Goal: Task Accomplishment & Management: Manage account settings

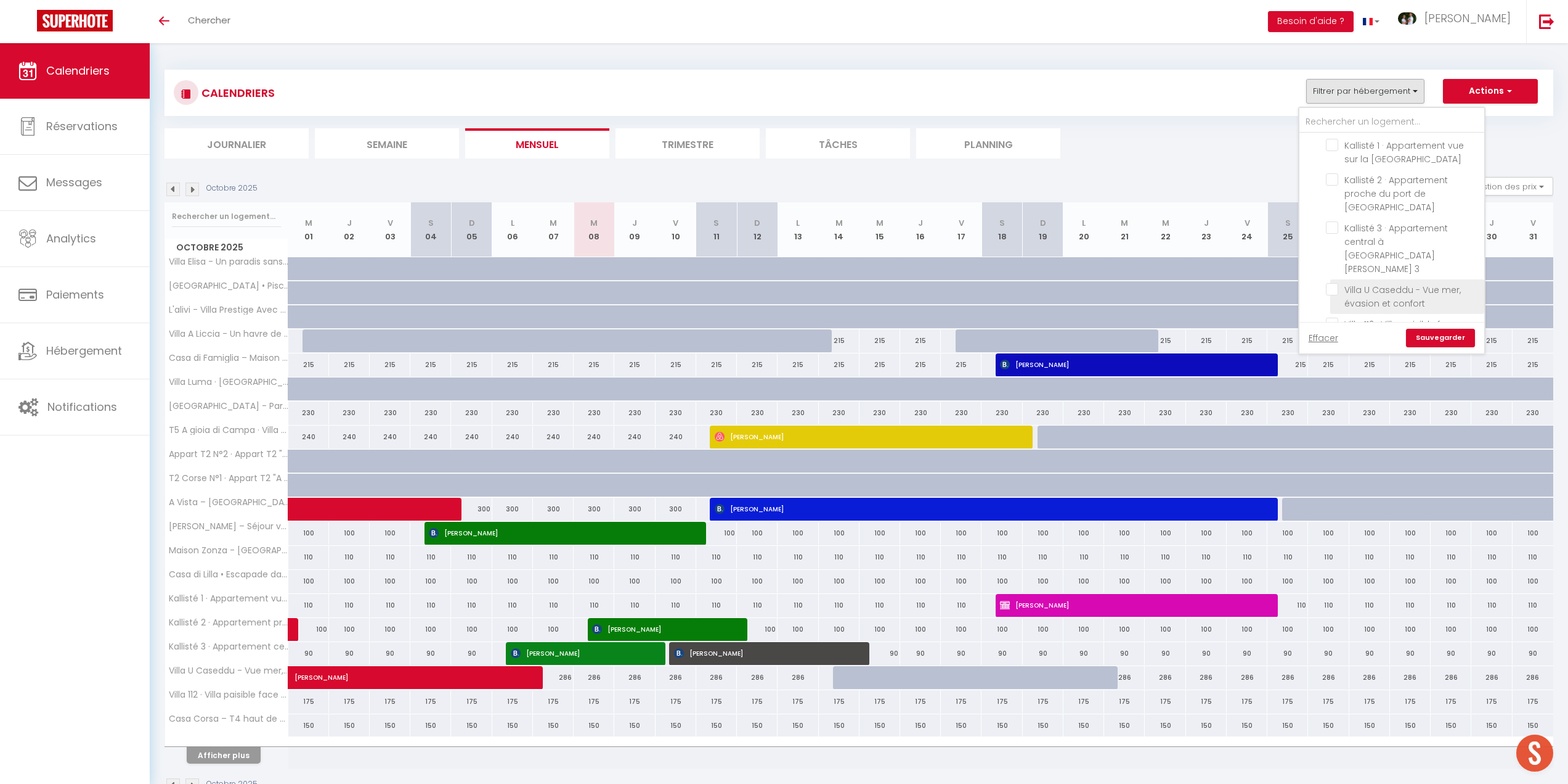
scroll to position [494, 0]
click at [1333, 282] on input "Villa U Caseddu - Vue mer, évasion et confort" at bounding box center [1403, 288] width 154 height 12
checkbox input "true"
checkbox input "false"
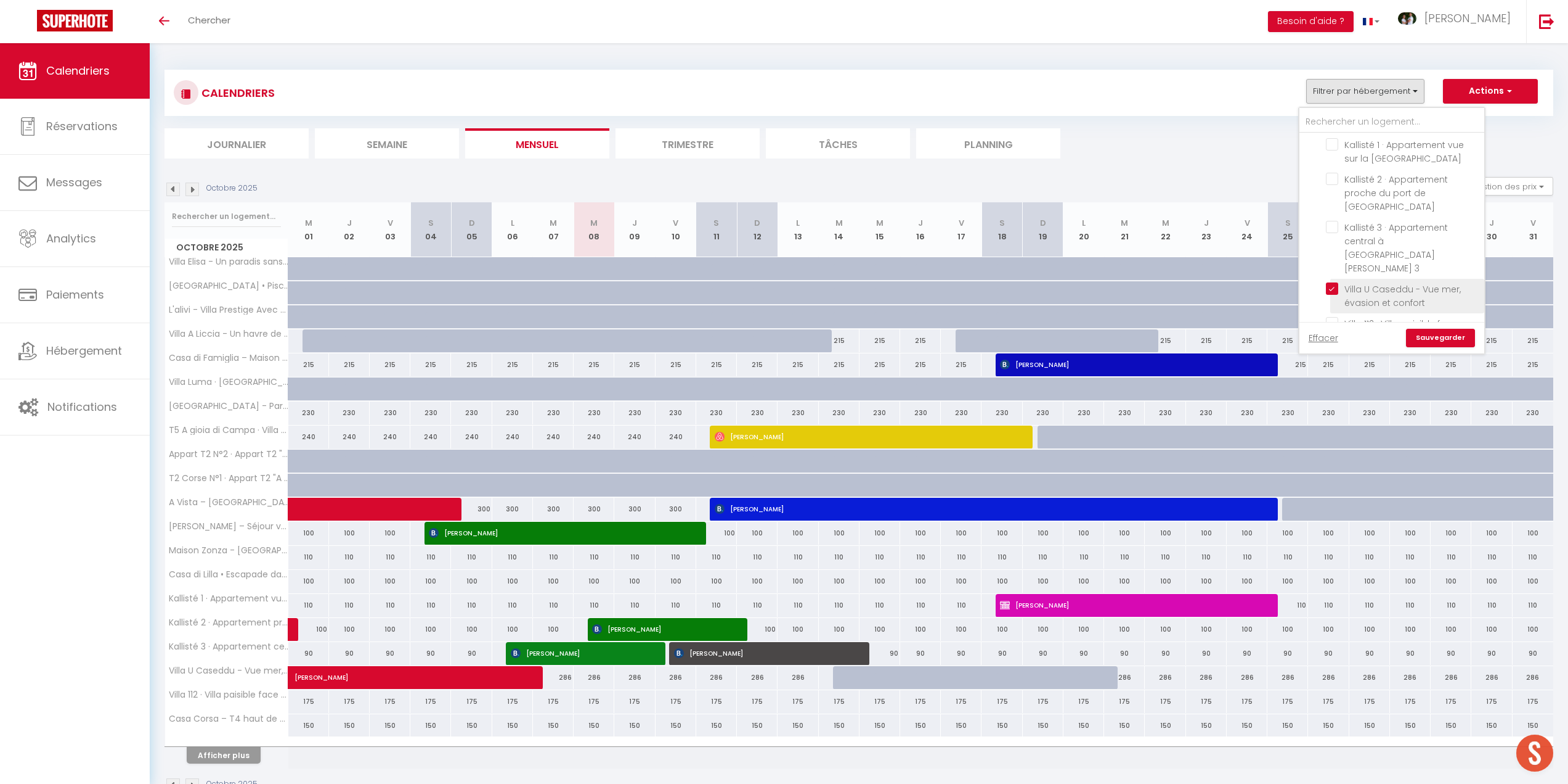
checkbox input "false"
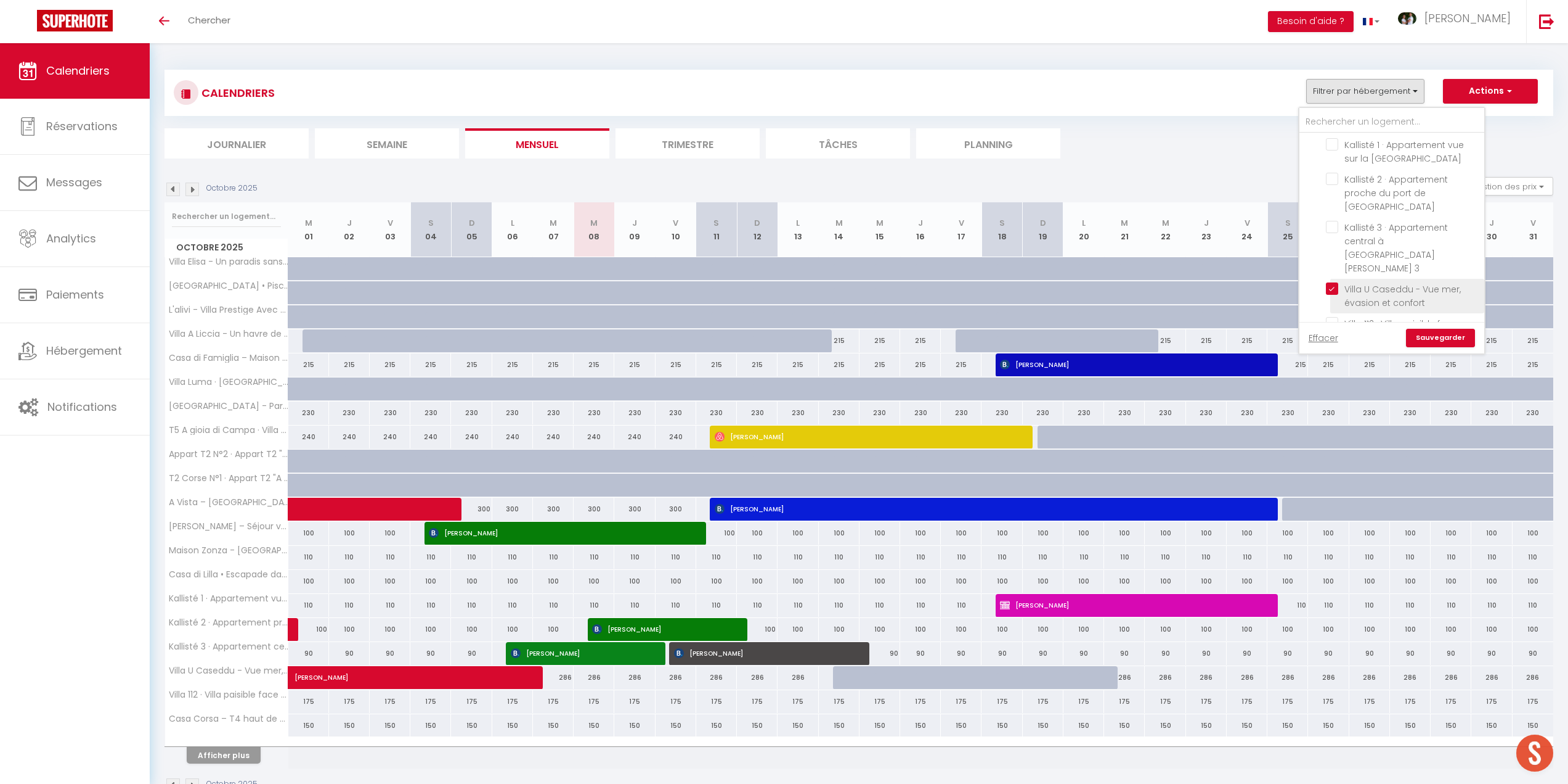
checkbox input "false"
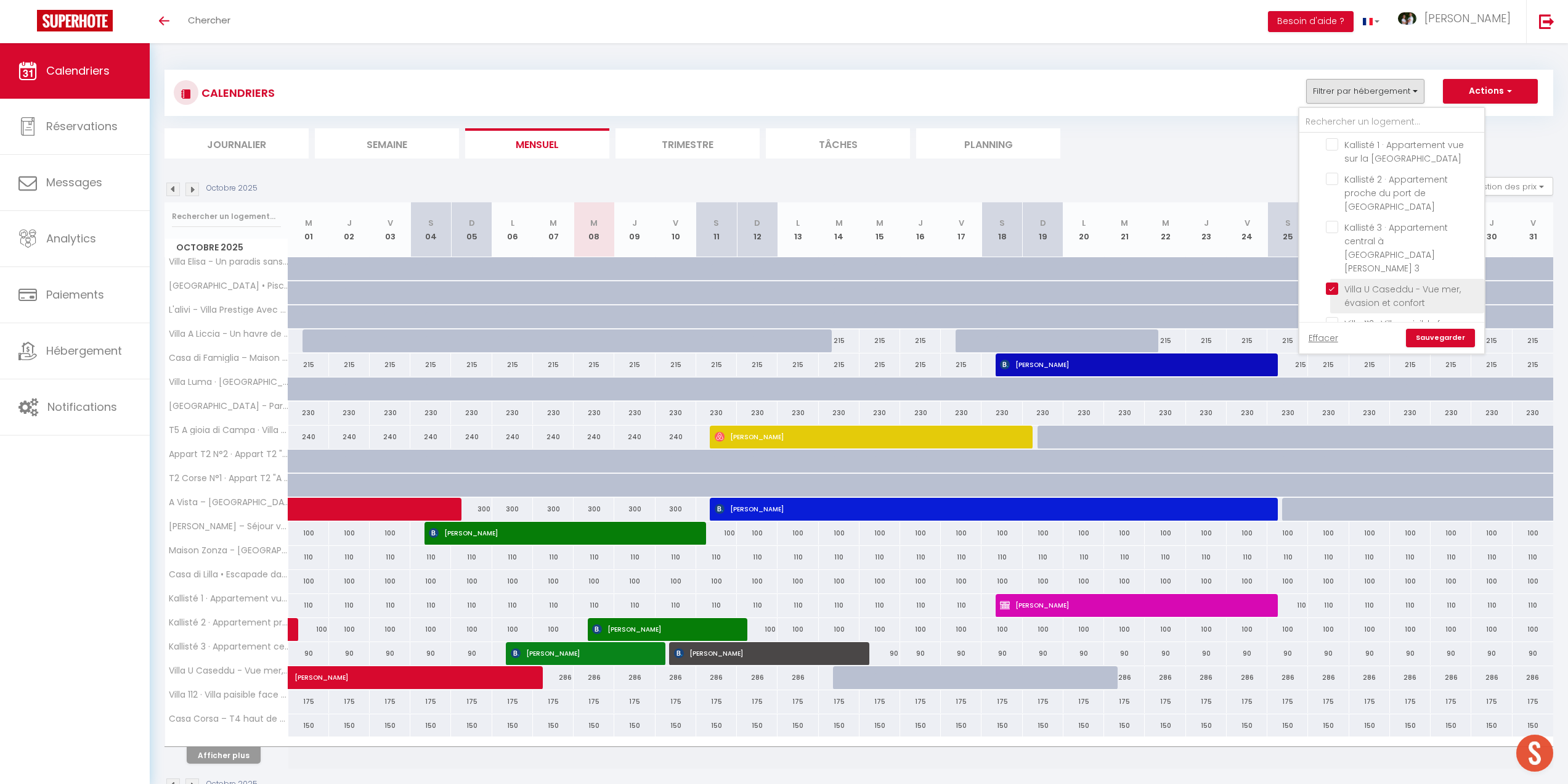
checkbox input "false"
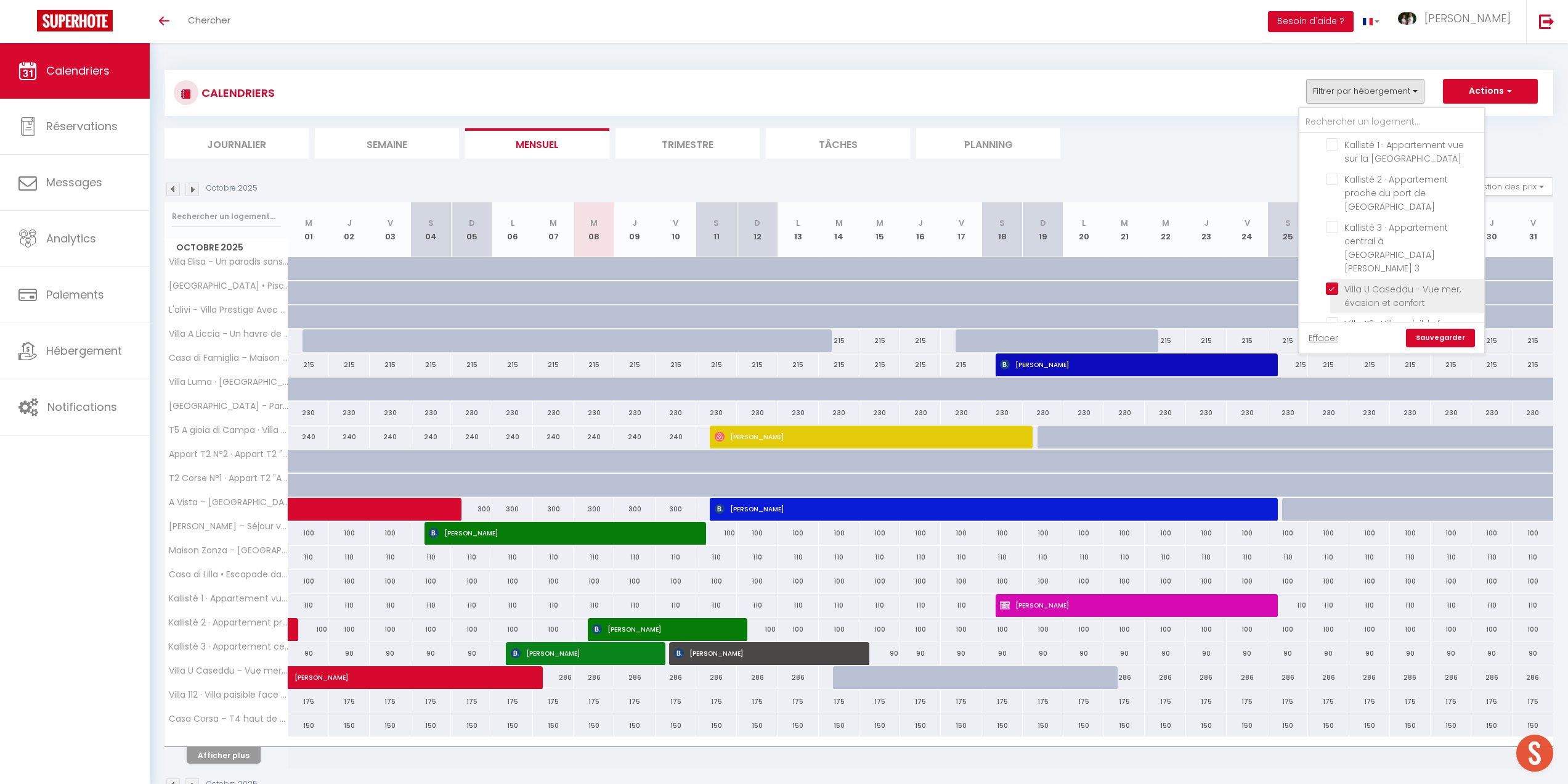
checkbox input "false"
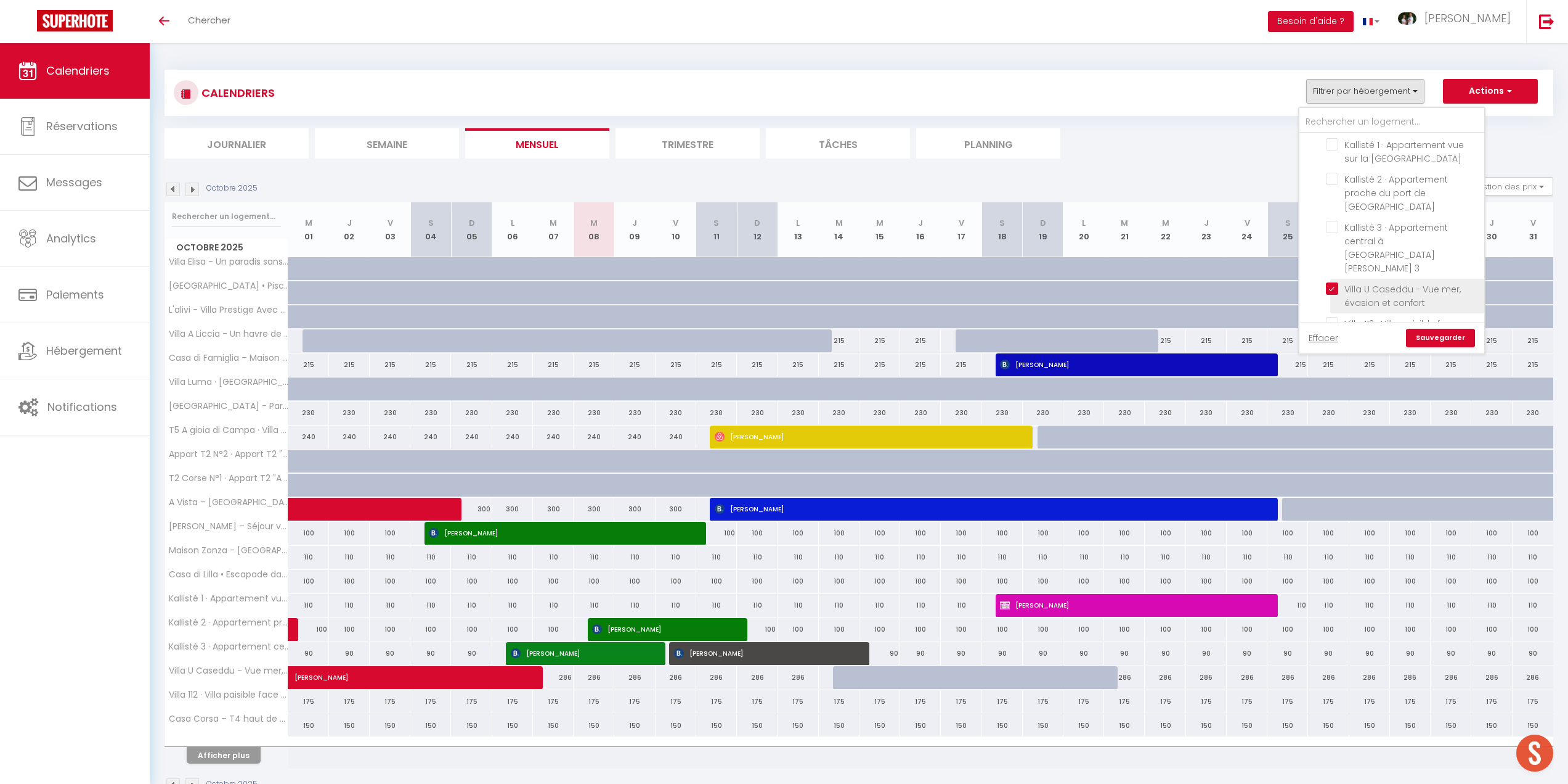
checkbox input "false"
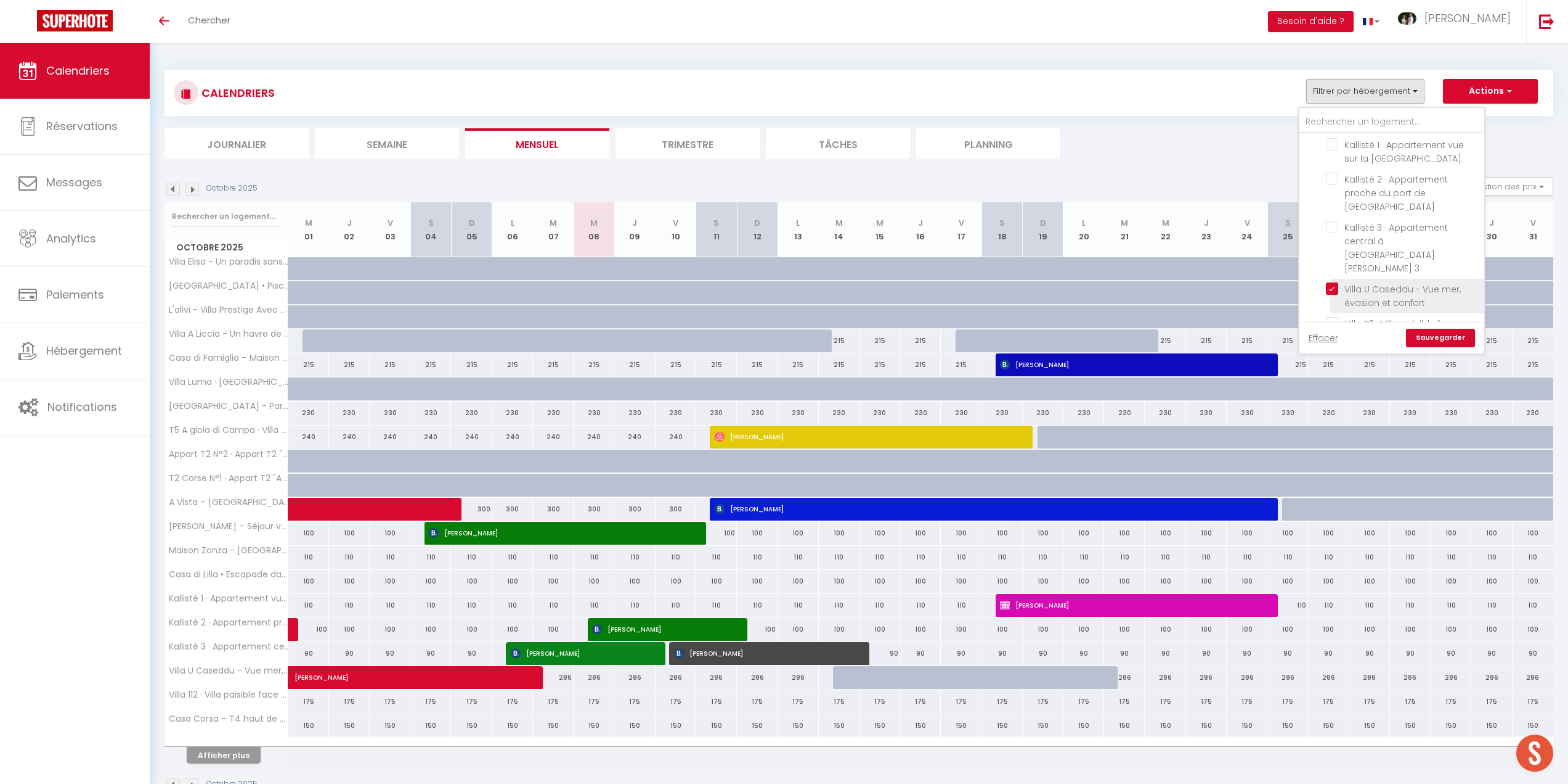
checkbox input "false"
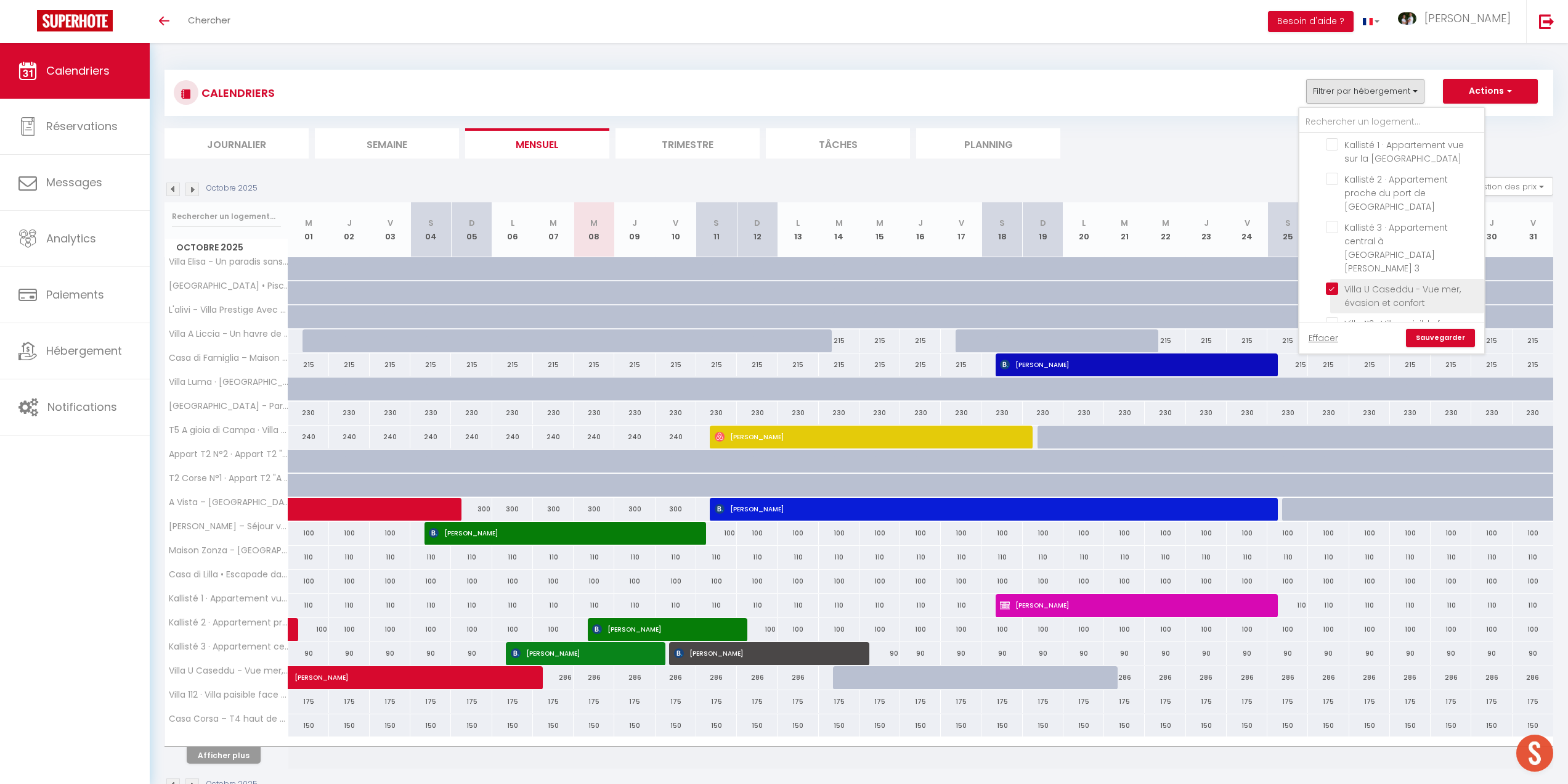
checkbox input "false"
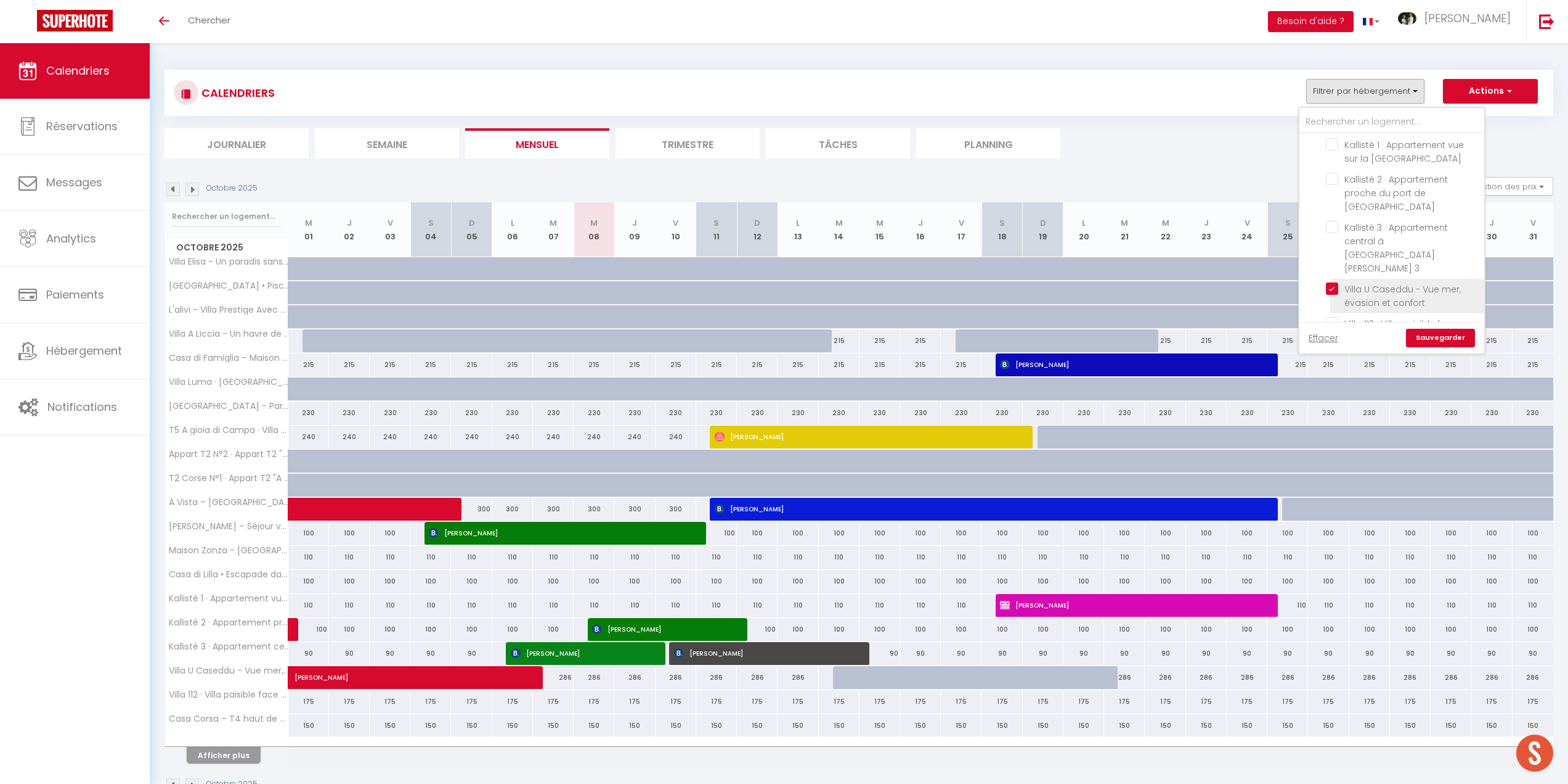
checkbox input "false"
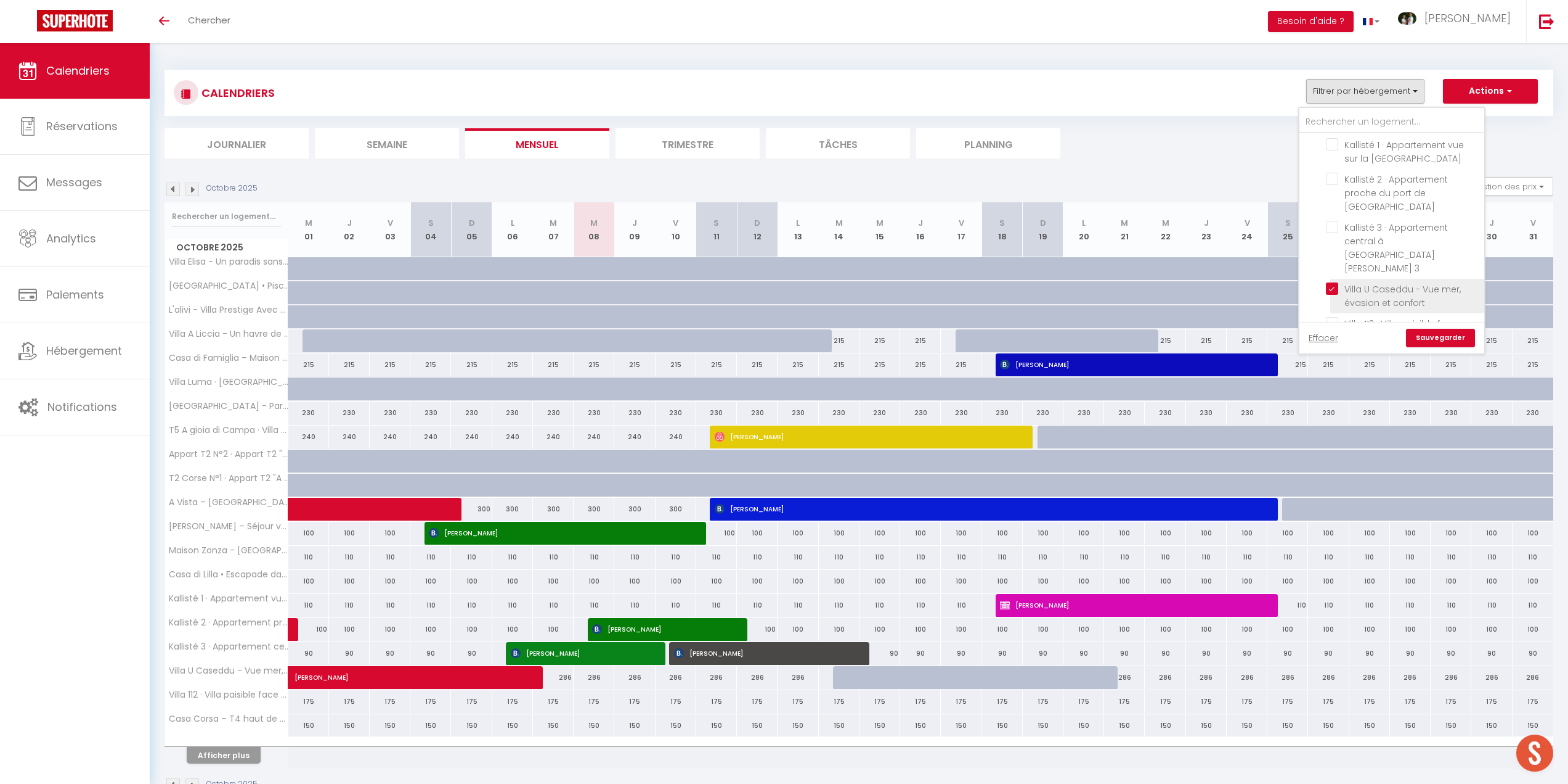
checkbox input "false"
click at [1336, 227] on input "[GEOGRAPHIC_DATA] • Piscine, [PERSON_NAME] & Vue Mer" at bounding box center [1403, 233] width 154 height 12
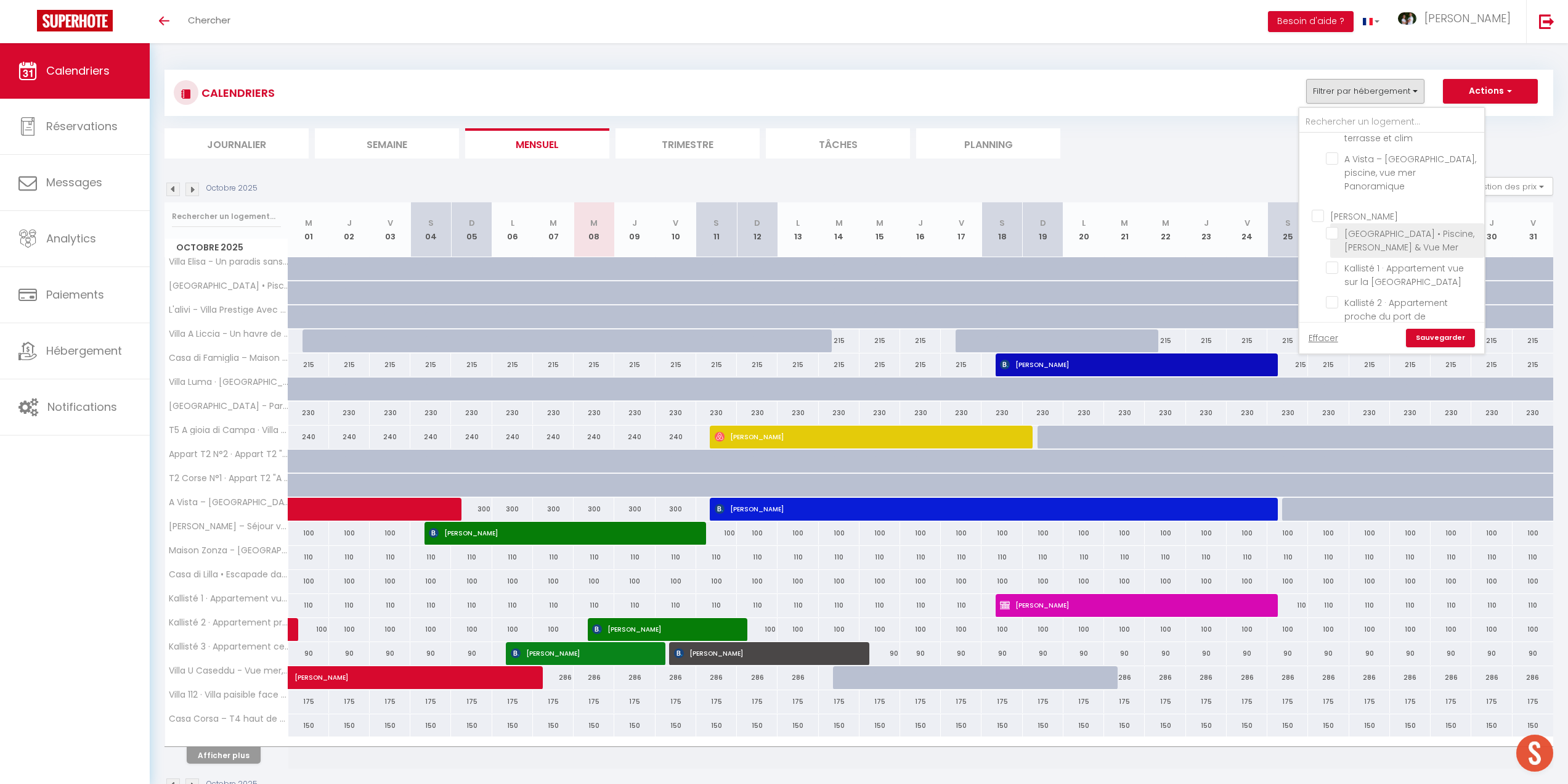
checkbox input "true"
checkbox input "false"
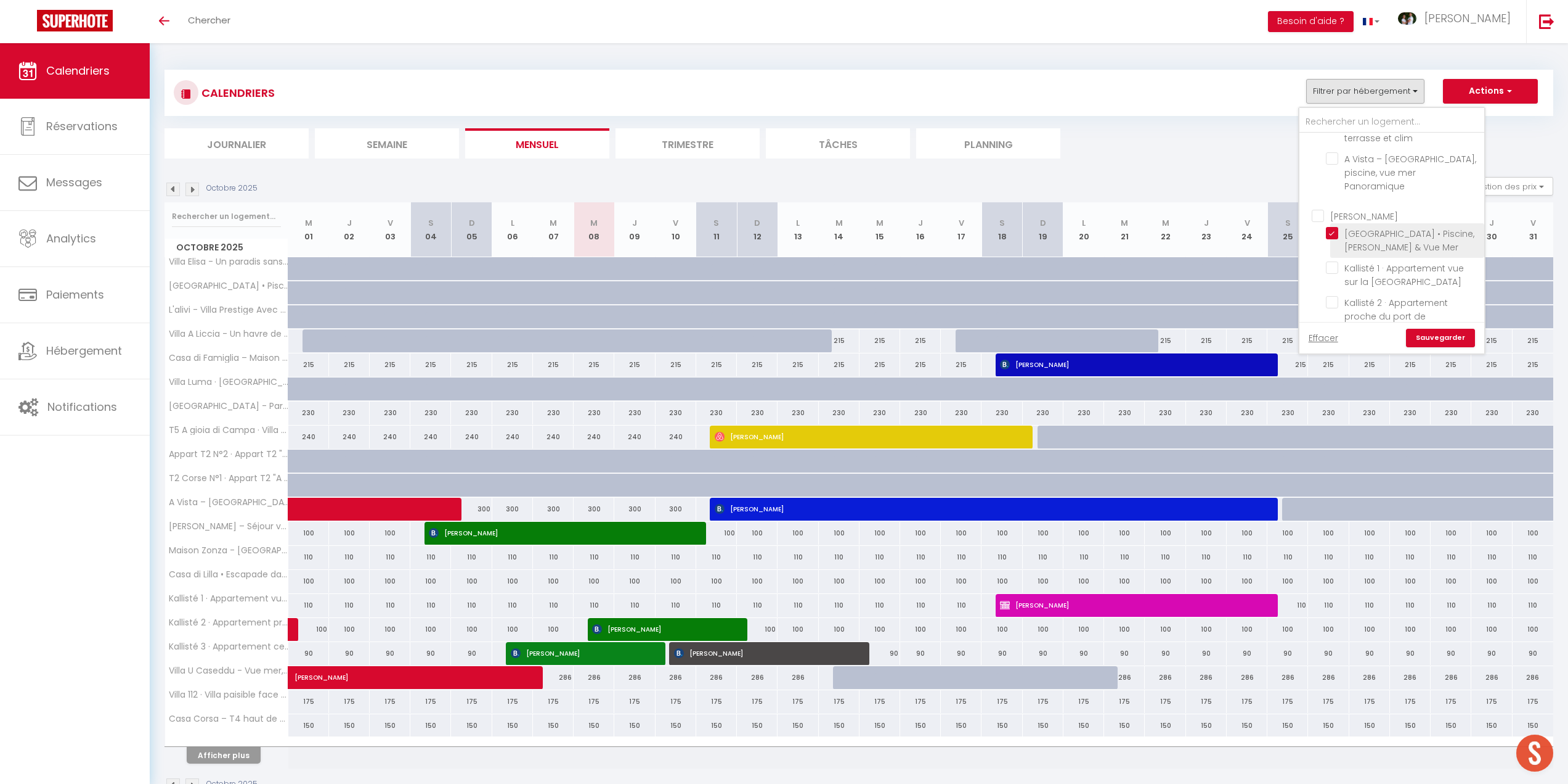
checkbox input "false"
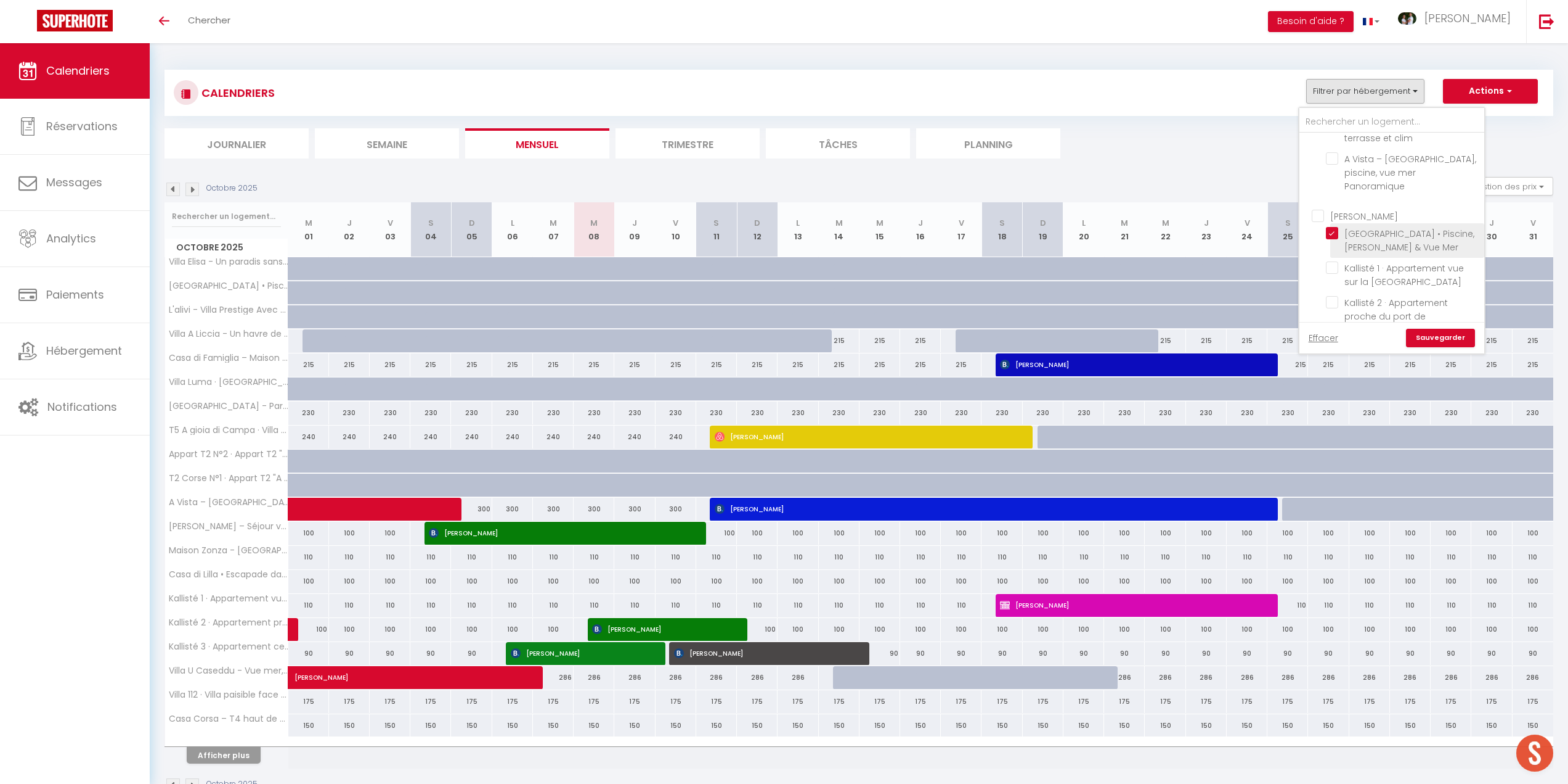
checkbox input "false"
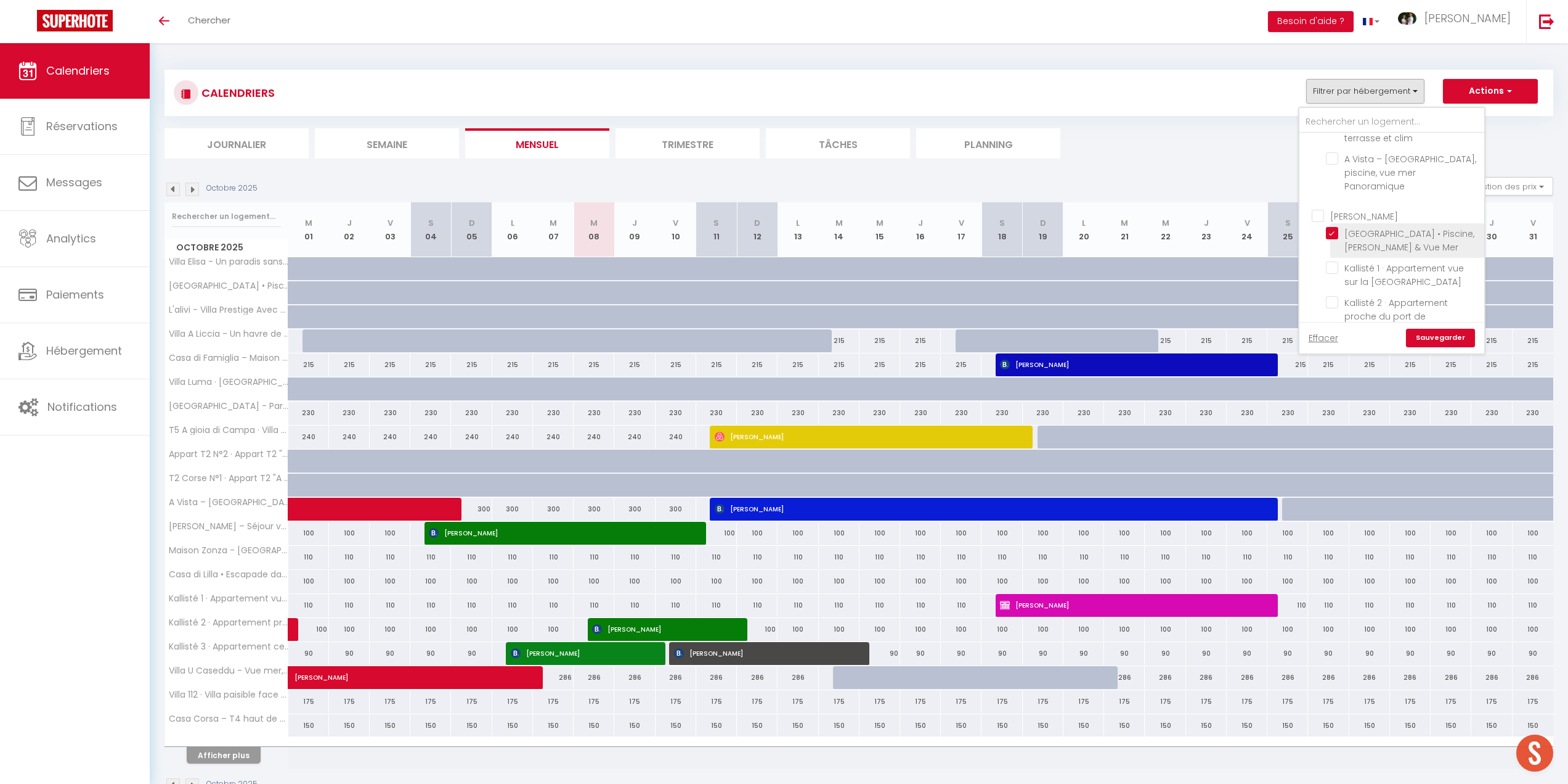
checkbox input "false"
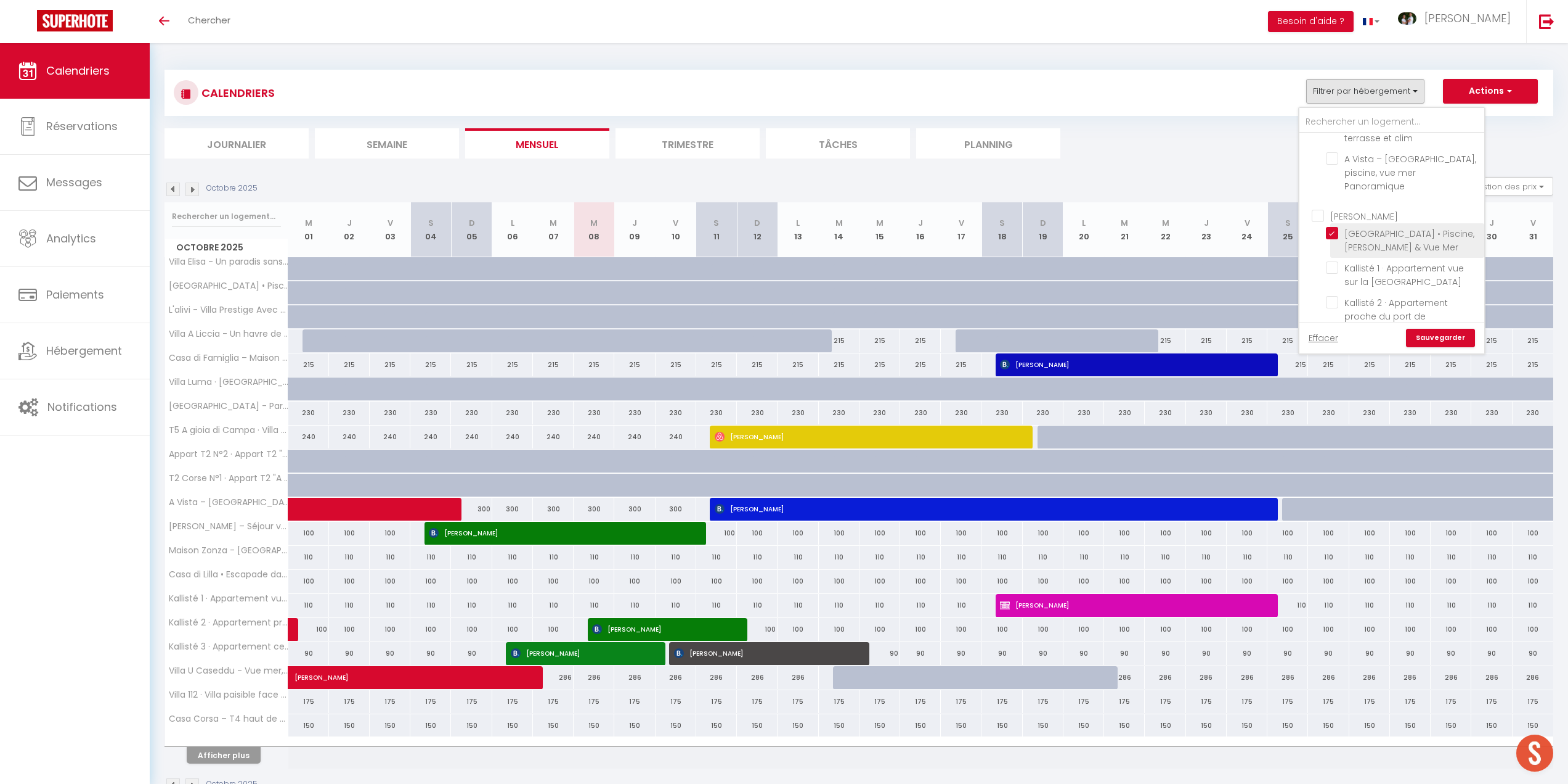
checkbox input "false"
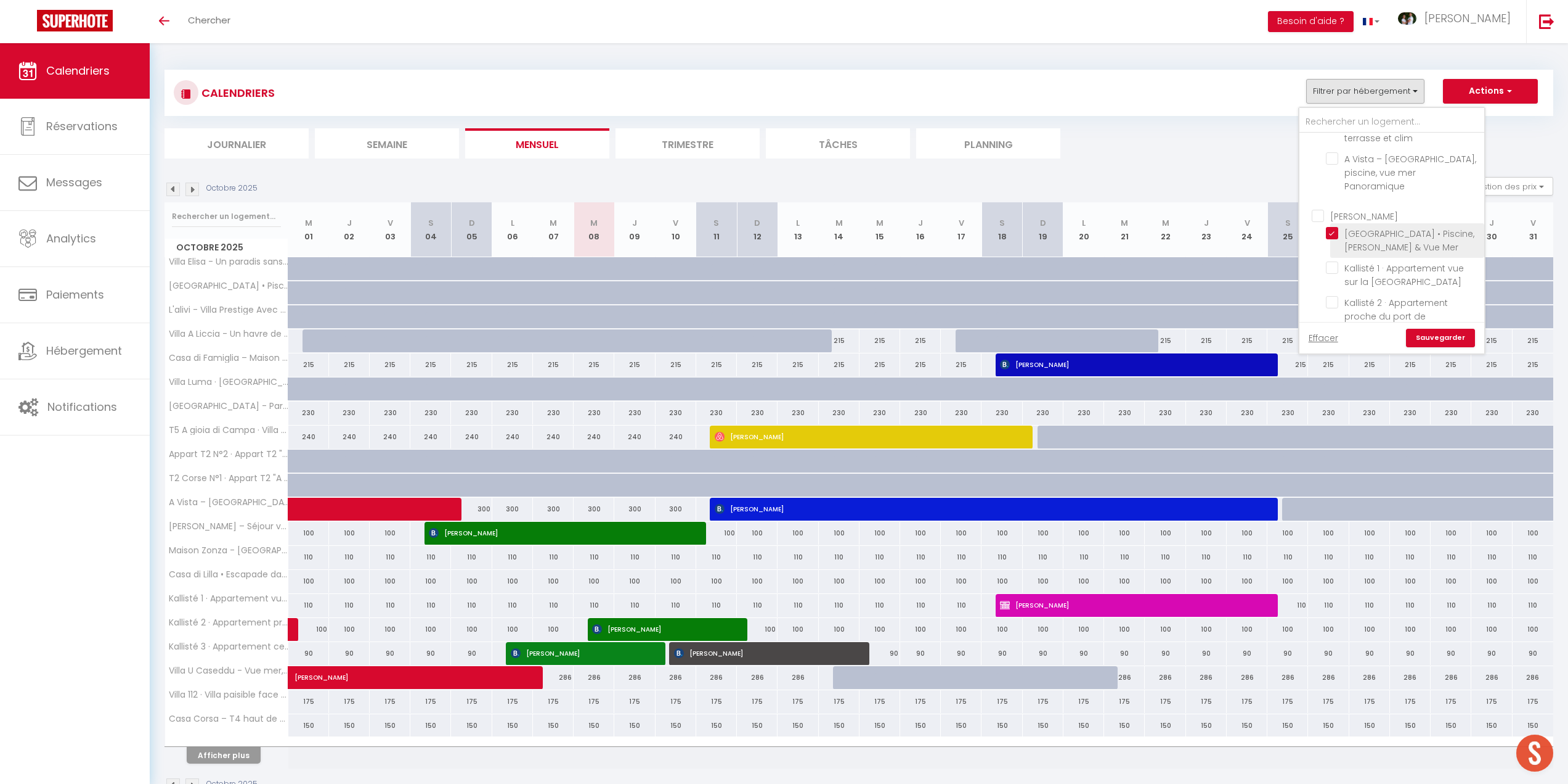
checkbox input "false"
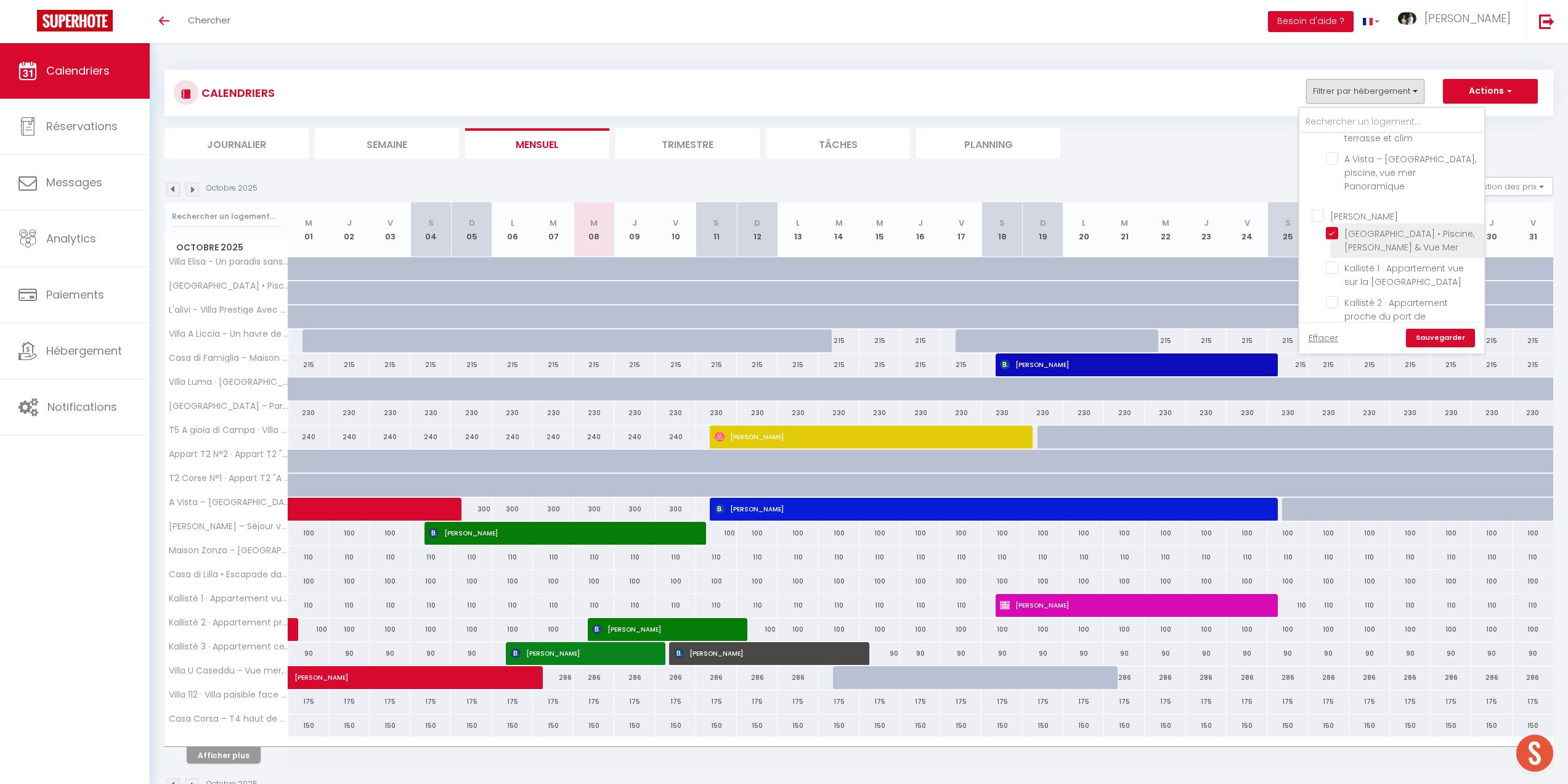
checkbox input "false"
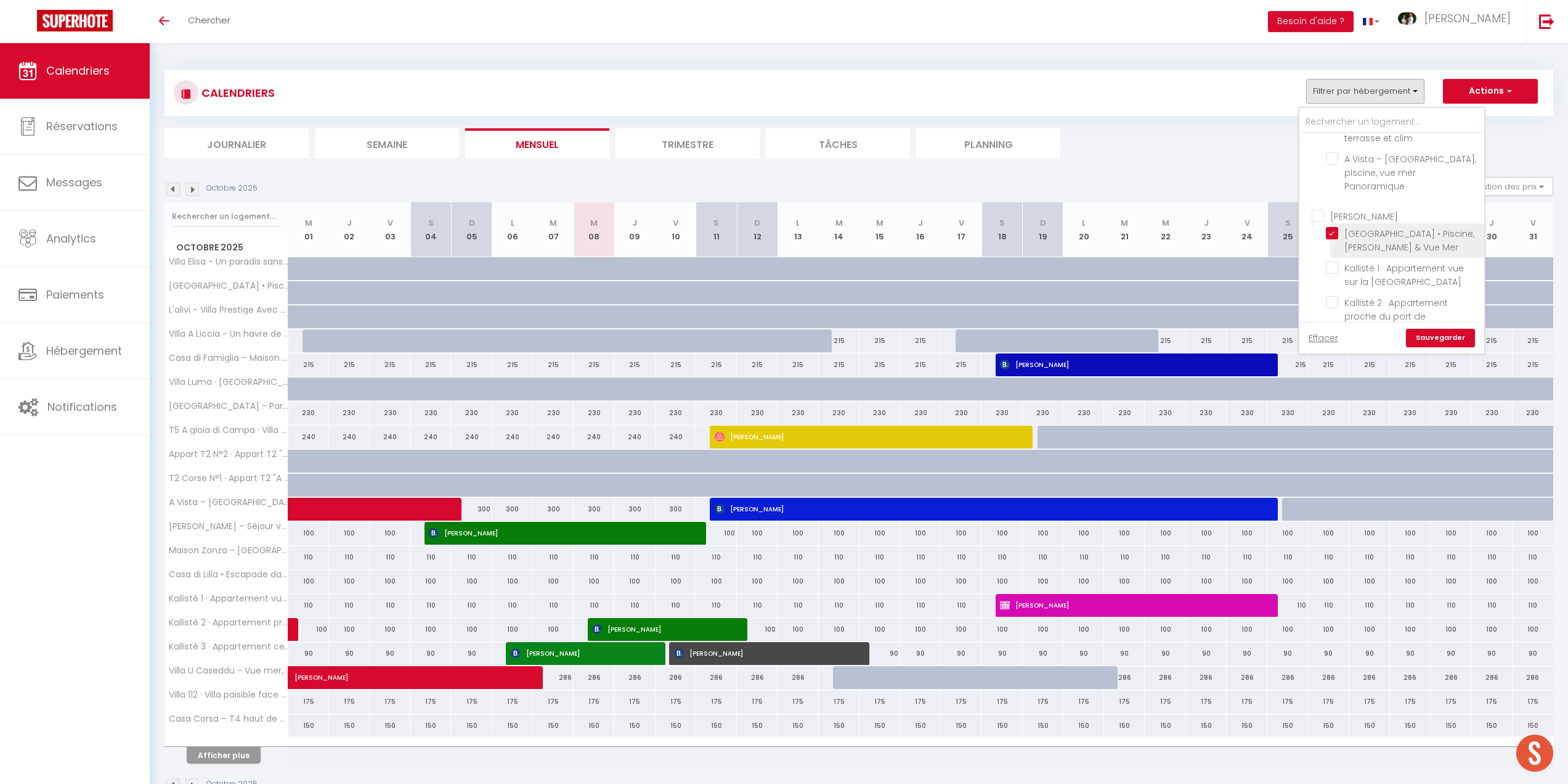
checkbox input "false"
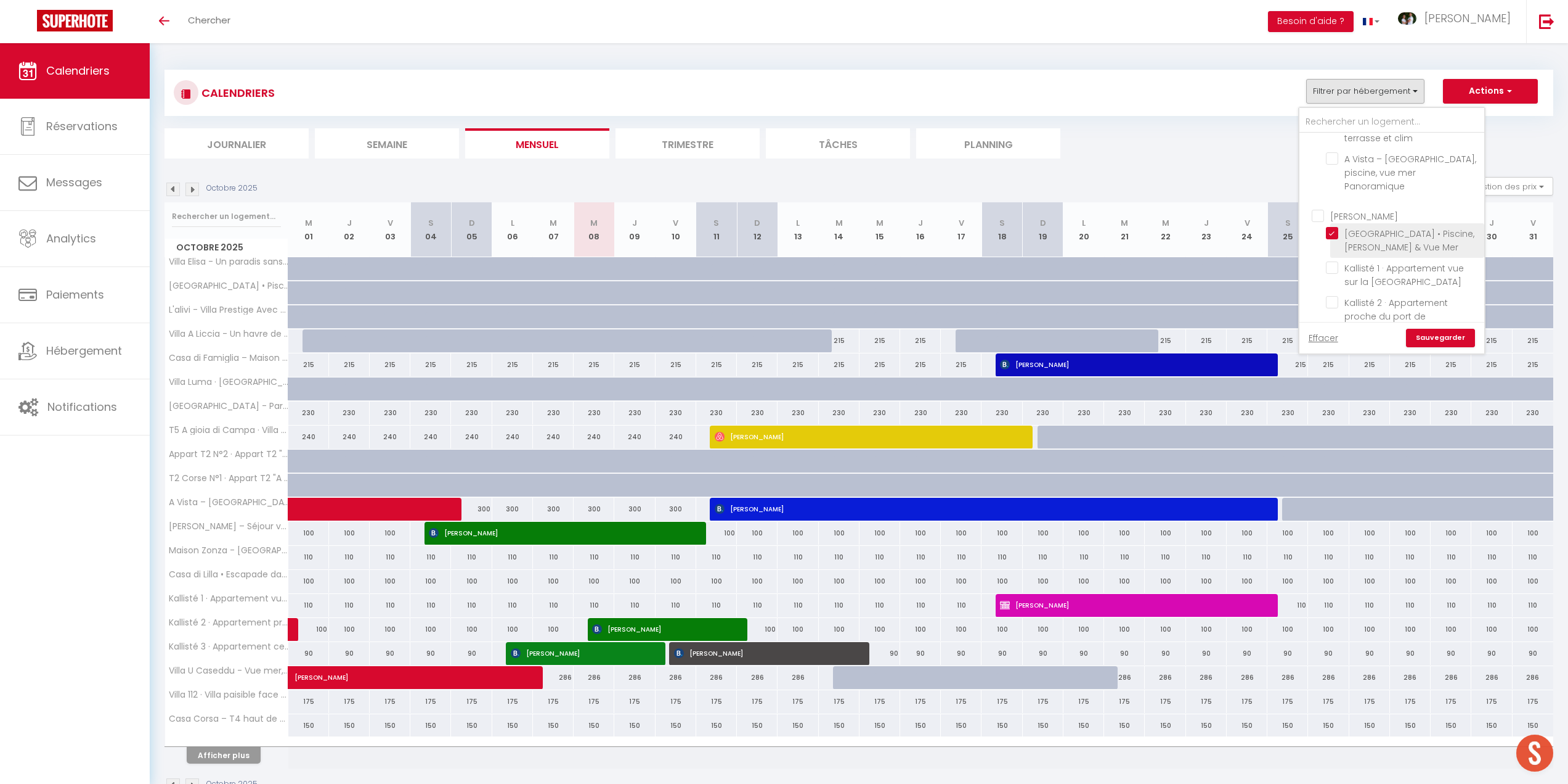
checkbox input "false"
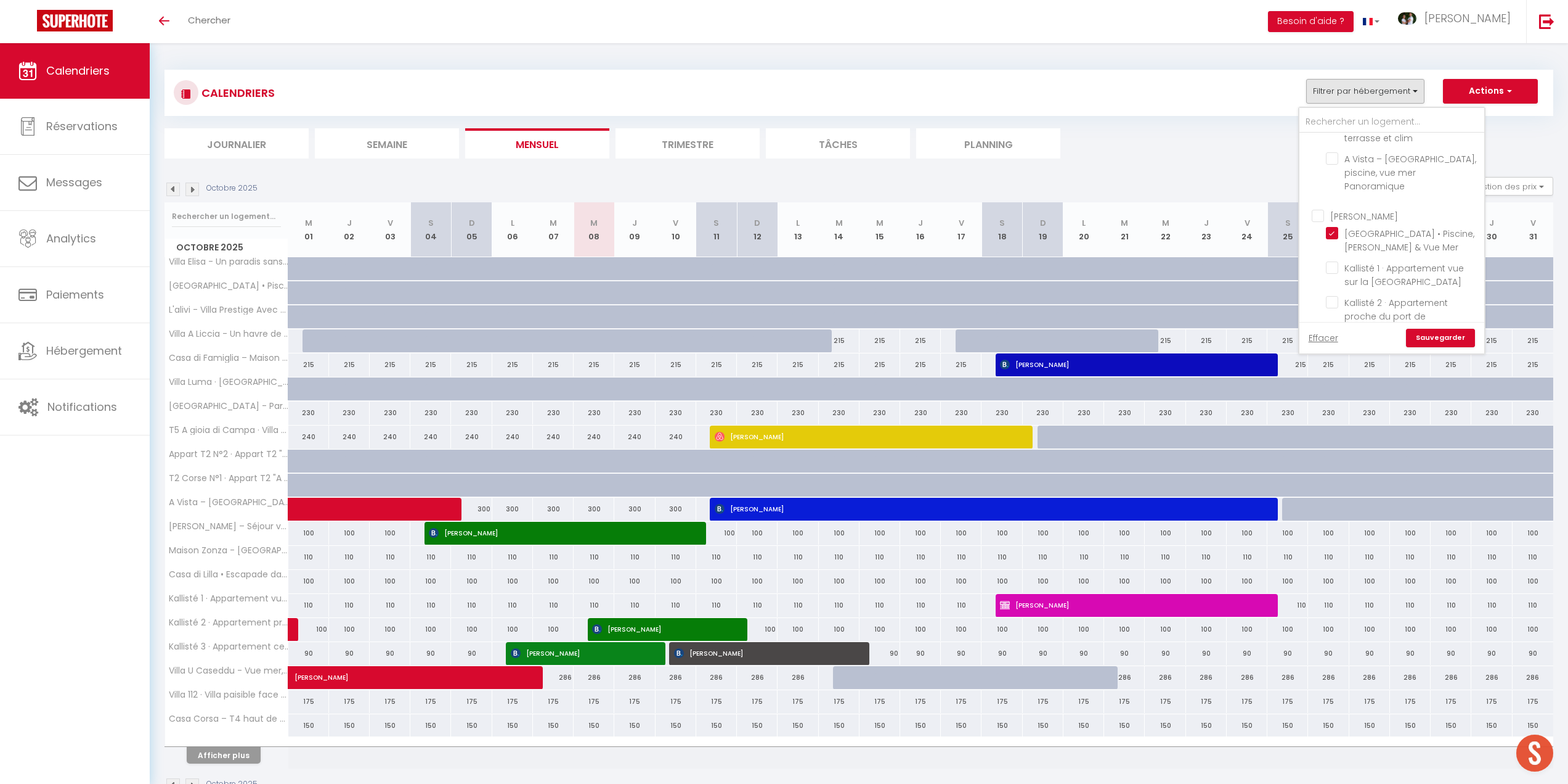
click at [1434, 329] on div "Effacer Sauvegarder" at bounding box center [1392, 337] width 185 height 31
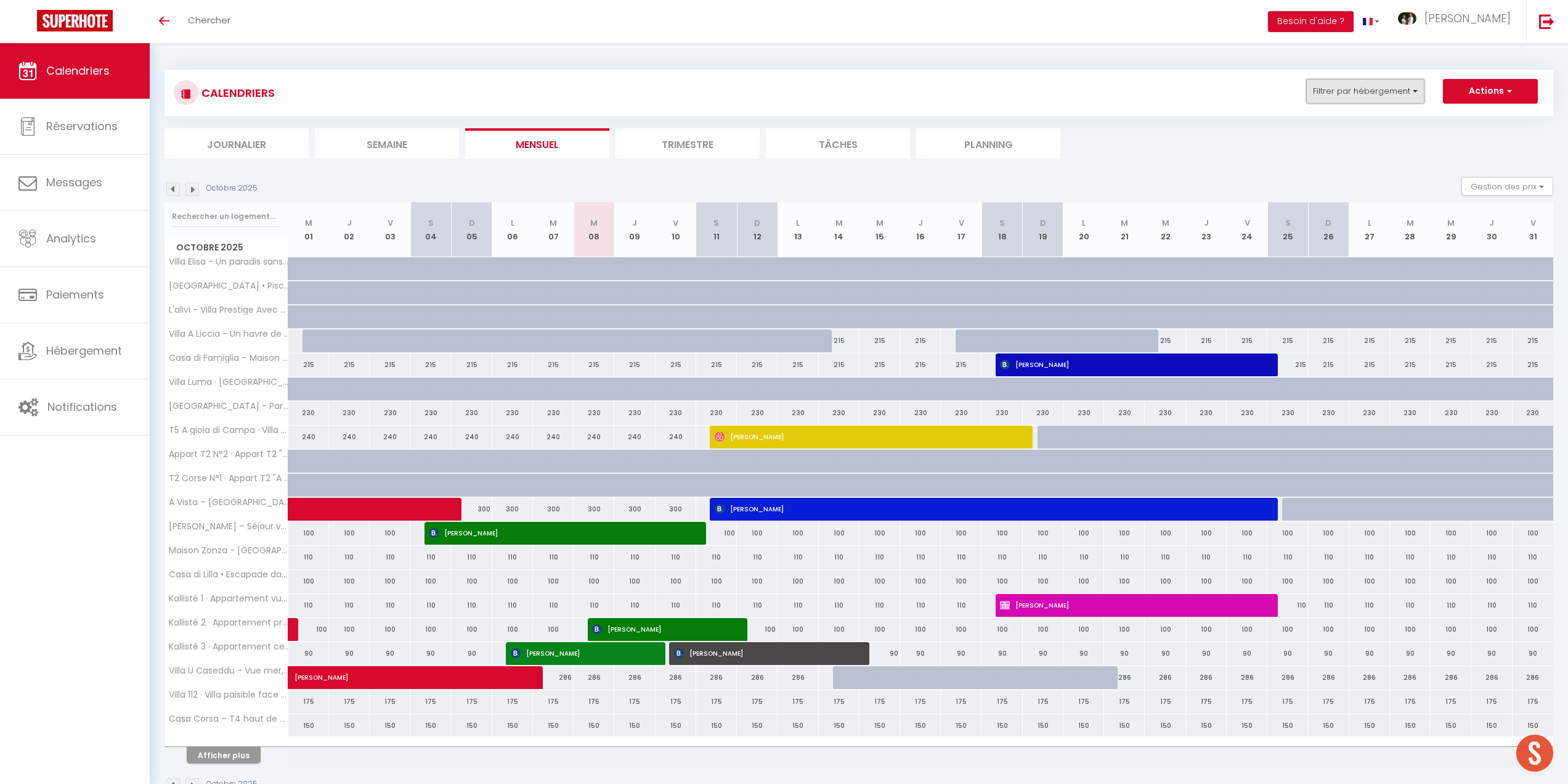
click at [1347, 90] on button "Filtrer par hébergement" at bounding box center [1365, 91] width 118 height 25
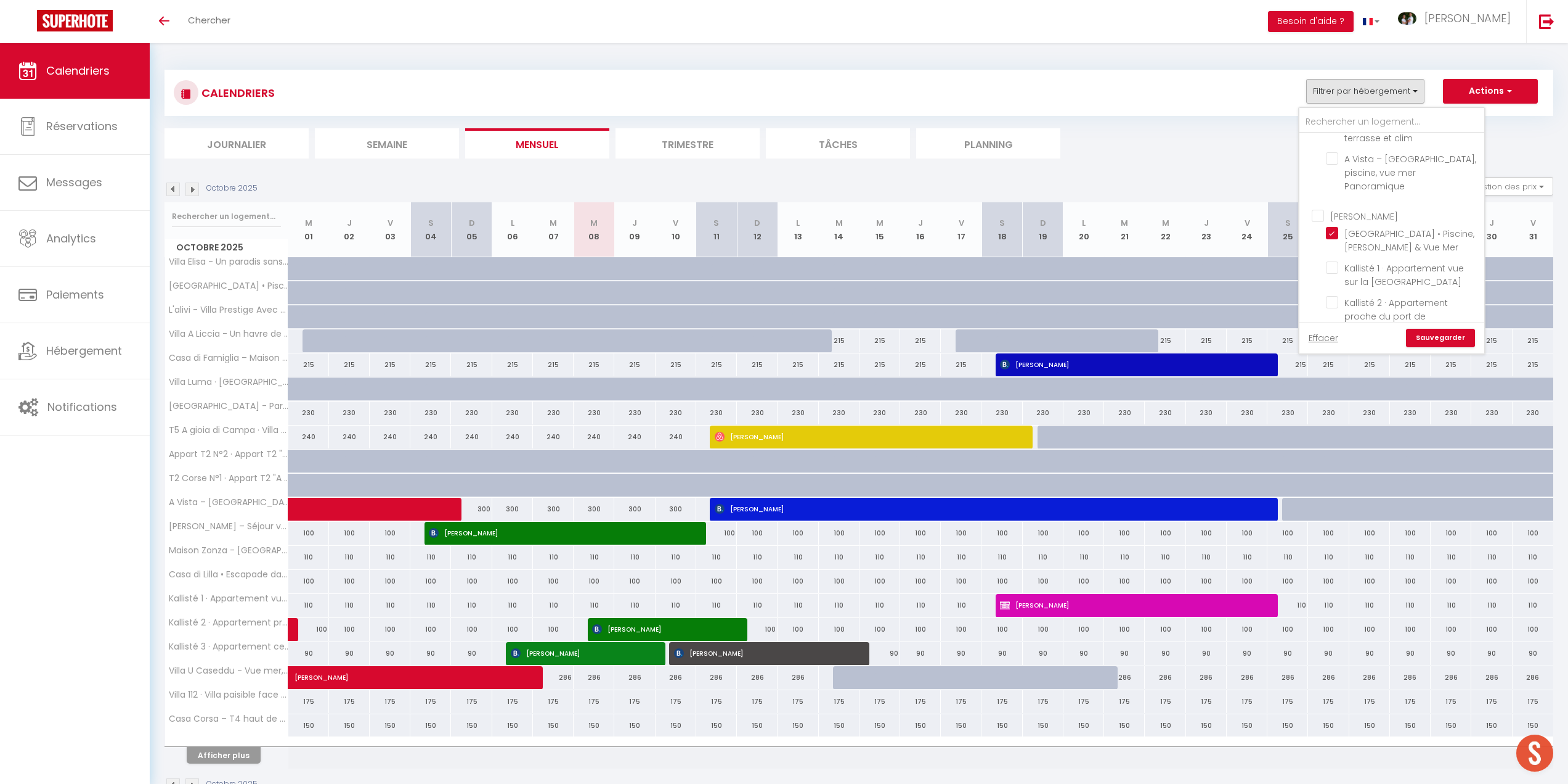
click at [1430, 333] on link "Sauvegarder" at bounding box center [1440, 338] width 69 height 18
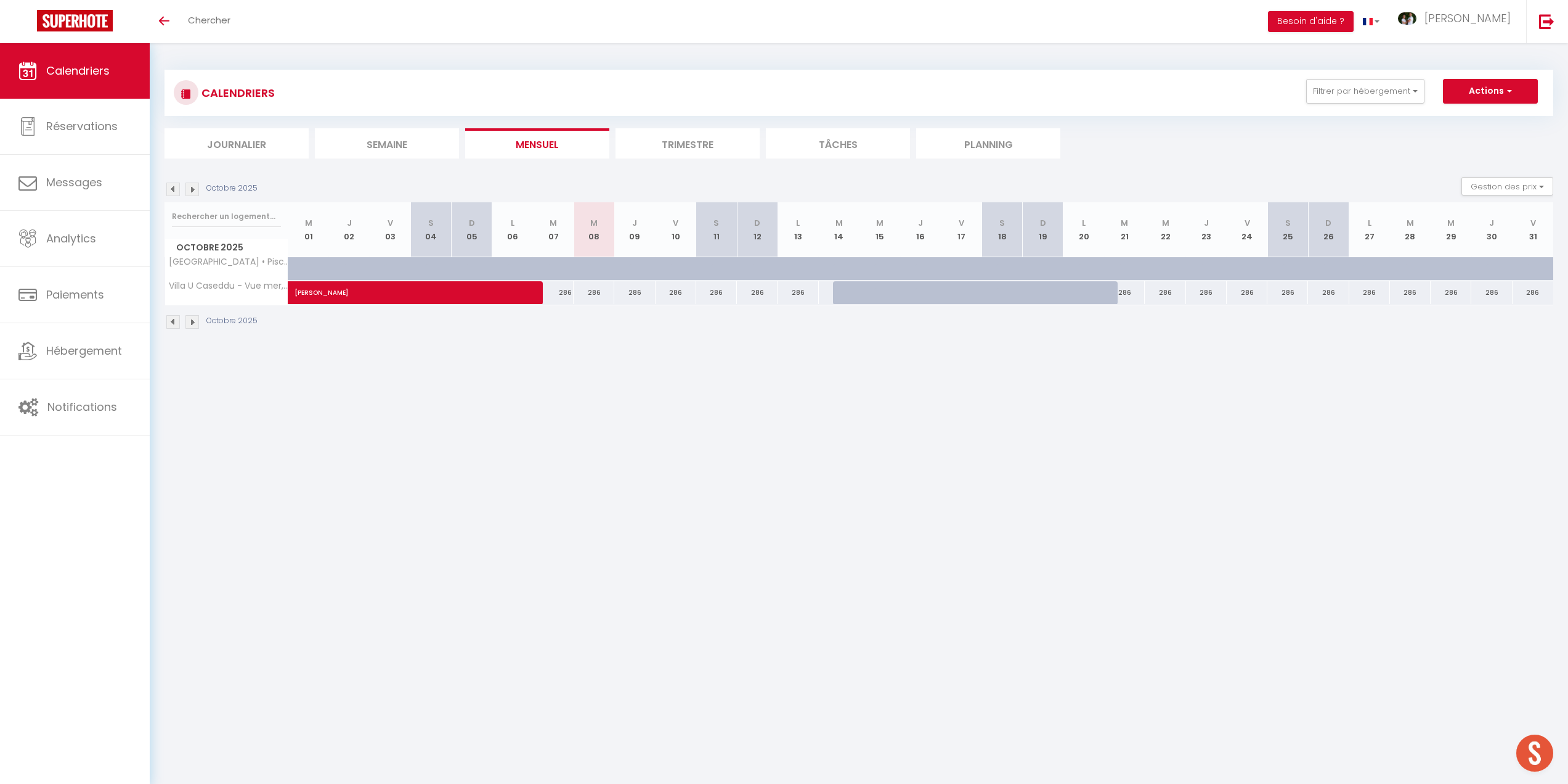
click at [195, 190] on img at bounding box center [192, 189] width 14 height 14
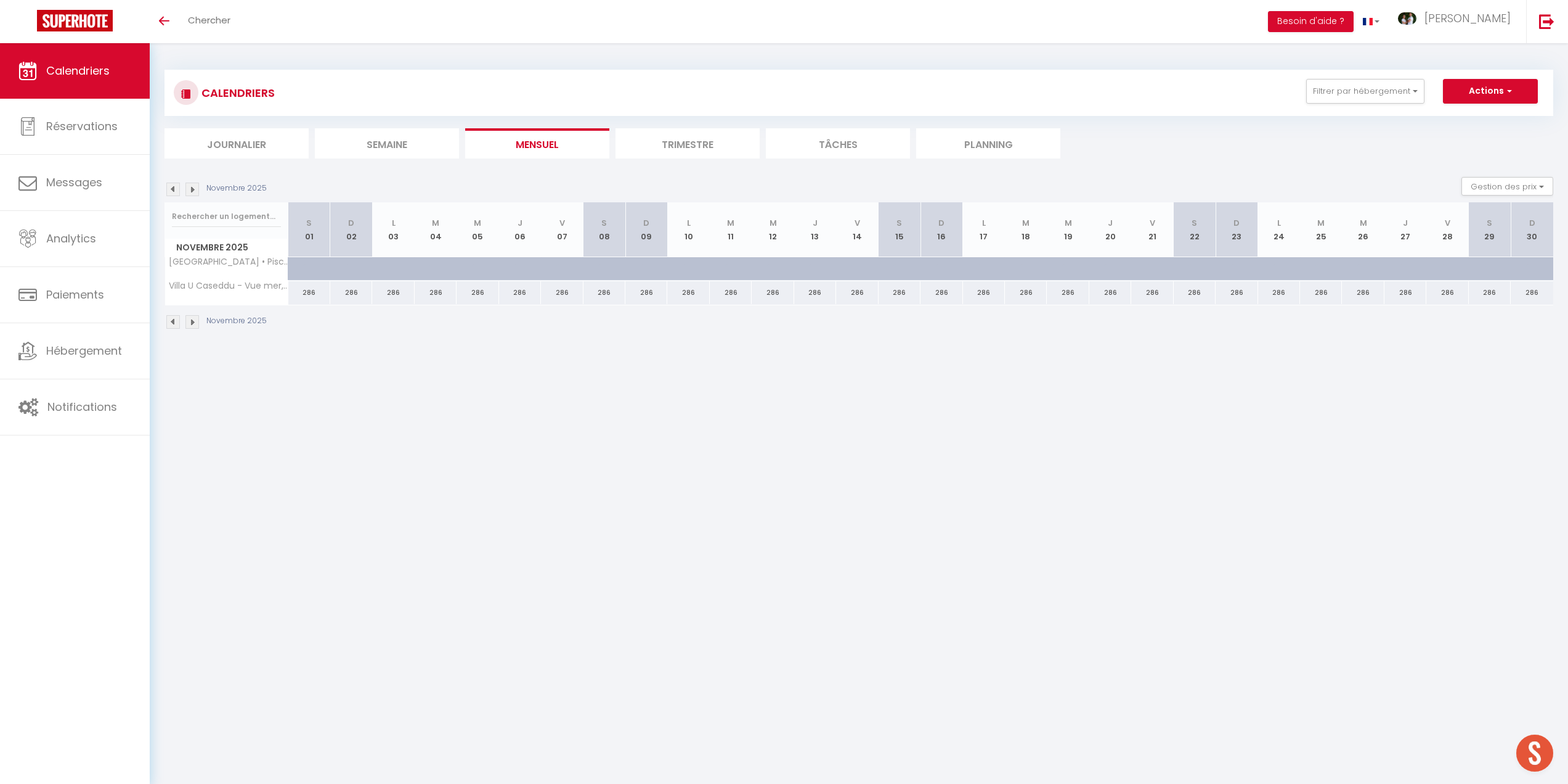
click at [195, 190] on img at bounding box center [192, 189] width 14 height 14
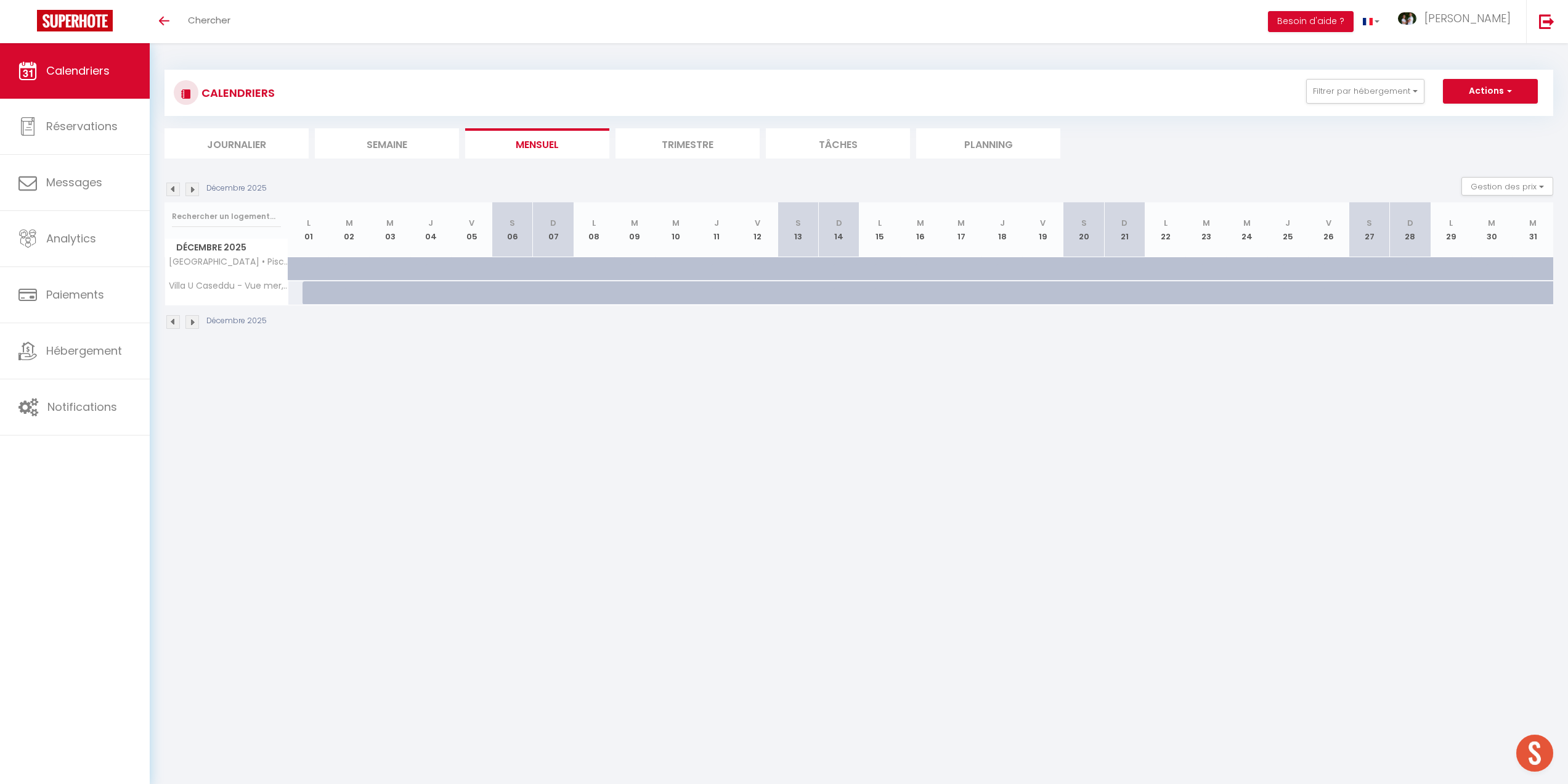
click at [195, 190] on img at bounding box center [192, 189] width 14 height 14
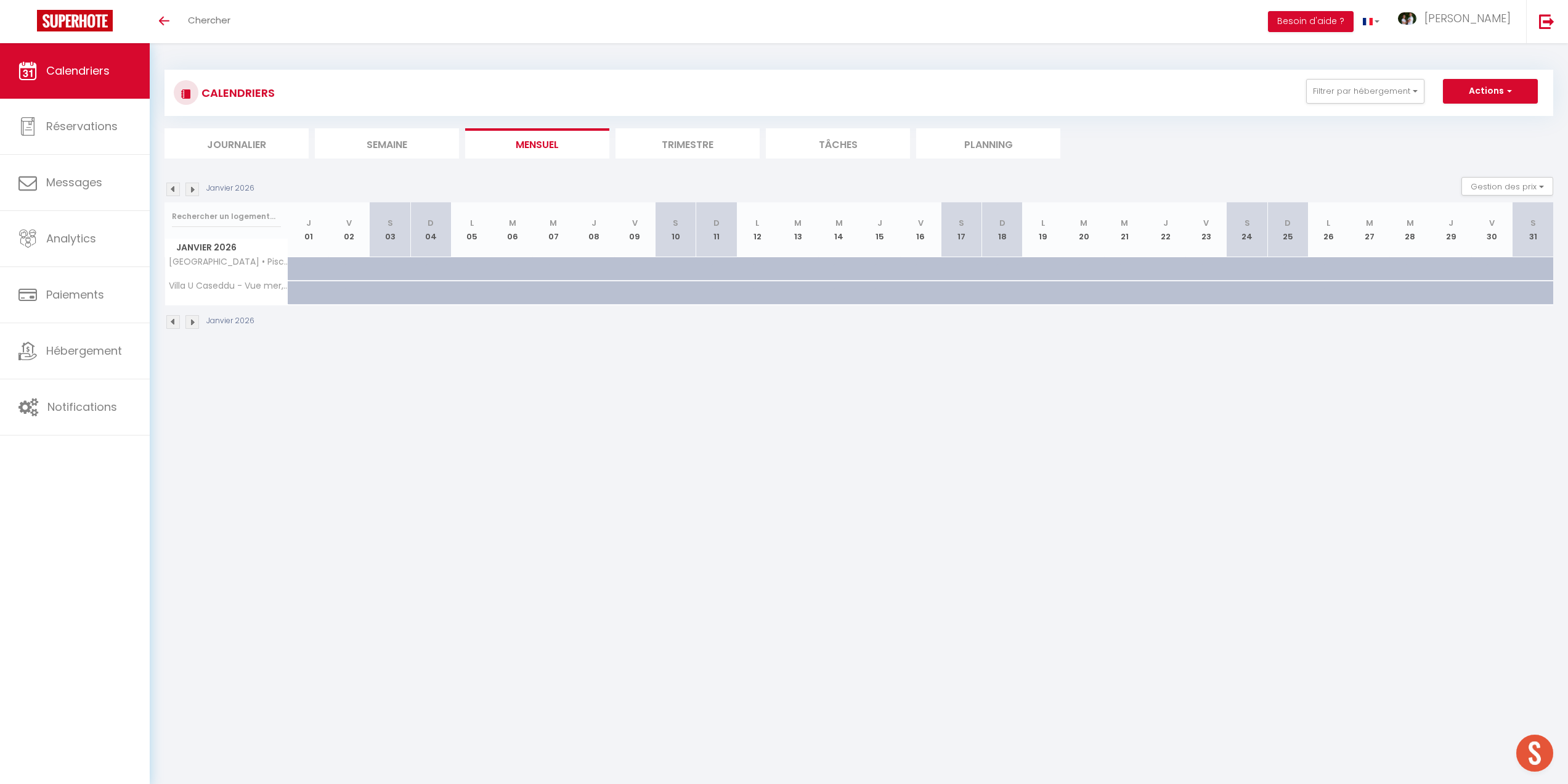
click at [195, 190] on img at bounding box center [192, 189] width 14 height 14
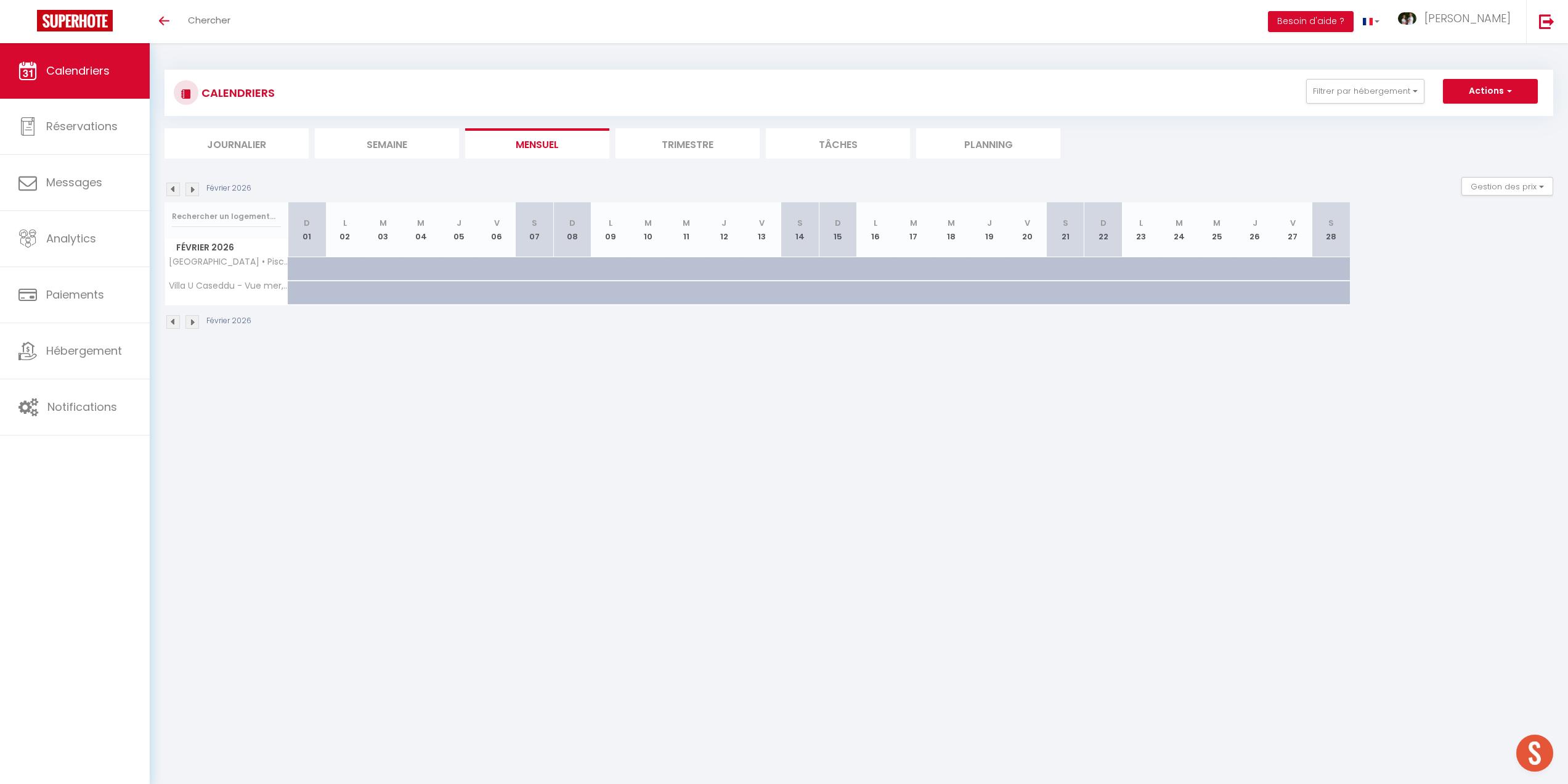
click at [195, 190] on img at bounding box center [192, 189] width 14 height 14
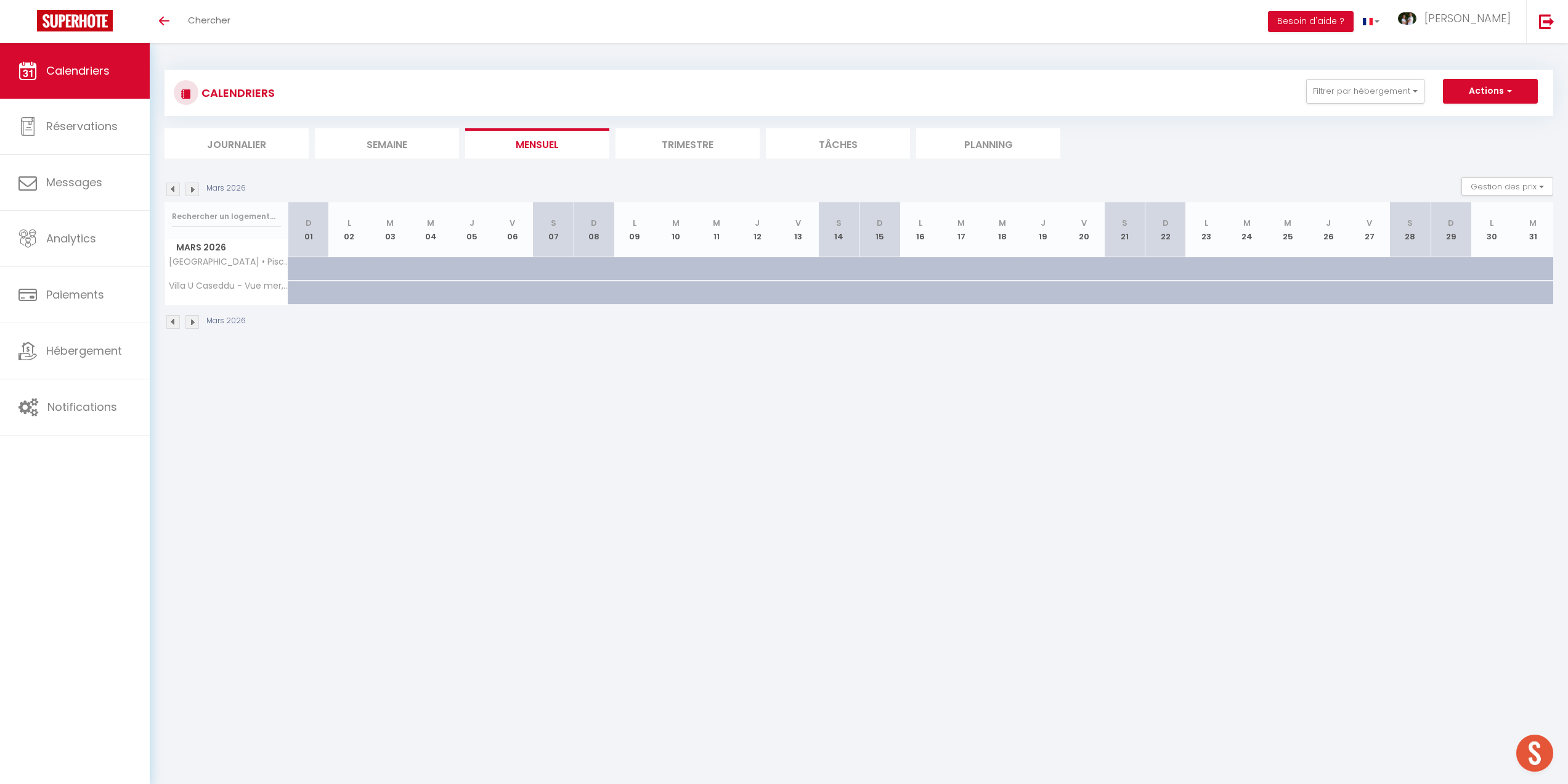
click at [195, 190] on img at bounding box center [192, 189] width 14 height 14
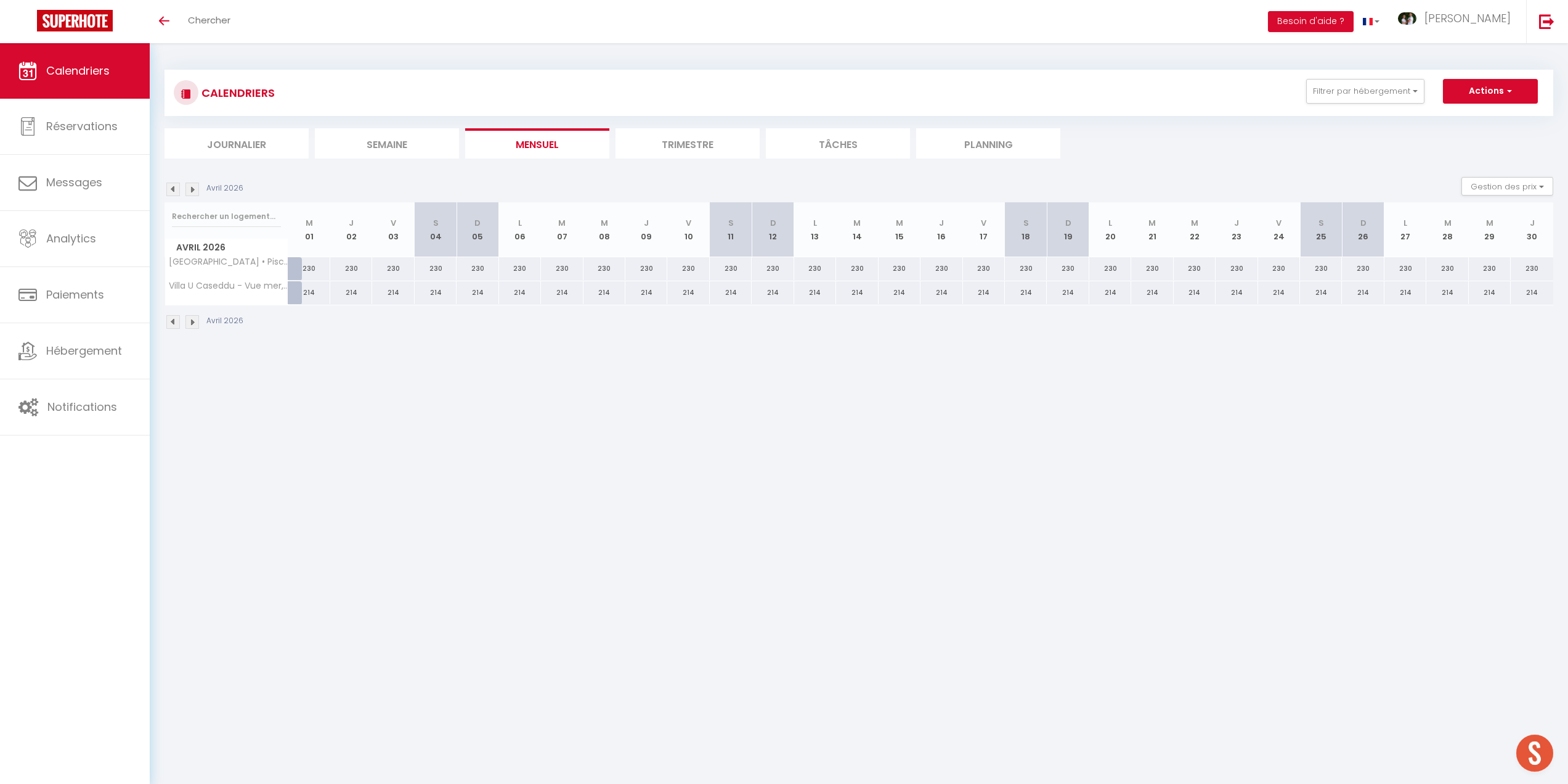
click at [195, 190] on img at bounding box center [192, 189] width 14 height 14
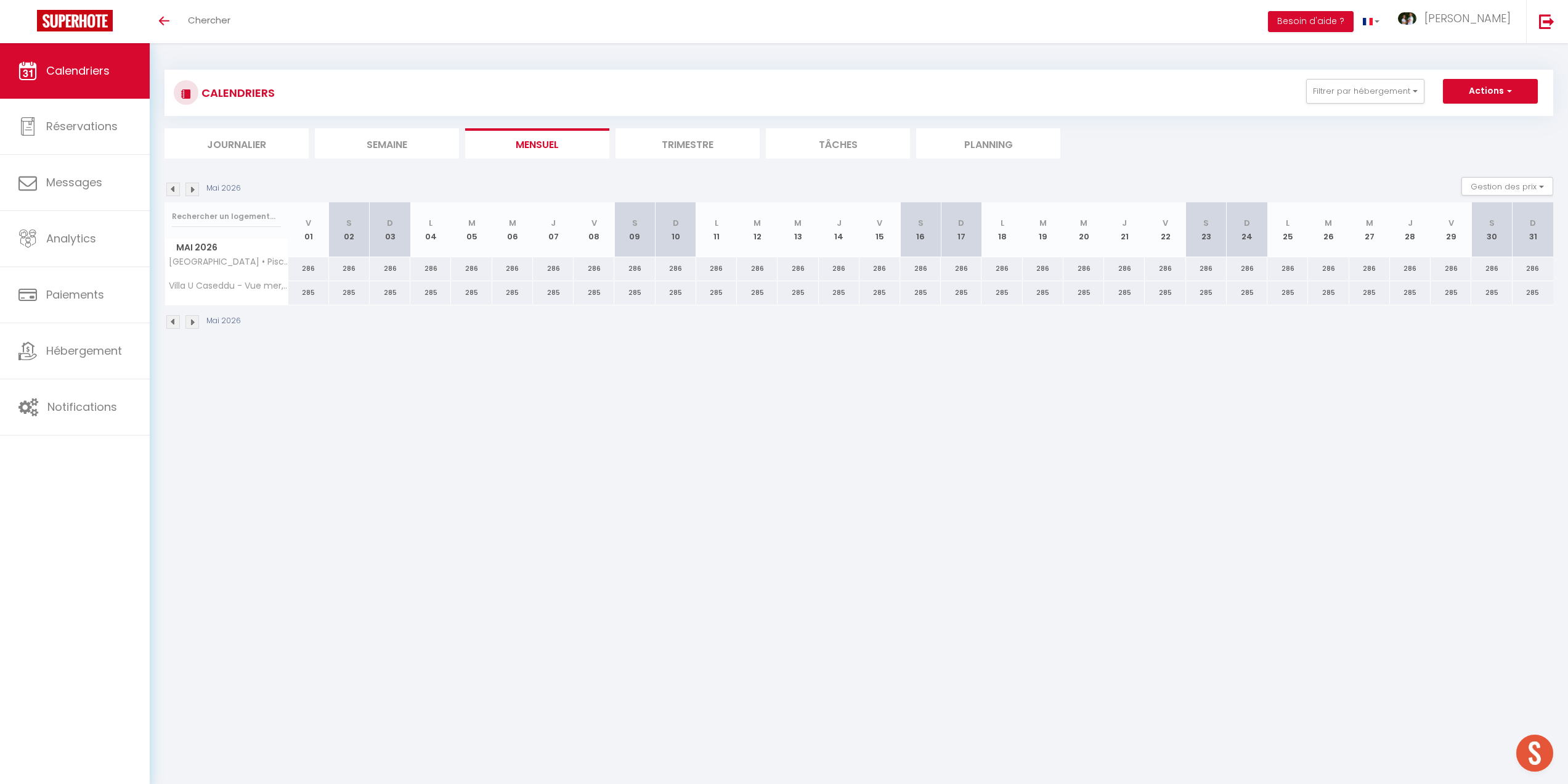
click at [310, 291] on div "285" at bounding box center [308, 292] width 40 height 23
type input "285"
type input "Ven 01 Mai 2026"
type input "[DATE]"
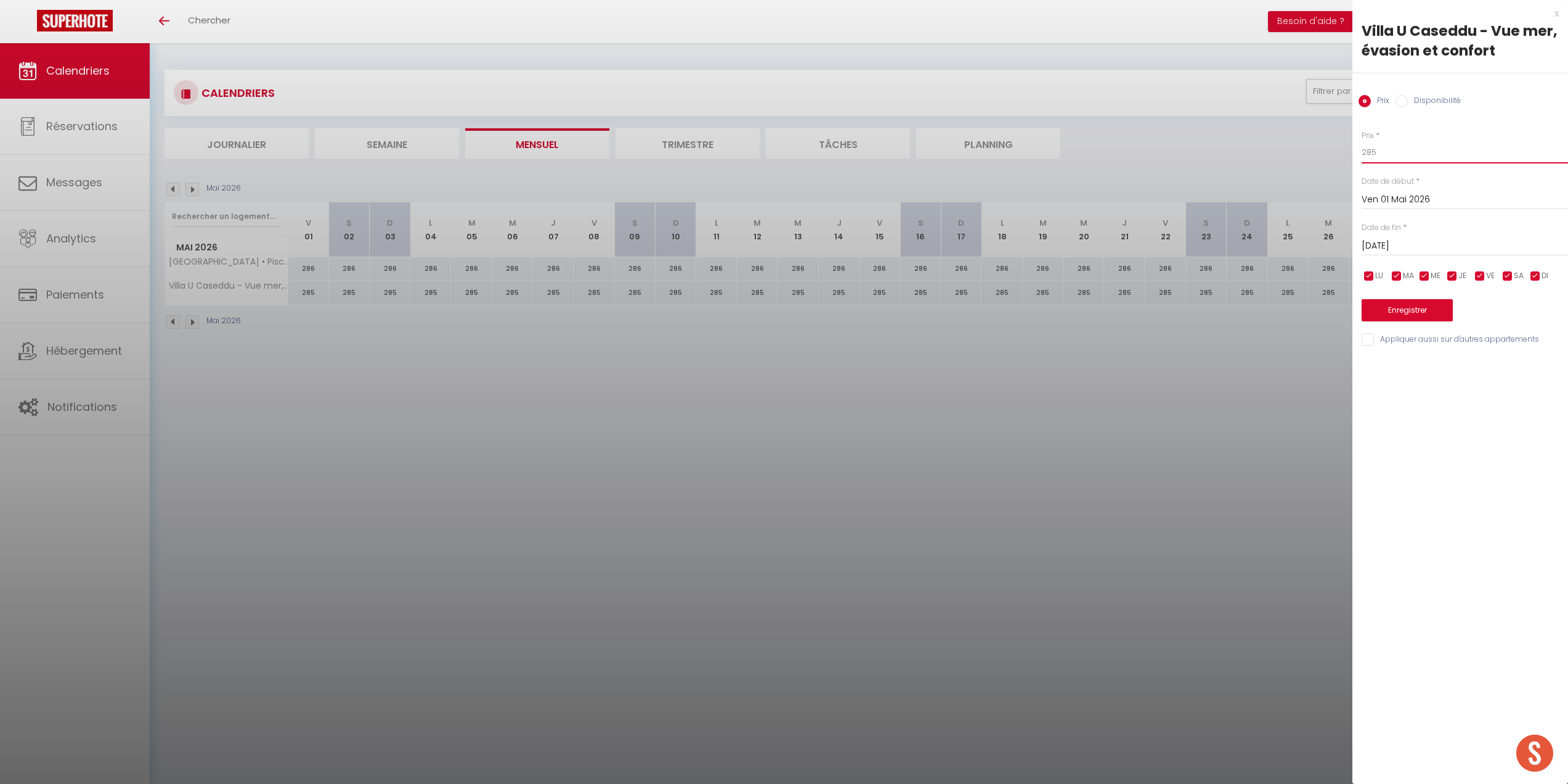
click at [1380, 150] on input "285" at bounding box center [1465, 152] width 207 height 22
type input "260"
click at [1429, 244] on input "[DATE]" at bounding box center [1465, 246] width 207 height 16
click at [1536, 269] on span ">" at bounding box center [1532, 267] width 27 height 25
click at [1403, 316] on span "1" at bounding box center [1401, 316] width 27 height 25
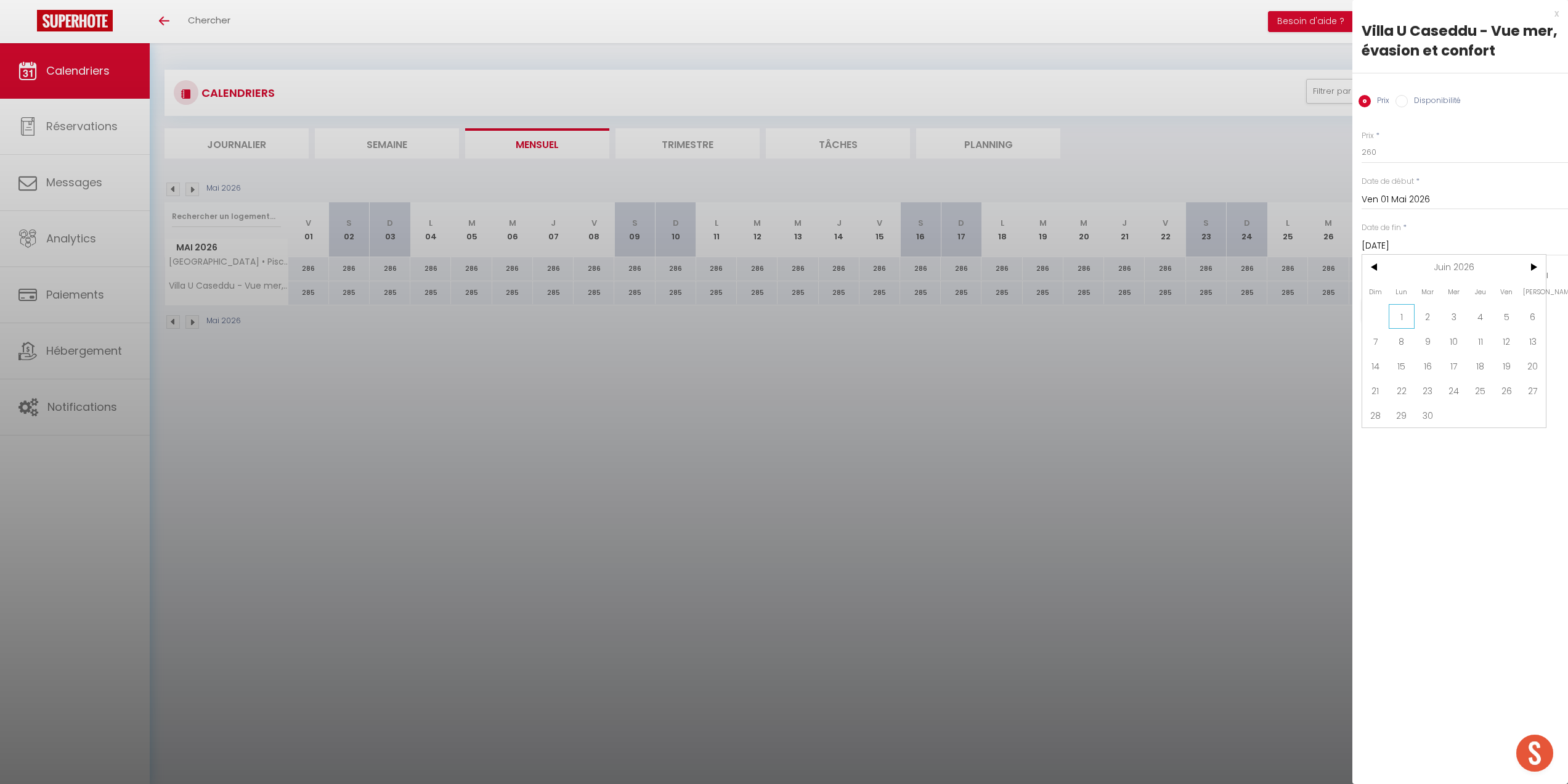
type input "Lun 01 Juin 2026"
click at [1404, 308] on button "Enregistrer" at bounding box center [1408, 310] width 92 height 22
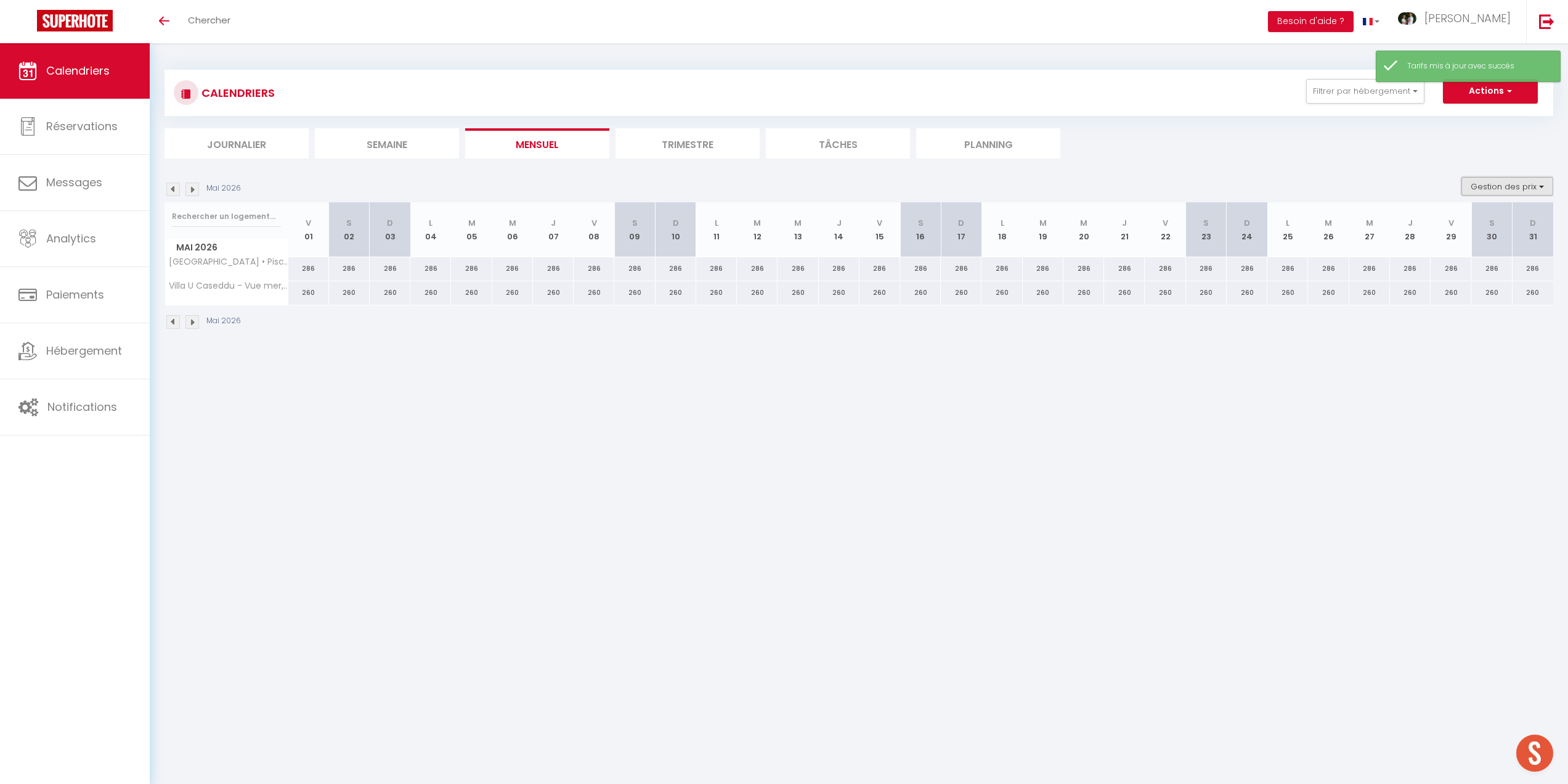
click at [1488, 182] on button "Gestion des prix" at bounding box center [1508, 186] width 92 height 18
click at [1452, 225] on input "Nb Nuits minimum" at bounding box center [1497, 223] width 111 height 12
checkbox input "true"
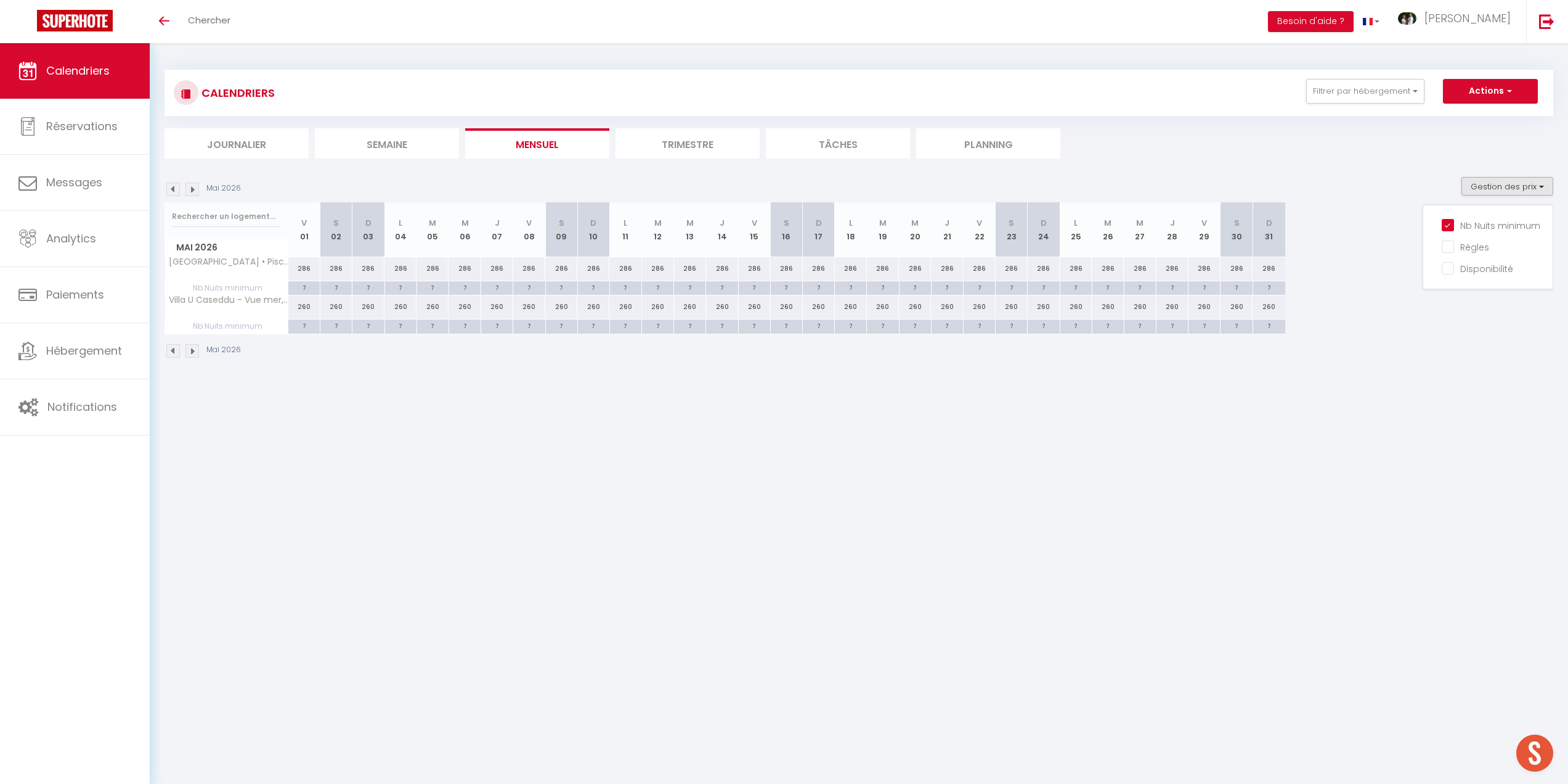
click at [194, 190] on img at bounding box center [192, 189] width 14 height 14
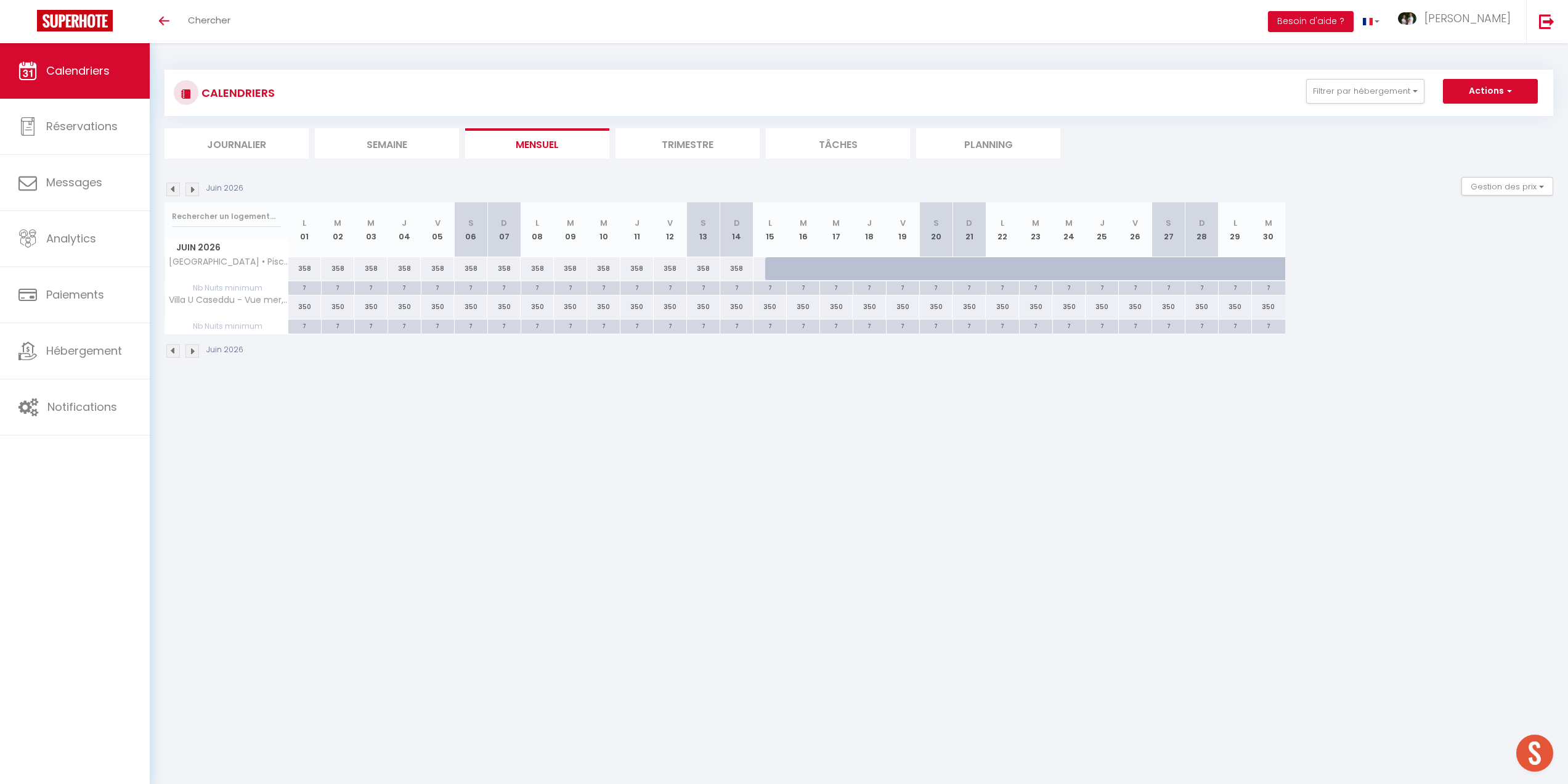
click at [191, 190] on img at bounding box center [192, 189] width 14 height 14
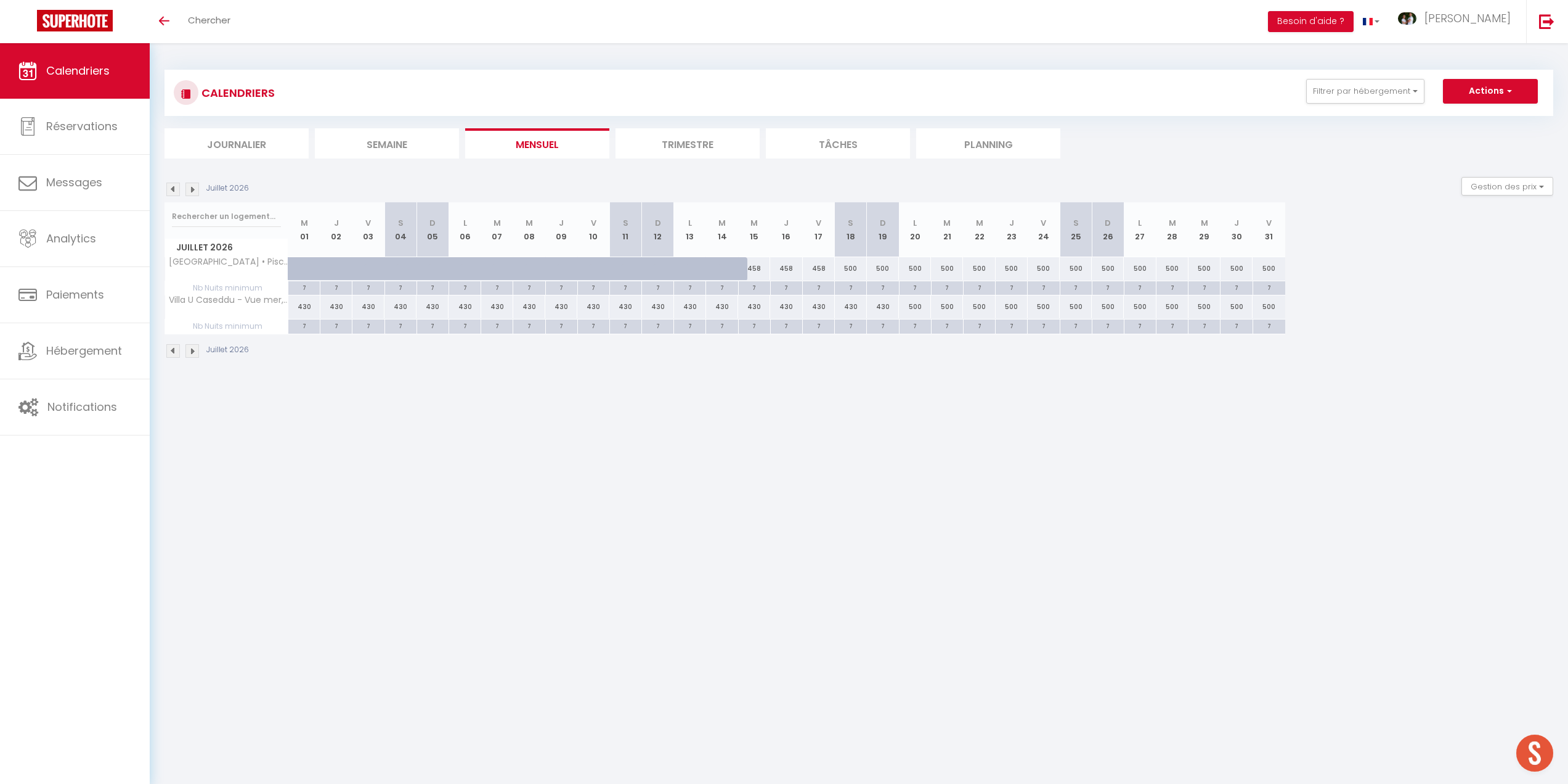
click at [191, 190] on img at bounding box center [192, 189] width 14 height 14
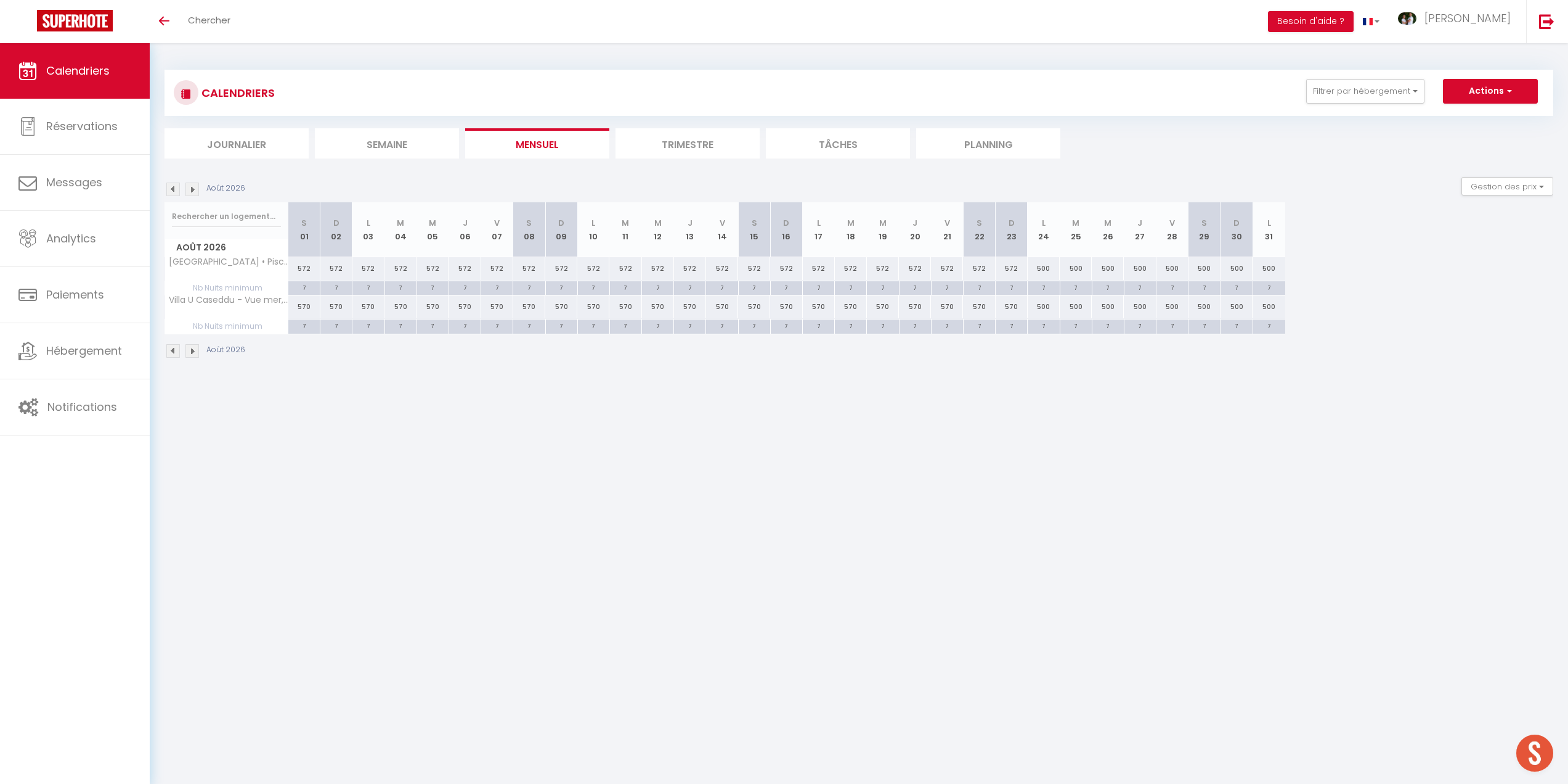
click at [174, 190] on img at bounding box center [173, 189] width 14 height 14
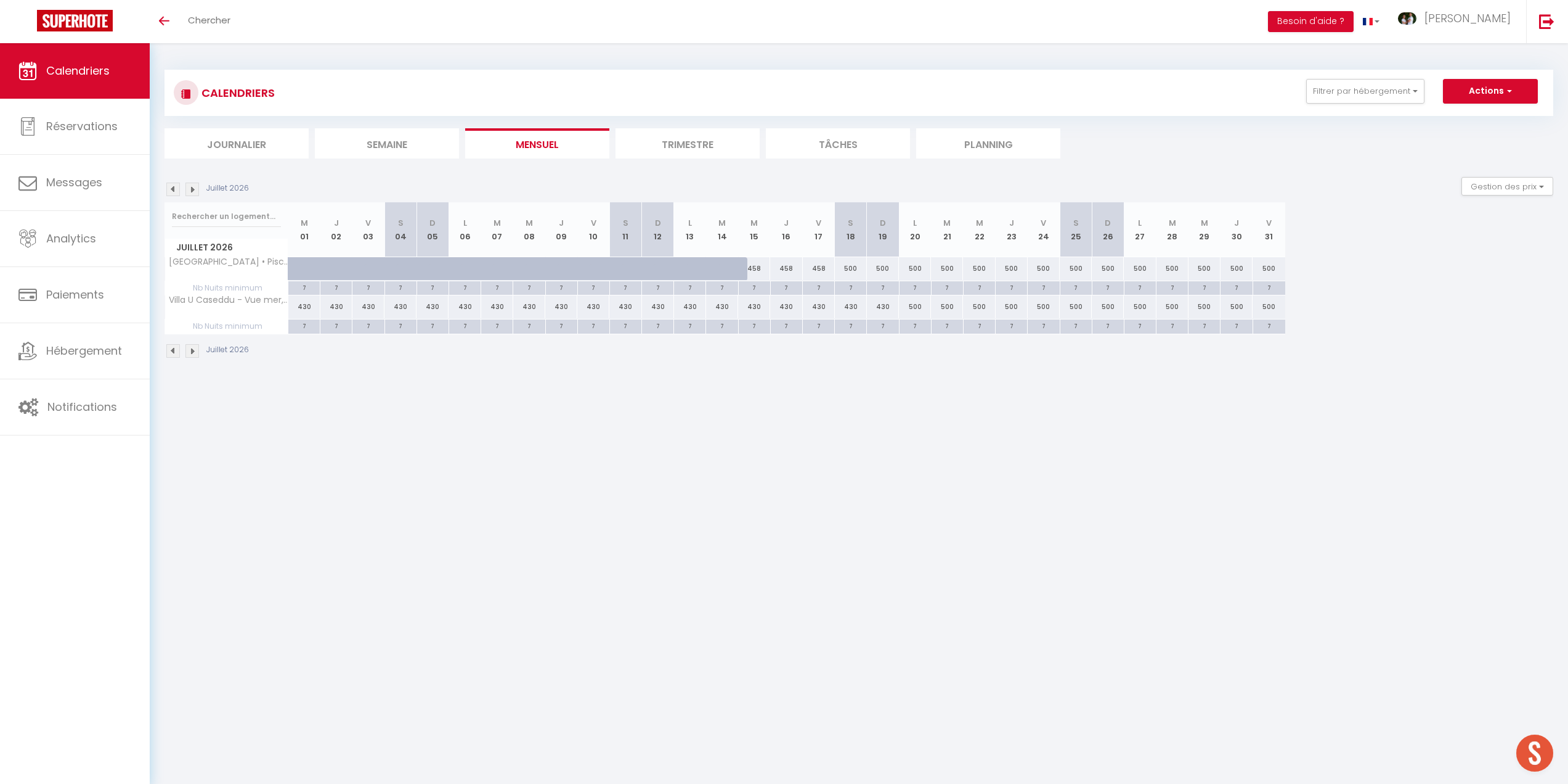
click at [195, 190] on img at bounding box center [192, 189] width 14 height 14
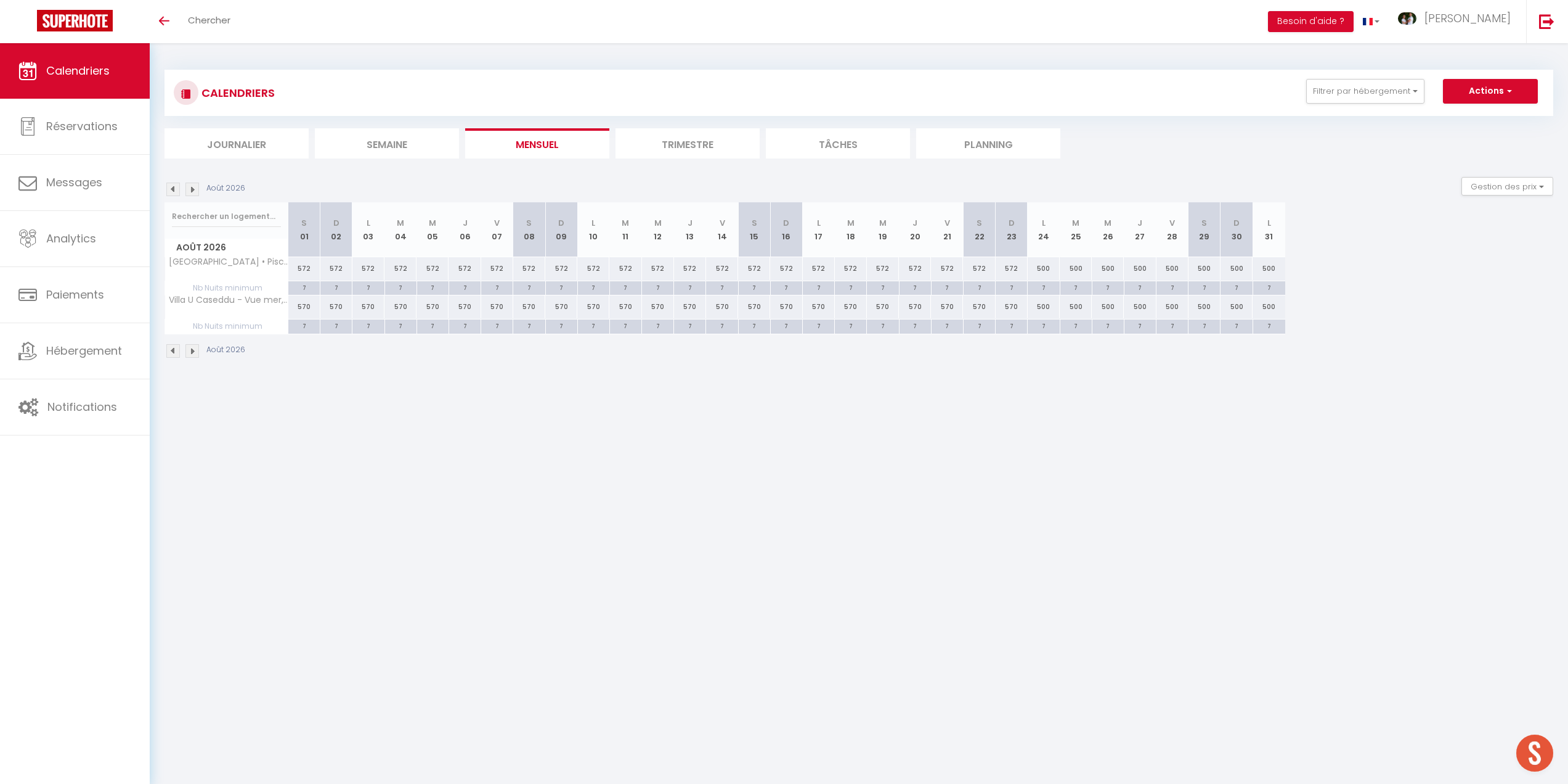
click at [170, 188] on img at bounding box center [173, 189] width 14 height 14
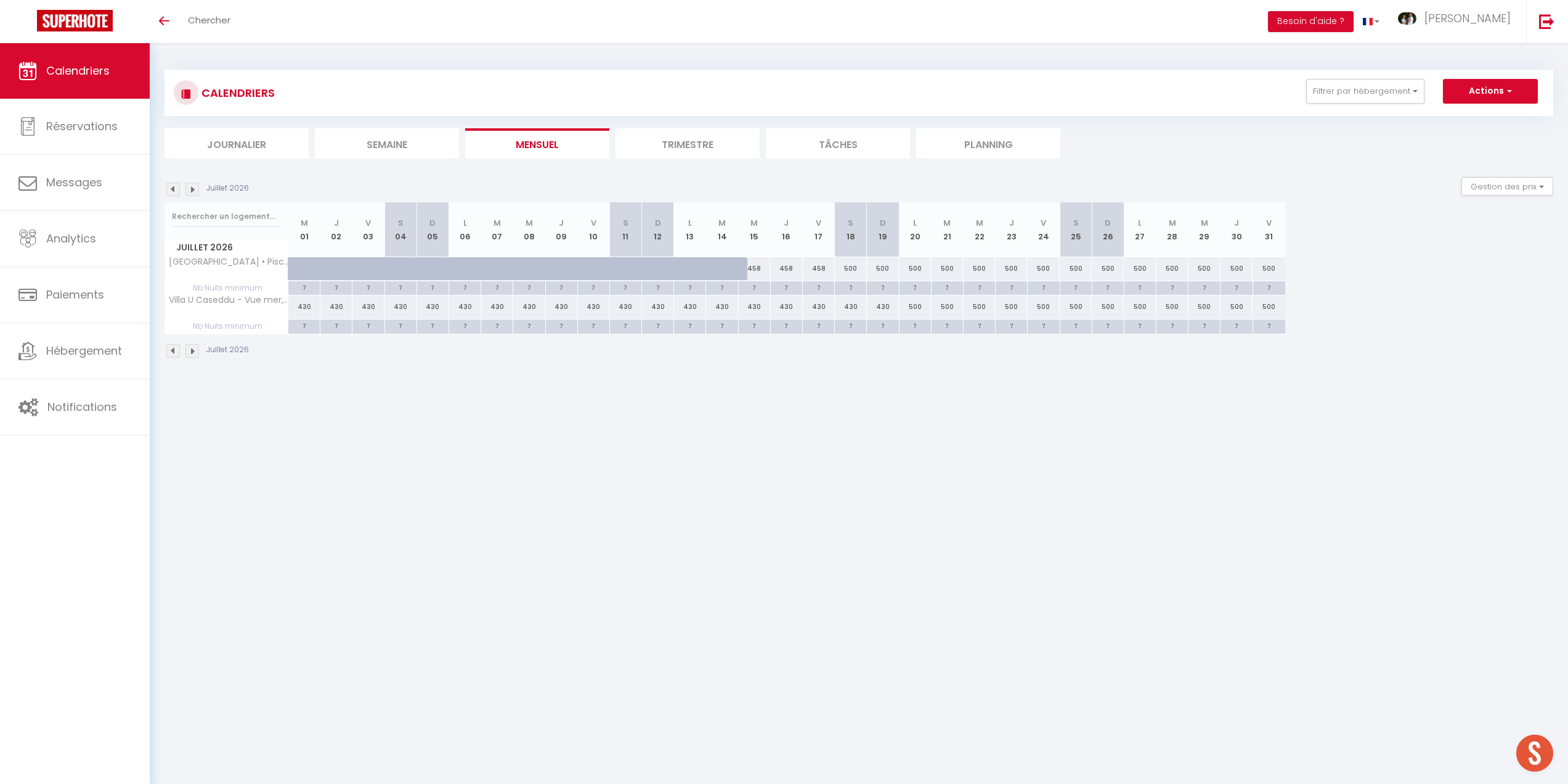
click at [172, 188] on img at bounding box center [173, 189] width 14 height 14
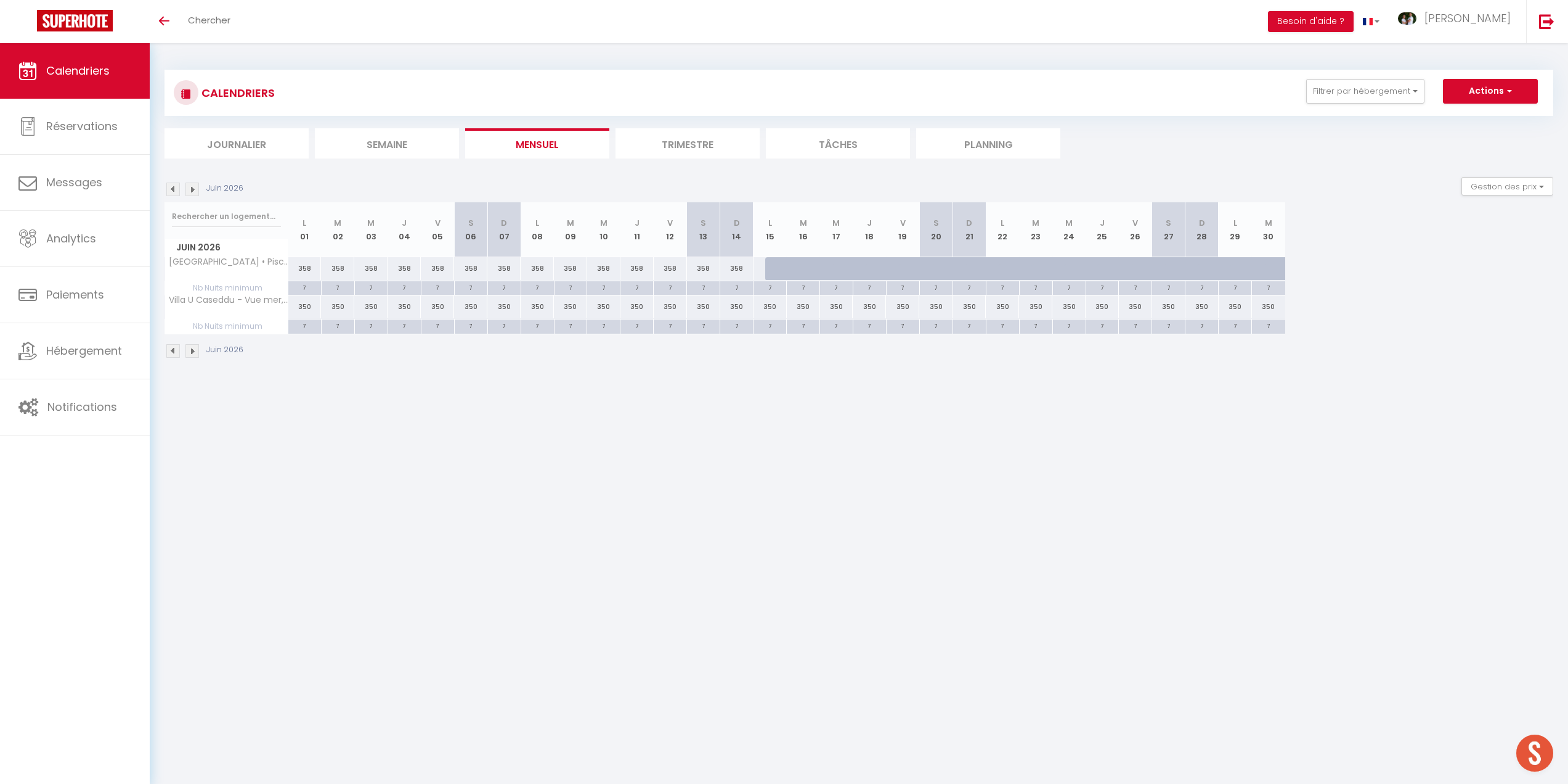
click at [193, 191] on img at bounding box center [192, 189] width 14 height 14
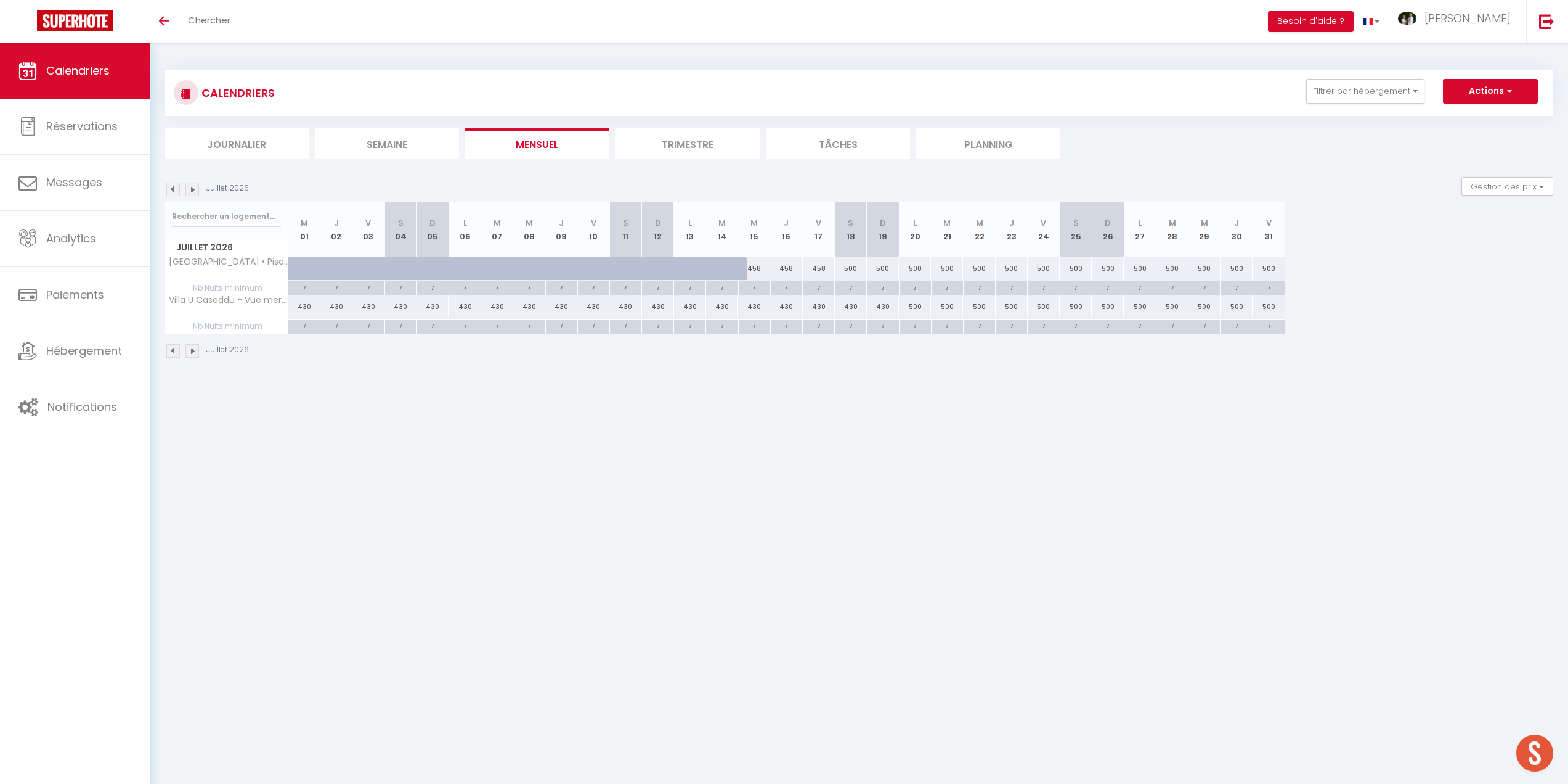
click at [193, 191] on img at bounding box center [192, 189] width 14 height 14
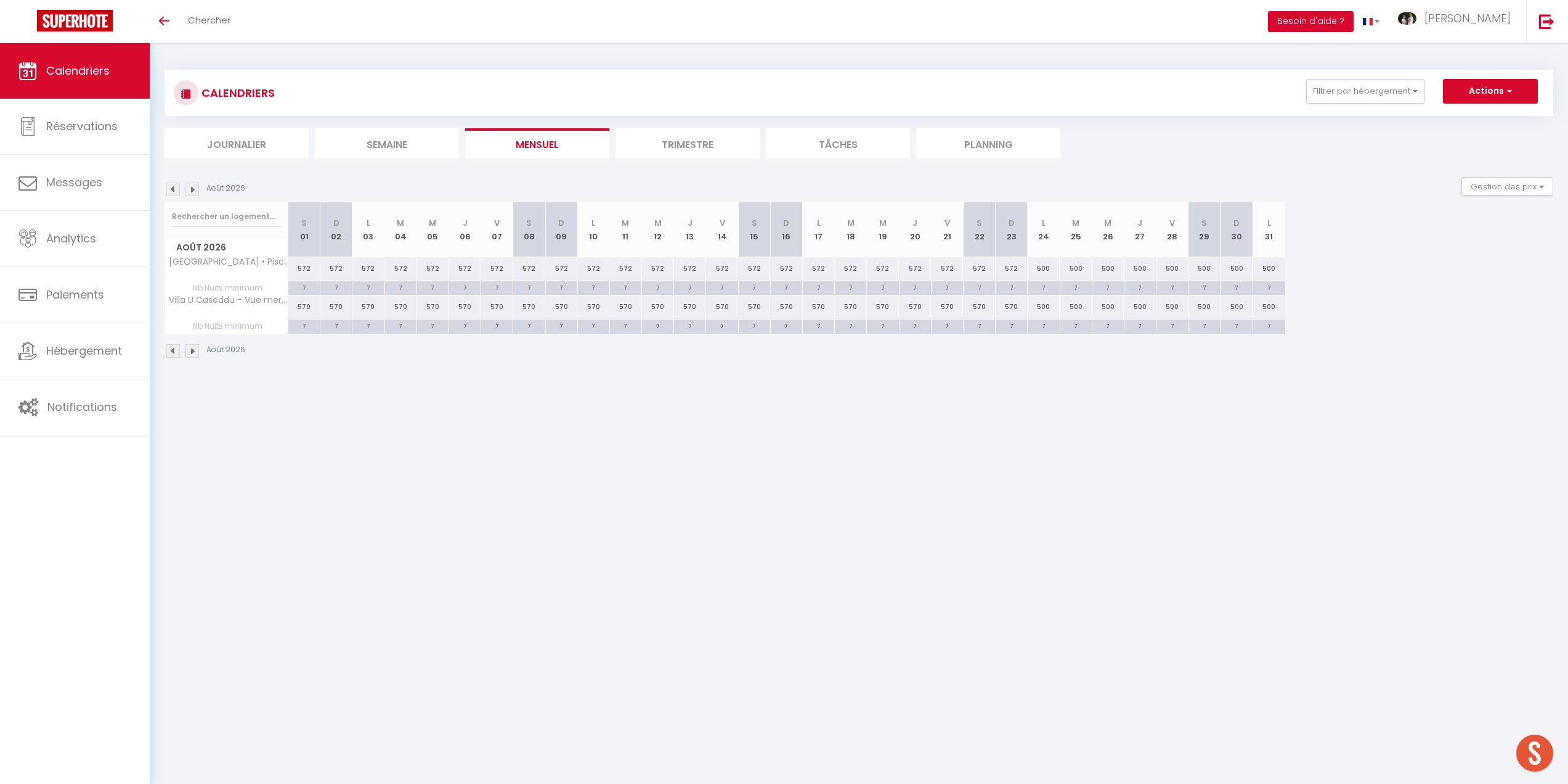
click at [193, 191] on img at bounding box center [192, 189] width 14 height 14
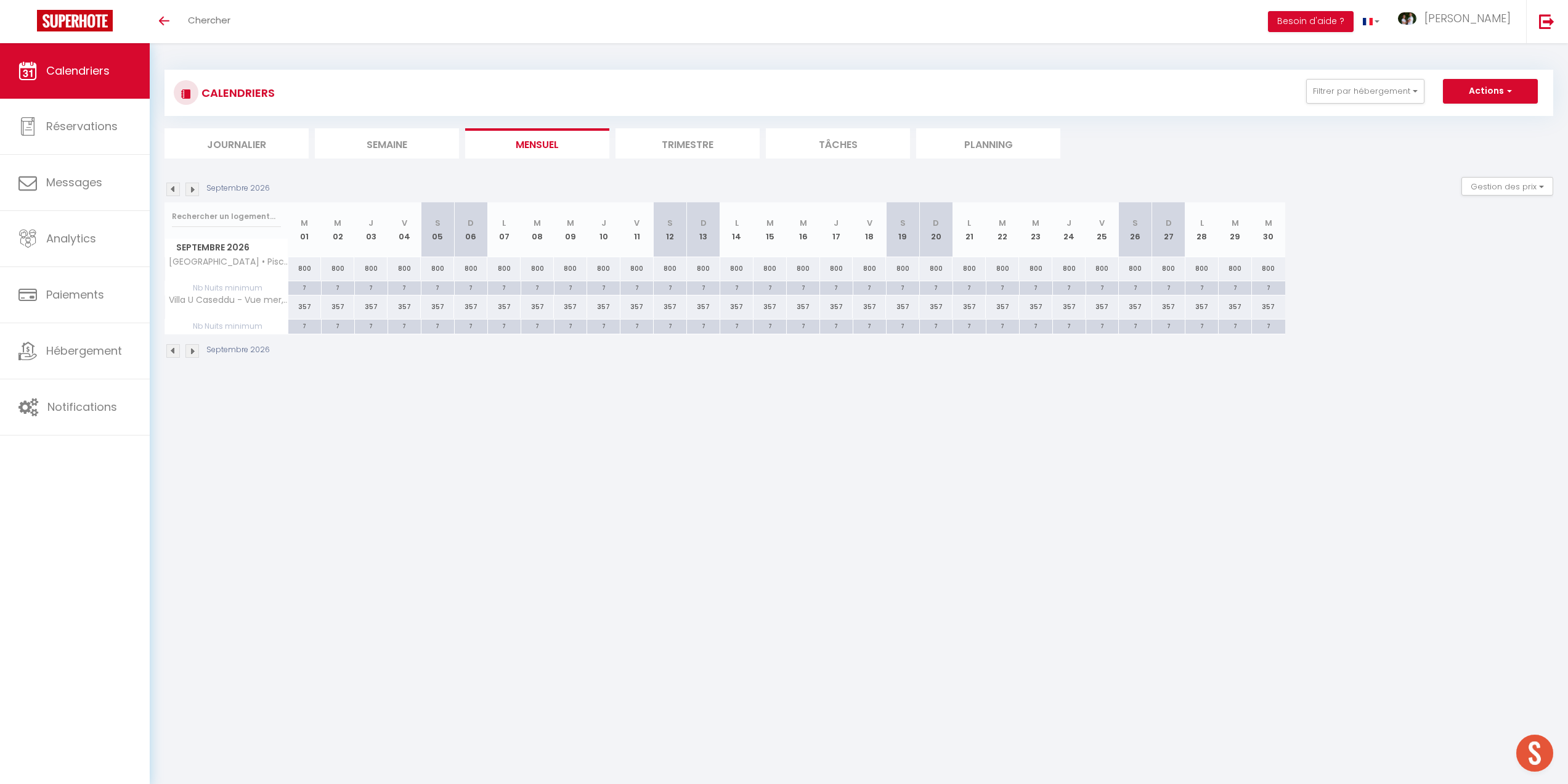
click at [176, 191] on img at bounding box center [173, 189] width 14 height 14
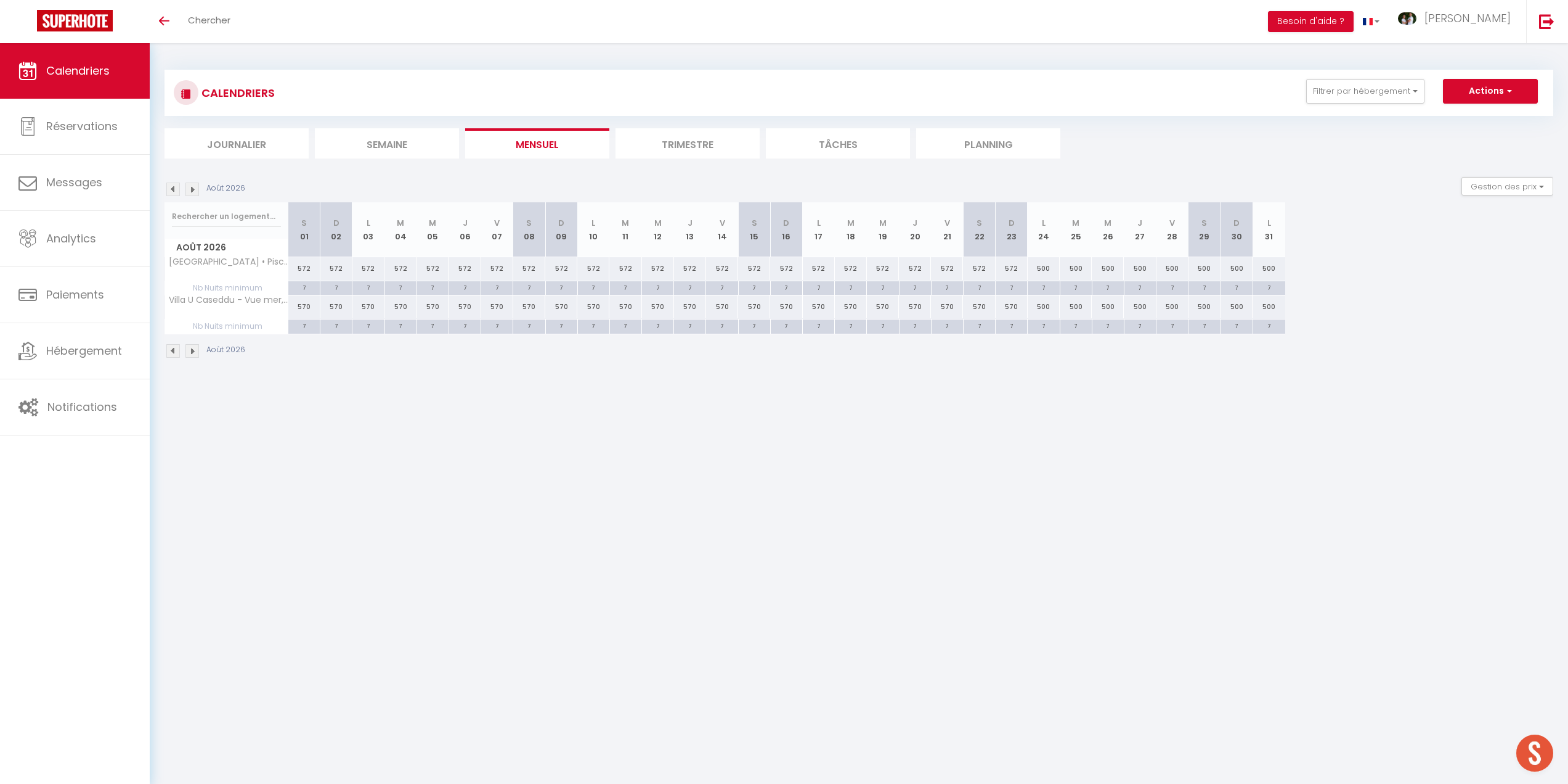
click at [194, 191] on img at bounding box center [192, 189] width 14 height 14
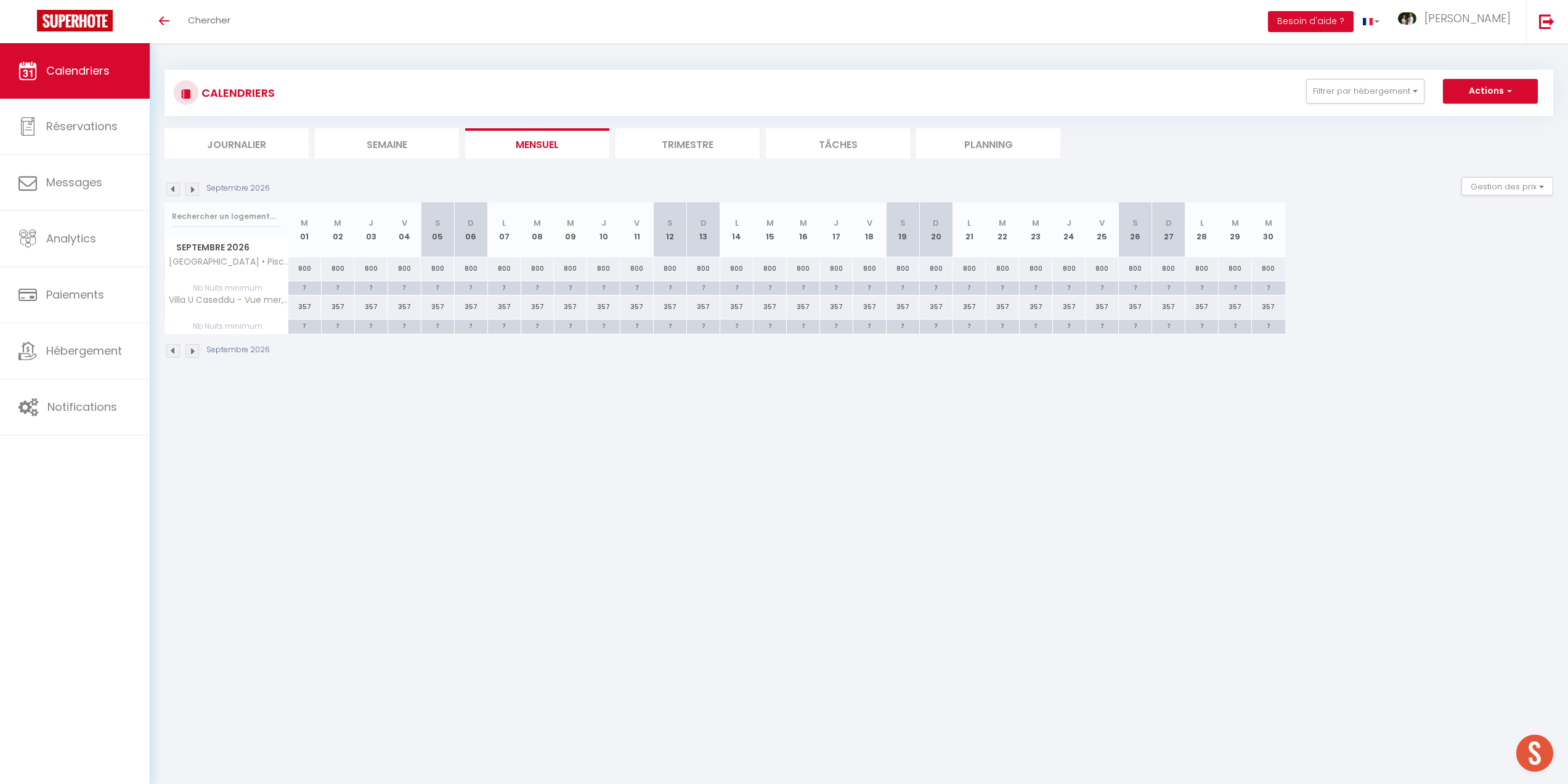
click at [305, 267] on div "800" at bounding box center [305, 268] width 33 height 23
type input "800"
type input "[DATE]"
type input "Mer 02 Septembre 2026"
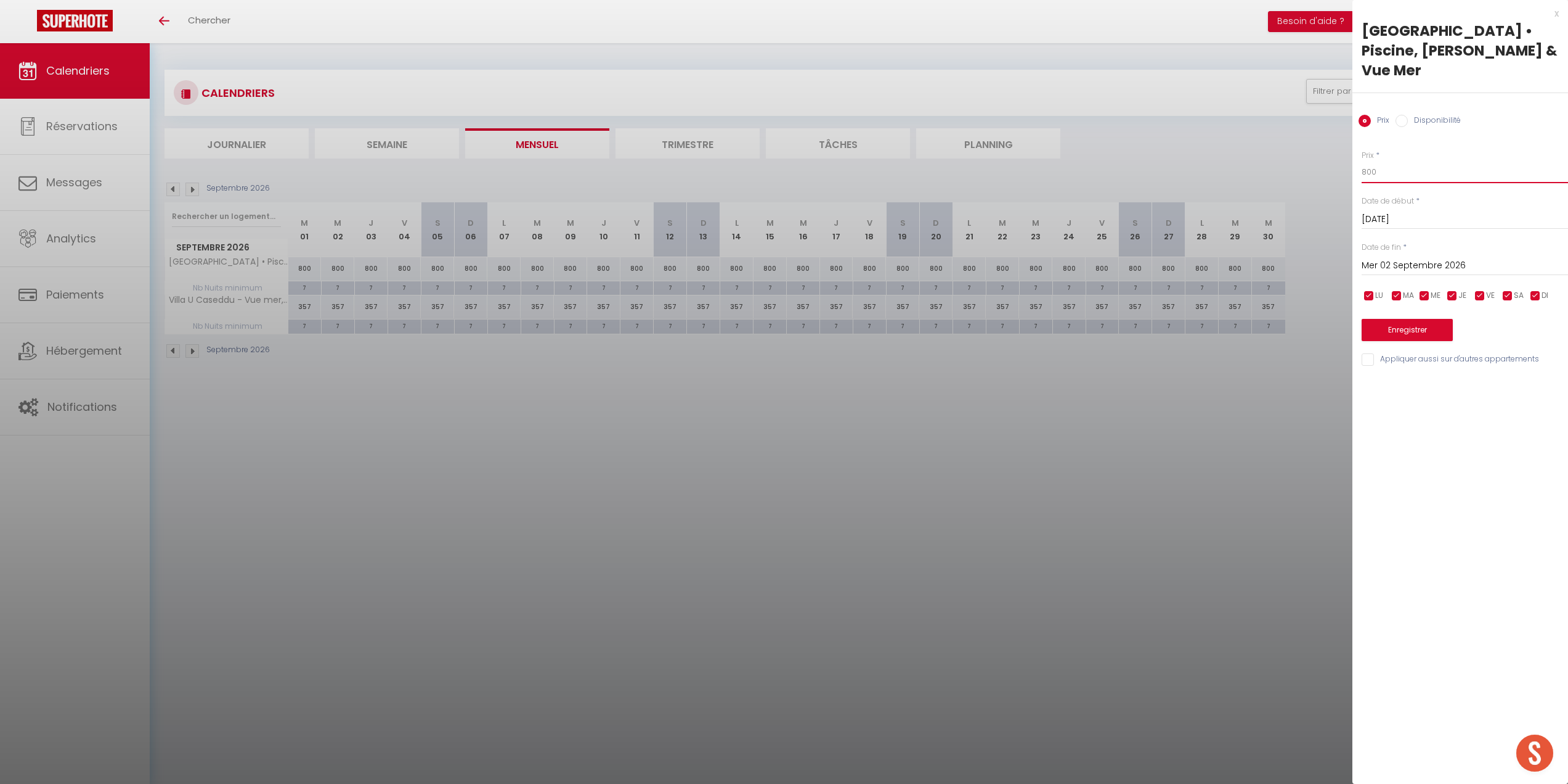
click at [1387, 161] on input "800" at bounding box center [1465, 172] width 207 height 22
type input "8"
type input "357"
click at [1396, 257] on input "Mer 02 Septembre 2026" at bounding box center [1465, 266] width 207 height 16
click at [1529, 275] on span ">" at bounding box center [1532, 287] width 27 height 25
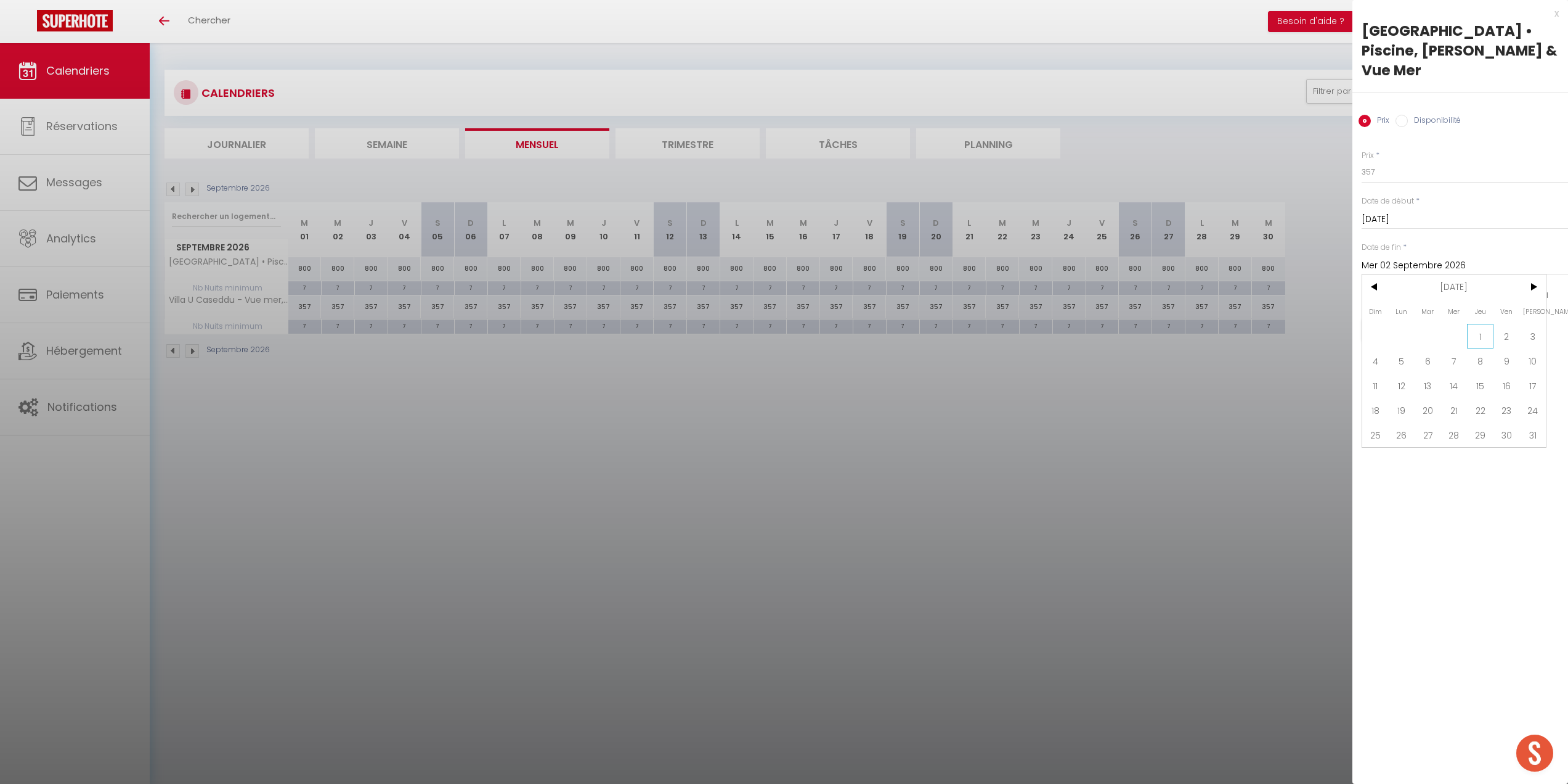
click at [1476, 323] on span "1" at bounding box center [1480, 335] width 27 height 25
type input "Jeu 01 Octobre 2026"
click at [1443, 319] on button "Enregistrer" at bounding box center [1408, 330] width 92 height 22
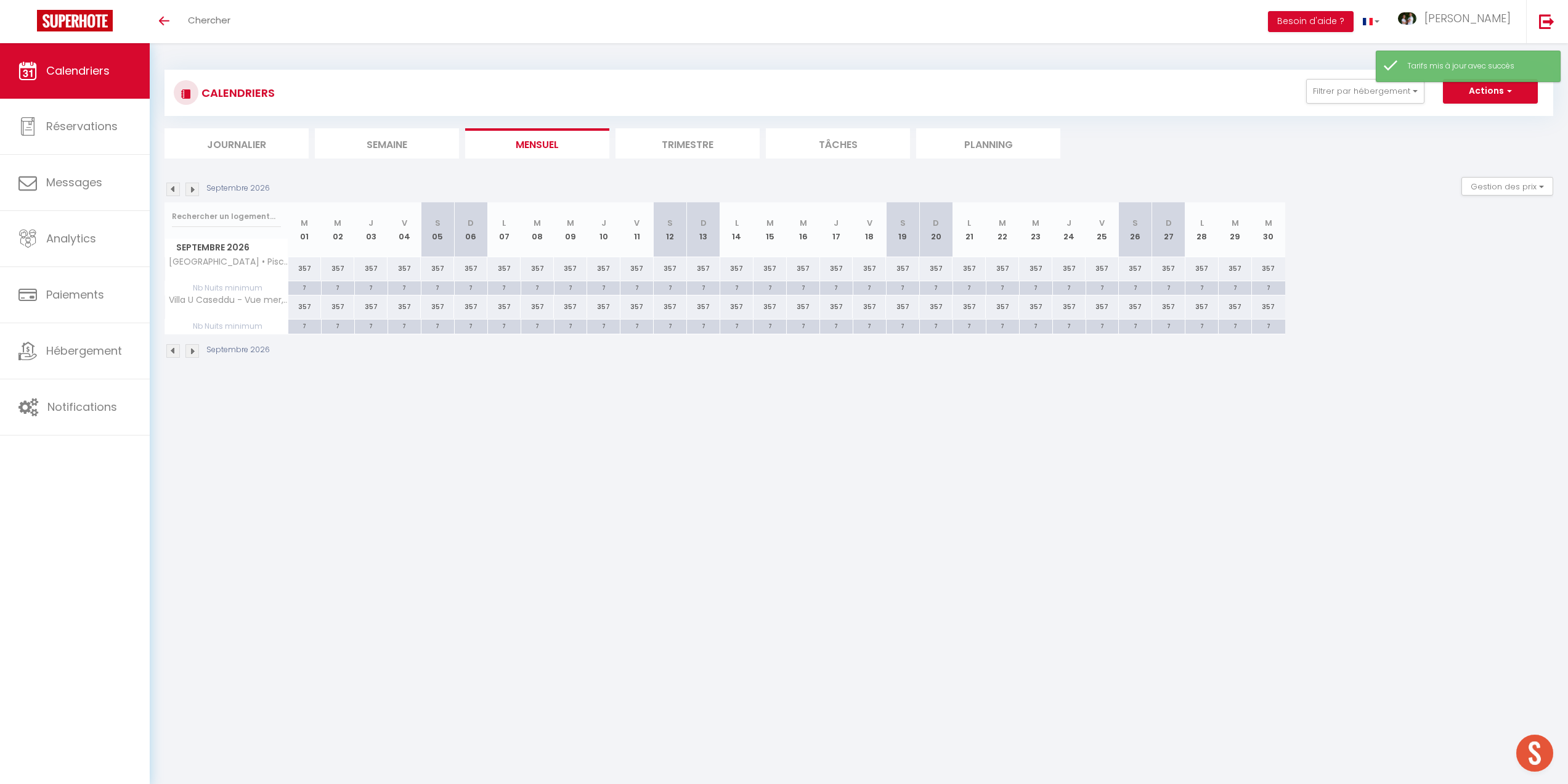
click at [194, 191] on img at bounding box center [192, 189] width 14 height 14
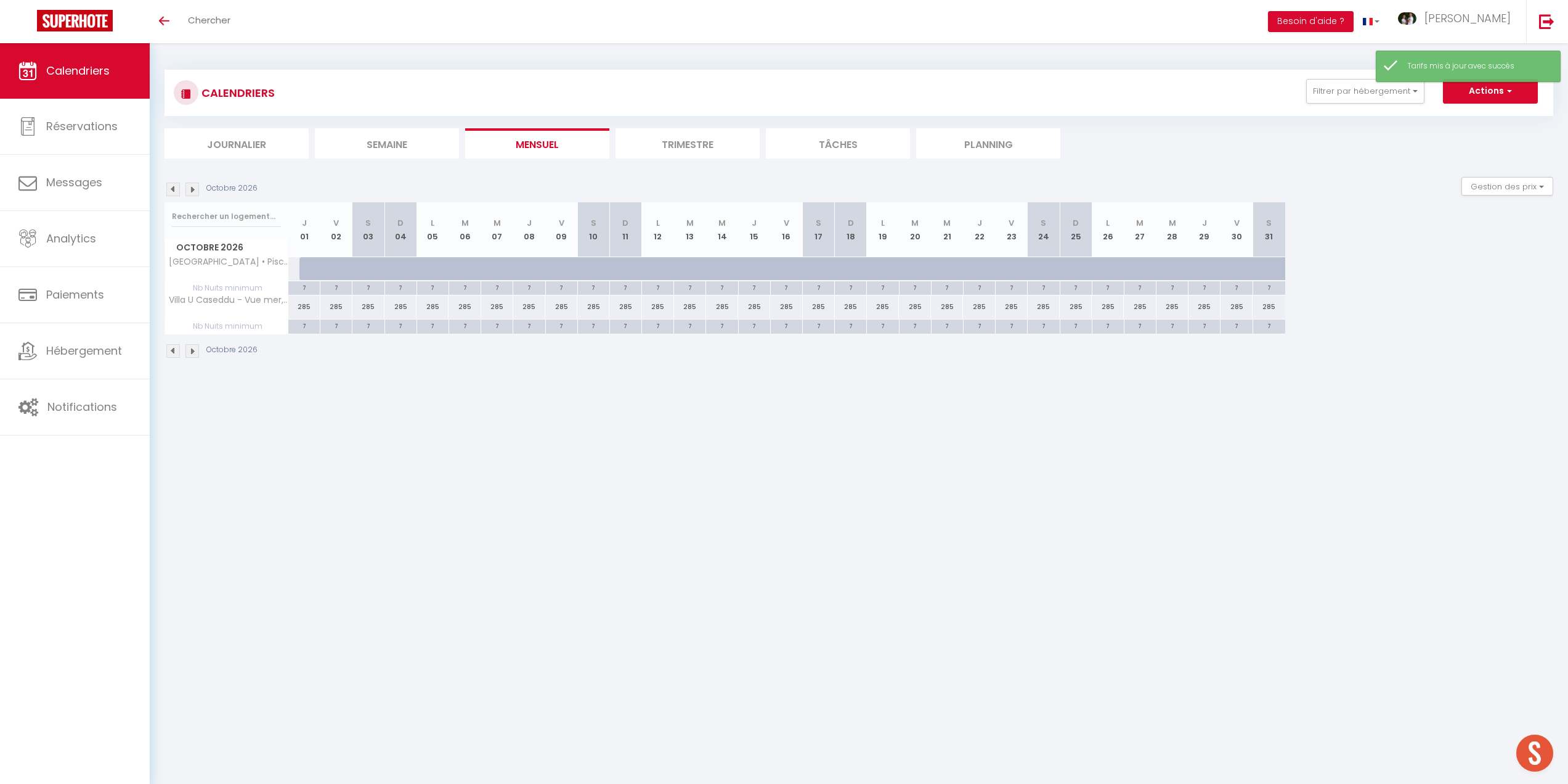
click at [176, 188] on img at bounding box center [173, 189] width 14 height 14
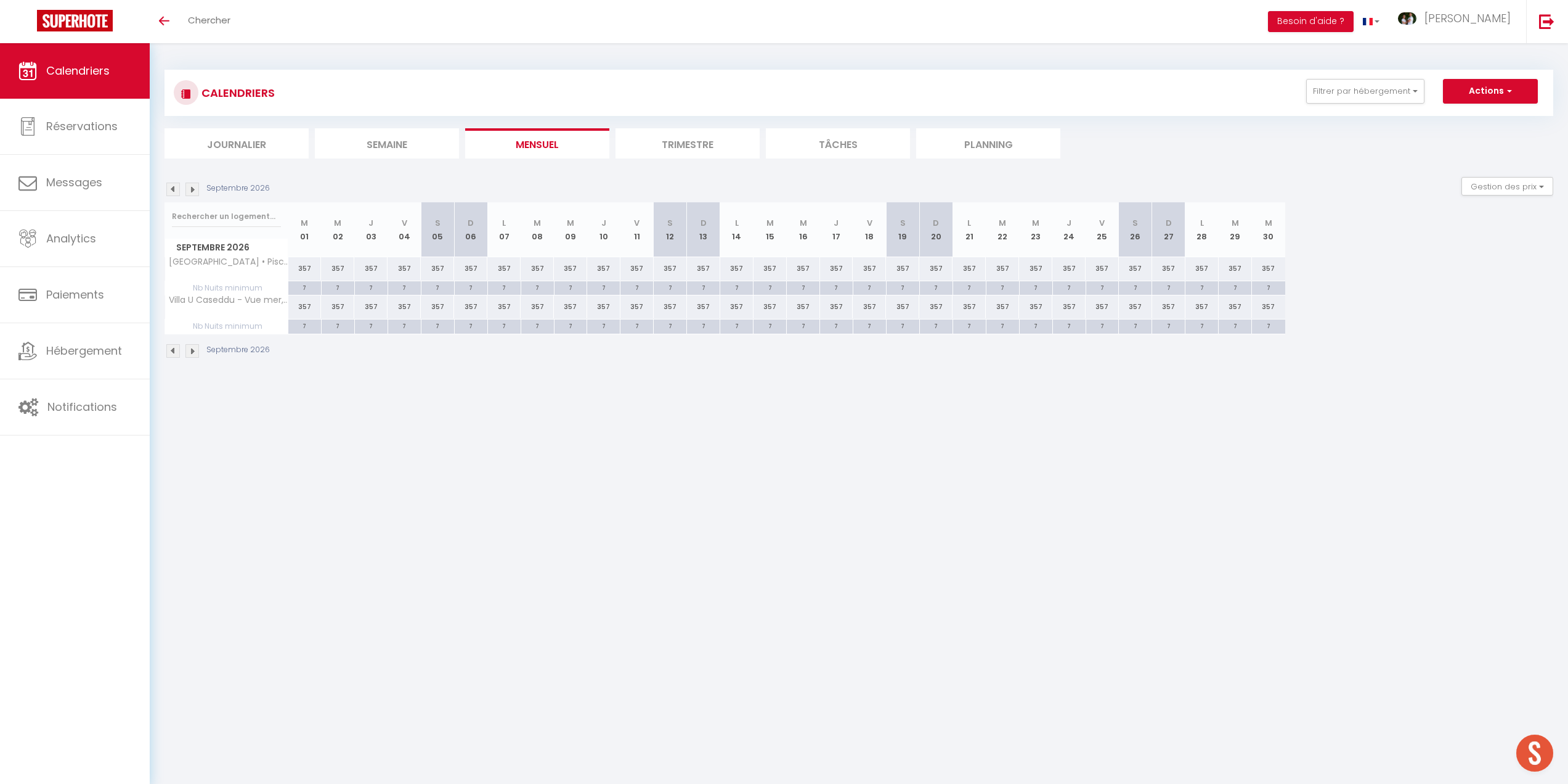
click at [303, 306] on div "357" at bounding box center [305, 306] width 33 height 23
type input "357"
type input "[DATE]"
type input "Mer 02 Septembre 2026"
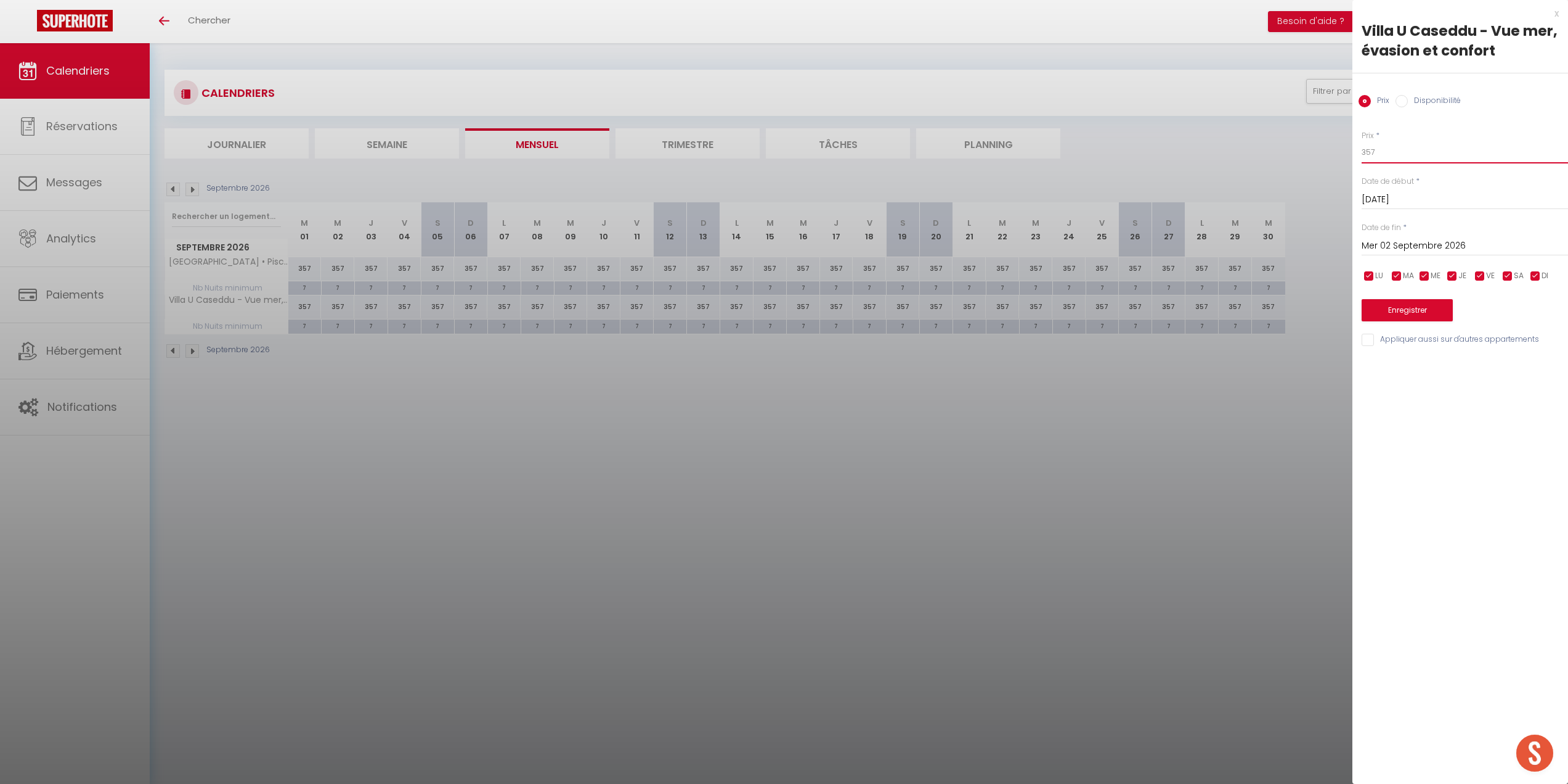
click at [1382, 147] on input "357" at bounding box center [1465, 152] width 207 height 22
type input "3"
type input "315"
click at [1436, 245] on input "Mer 02 Septembre 2026" at bounding box center [1465, 246] width 207 height 16
click at [1529, 269] on span ">" at bounding box center [1532, 267] width 27 height 25
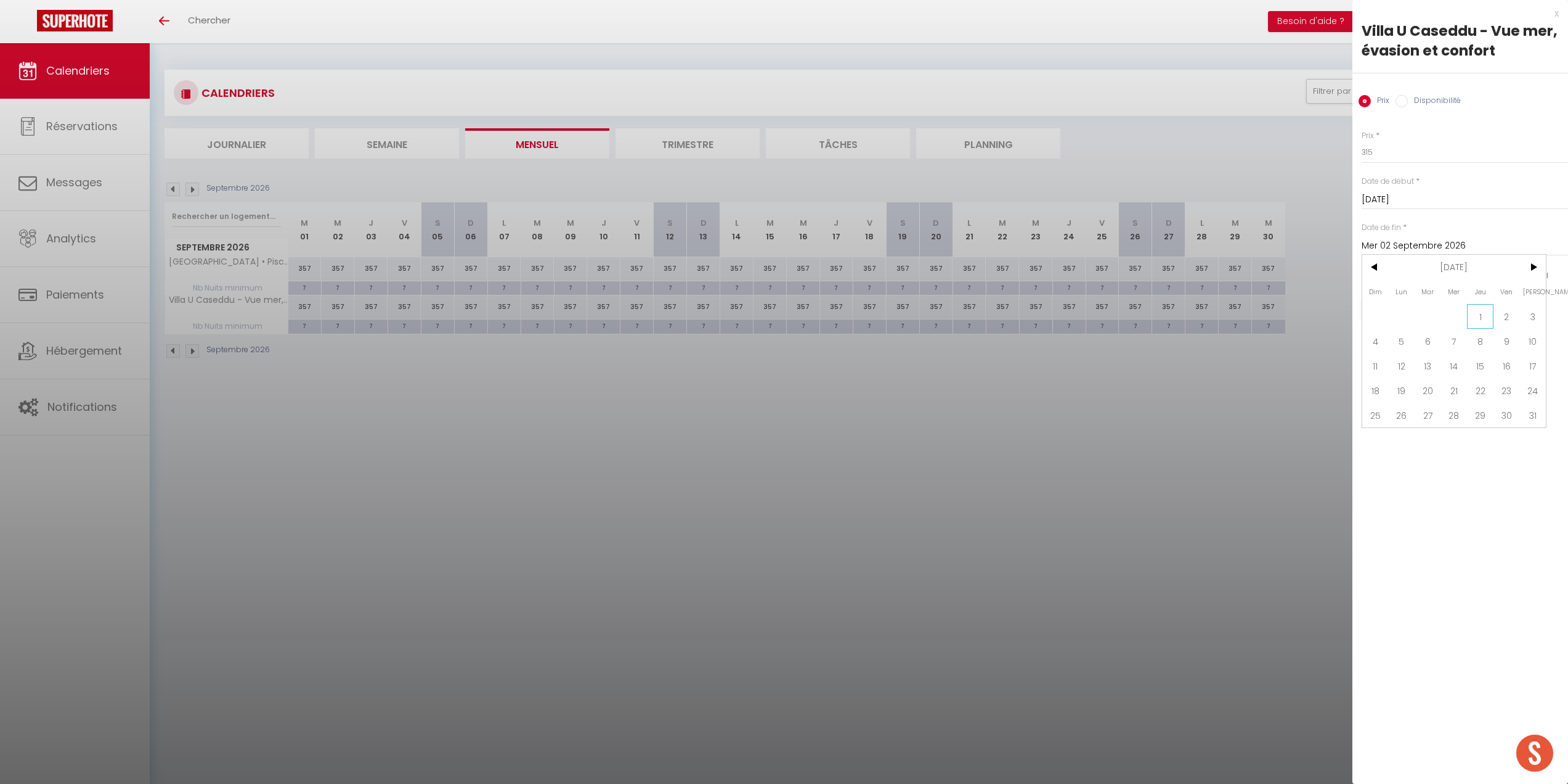
click at [1481, 318] on span "1" at bounding box center [1480, 316] width 27 height 25
type input "Jeu 01 Octobre 2026"
click at [1421, 313] on button "Enregistrer" at bounding box center [1408, 310] width 92 height 22
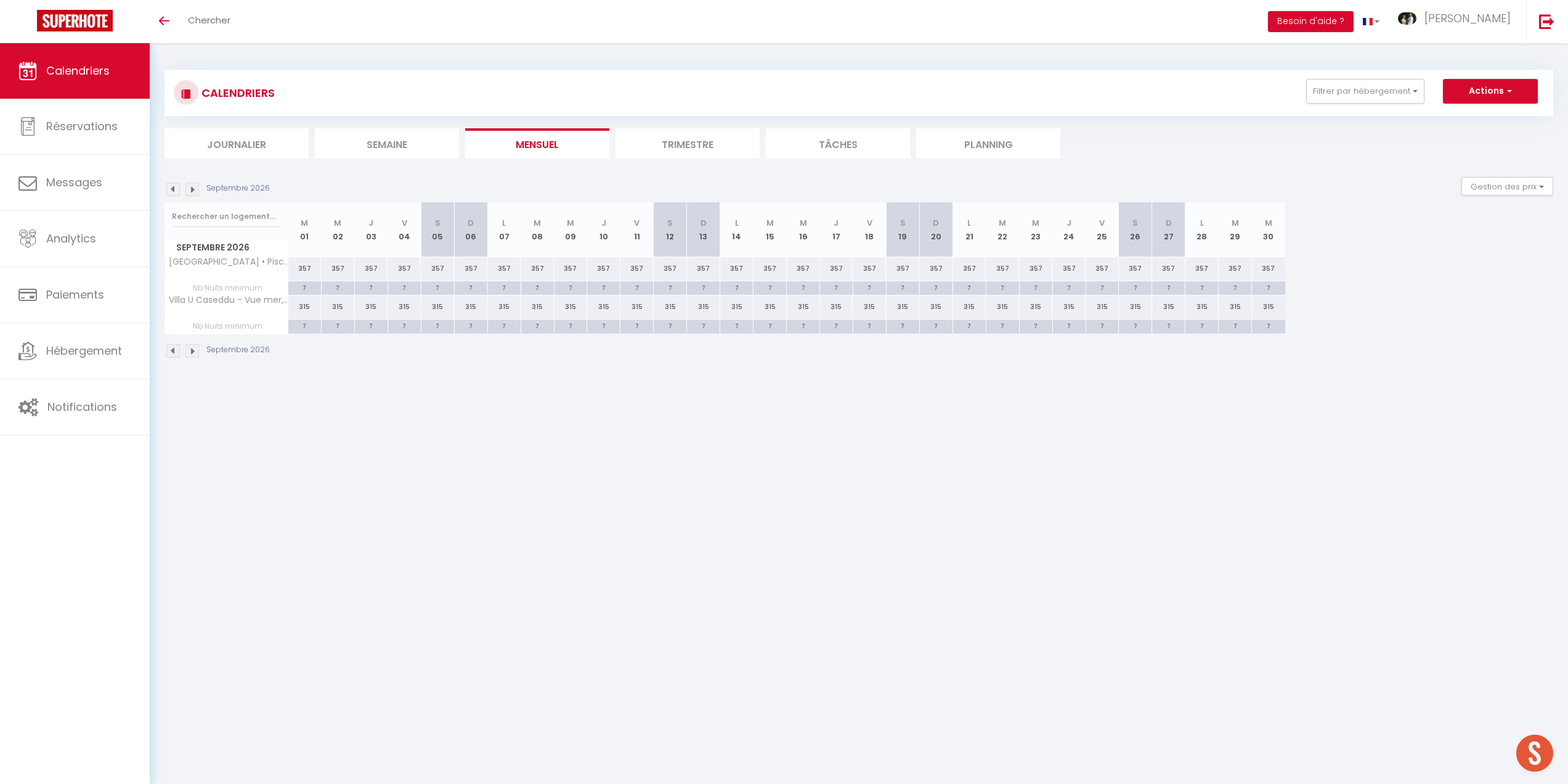
click at [170, 191] on img at bounding box center [173, 189] width 14 height 14
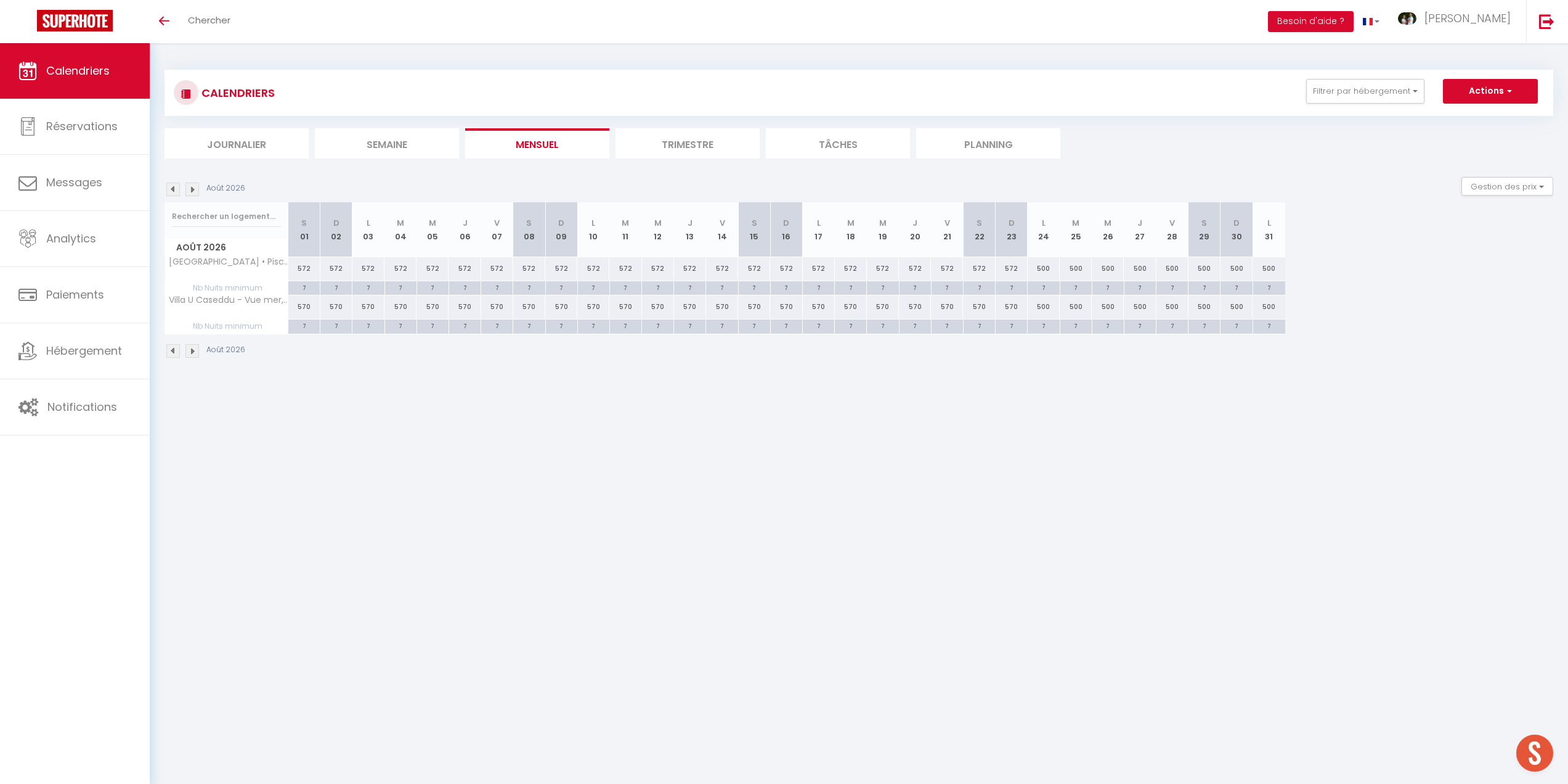
click at [1047, 307] on div "500" at bounding box center [1044, 306] width 32 height 23
type input "500"
type input "Lun 24 Août 2026"
type input "[DATE]"
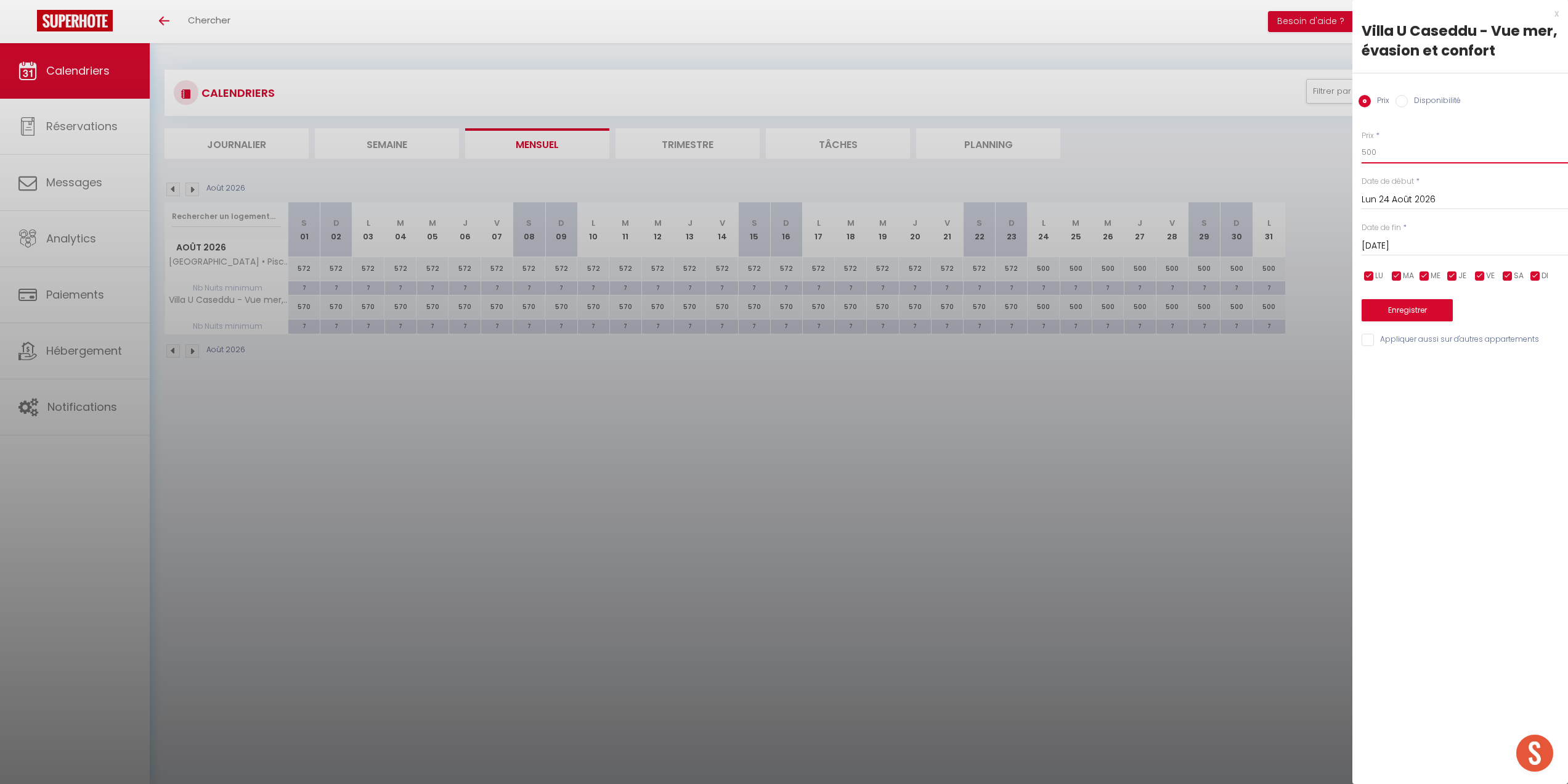
click at [1378, 153] on input "500" at bounding box center [1465, 152] width 207 height 22
type input "5"
type input "4"
click at [1010, 421] on div at bounding box center [784, 392] width 1568 height 784
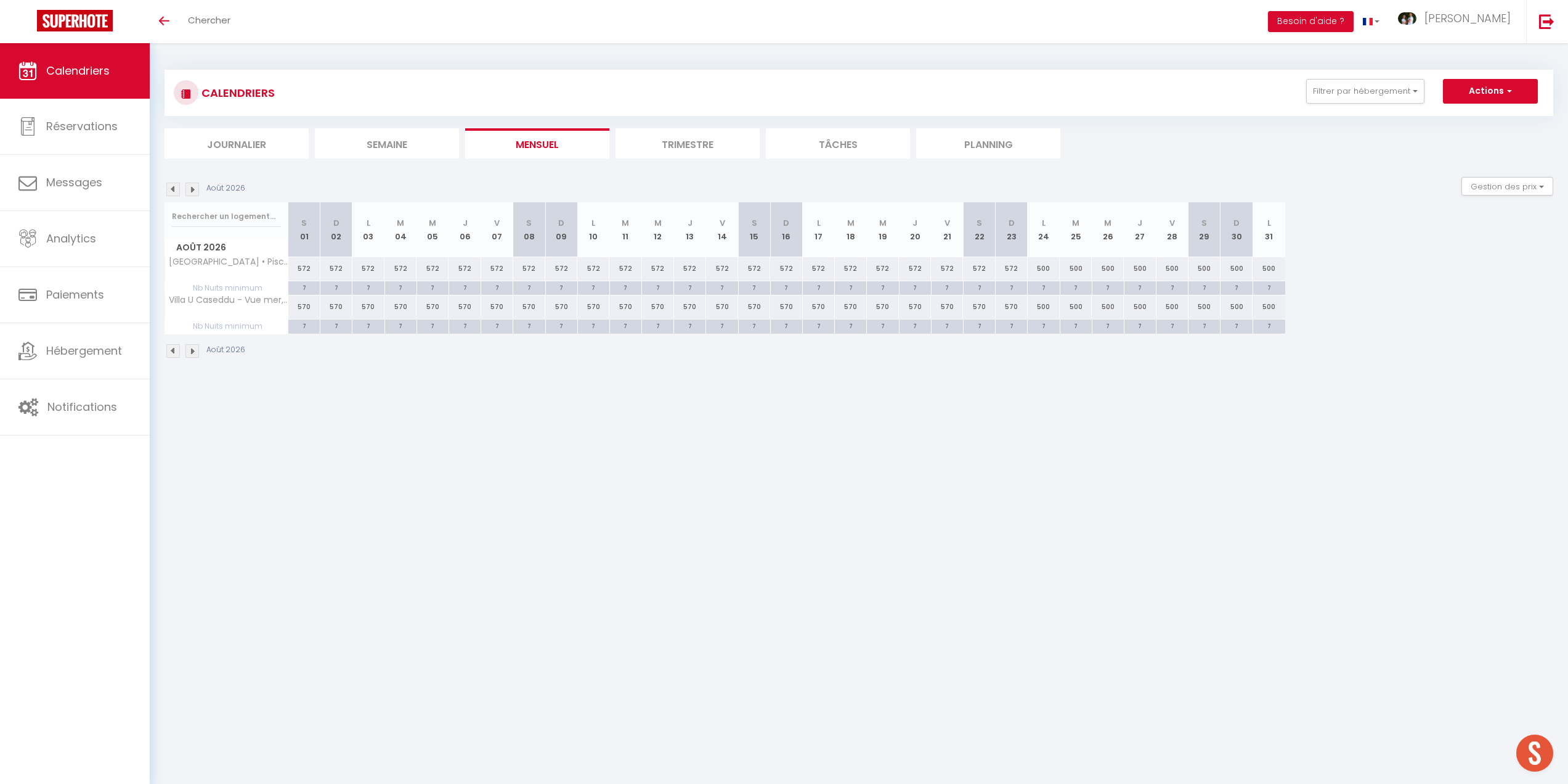
click at [168, 352] on img at bounding box center [173, 351] width 14 height 14
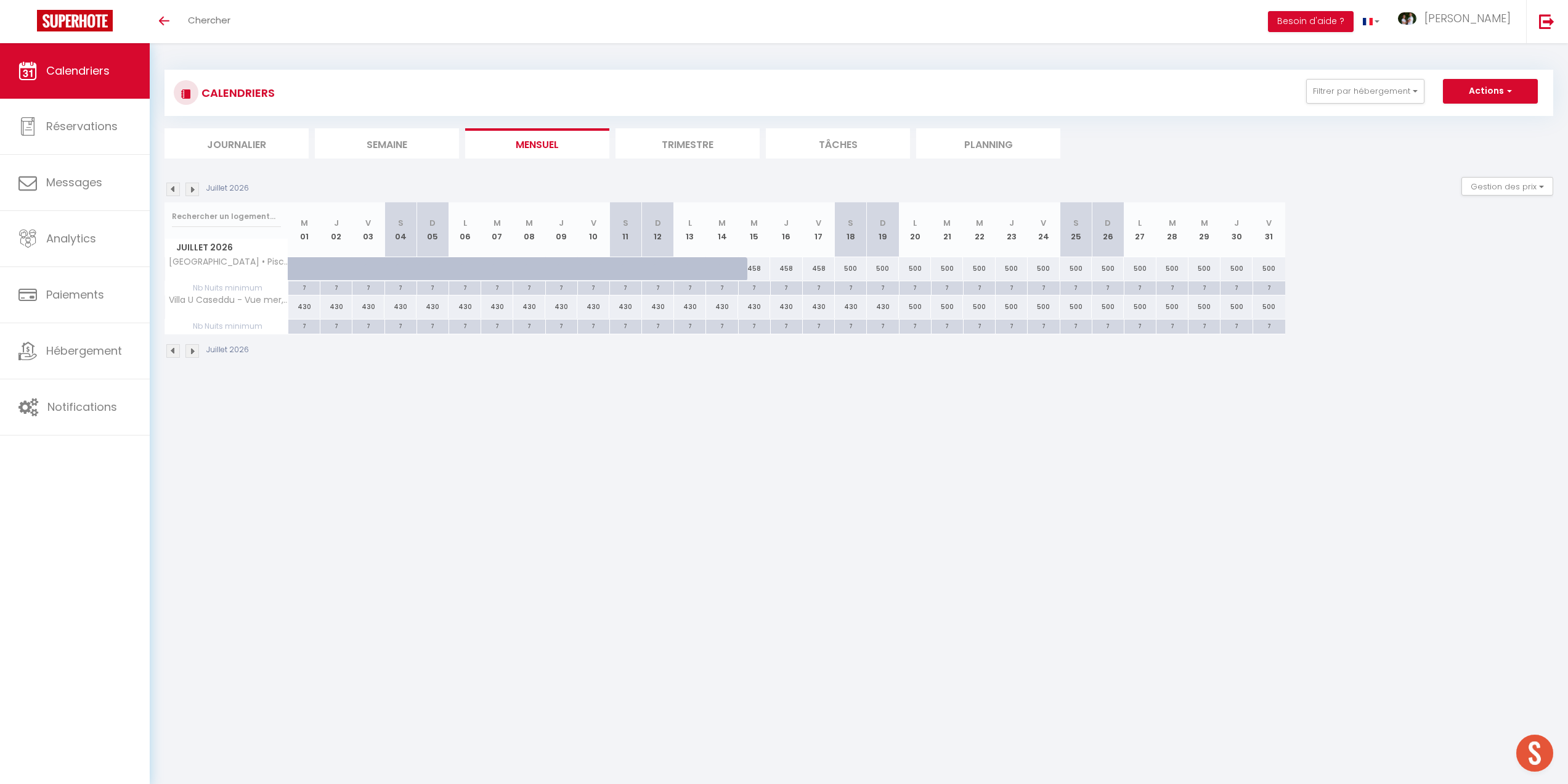
click at [168, 352] on img at bounding box center [173, 351] width 14 height 14
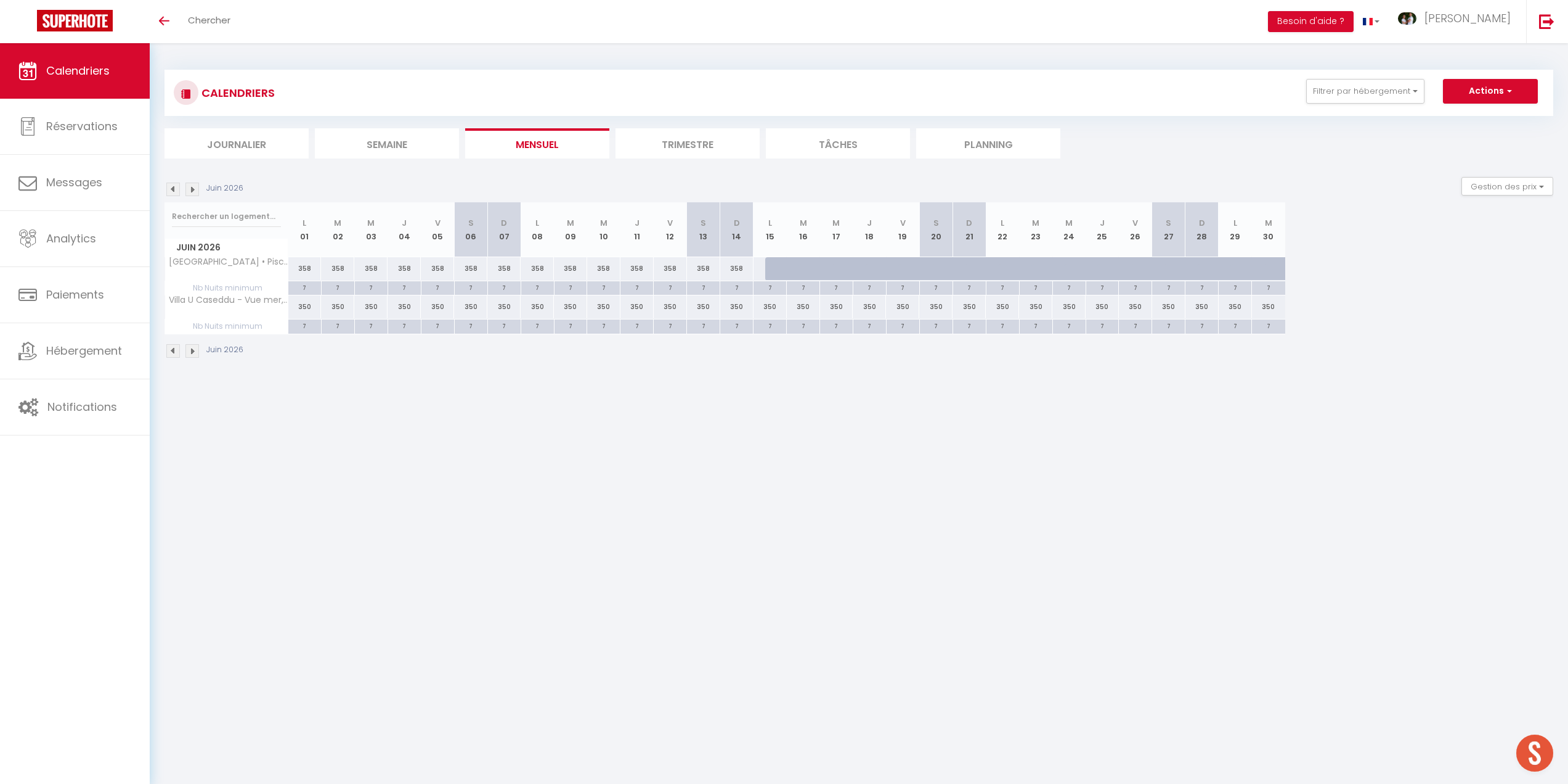
click at [168, 352] on img at bounding box center [173, 351] width 14 height 14
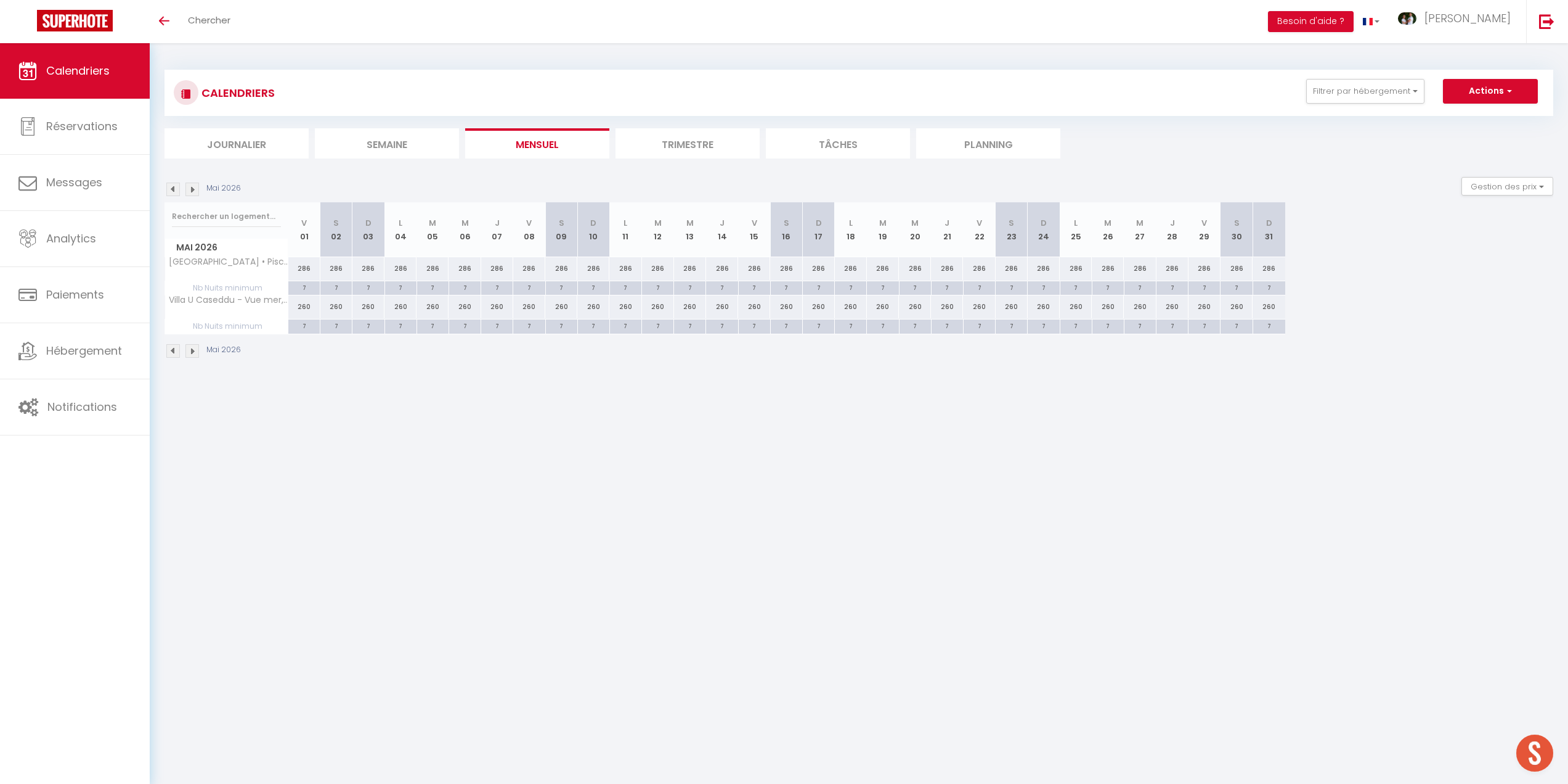
click at [168, 352] on img at bounding box center [173, 351] width 14 height 14
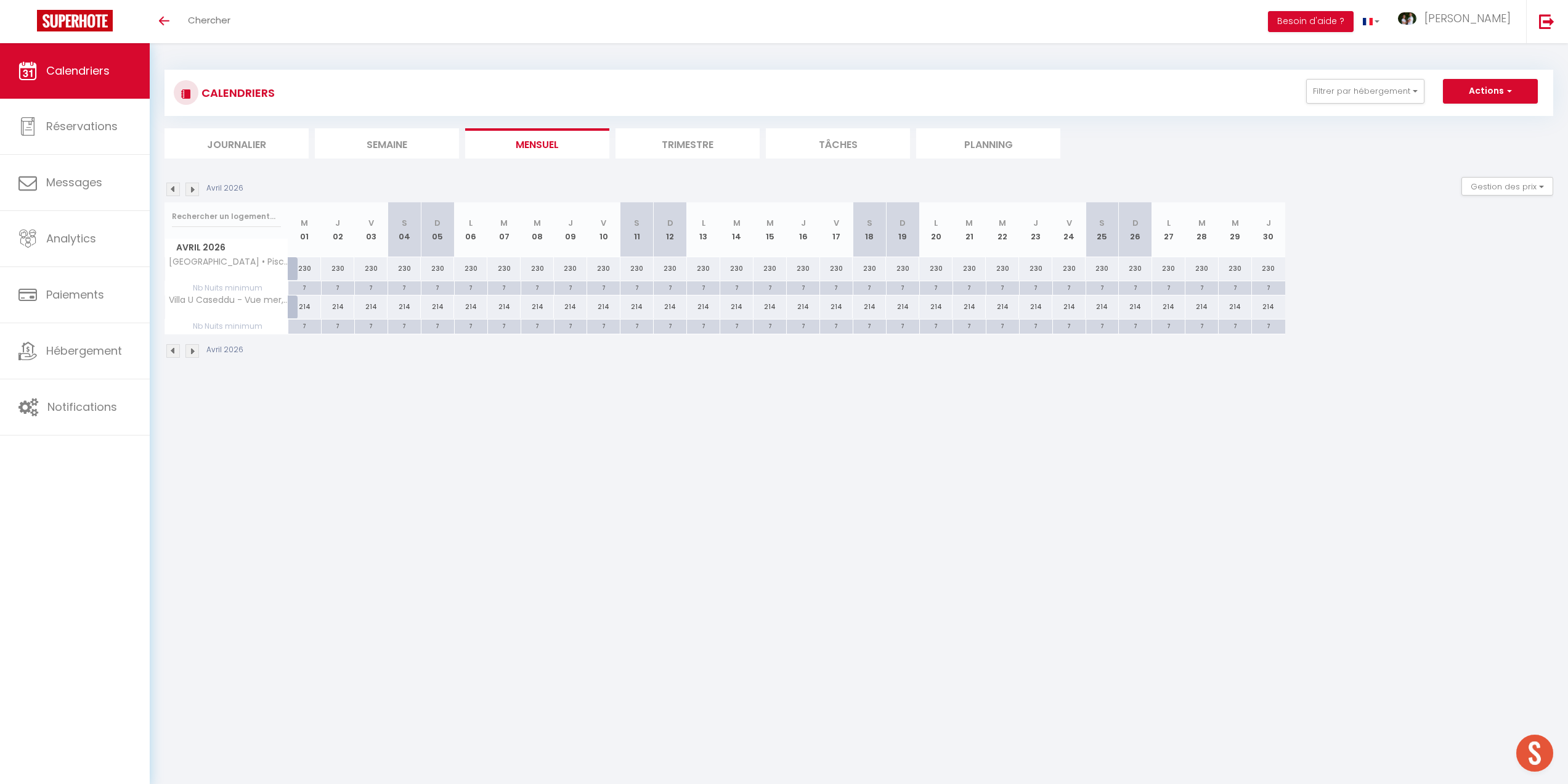
click at [193, 354] on img at bounding box center [192, 351] width 14 height 14
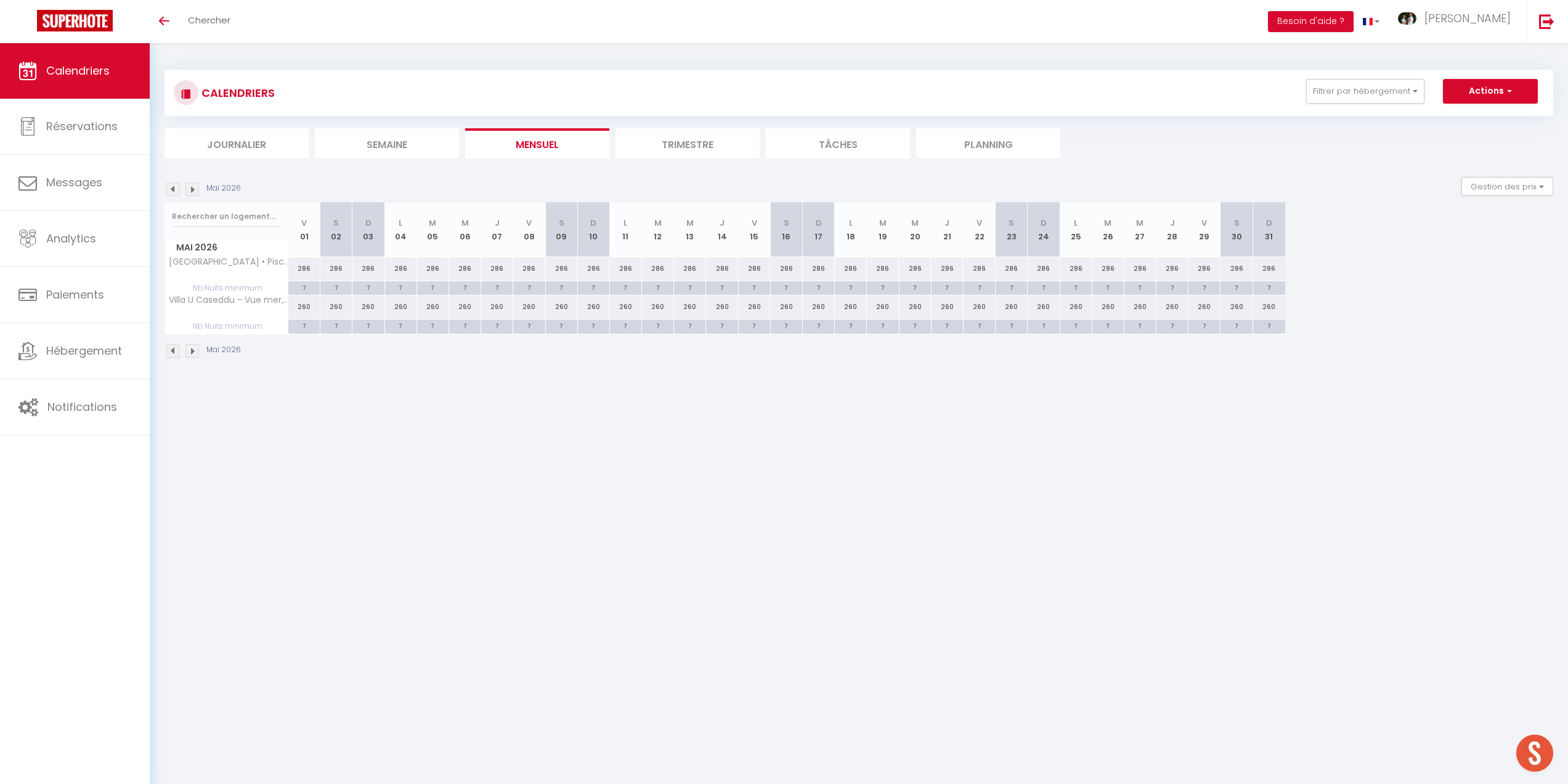
click at [193, 354] on img at bounding box center [192, 351] width 14 height 14
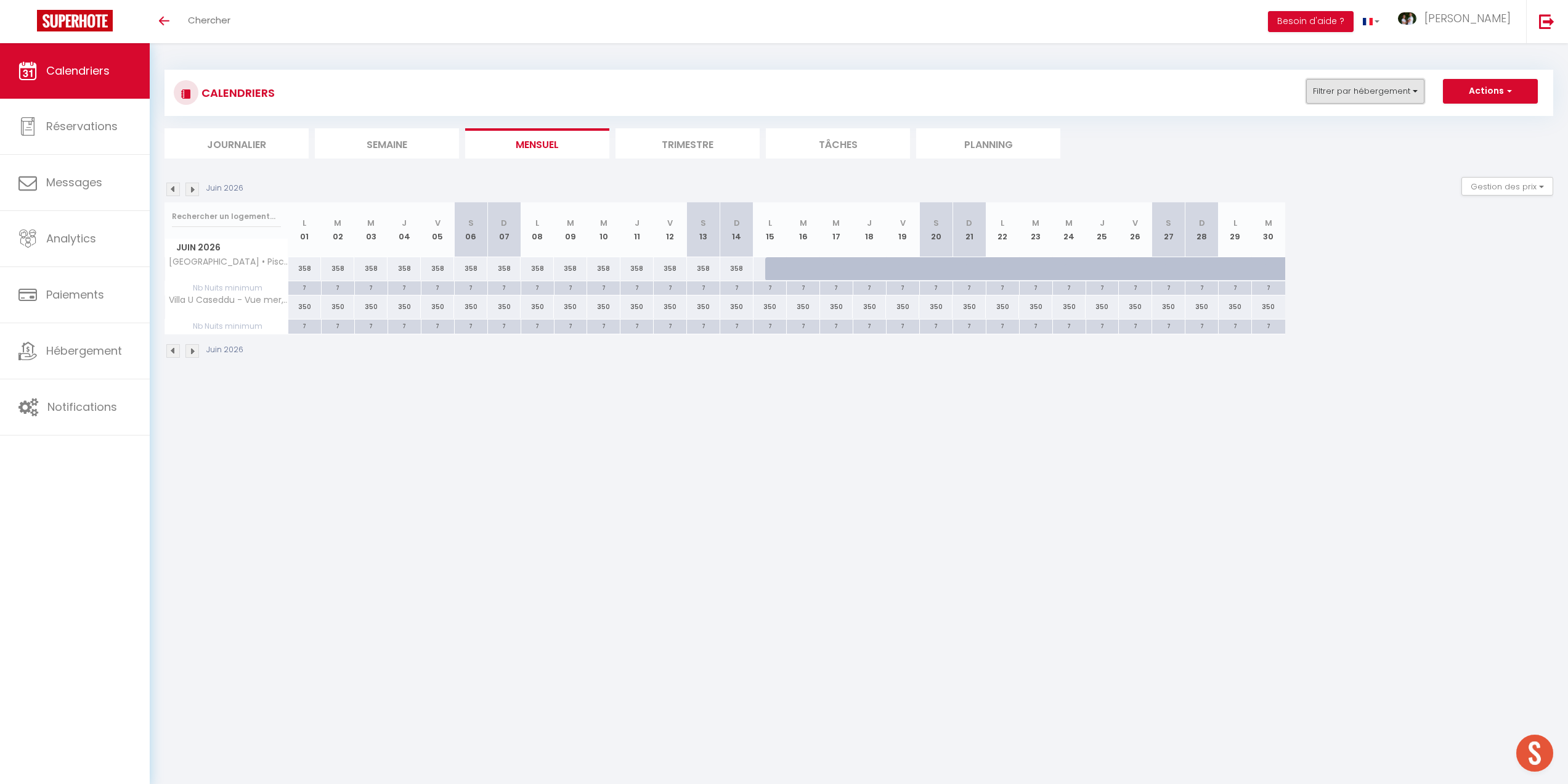
click at [1381, 88] on button "Filtrer par hébergement" at bounding box center [1365, 91] width 118 height 25
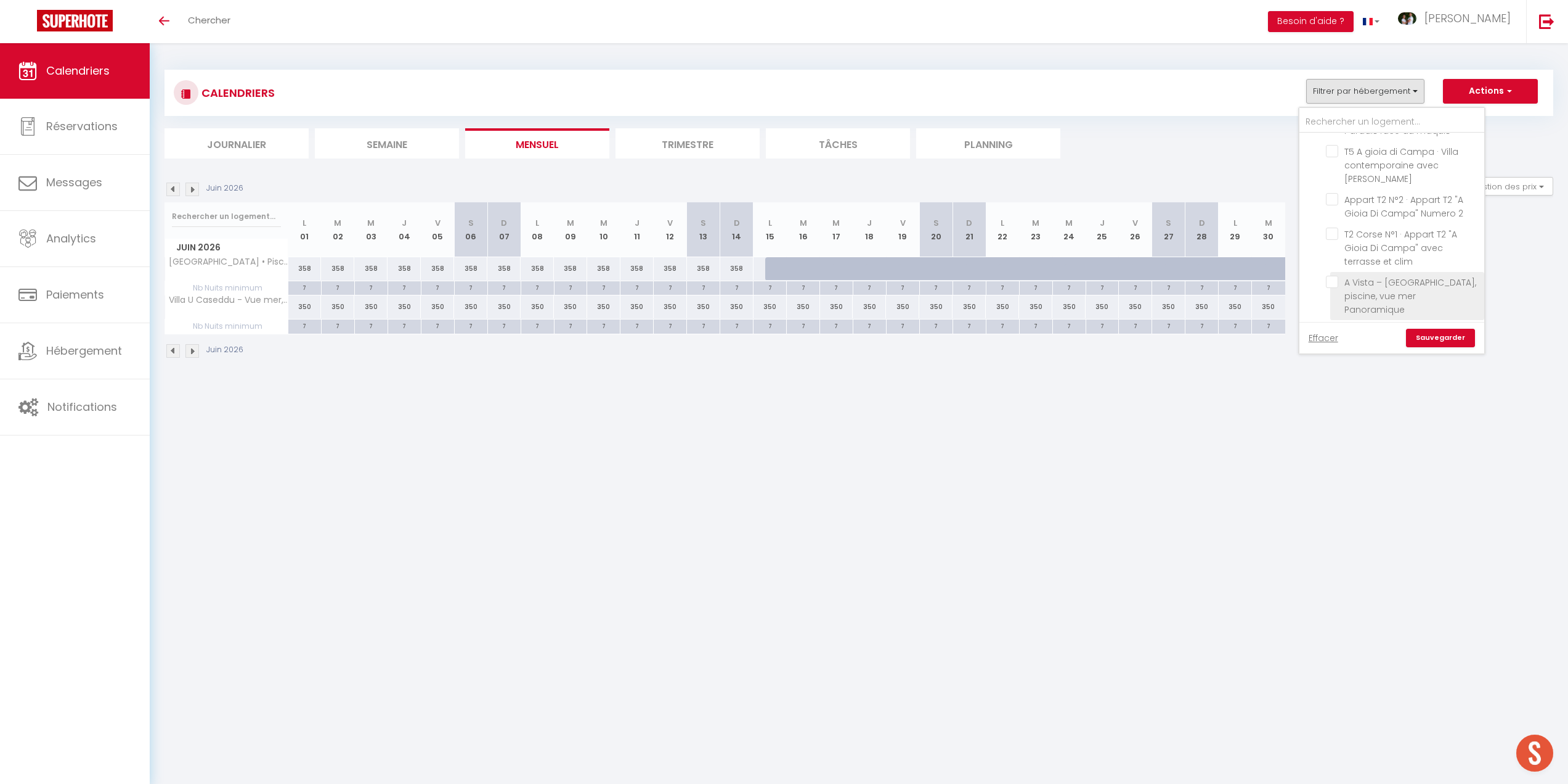
click at [1332, 276] on input "A Vista – [GEOGRAPHIC_DATA], piscine, vue mer Panoramique" at bounding box center [1403, 281] width 154 height 12
checkbox input "true"
checkbox input "false"
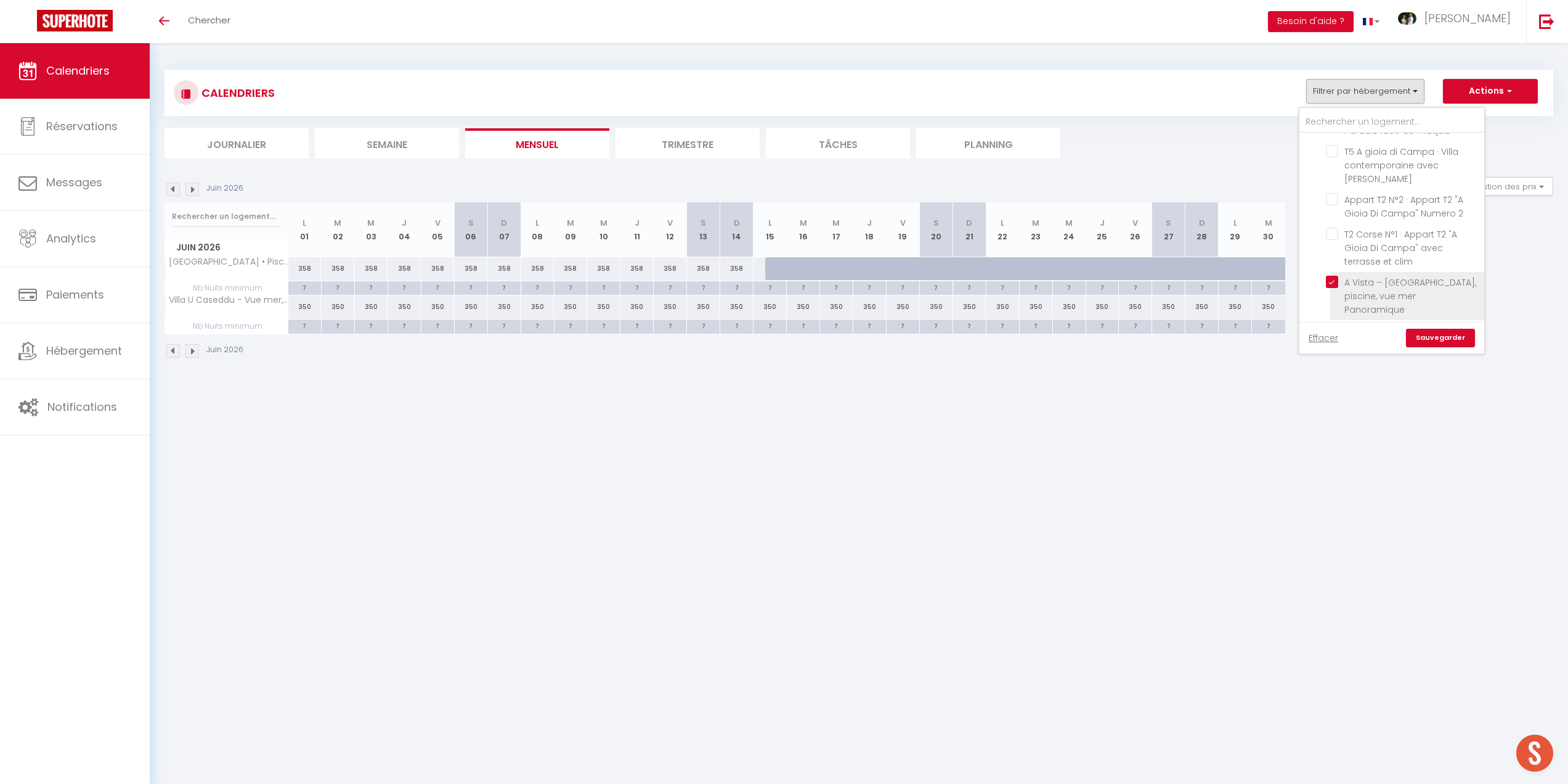
checkbox input "false"
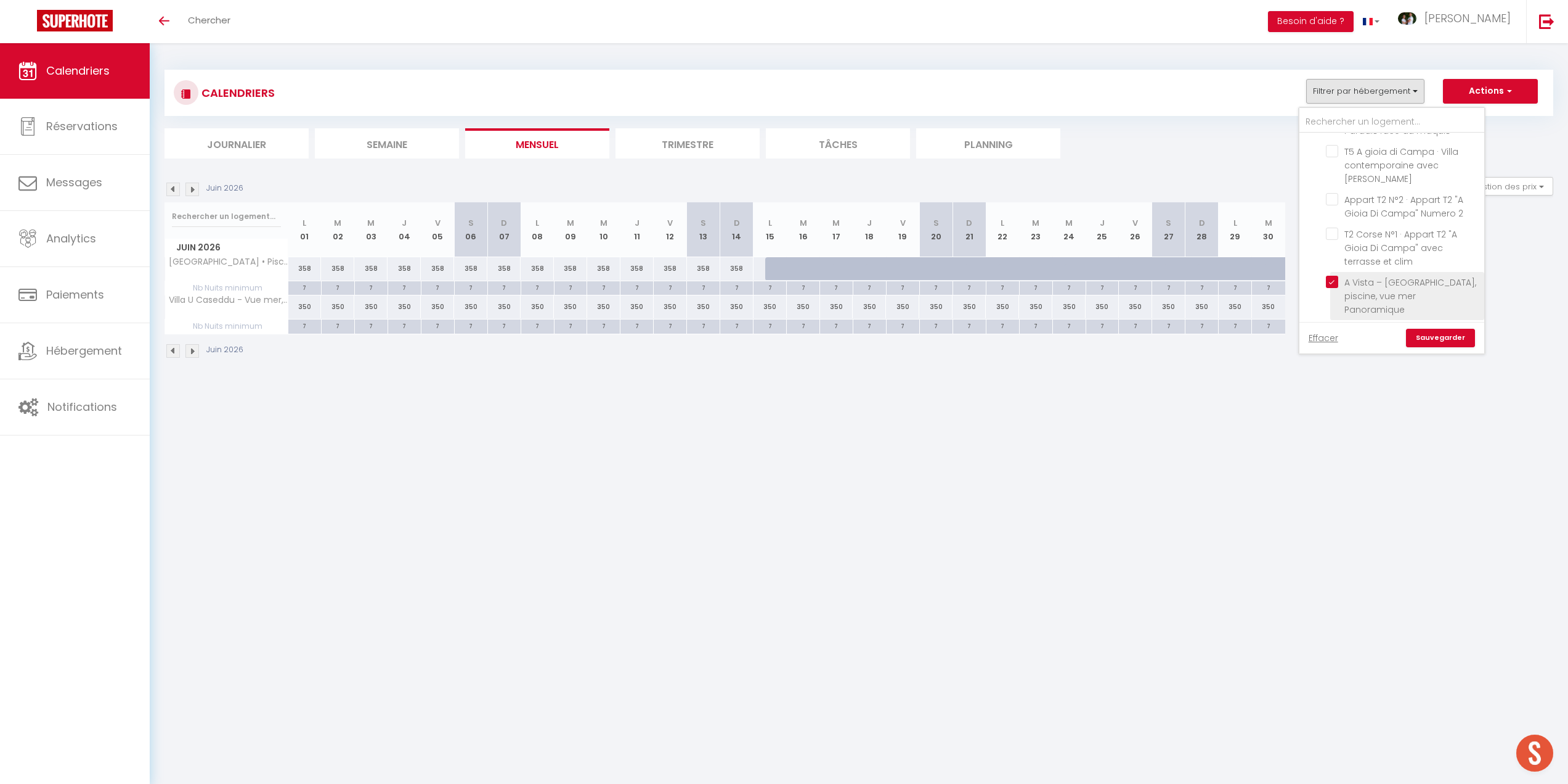
checkbox input "false"
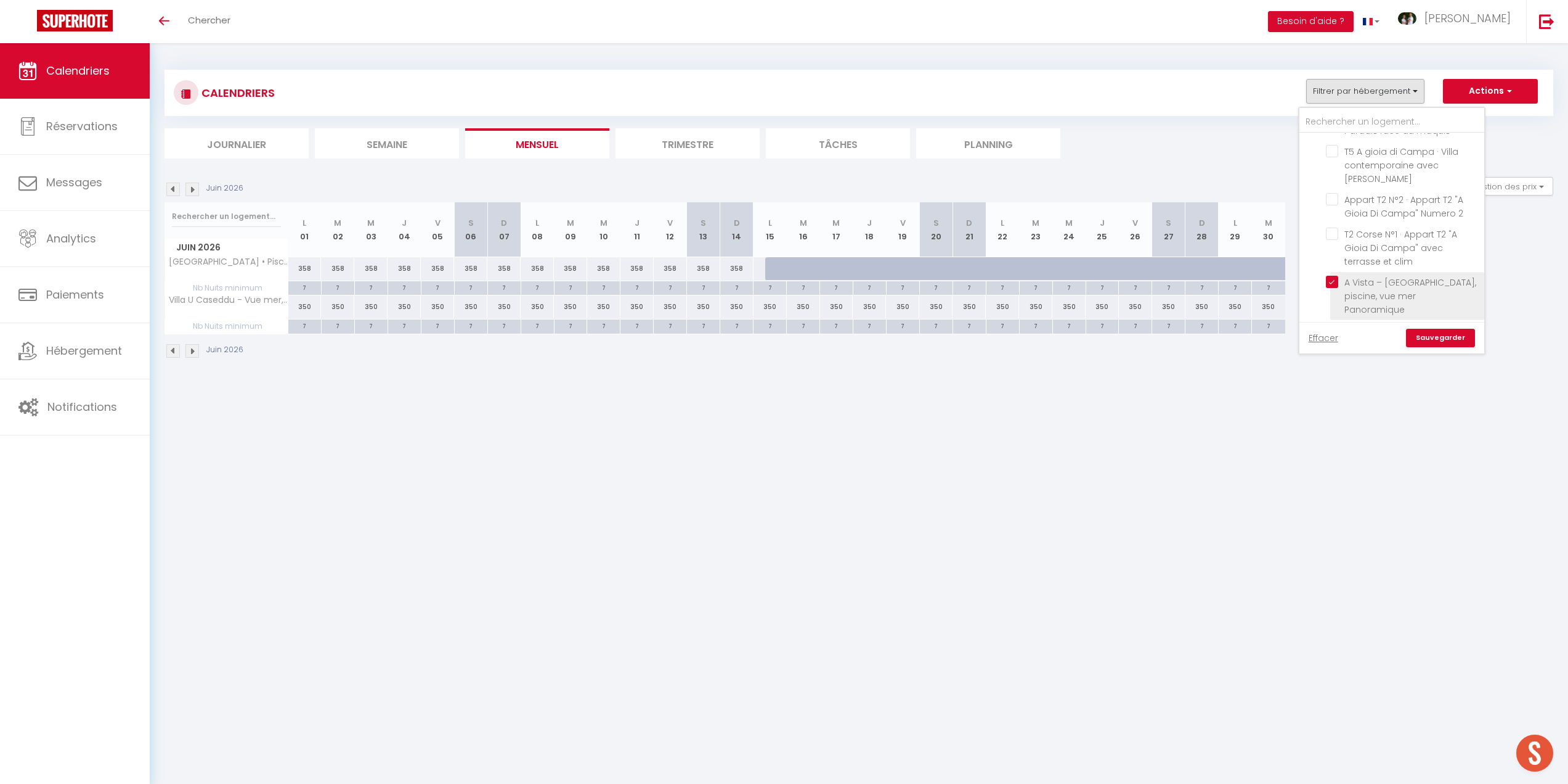
checkbox input "false"
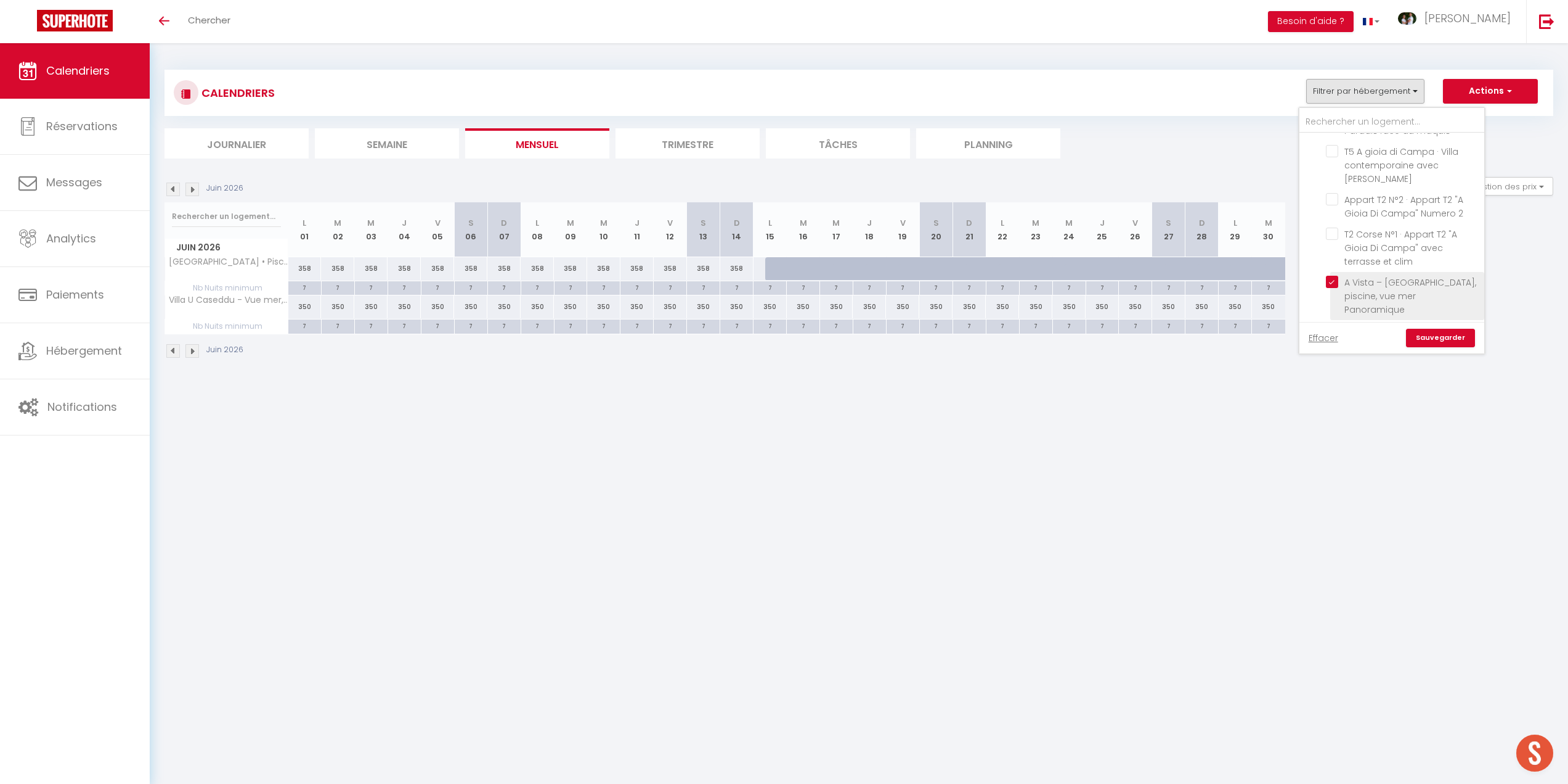
checkbox input "false"
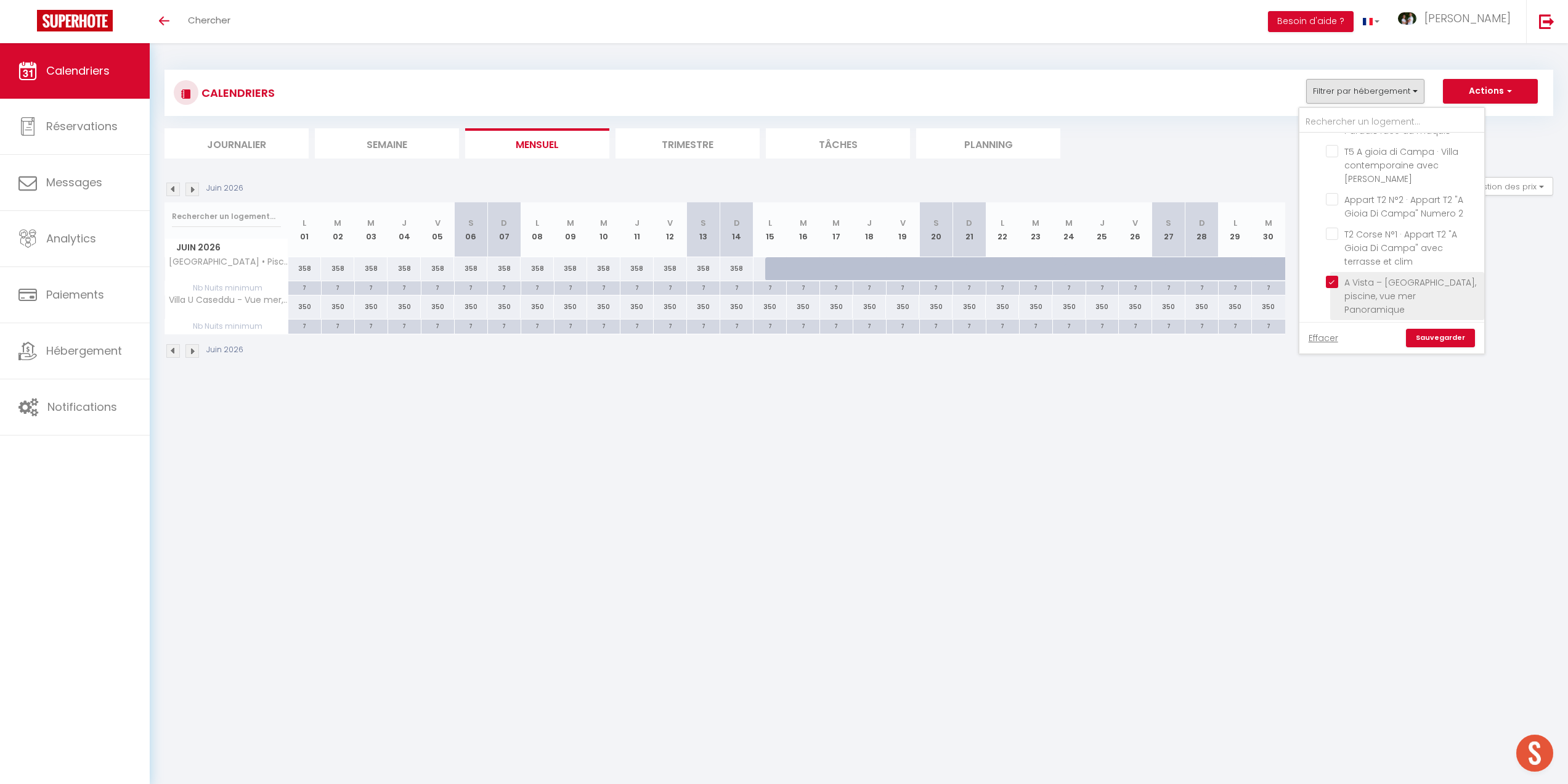
checkbox input "false"
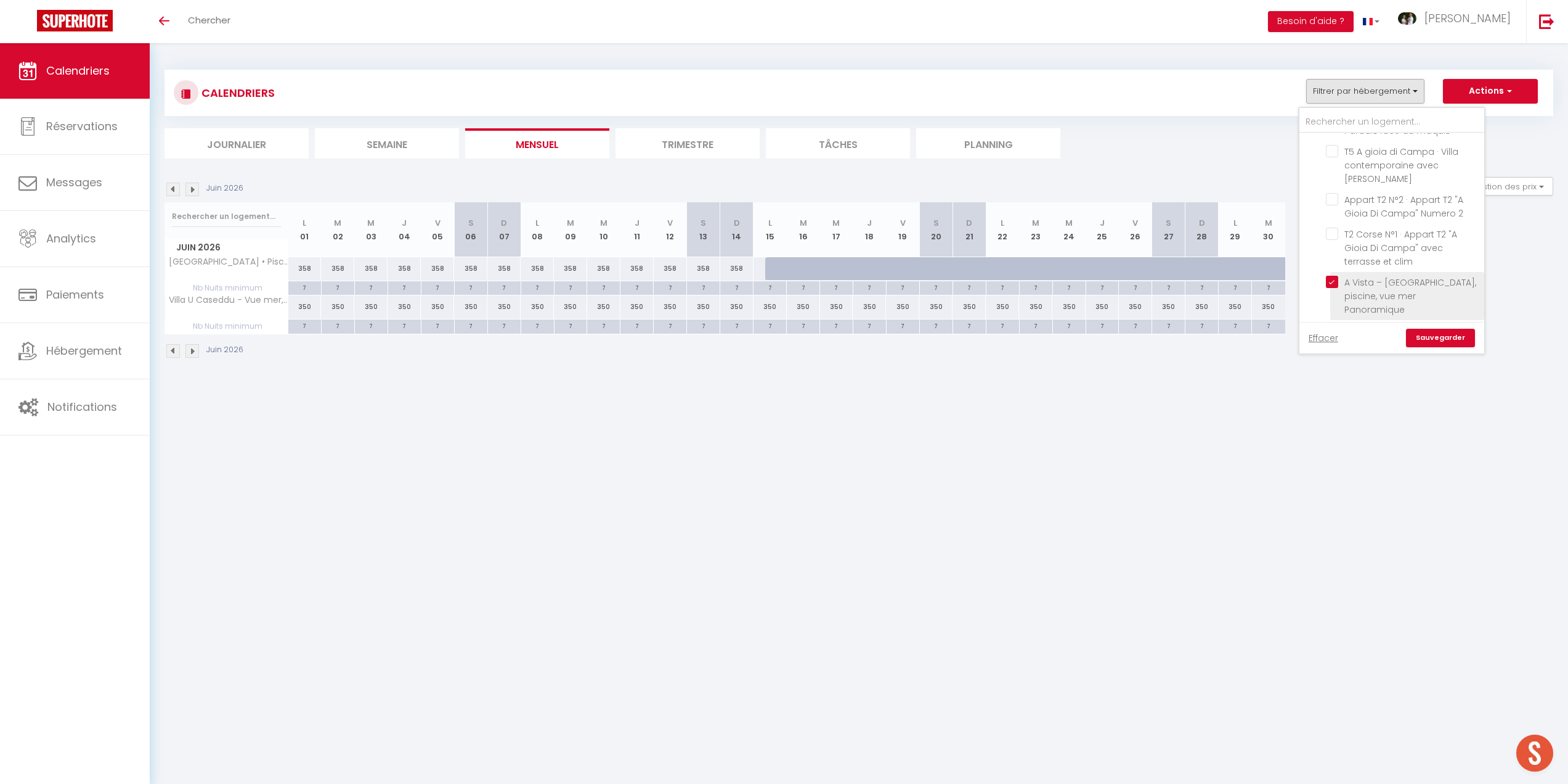
checkbox input "false"
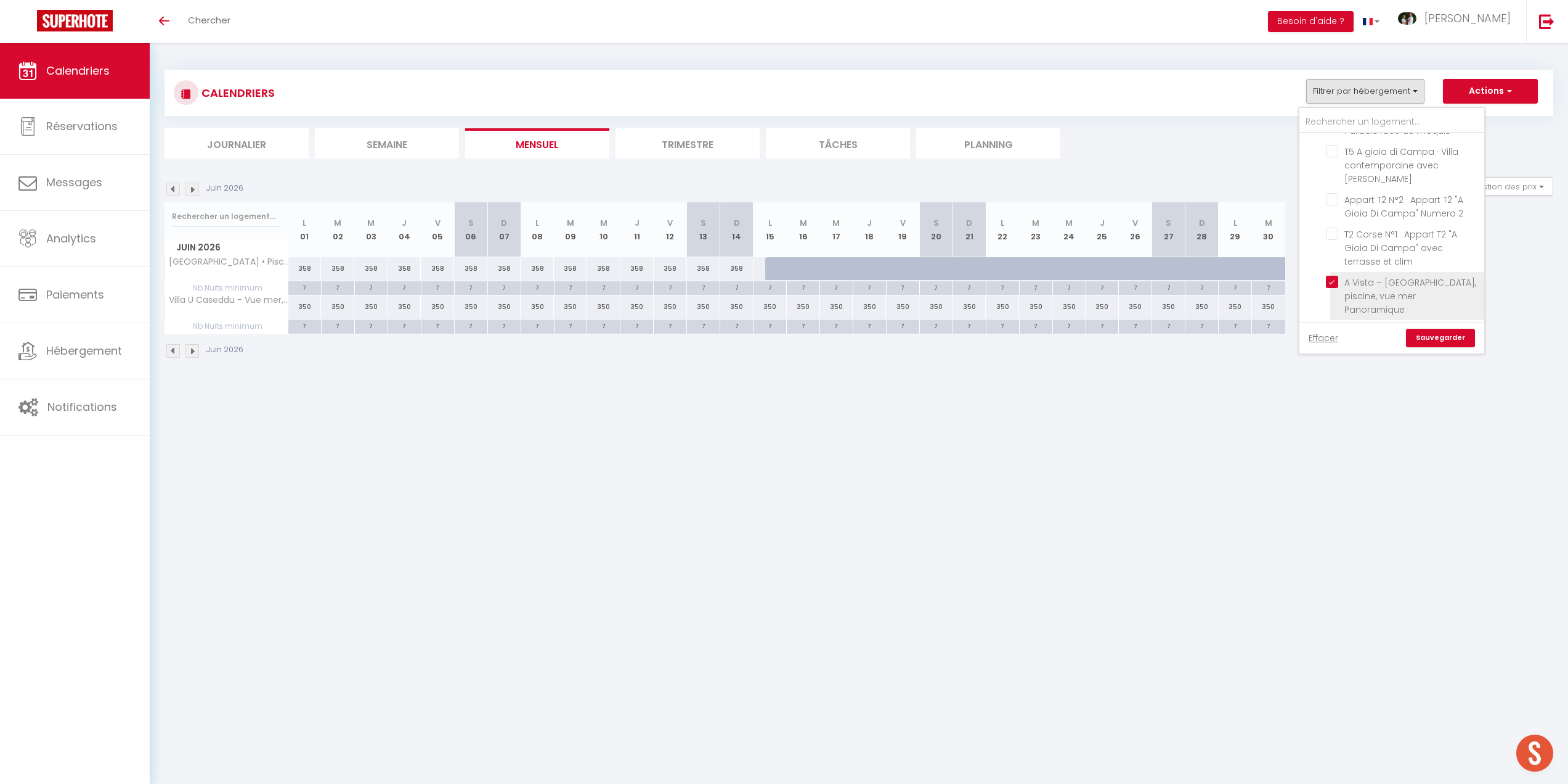
checkbox input "false"
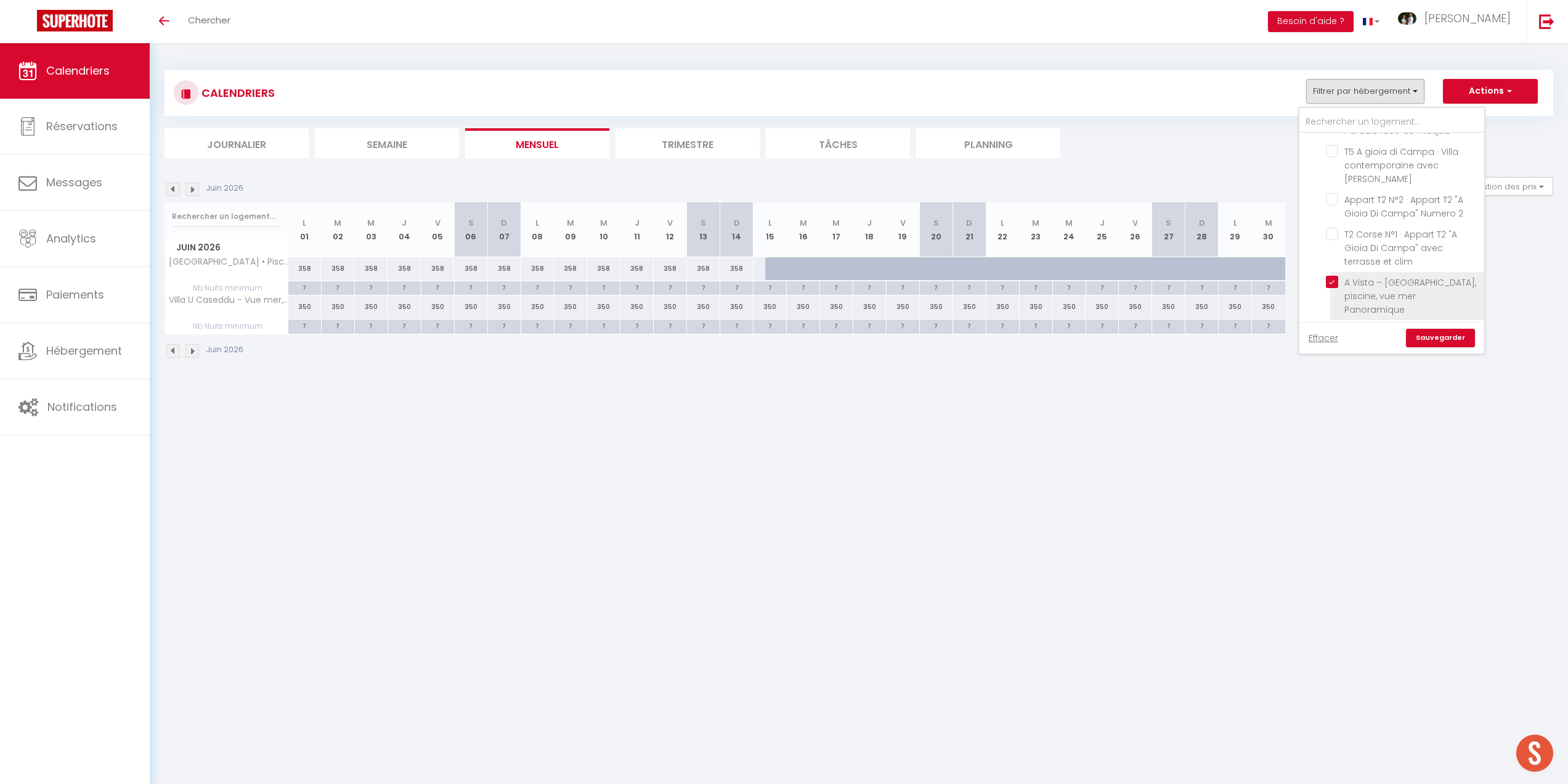
checkbox input "false"
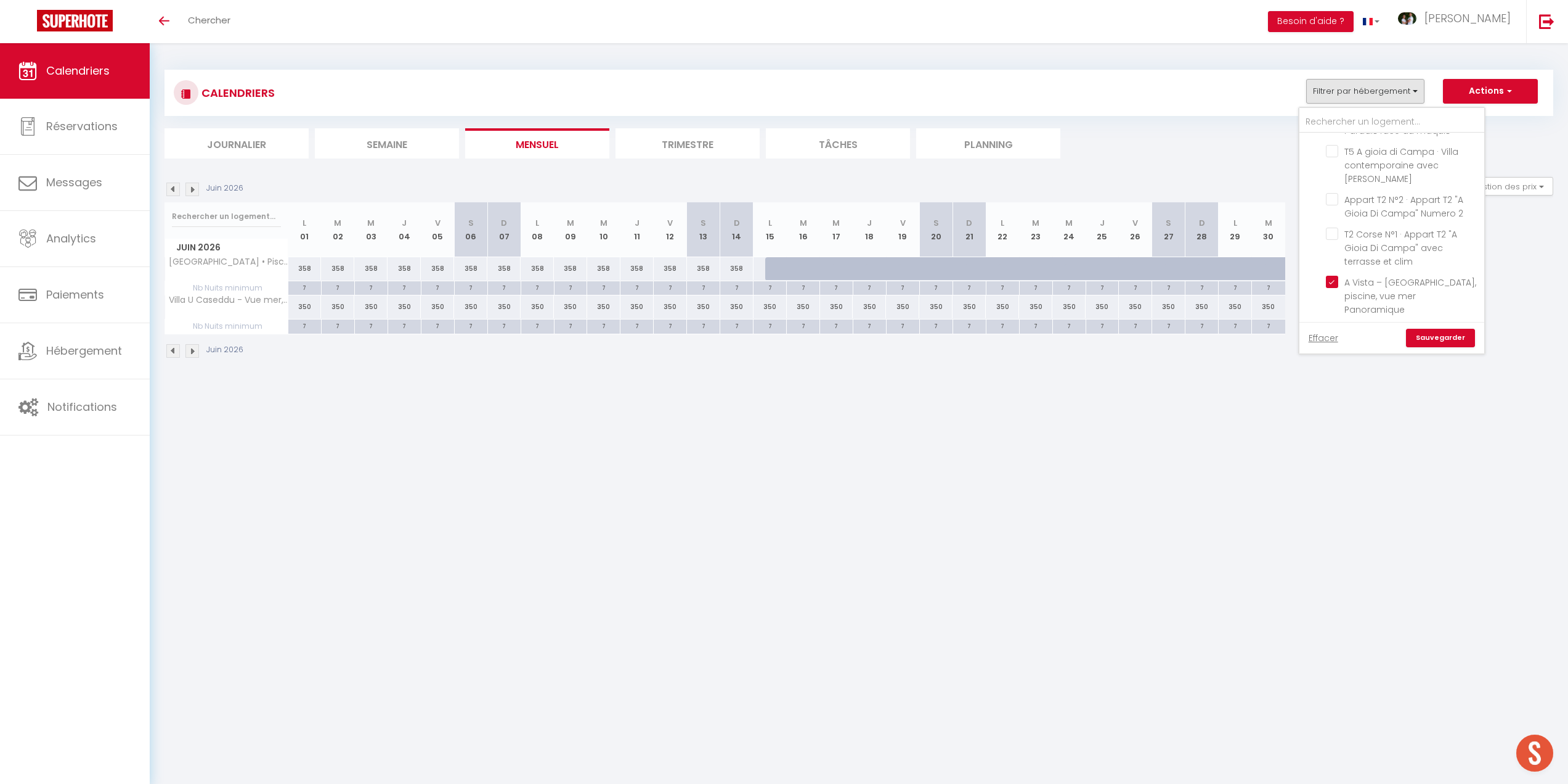
click at [1428, 341] on link "Sauvegarder" at bounding box center [1440, 338] width 69 height 18
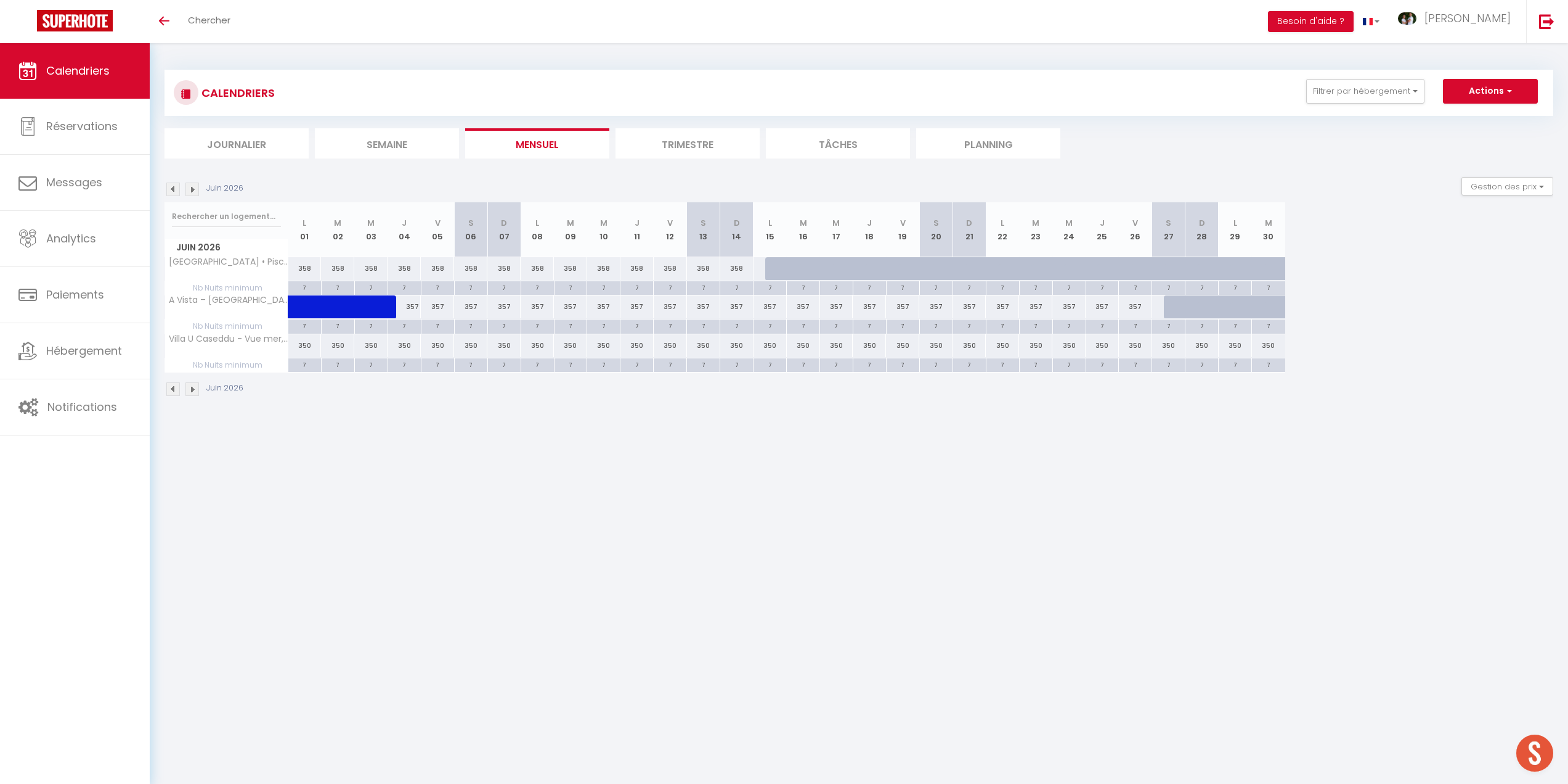
click at [174, 188] on img at bounding box center [173, 189] width 14 height 14
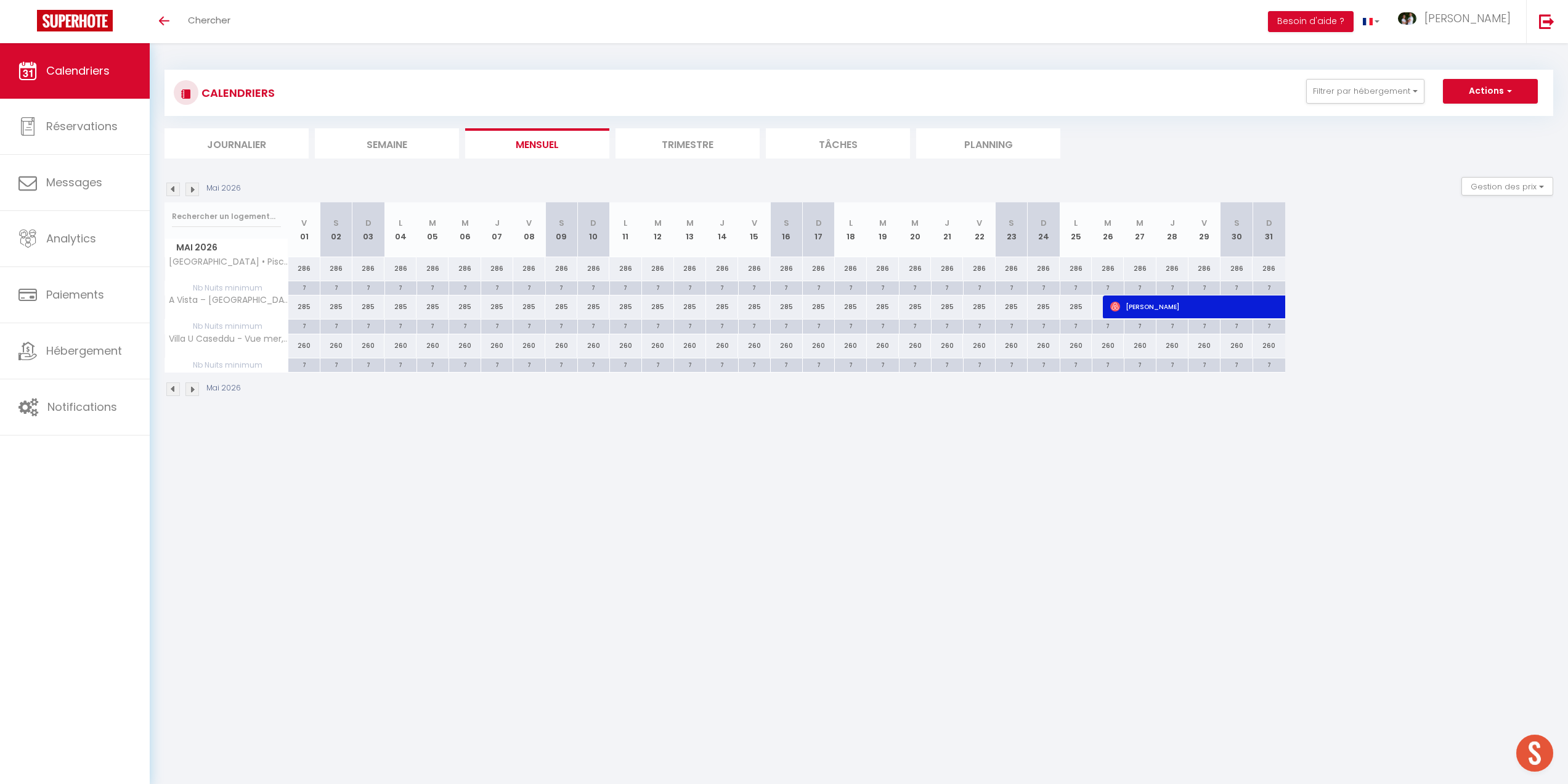
click at [174, 188] on img at bounding box center [173, 189] width 14 height 14
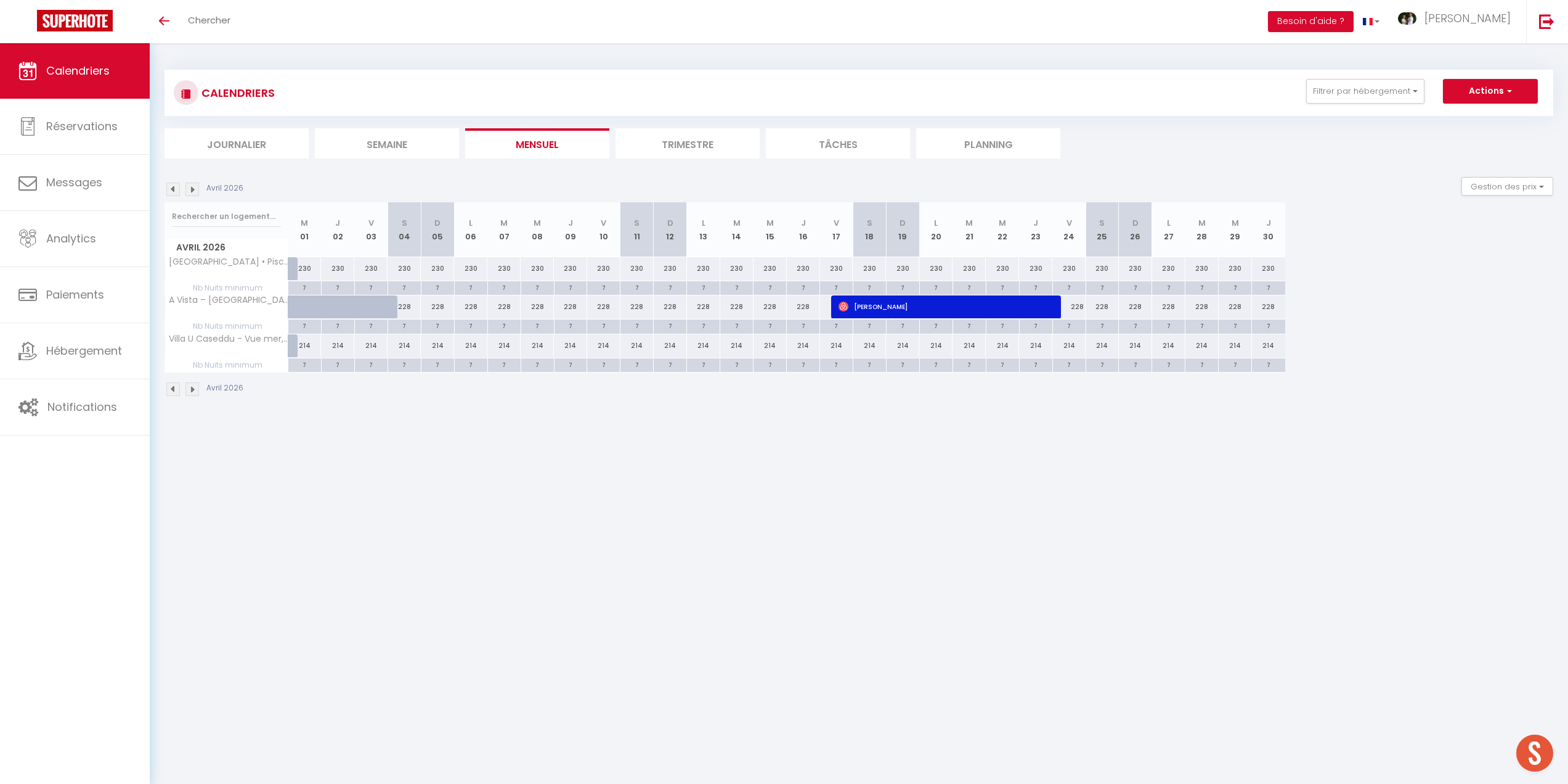
click at [174, 190] on img at bounding box center [173, 189] width 14 height 14
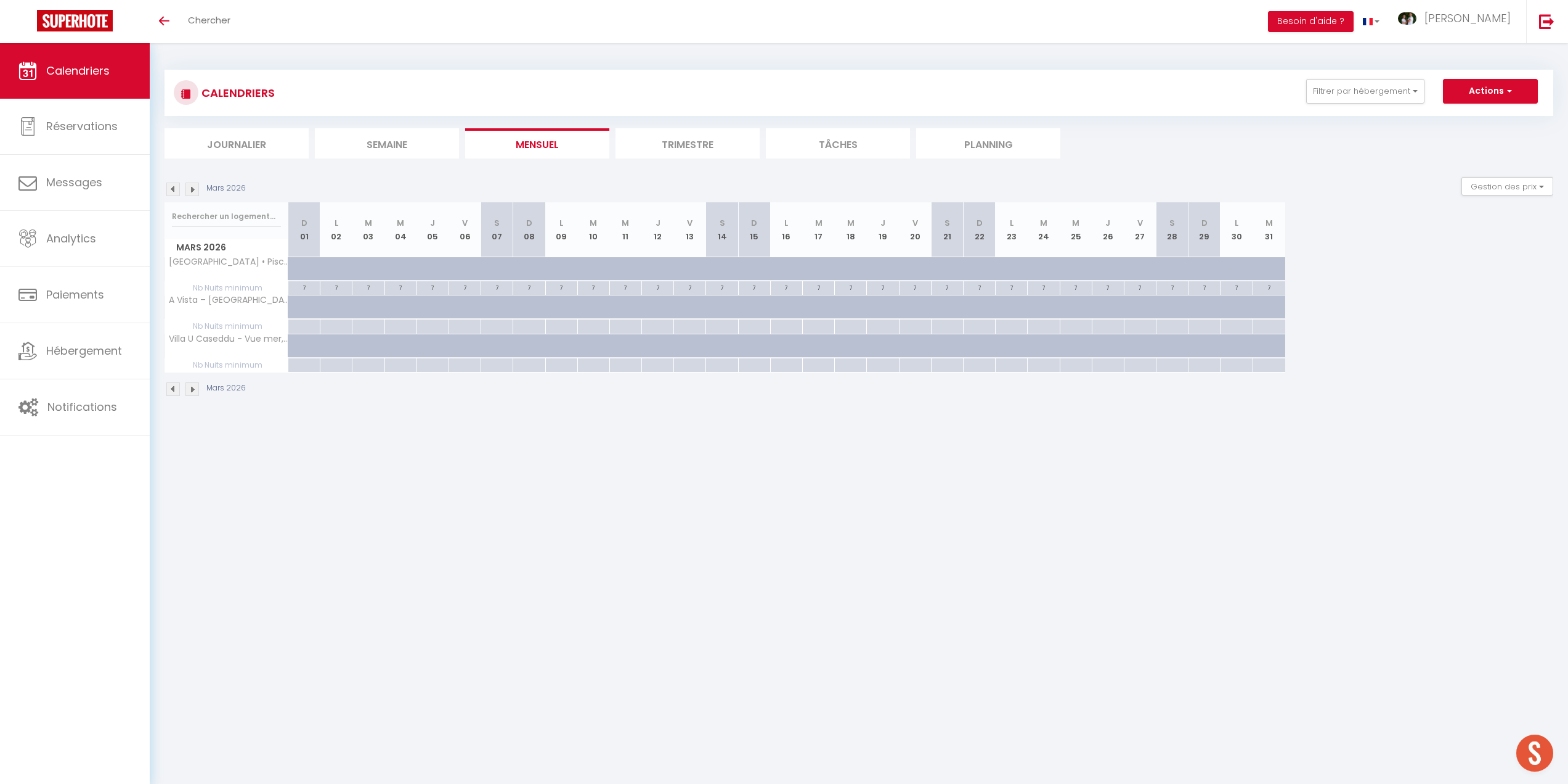
click at [174, 190] on img at bounding box center [173, 189] width 14 height 14
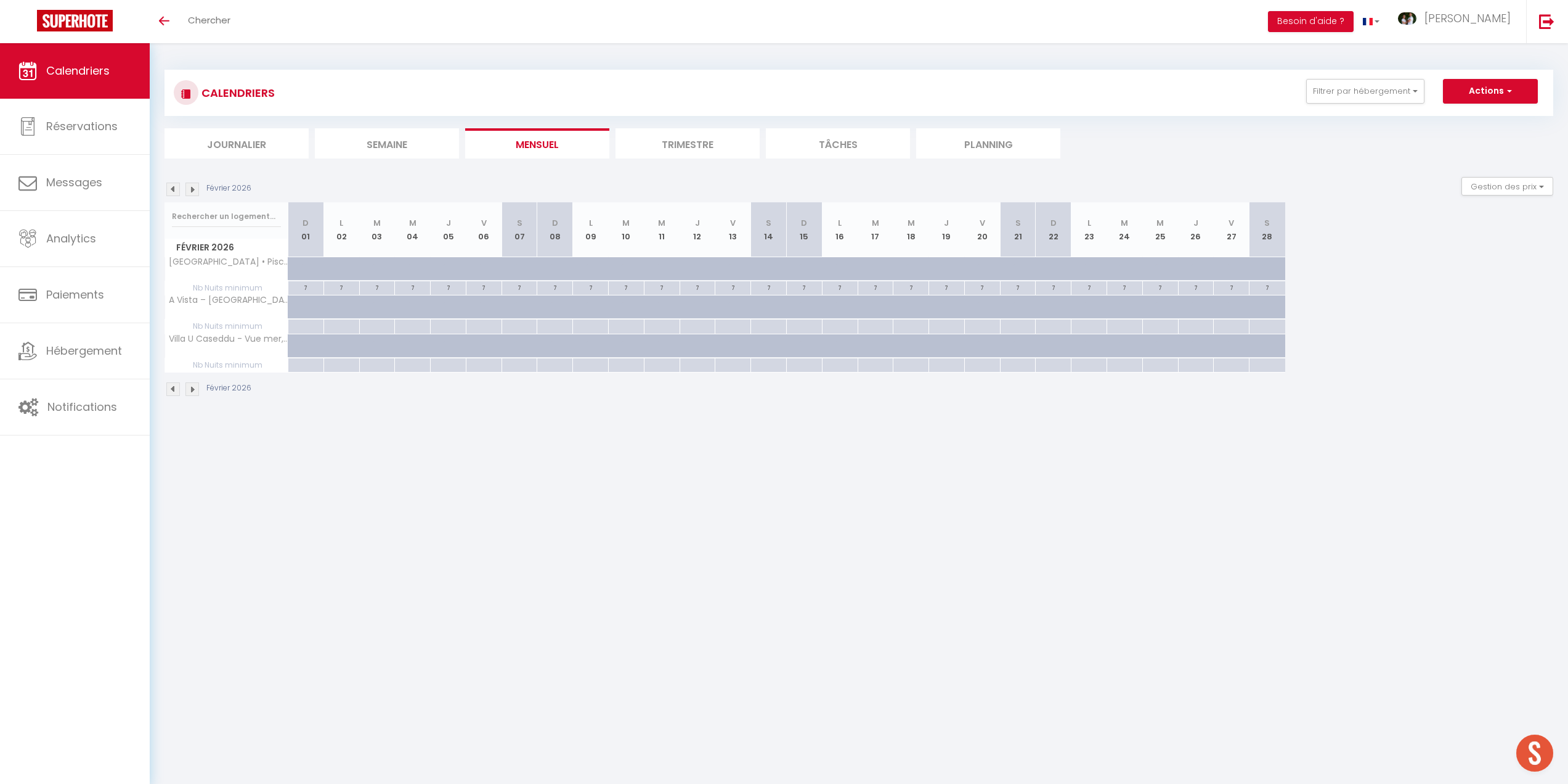
click at [174, 190] on img at bounding box center [173, 189] width 14 height 14
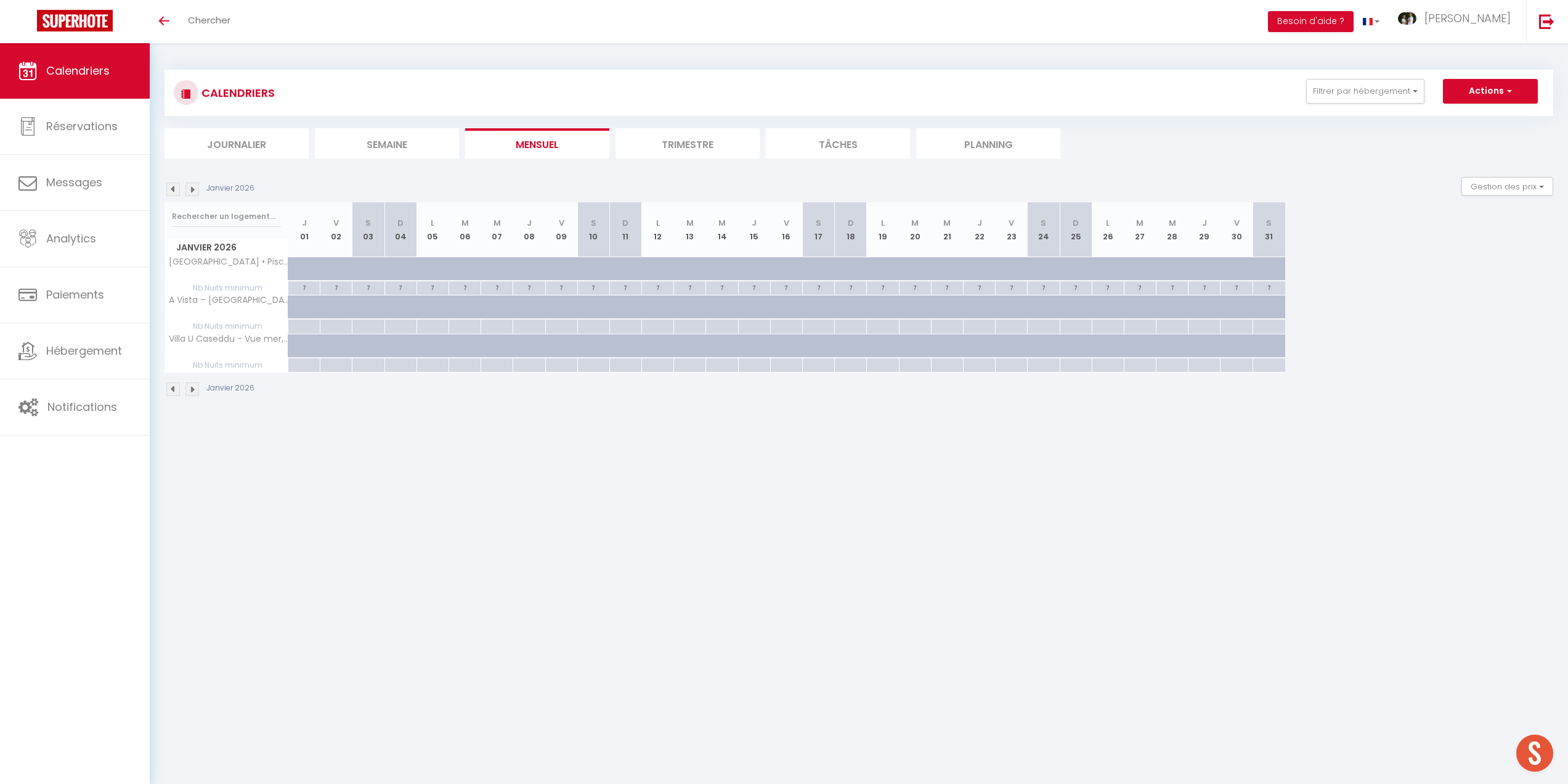
click at [174, 190] on img at bounding box center [173, 189] width 14 height 14
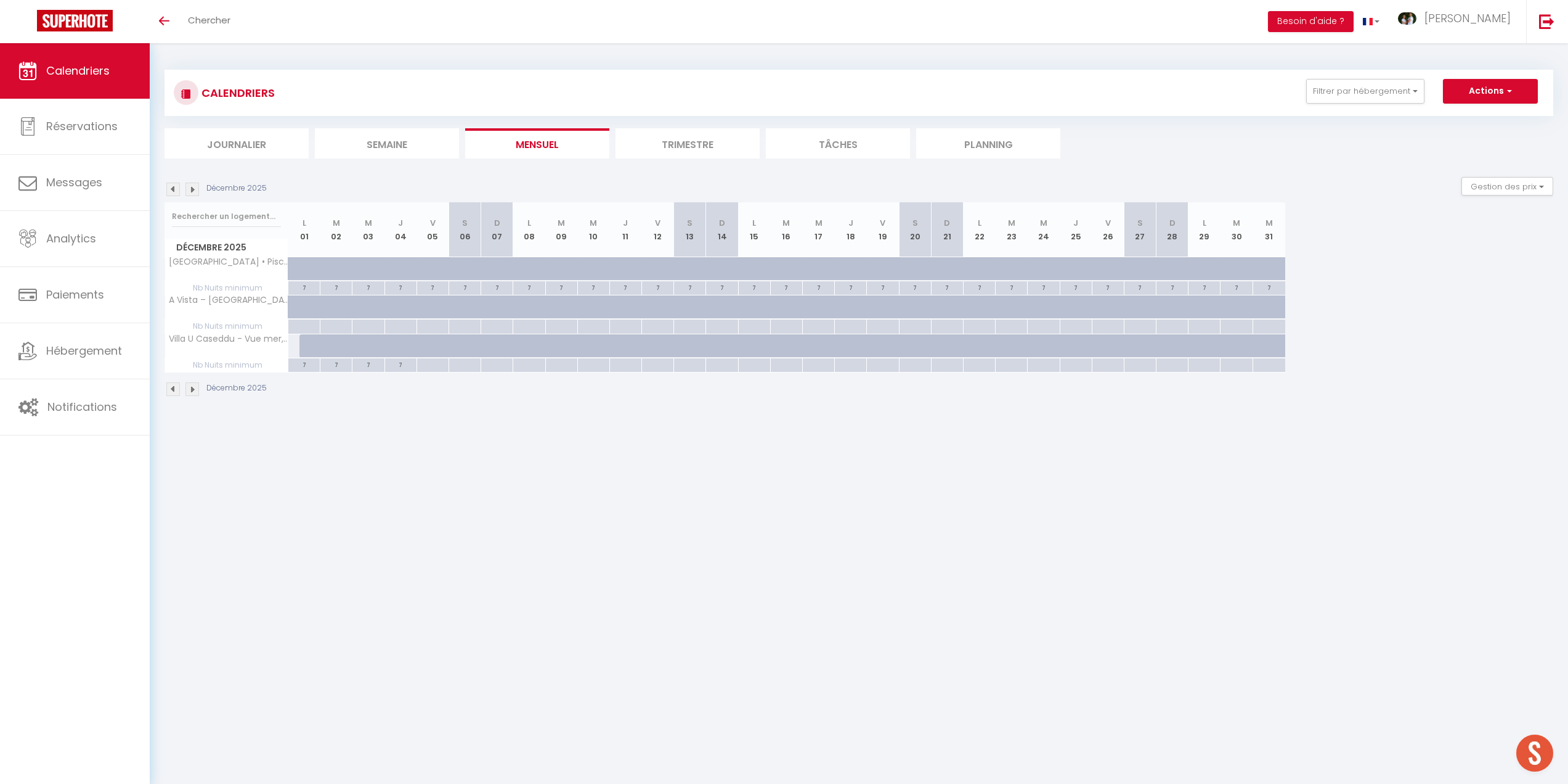
click at [174, 190] on img at bounding box center [173, 189] width 14 height 14
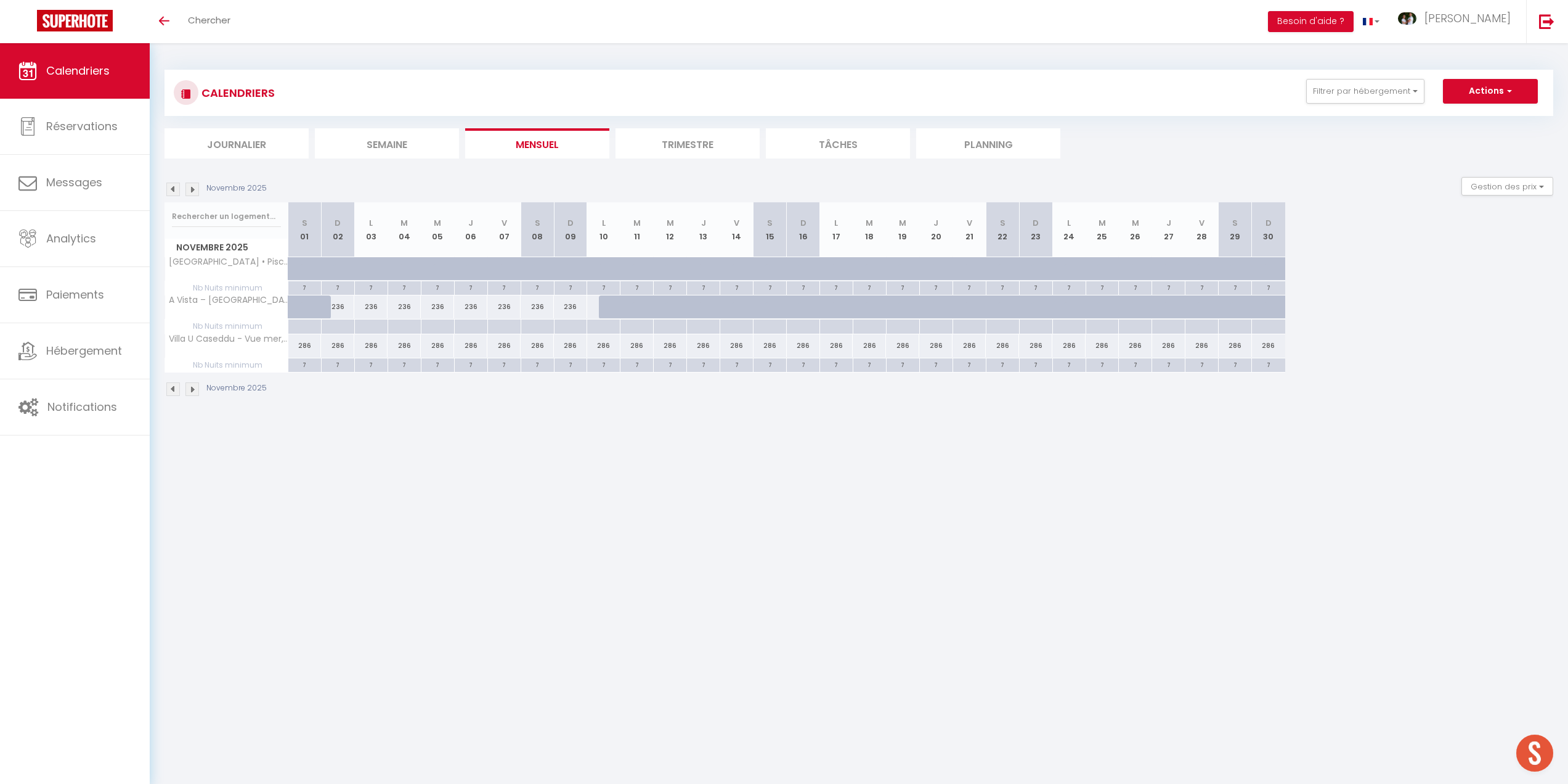
click at [174, 190] on img at bounding box center [173, 189] width 14 height 14
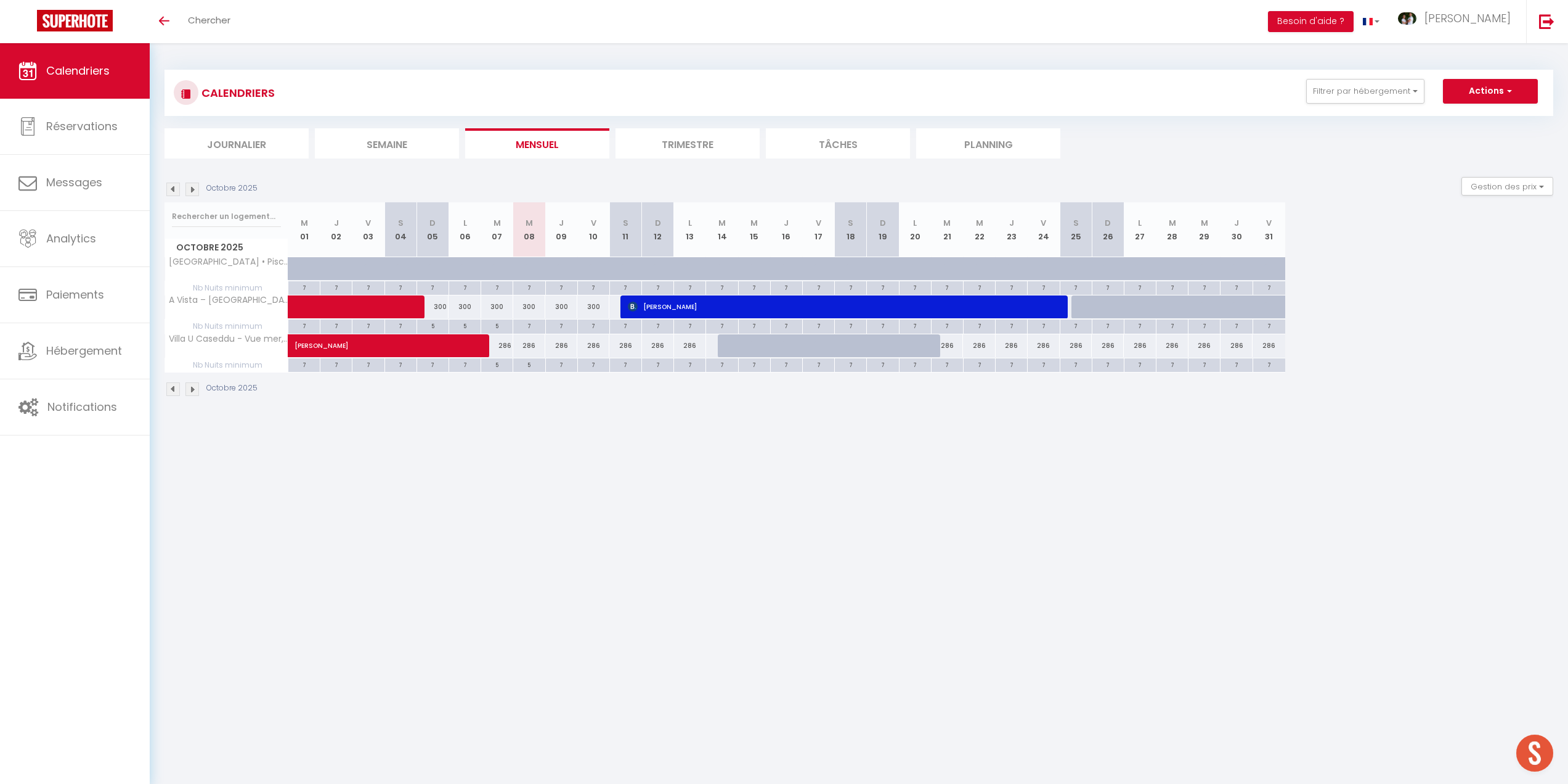
click at [174, 190] on img at bounding box center [173, 189] width 14 height 14
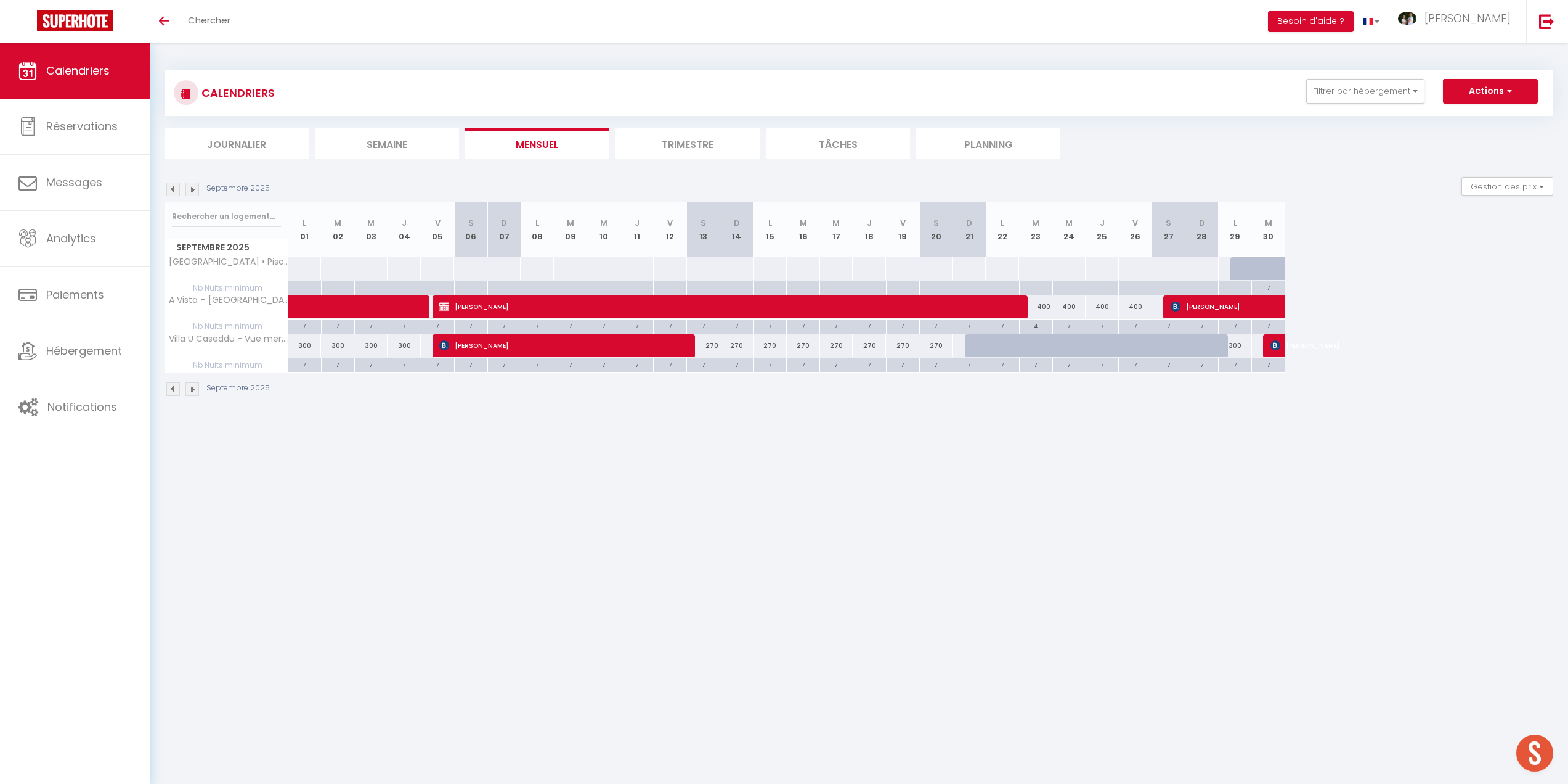
click at [174, 190] on img at bounding box center [173, 189] width 14 height 14
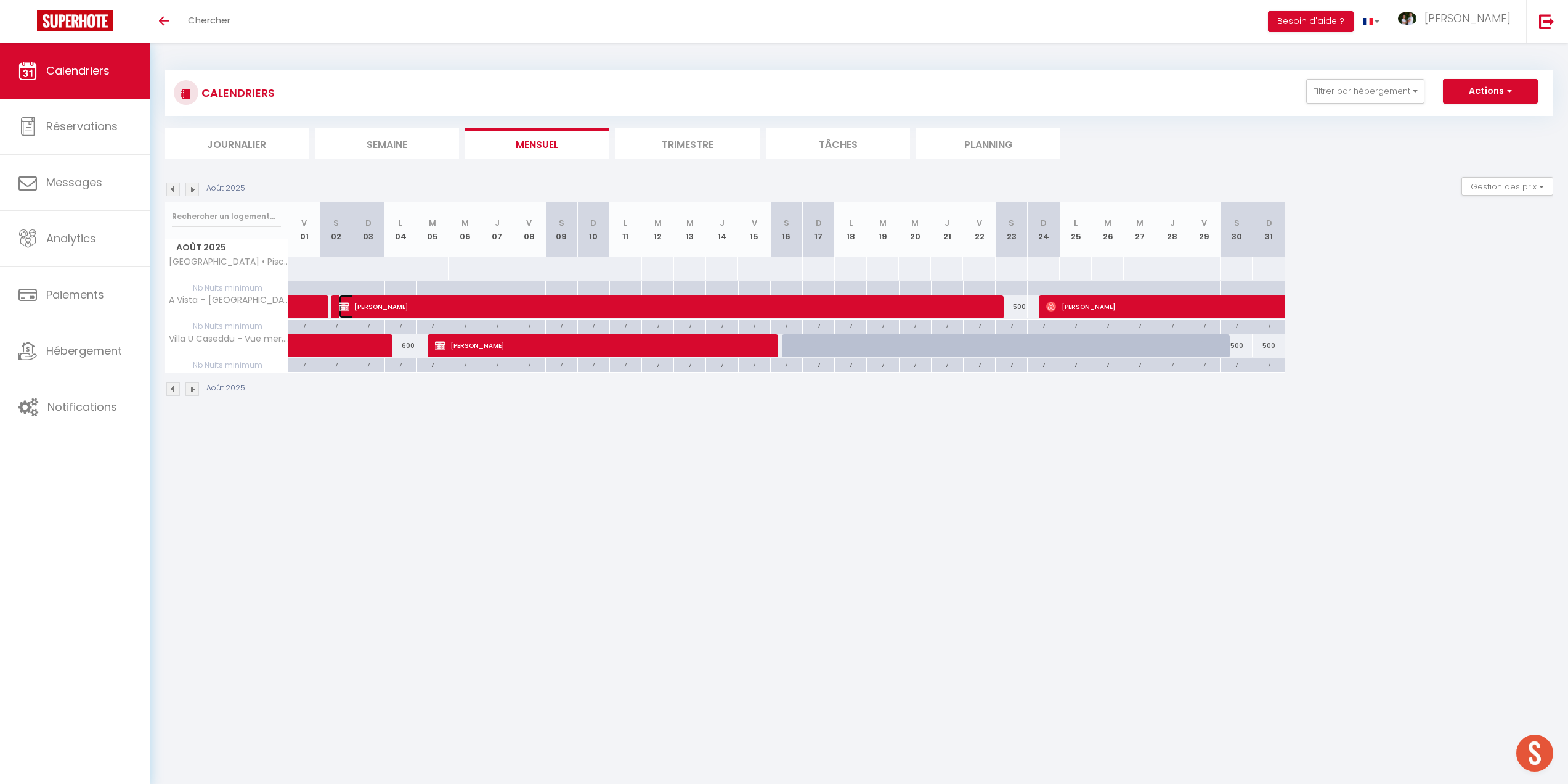
click at [459, 303] on span "[PERSON_NAME]" at bounding box center [665, 307] width 652 height 24
select select "OK"
select select "1"
select select "0"
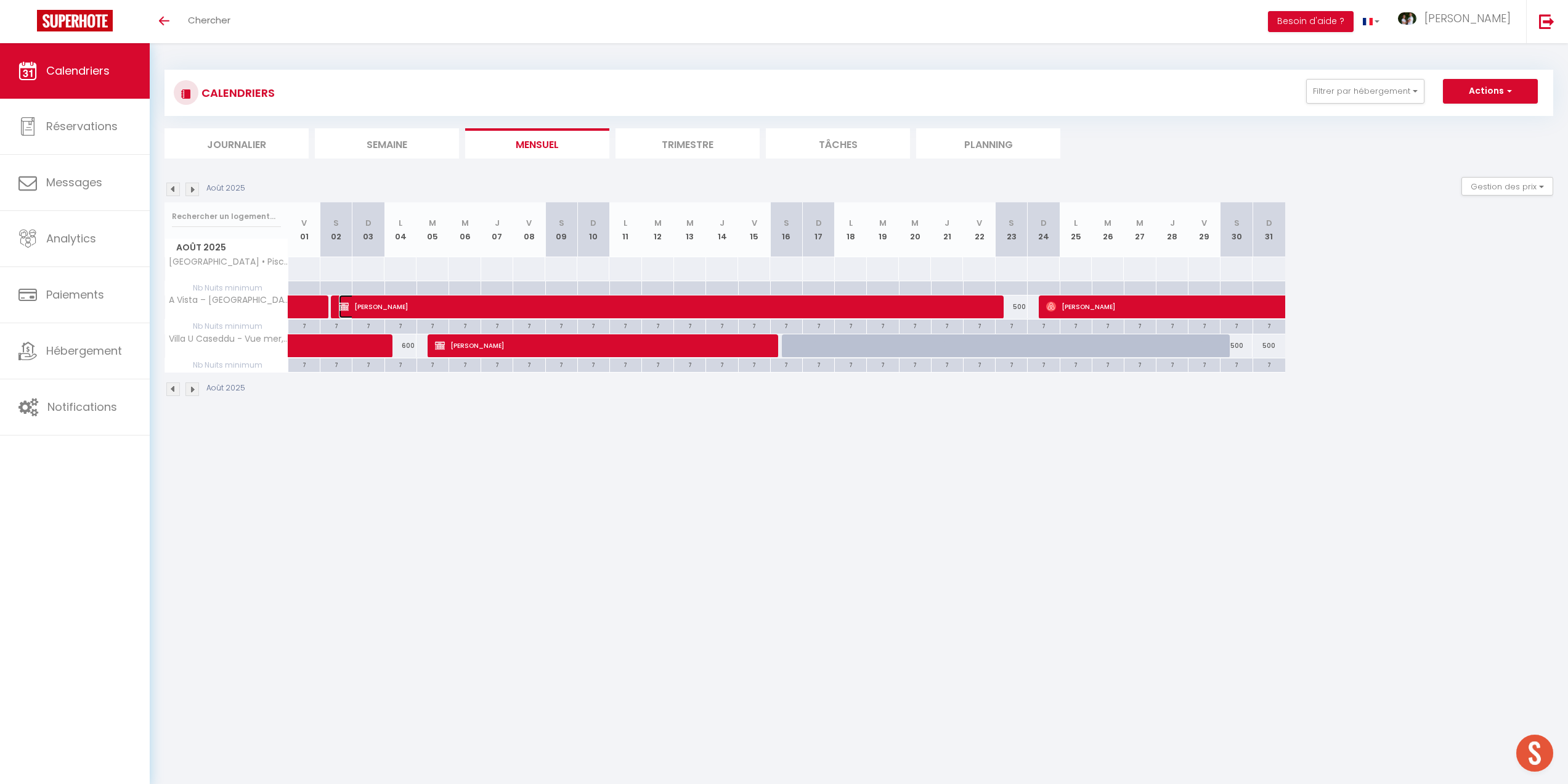
select select "1"
select select
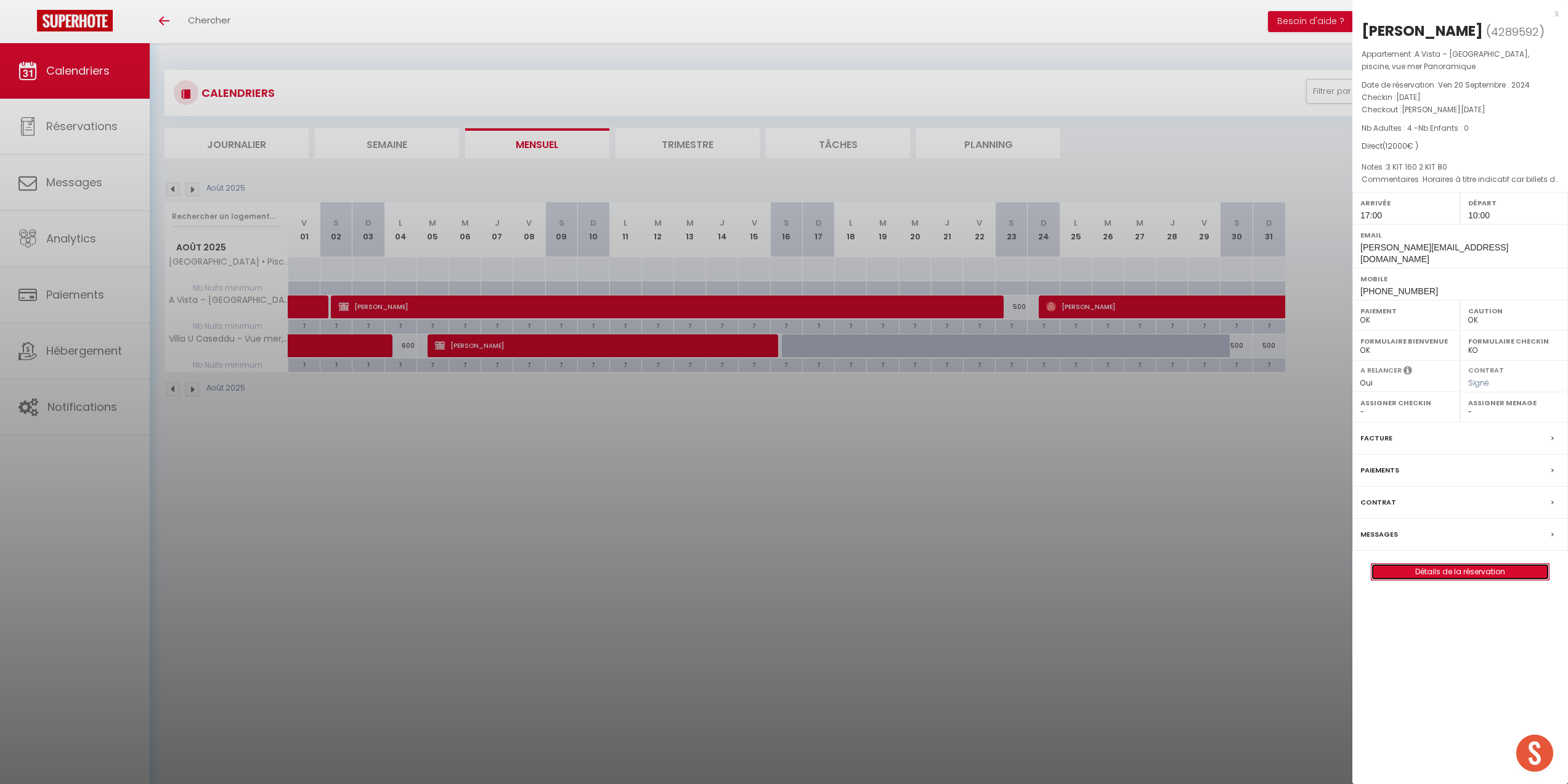
click at [1440, 576] on link "Détails de la réservation" at bounding box center [1460, 572] width 178 height 16
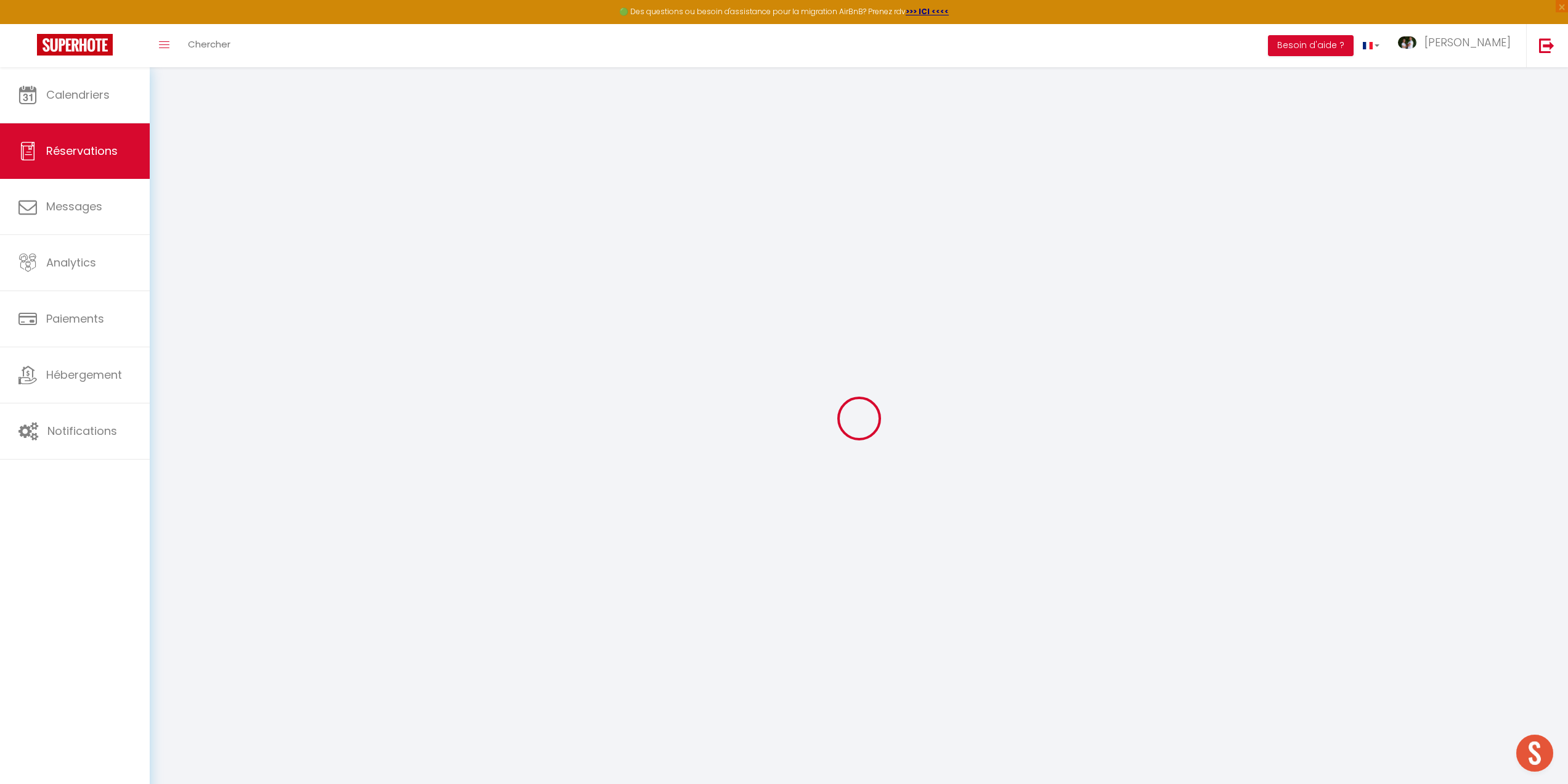
type input "Charlotte"
type input "BESSIERES"
type input "[PERSON_NAME][EMAIL_ADDRESS][DOMAIN_NAME]"
type input "[PHONE_NUMBER]"
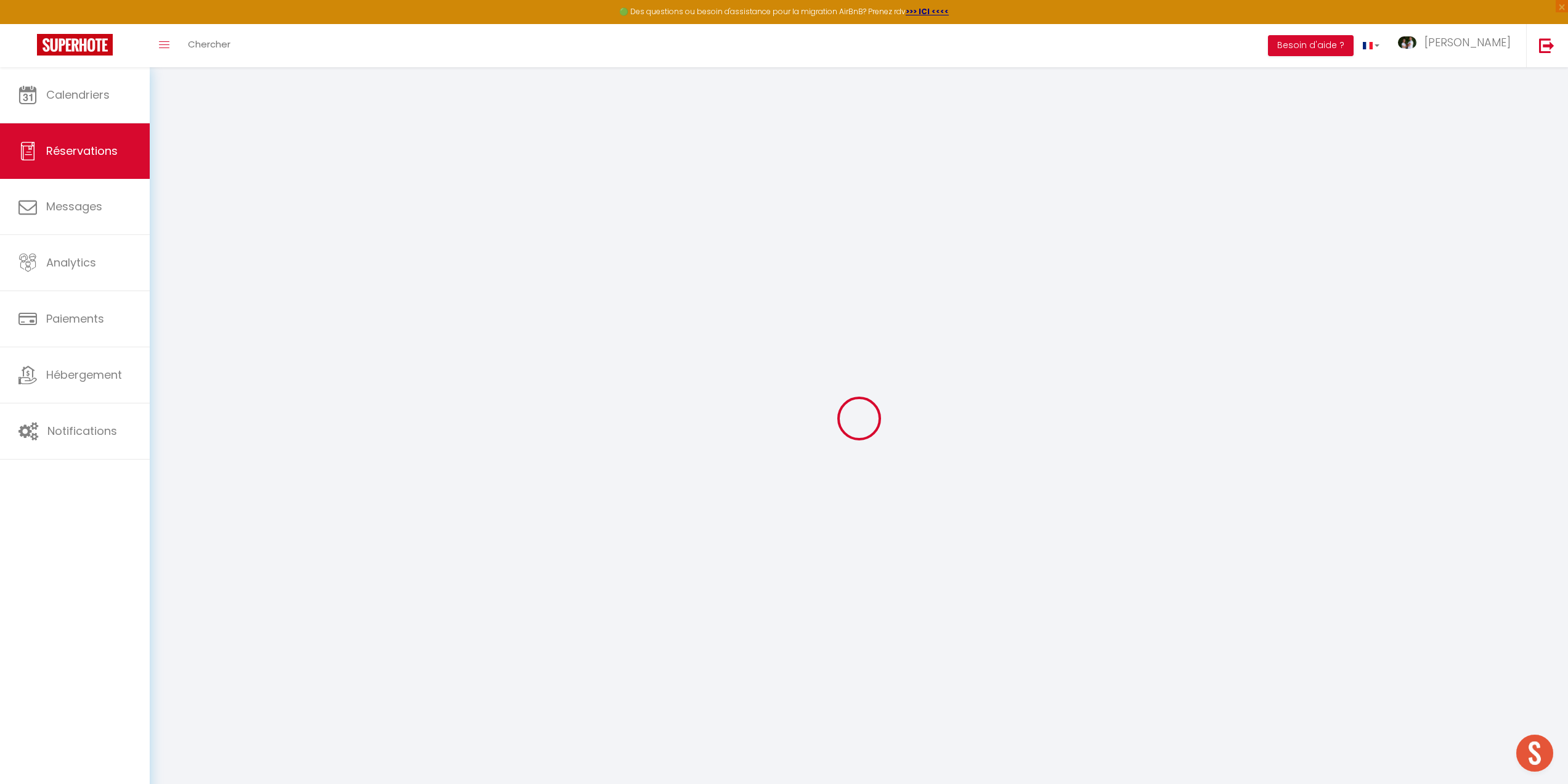
type input "0688170726"
type input "75017"
type input "[STREET_ADDRESS]"
type input "[GEOGRAPHIC_DATA]"
select select "FR"
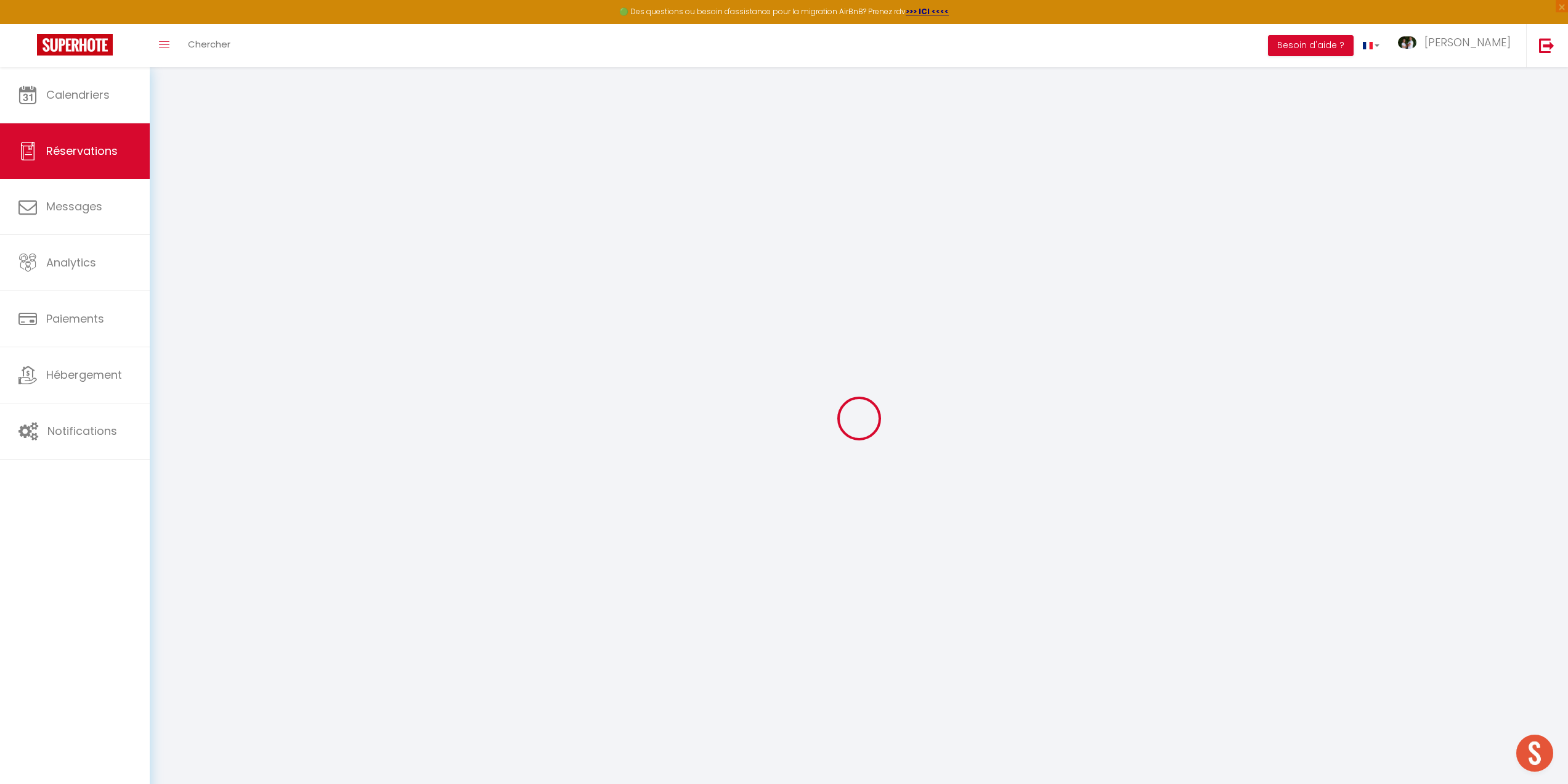
select select "50633"
select select "1"
type input "[DATE]"
select select
type input "[DATE]"
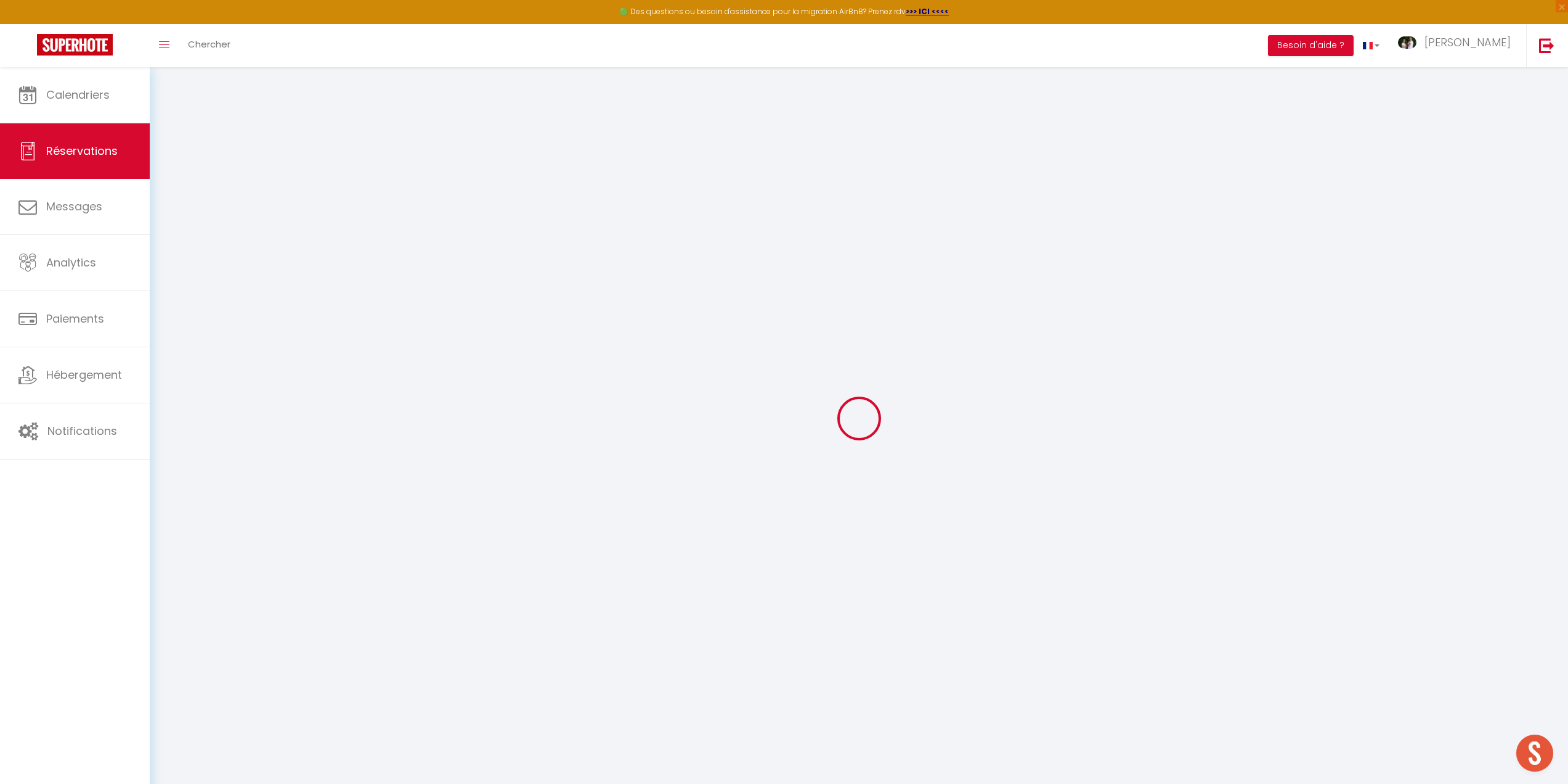
select select
type input "4"
select select "12"
select select
type input "12000"
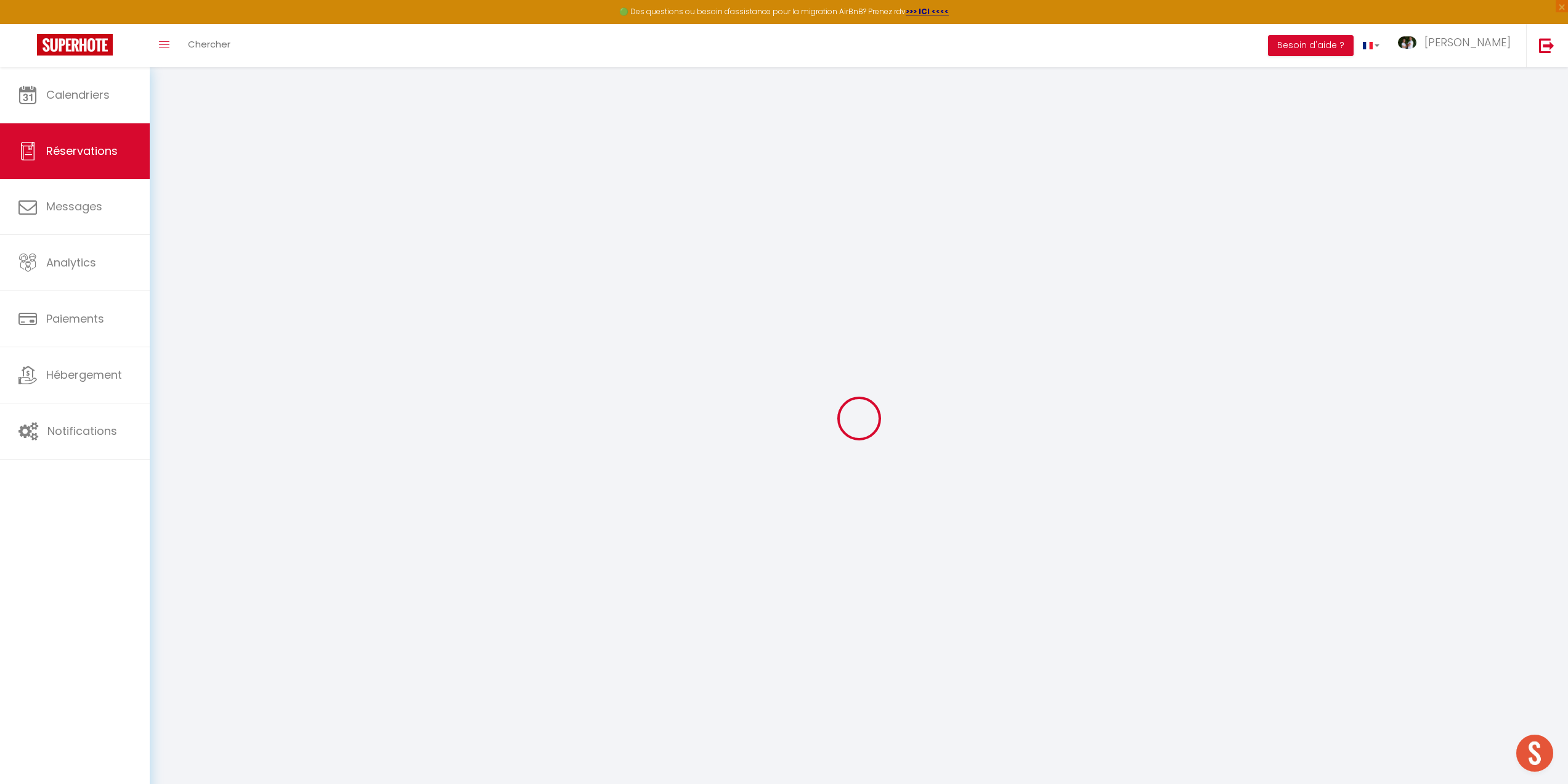
checkbox input "false"
type input "0"
type input "210"
type input "184"
type input "0"
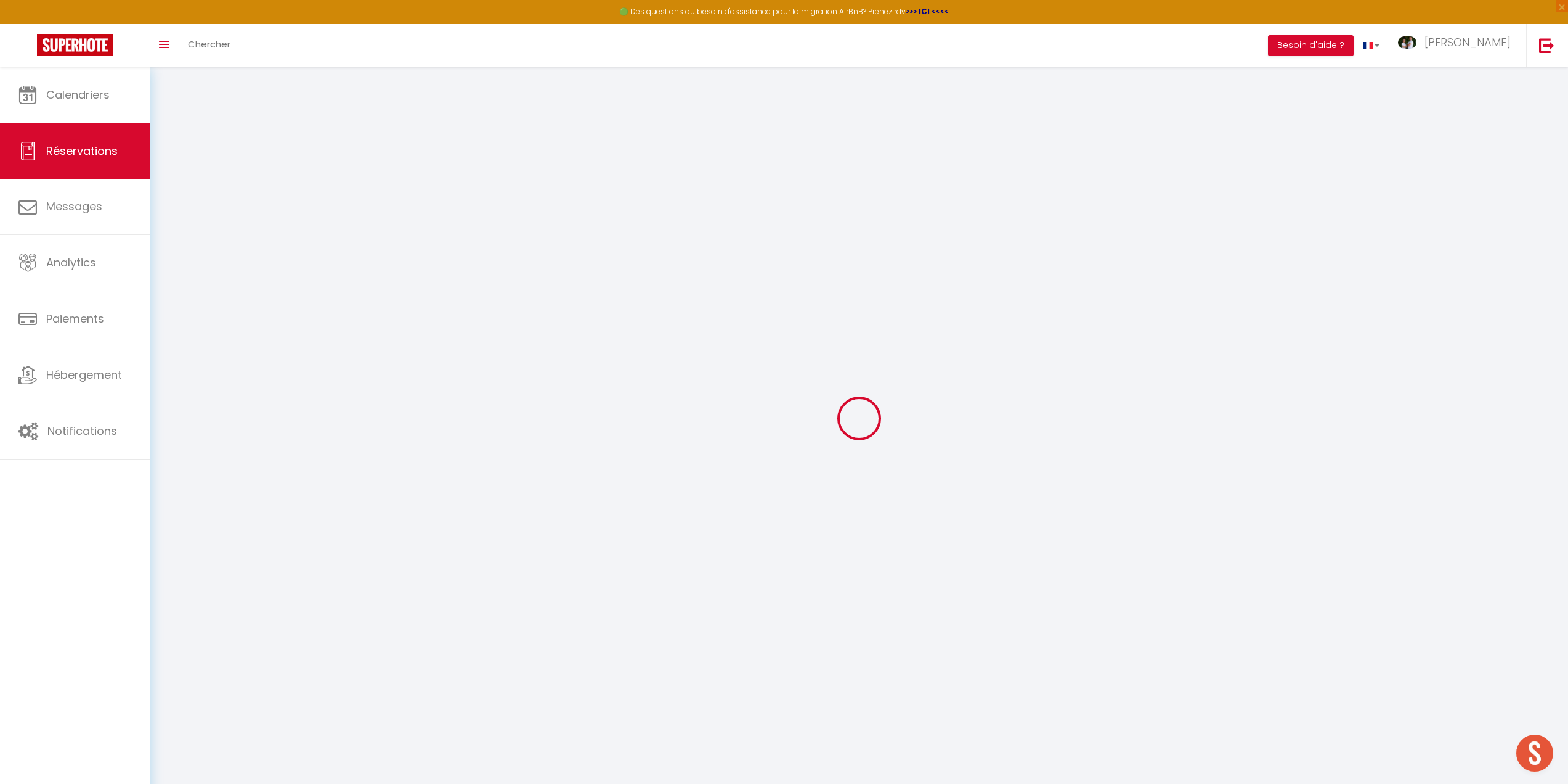
select select
select select "15"
checkbox input "false"
select select
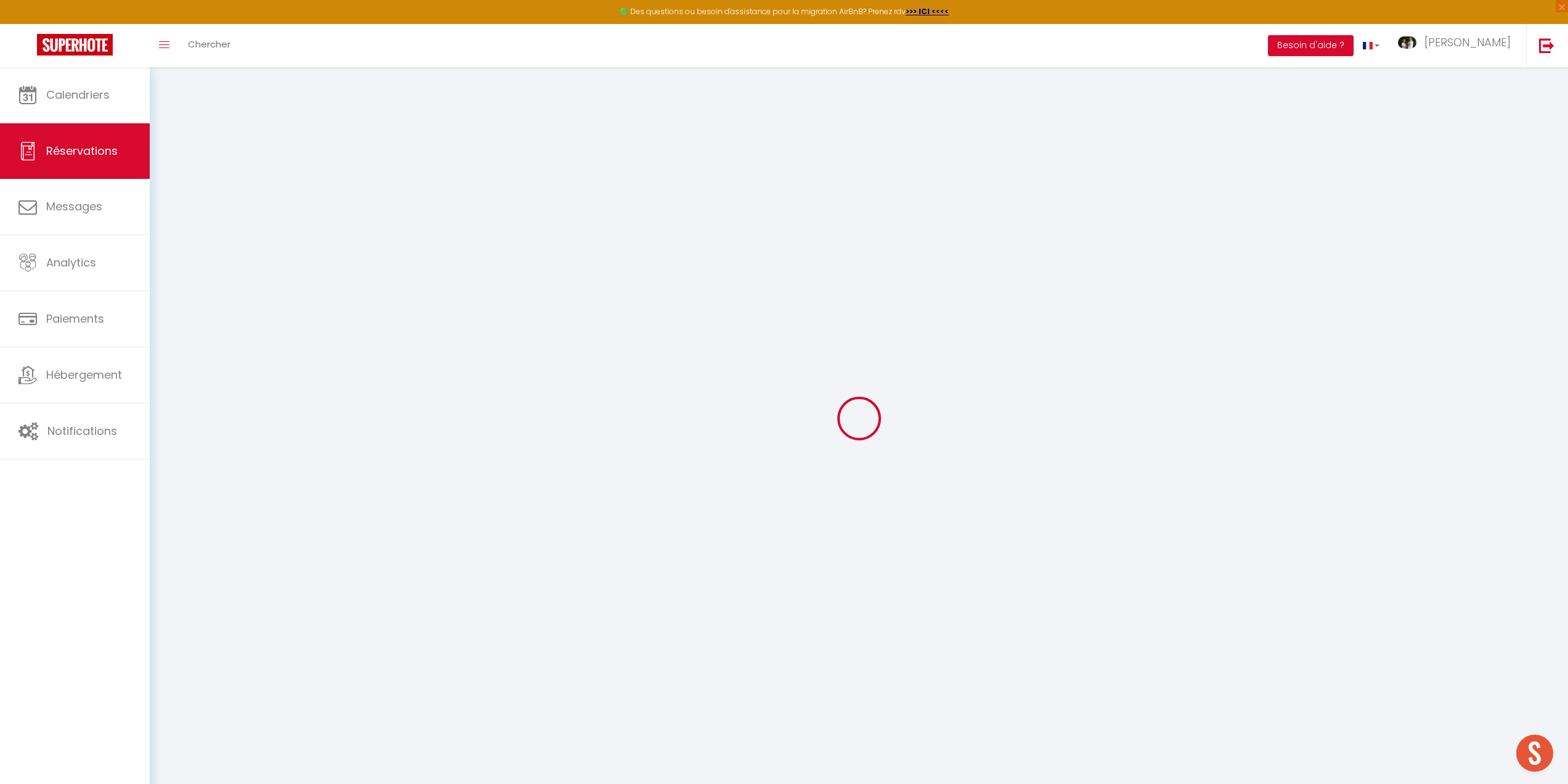
select select
checkbox input "false"
select select
checkbox input "false"
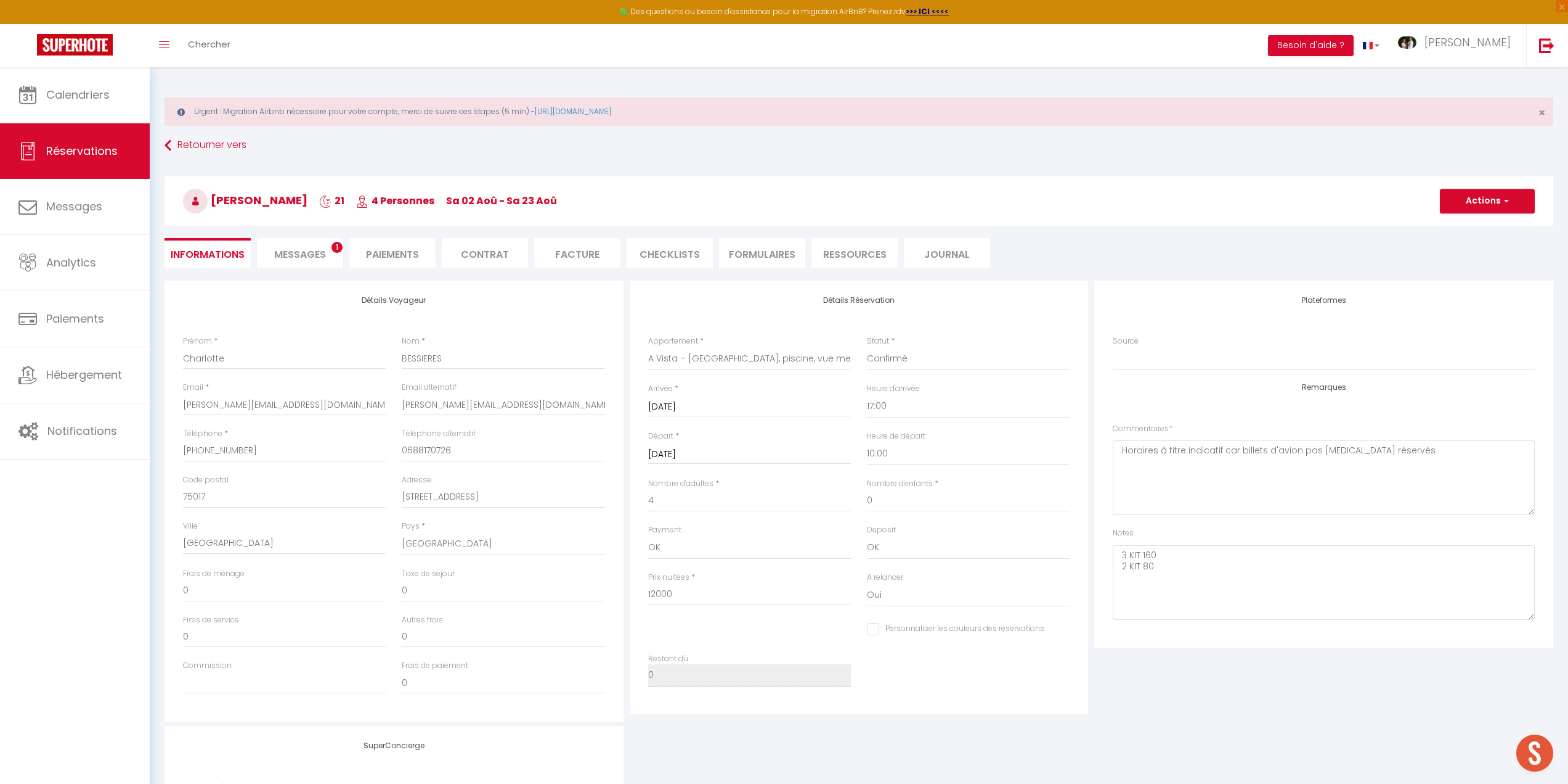
click at [292, 250] on span "Messages" at bounding box center [300, 254] width 52 height 14
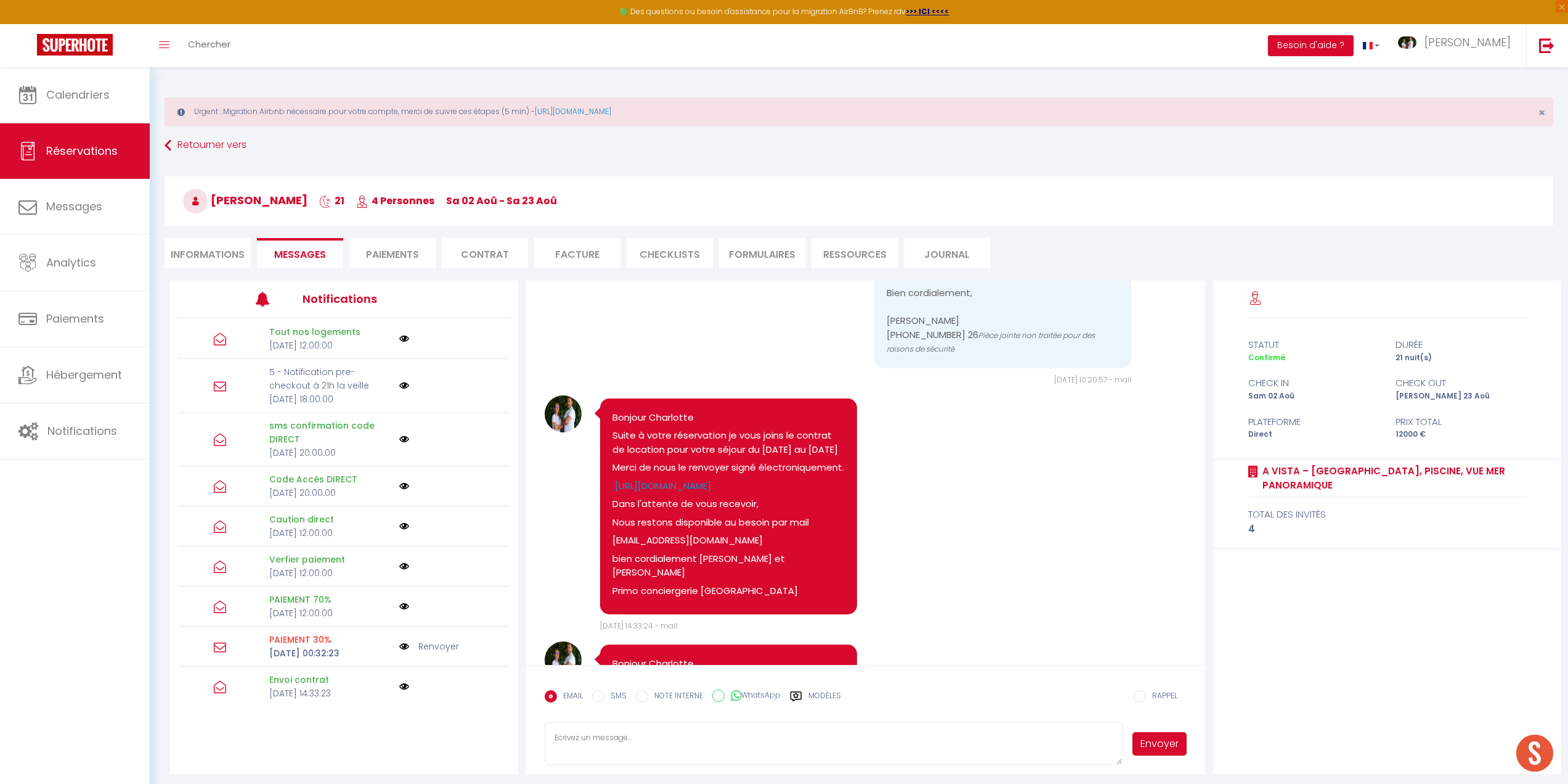
scroll to position [67, 0]
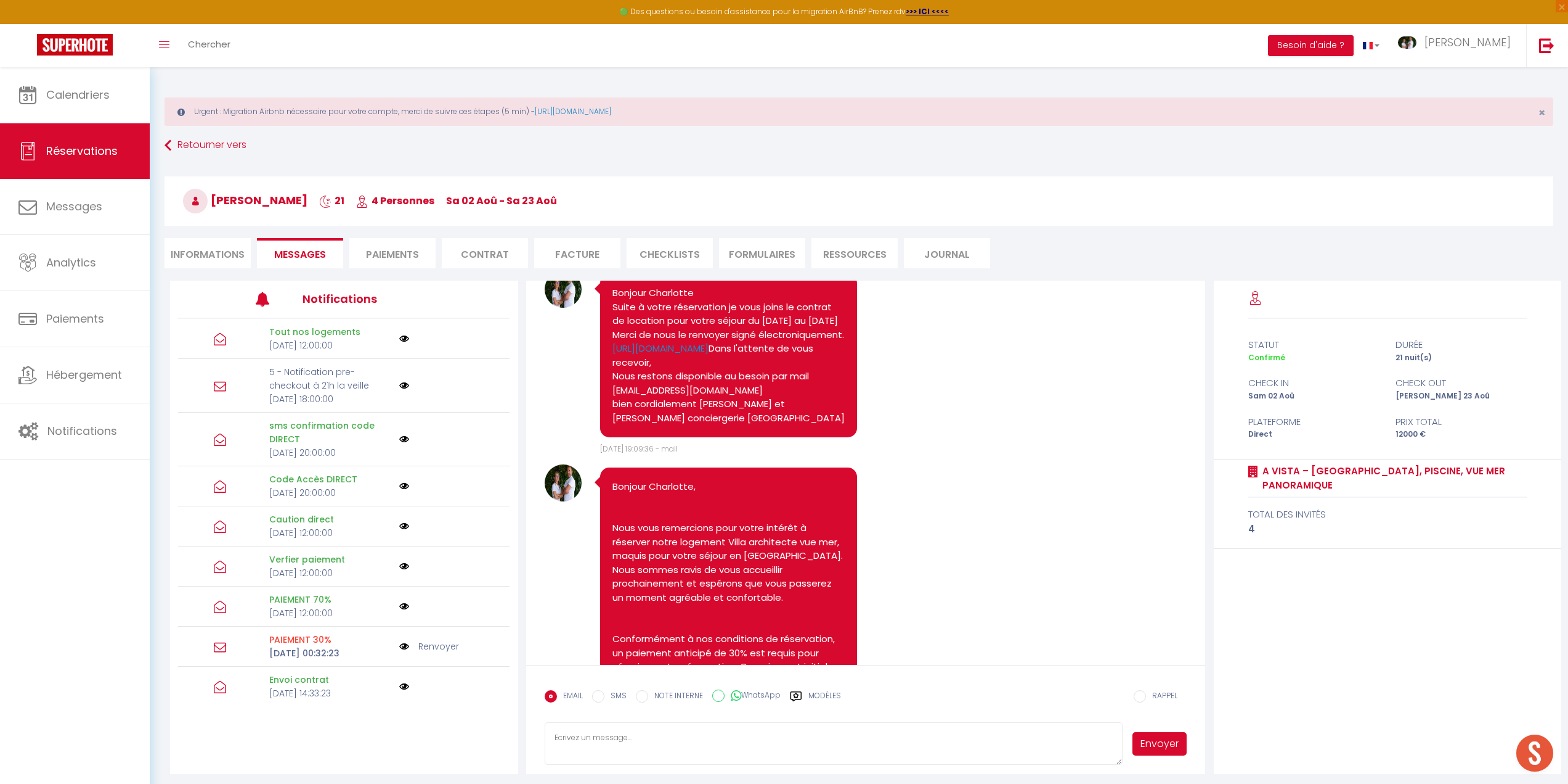
click at [204, 253] on li "Informations" at bounding box center [208, 253] width 86 height 30
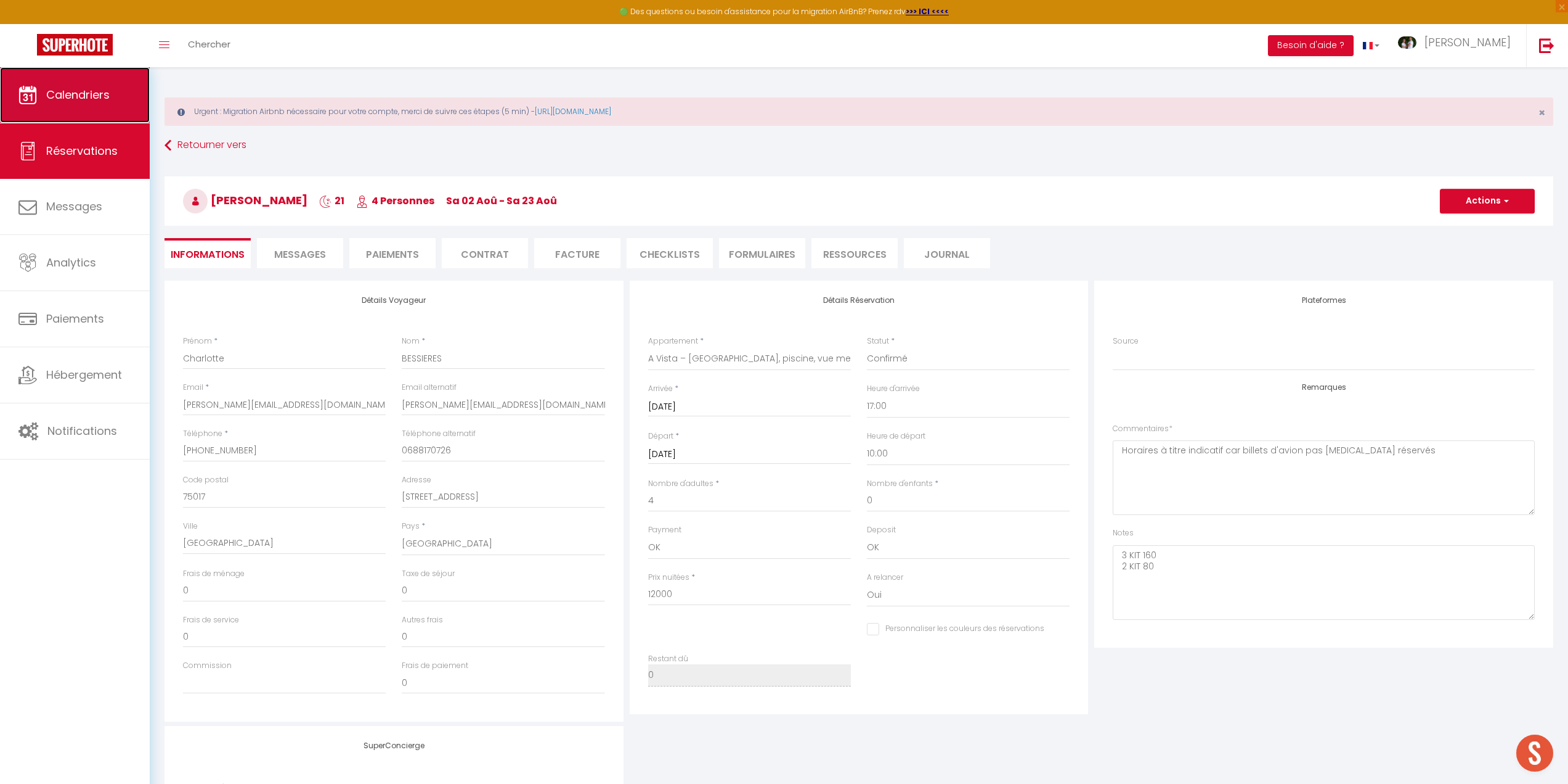
click at [93, 95] on span "Calendriers" at bounding box center [77, 94] width 63 height 16
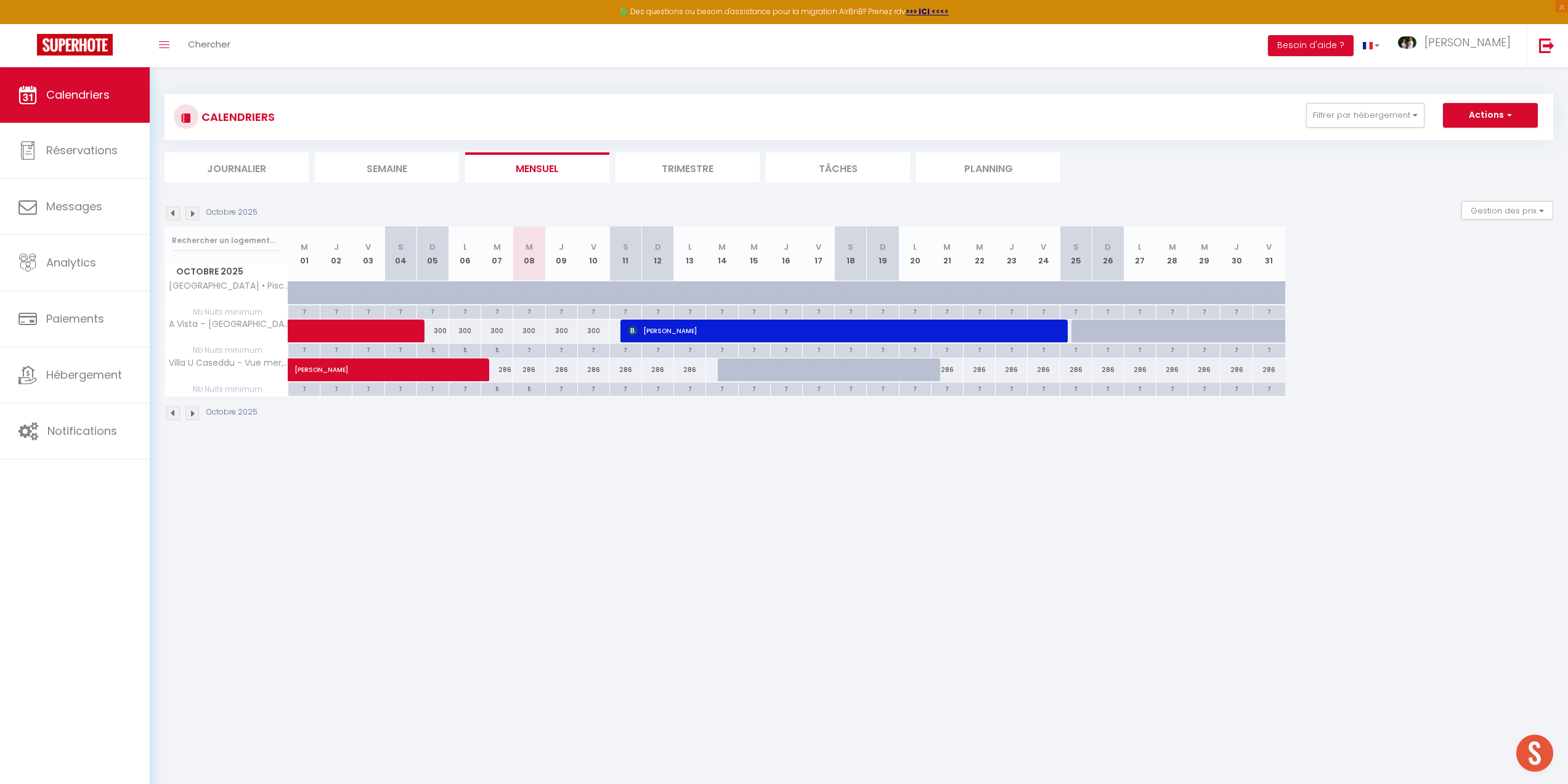
click at [192, 212] on img at bounding box center [192, 213] width 14 height 14
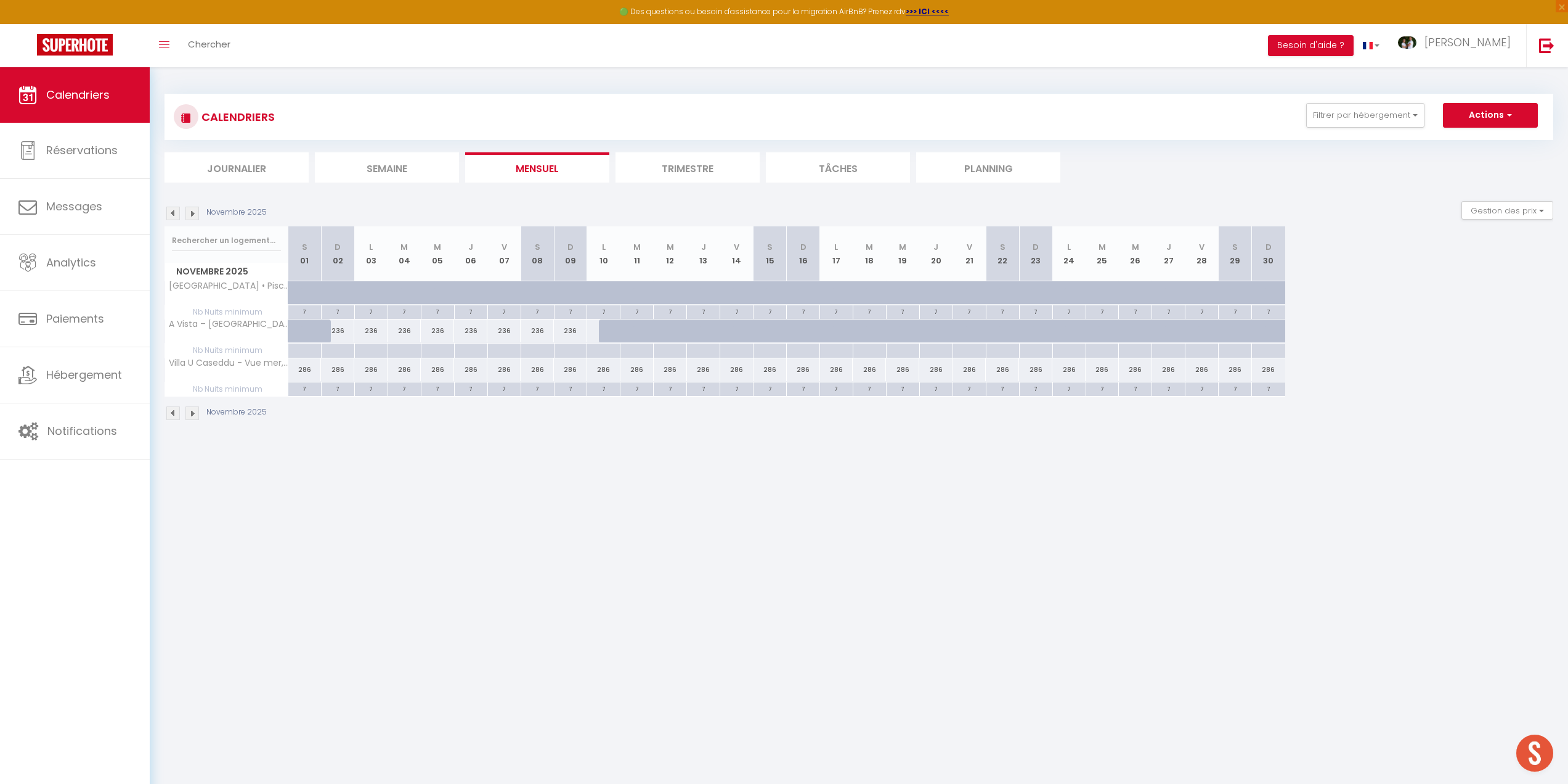
click at [191, 212] on img at bounding box center [192, 213] width 14 height 14
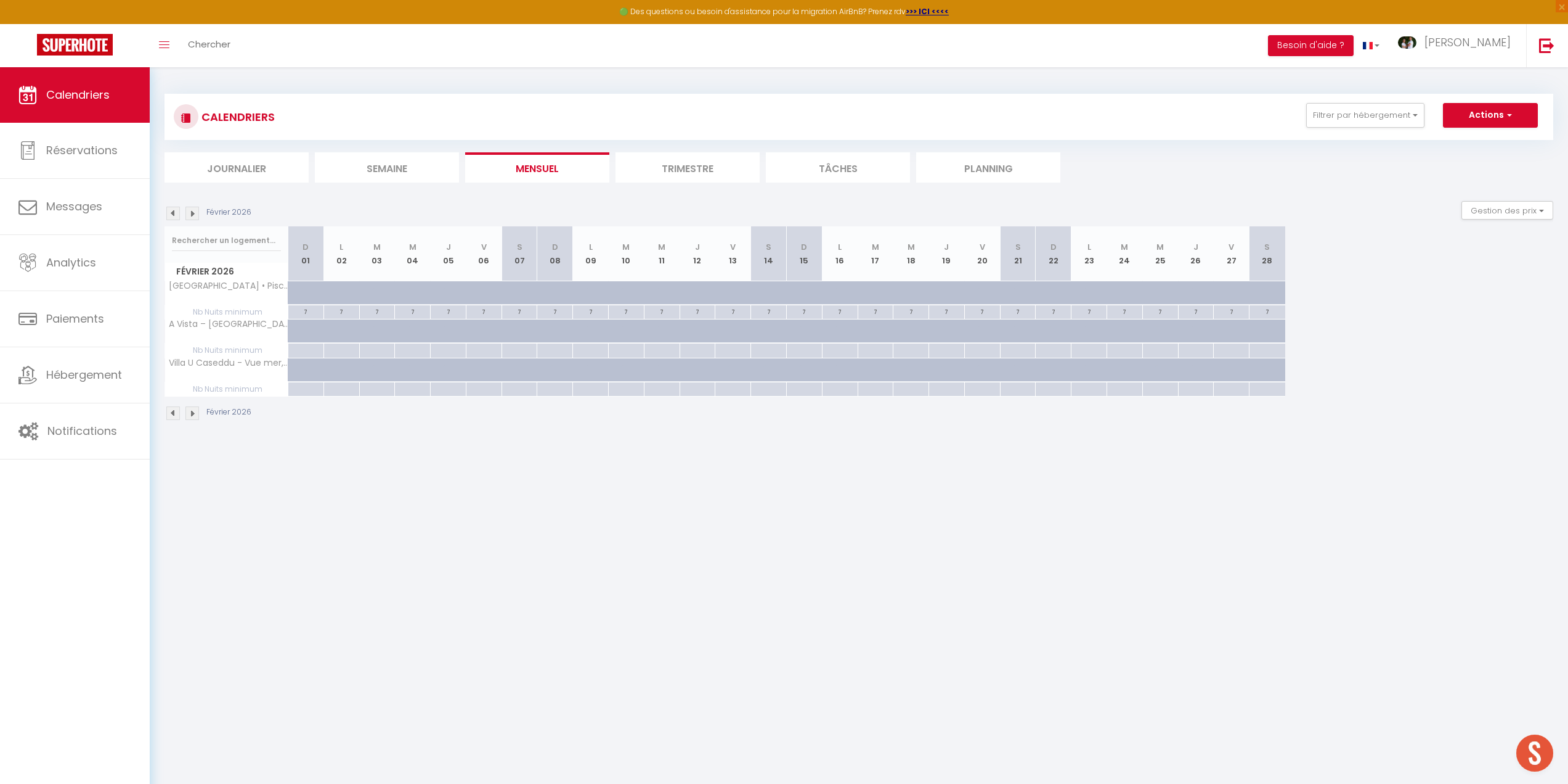
click at [191, 212] on img at bounding box center [192, 213] width 14 height 14
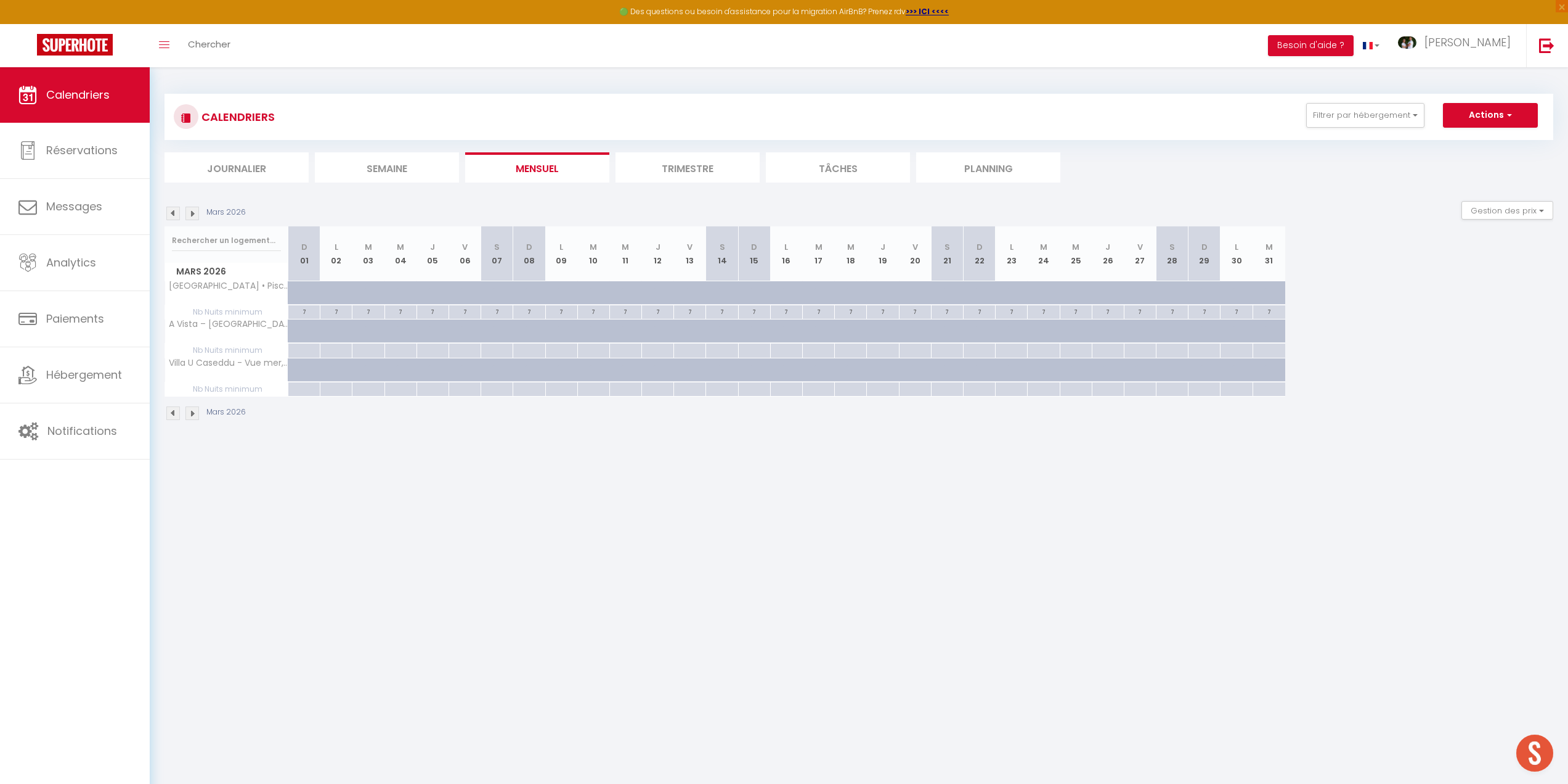
click at [191, 212] on img at bounding box center [192, 213] width 14 height 14
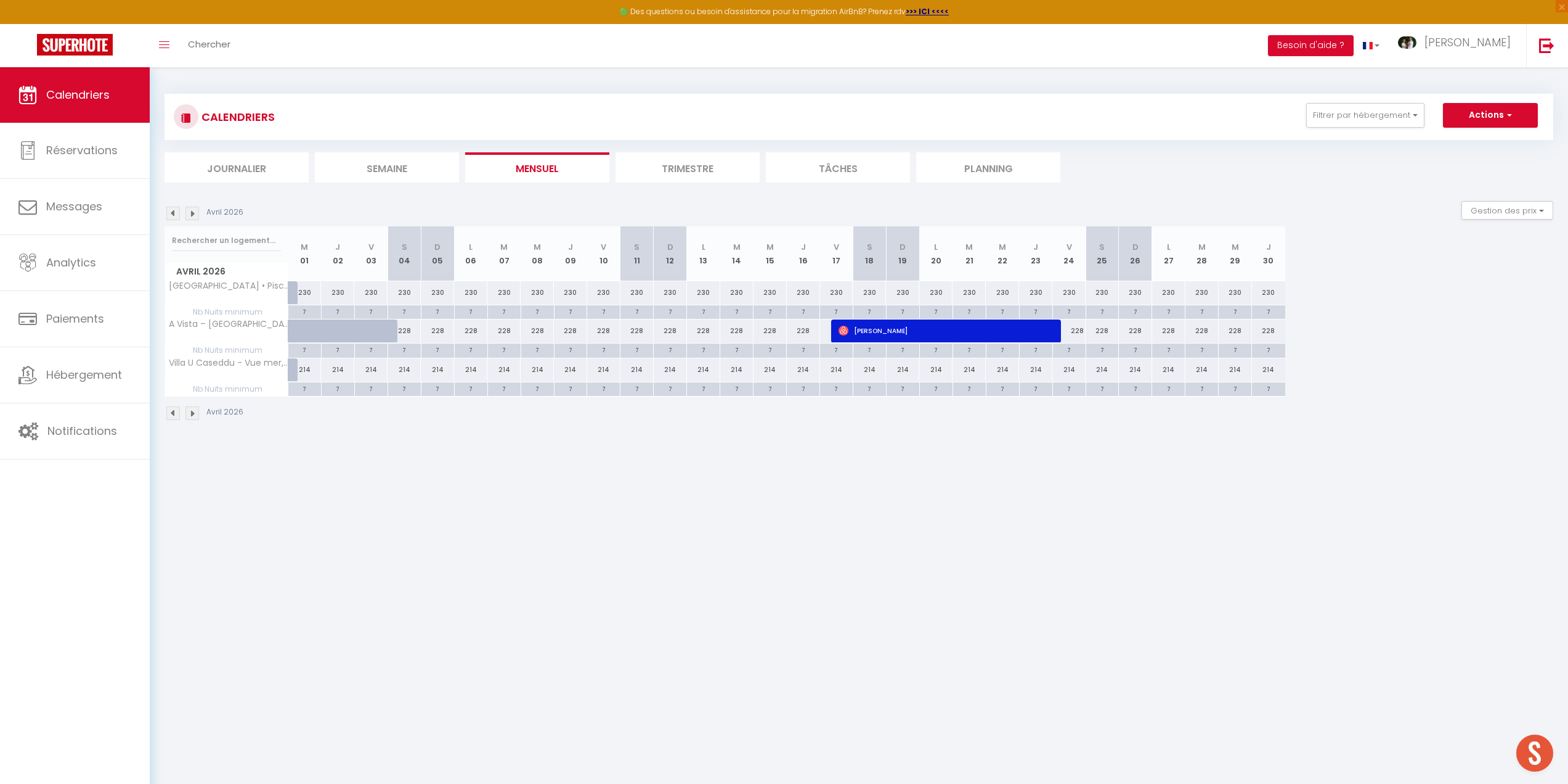
click at [191, 212] on img at bounding box center [192, 213] width 14 height 14
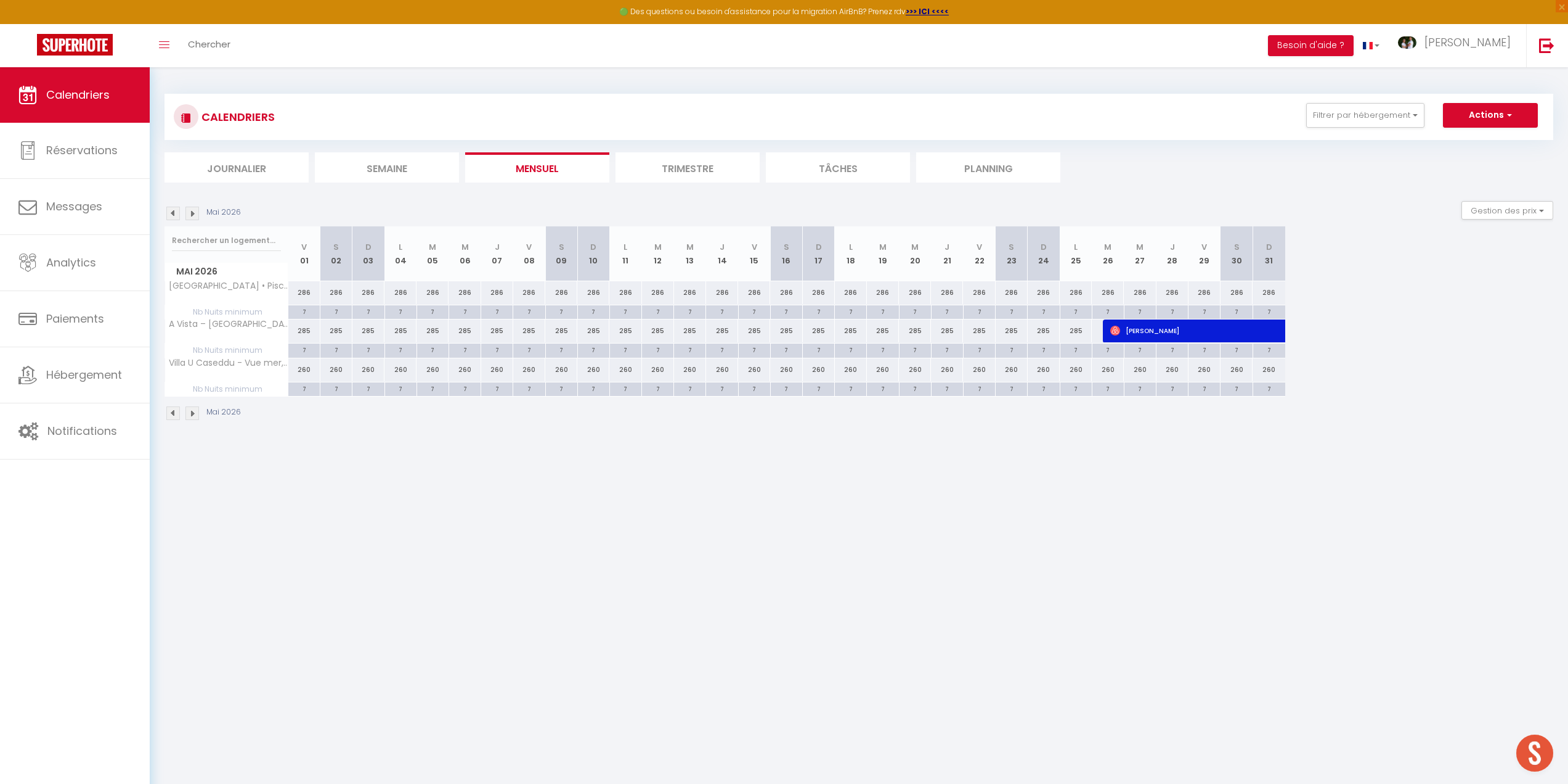
click at [191, 212] on img at bounding box center [192, 213] width 14 height 14
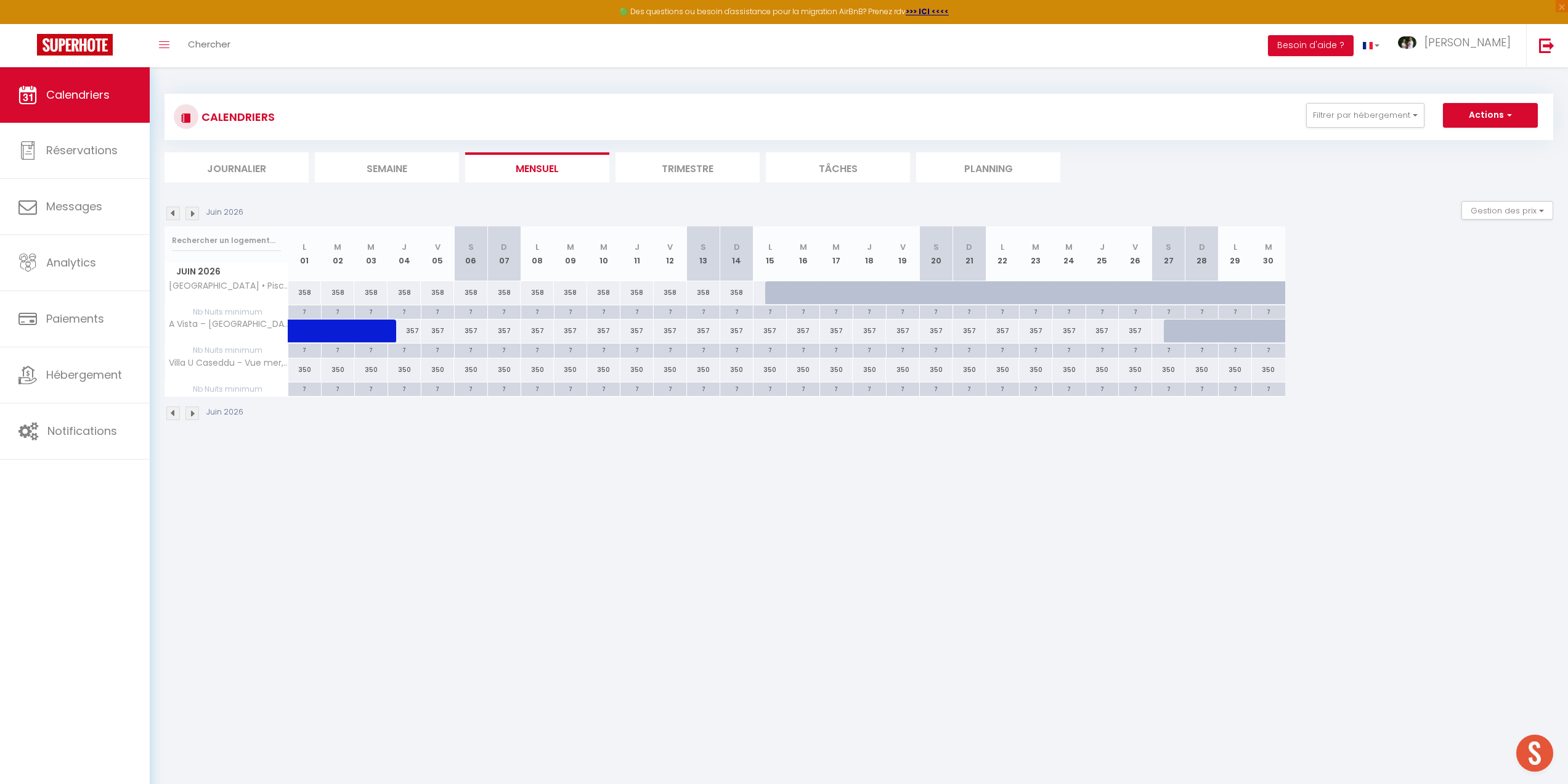
click at [191, 212] on img at bounding box center [192, 213] width 14 height 14
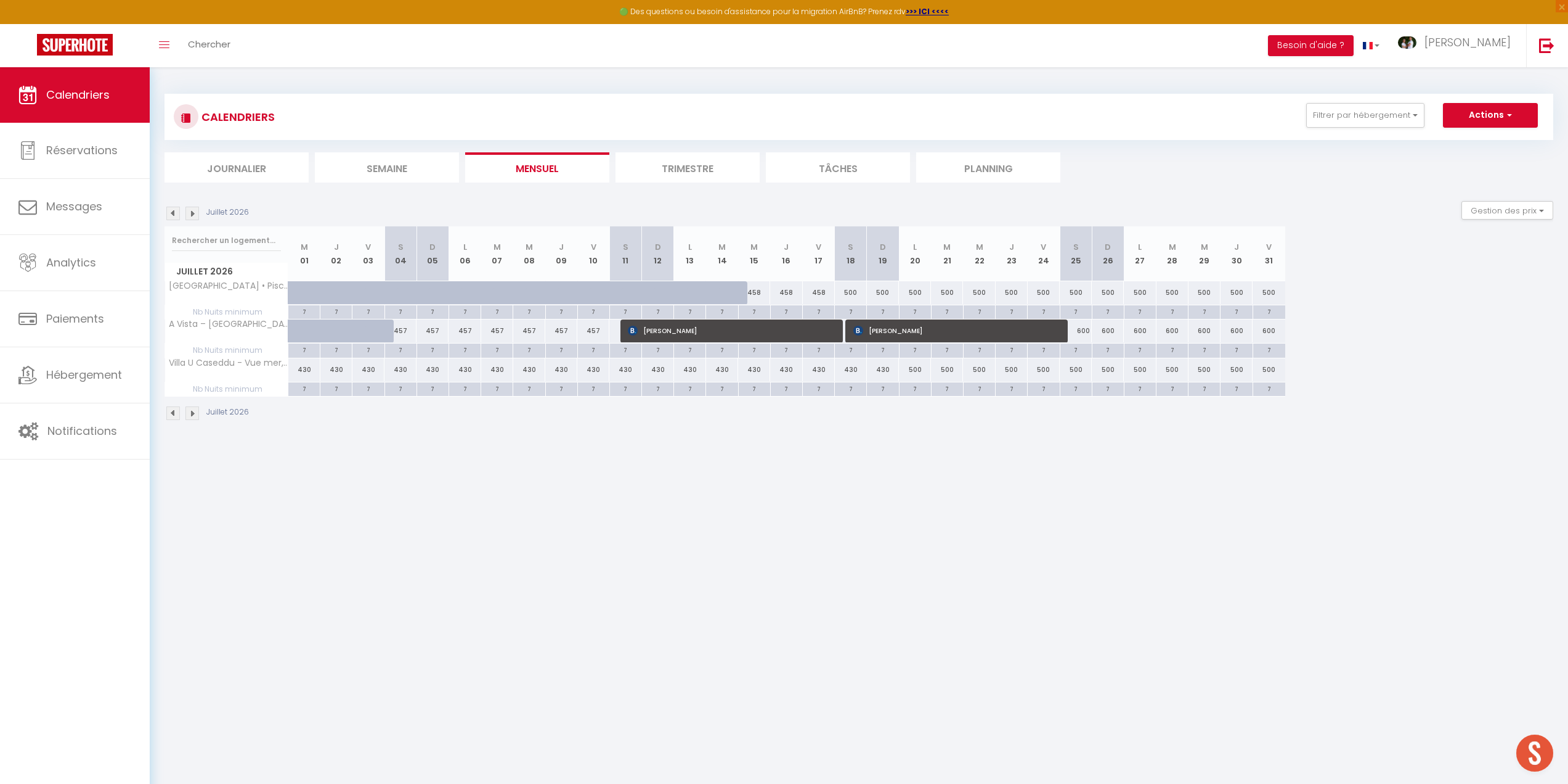
click at [191, 212] on img at bounding box center [192, 213] width 14 height 14
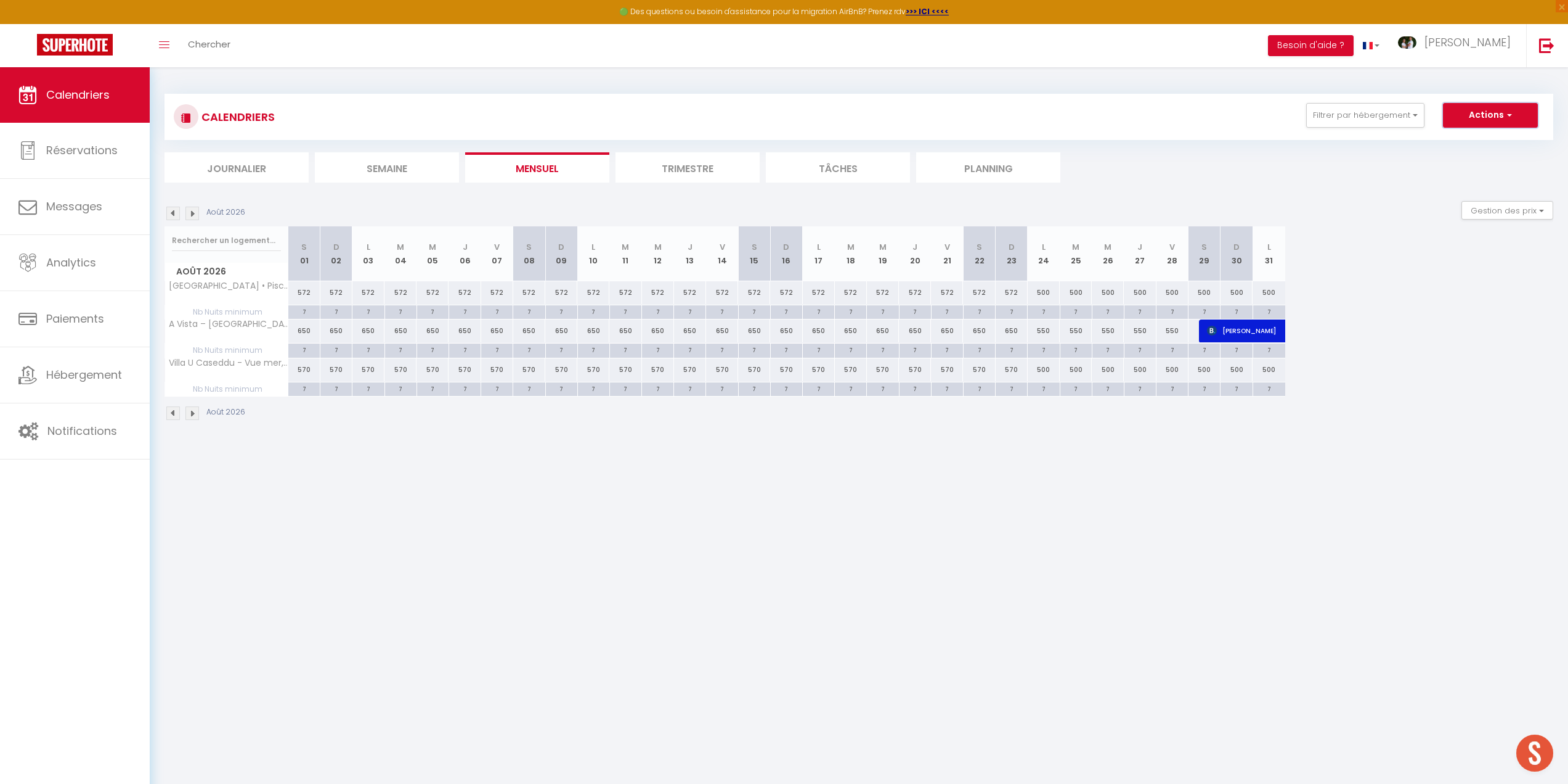
click at [1481, 114] on button "Actions" at bounding box center [1491, 114] width 95 height 25
click at [1470, 143] on link "Nouvelle réservation" at bounding box center [1477, 144] width 107 height 18
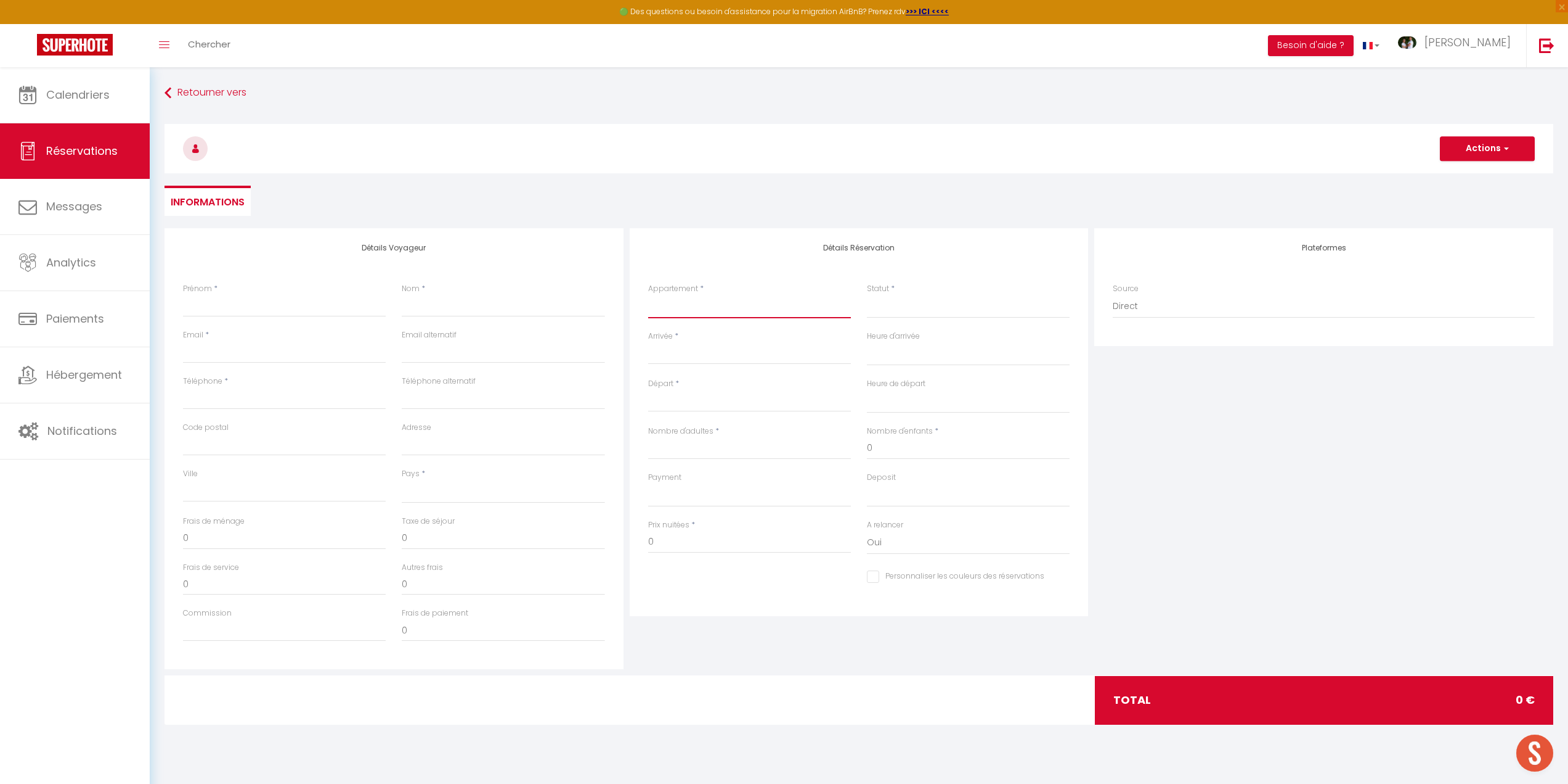
click at [700, 310] on select "Villa Elisa - Un paradis sans vis à vis L'alivi - Villa Prestige Avec Vue Panor…" at bounding box center [749, 307] width 202 height 24
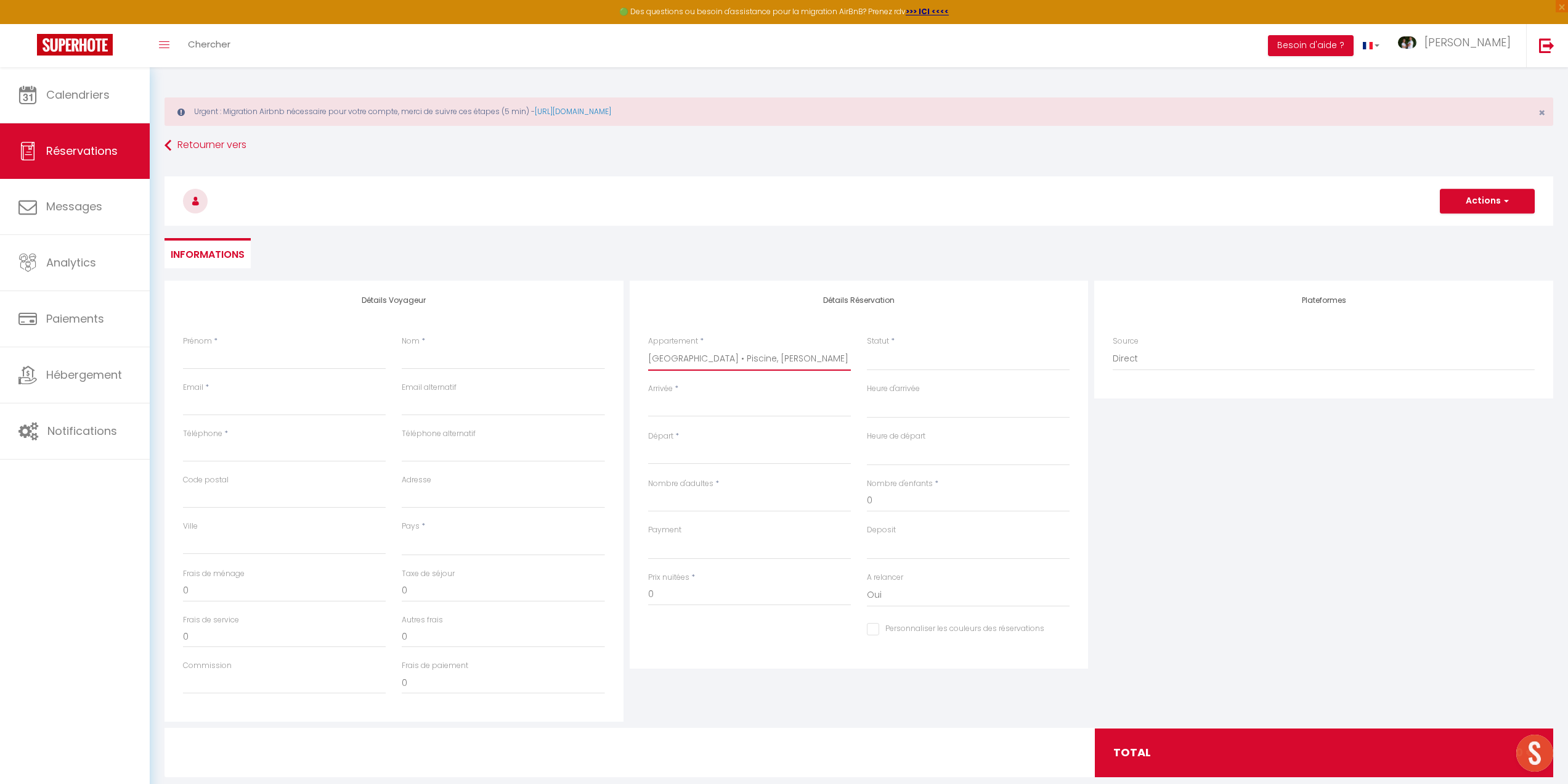
click at [648, 347] on select "Villa Elisa - Un paradis sans vis à vis L'alivi - Villa Prestige Avec Vue Panor…" at bounding box center [749, 359] width 202 height 24
click at [890, 360] on select "Confirmé Non Confirmé [PERSON_NAME] par le voyageur No Show Request" at bounding box center [968, 359] width 202 height 24
click at [867, 347] on select "Confirmé Non Confirmé [PERSON_NAME] par le voyageur No Show Request" at bounding box center [968, 359] width 202 height 24
click at [689, 405] on input "Arrivée" at bounding box center [749, 408] width 202 height 16
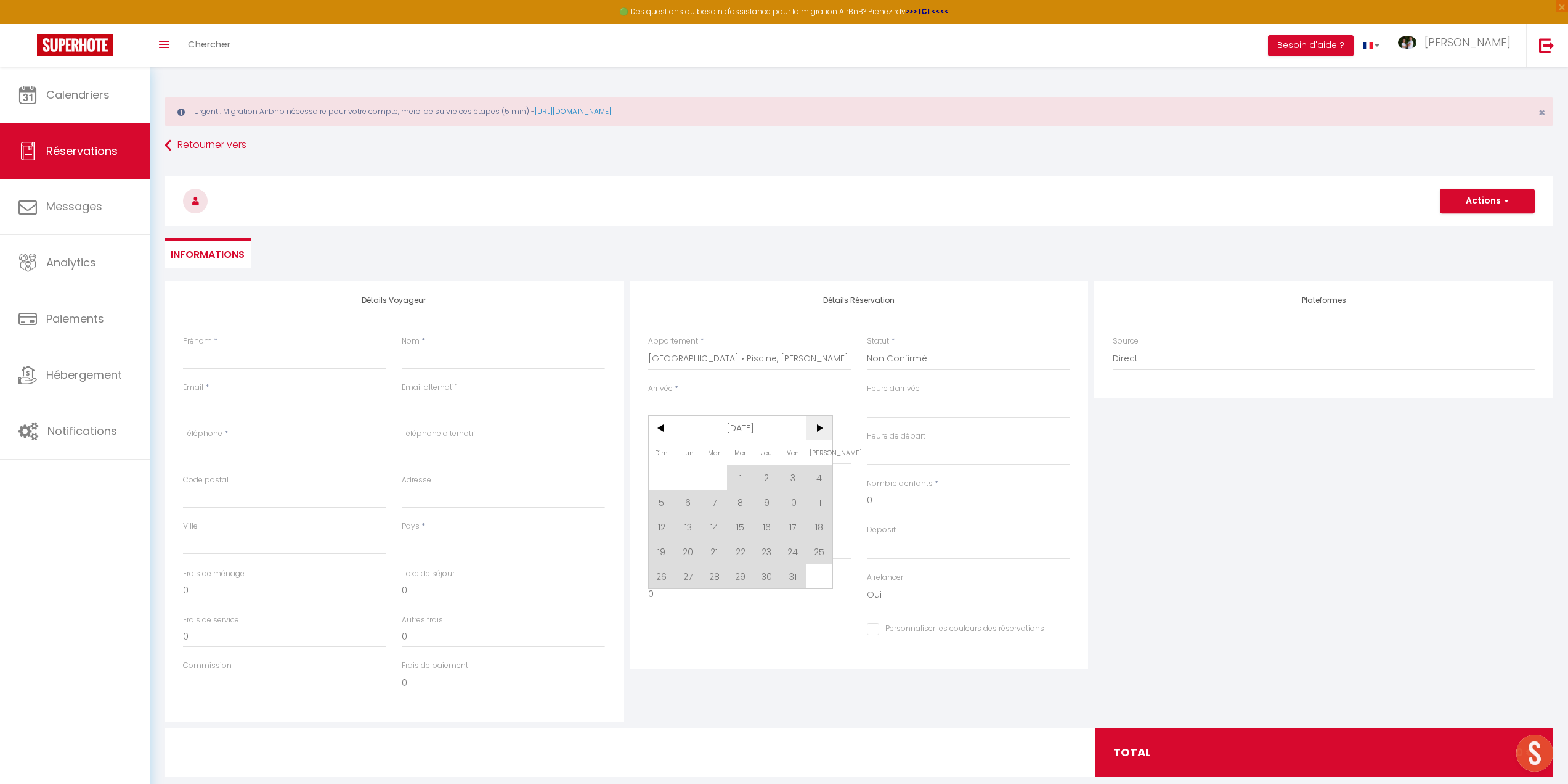
click at [818, 427] on span ">" at bounding box center [819, 428] width 27 height 25
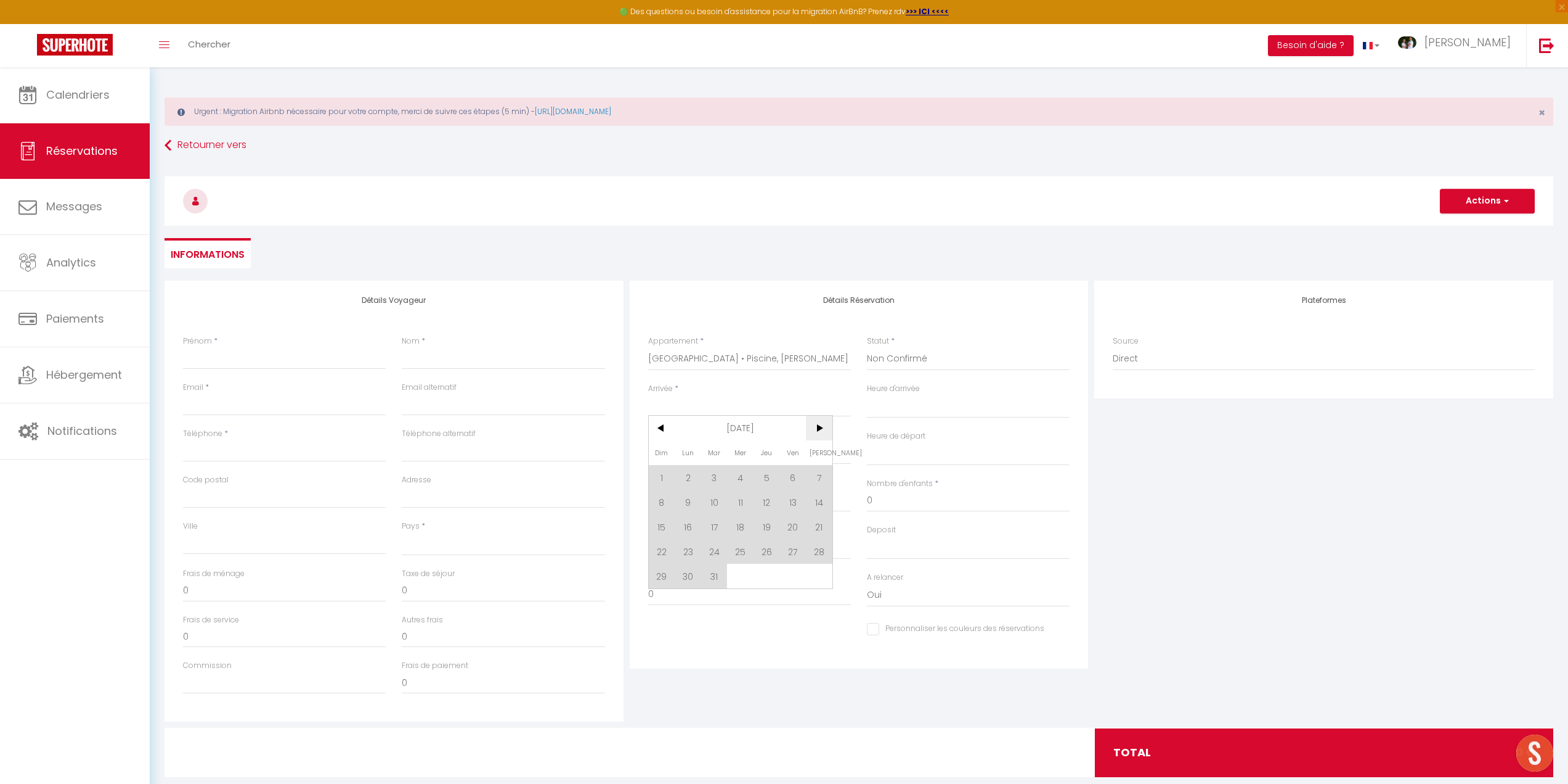
click at [818, 427] on span ">" at bounding box center [819, 428] width 27 height 25
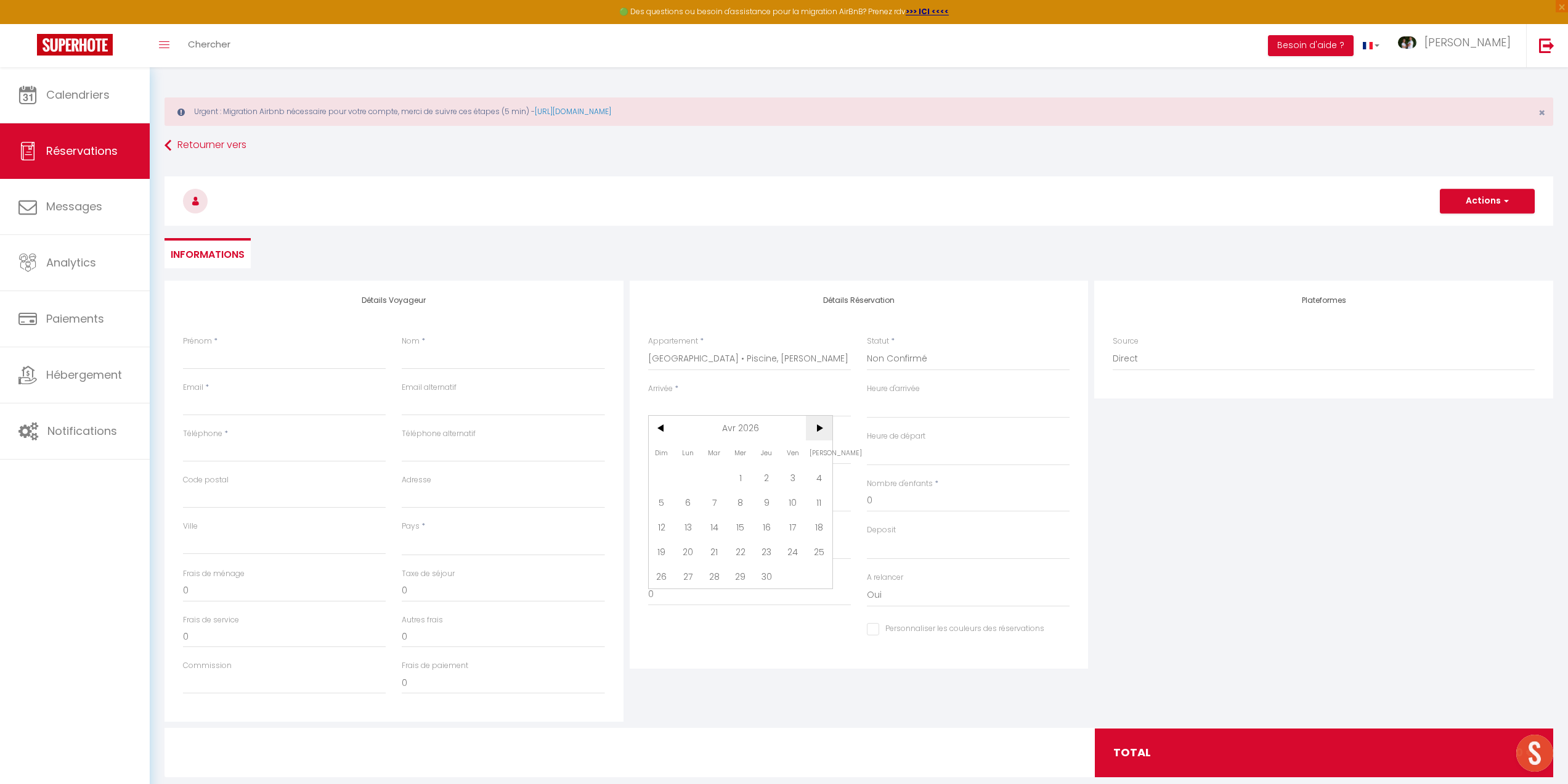
click at [818, 427] on span ">" at bounding box center [819, 428] width 27 height 25
click at [689, 501] on span "3" at bounding box center [687, 501] width 27 height 25
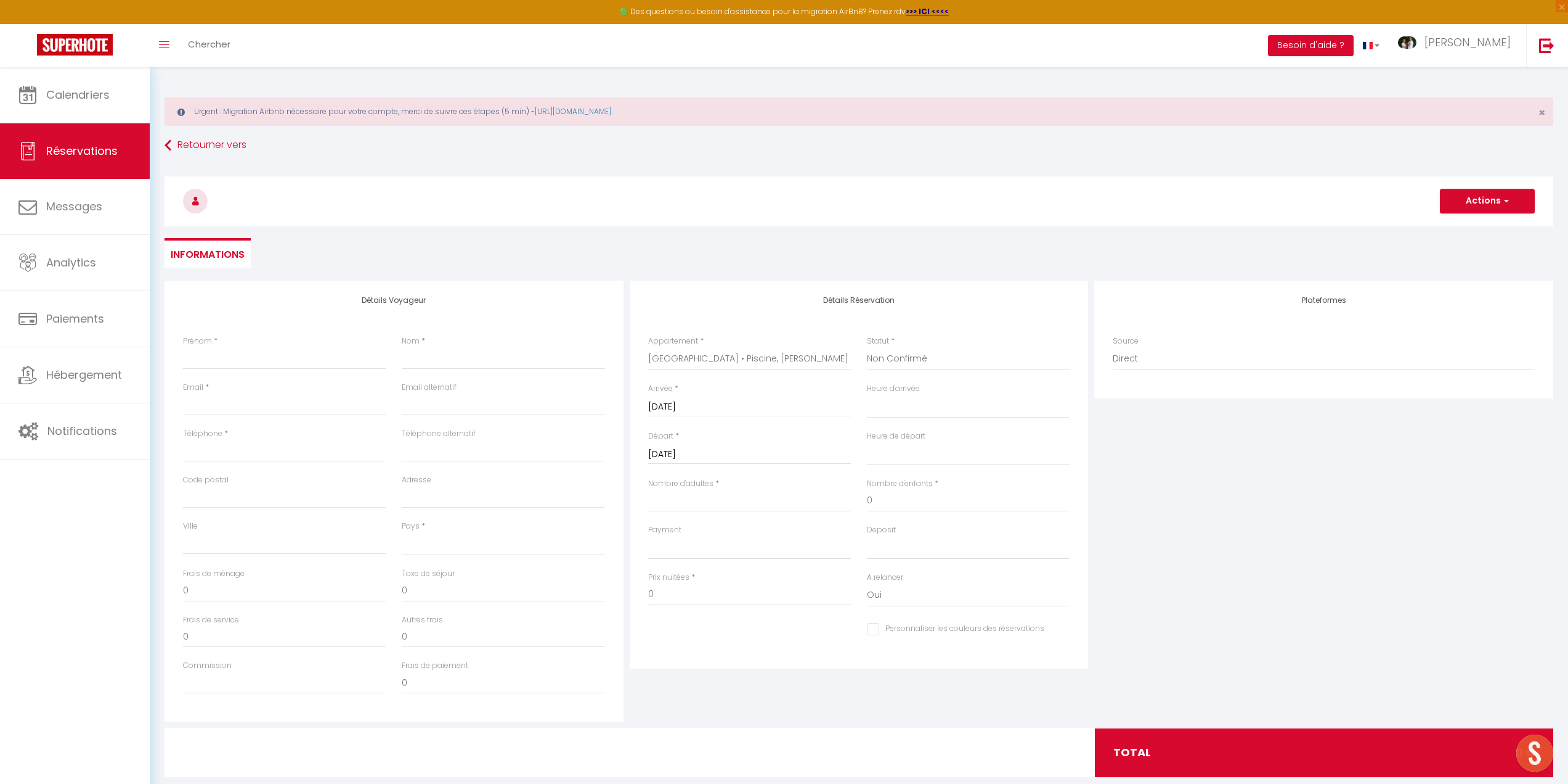
click at [708, 453] on input "[DATE]" at bounding box center [749, 454] width 202 height 16
click at [687, 602] on span "17" at bounding box center [687, 598] width 27 height 25
click at [730, 499] on input "Nombre d'adultes" at bounding box center [749, 500] width 202 height 22
click at [241, 364] on input "Prénom" at bounding box center [284, 358] width 202 height 22
click at [420, 359] on input "Nom" at bounding box center [503, 358] width 202 height 22
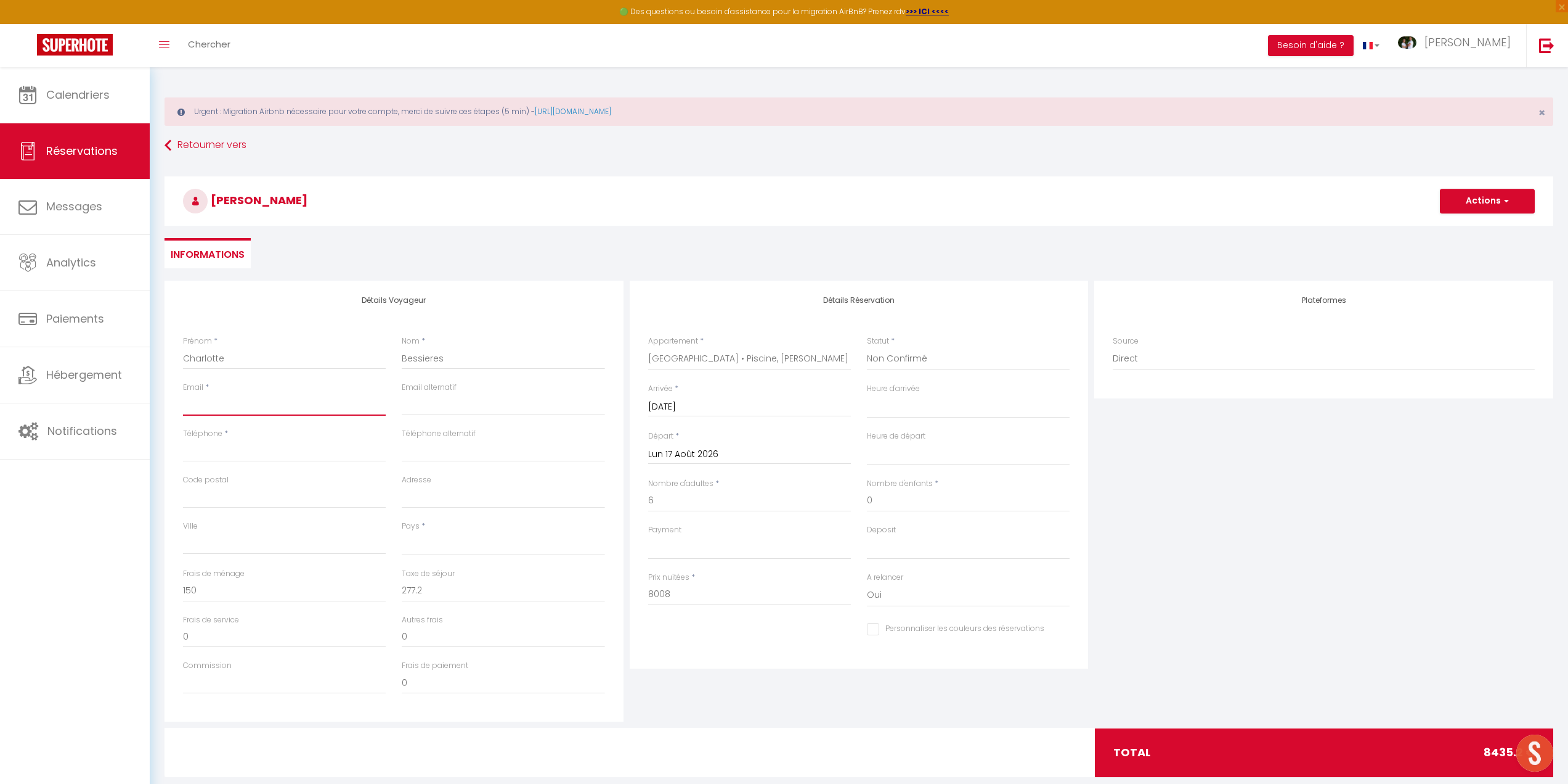
click at [259, 405] on input "Email client" at bounding box center [284, 404] width 202 height 22
click at [243, 457] on input "Téléphone" at bounding box center [284, 451] width 202 height 22
click at [227, 503] on input "Code postal" at bounding box center [284, 496] width 202 height 22
click at [463, 546] on select "[GEOGRAPHIC_DATA] [GEOGRAPHIC_DATA] [GEOGRAPHIC_DATA] [GEOGRAPHIC_DATA] [GEOGRA…" at bounding box center [503, 544] width 202 height 24
click at [402, 532] on select "[GEOGRAPHIC_DATA] [GEOGRAPHIC_DATA] [GEOGRAPHIC_DATA] [GEOGRAPHIC_DATA] [GEOGRA…" at bounding box center [503, 544] width 202 height 24
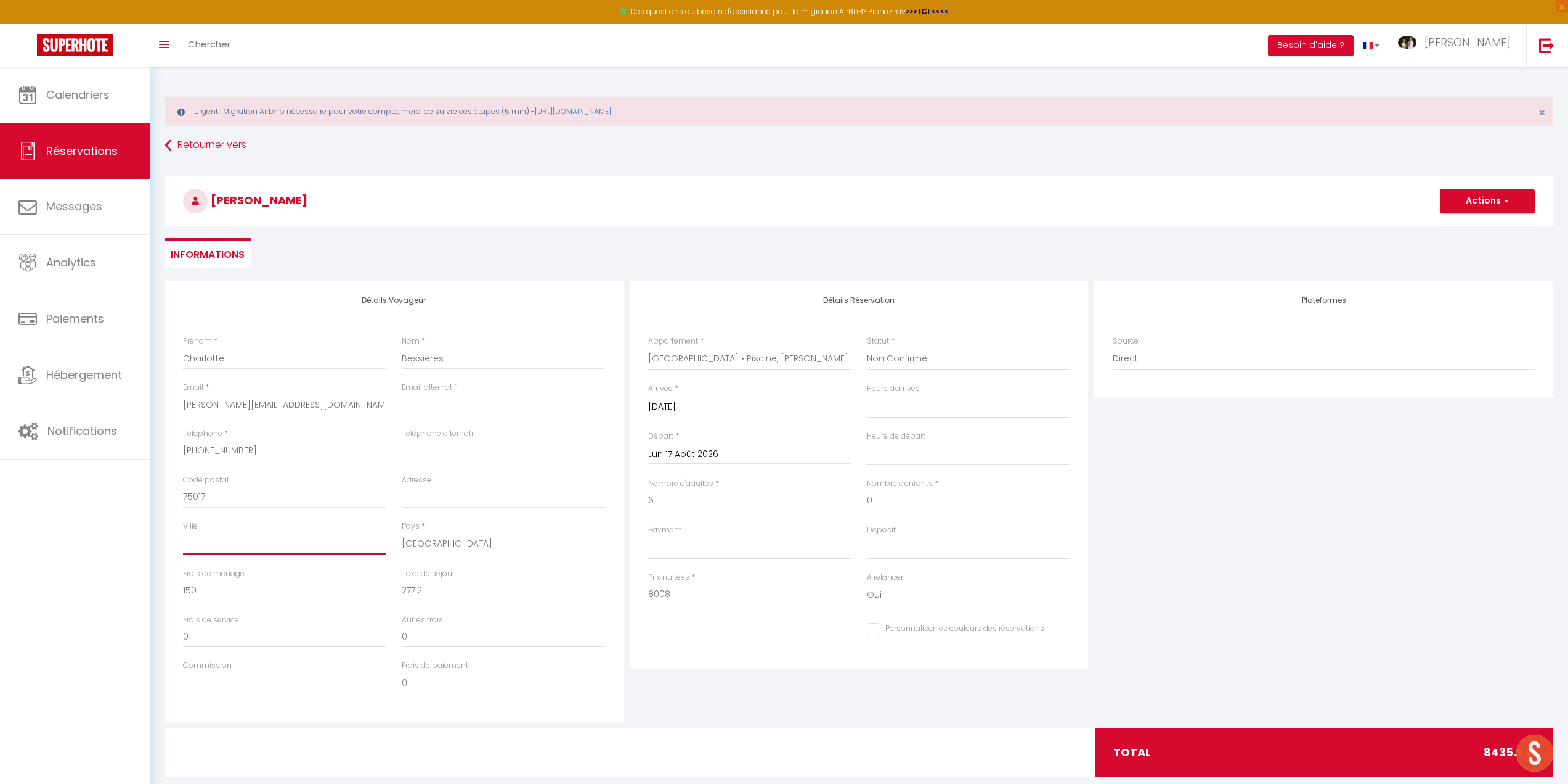
click at [238, 539] on input "Ville" at bounding box center [284, 543] width 202 height 22
click at [709, 550] on select "OK KO" at bounding box center [749, 548] width 202 height 24
click at [648, 536] on select "OK KO" at bounding box center [749, 548] width 202 height 24
drag, startPoint x: 904, startPoint y: 545, endPoint x: 901, endPoint y: 551, distance: 6.7
click at [904, 545] on select "OK KO" at bounding box center [968, 548] width 202 height 24
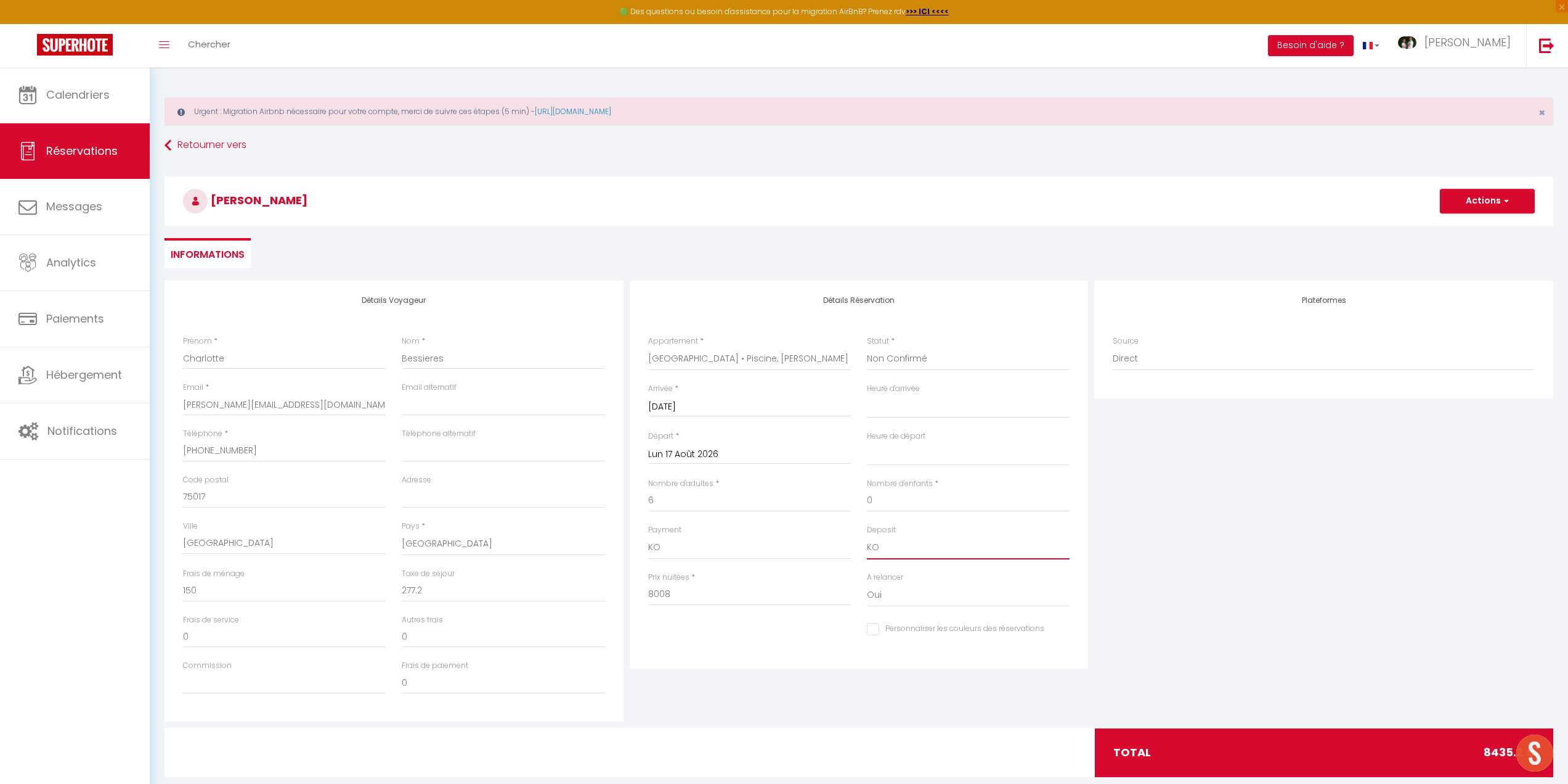
click at [867, 536] on select "OK KO" at bounding box center [968, 548] width 202 height 24
click at [1502, 200] on span "button" at bounding box center [1505, 201] width 7 height 11
click at [1476, 227] on link "Enregistrer" at bounding box center [1475, 228] width 97 height 16
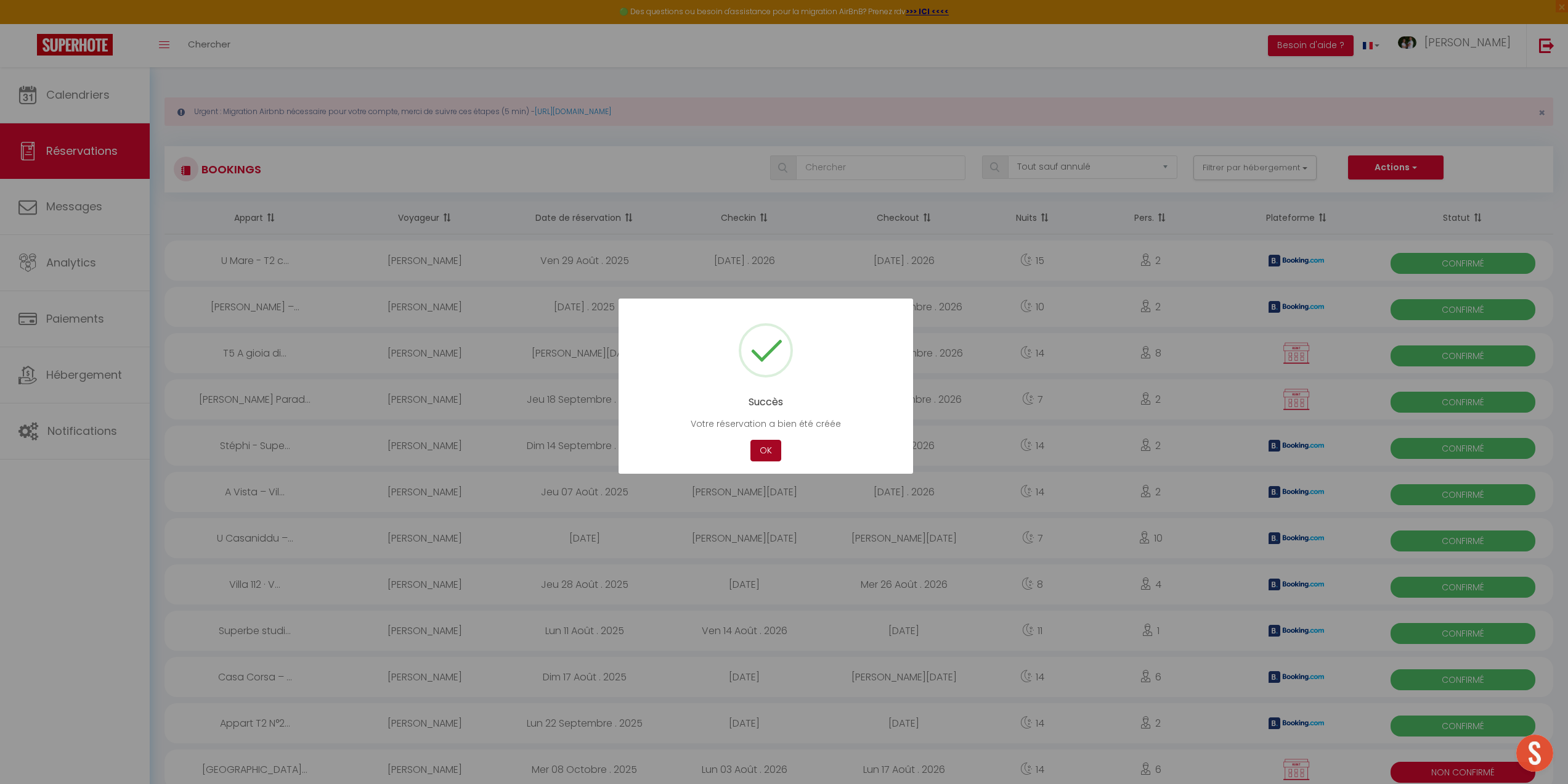
click at [773, 452] on button "OK" at bounding box center [766, 451] width 31 height 22
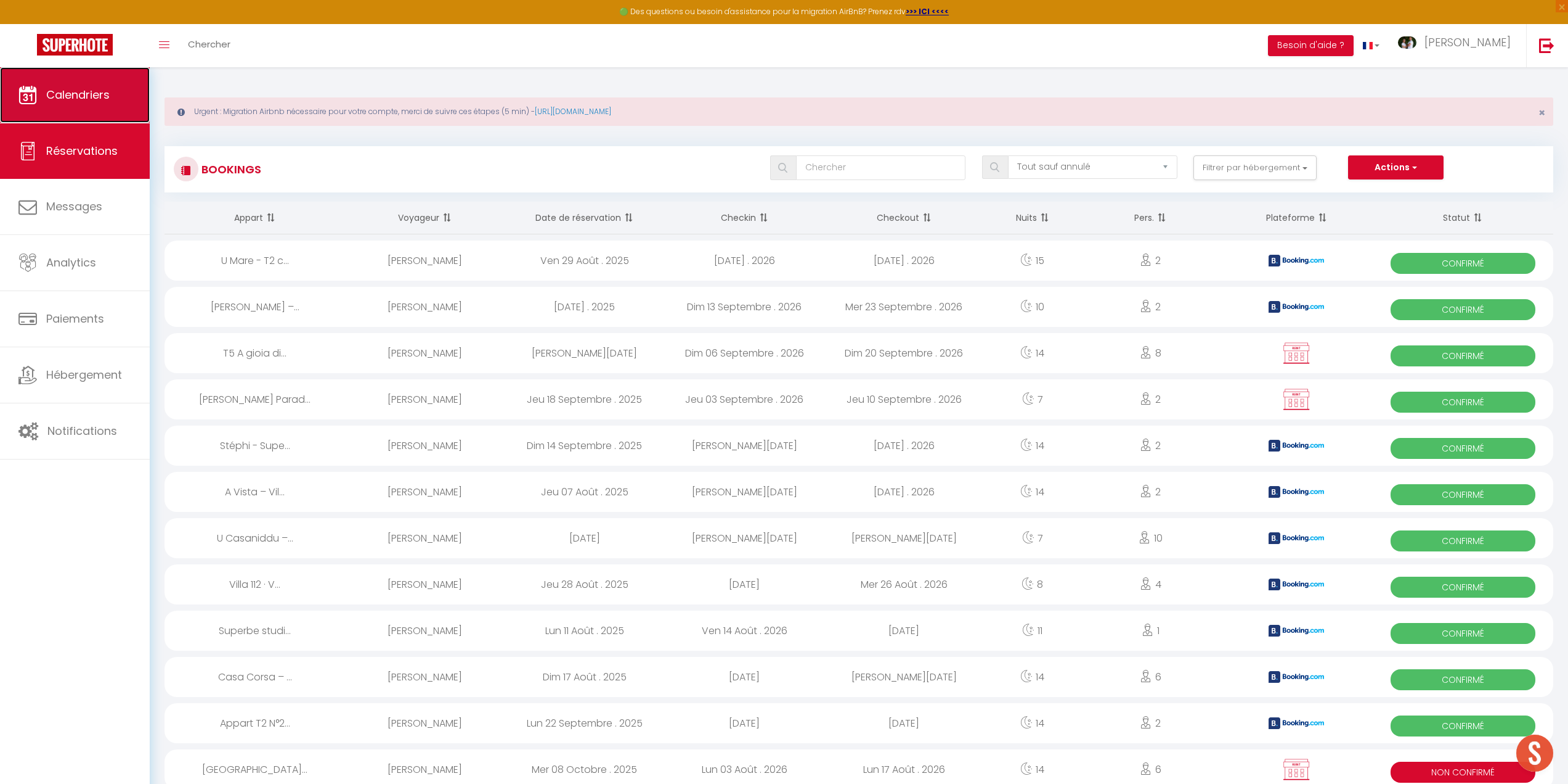
click at [105, 96] on span "Calendriers" at bounding box center [77, 94] width 63 height 16
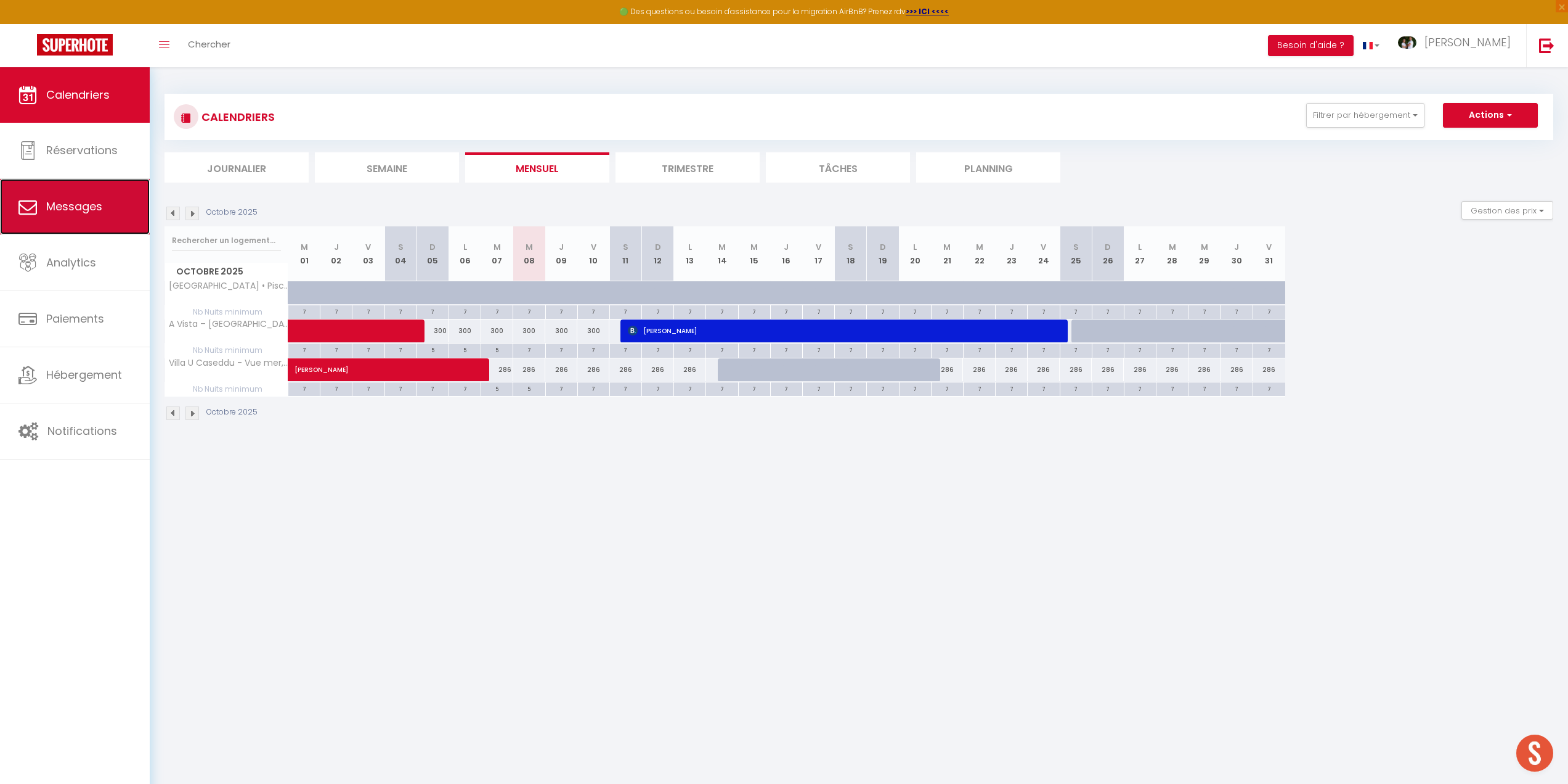
click at [85, 198] on link "Messages" at bounding box center [75, 206] width 150 height 56
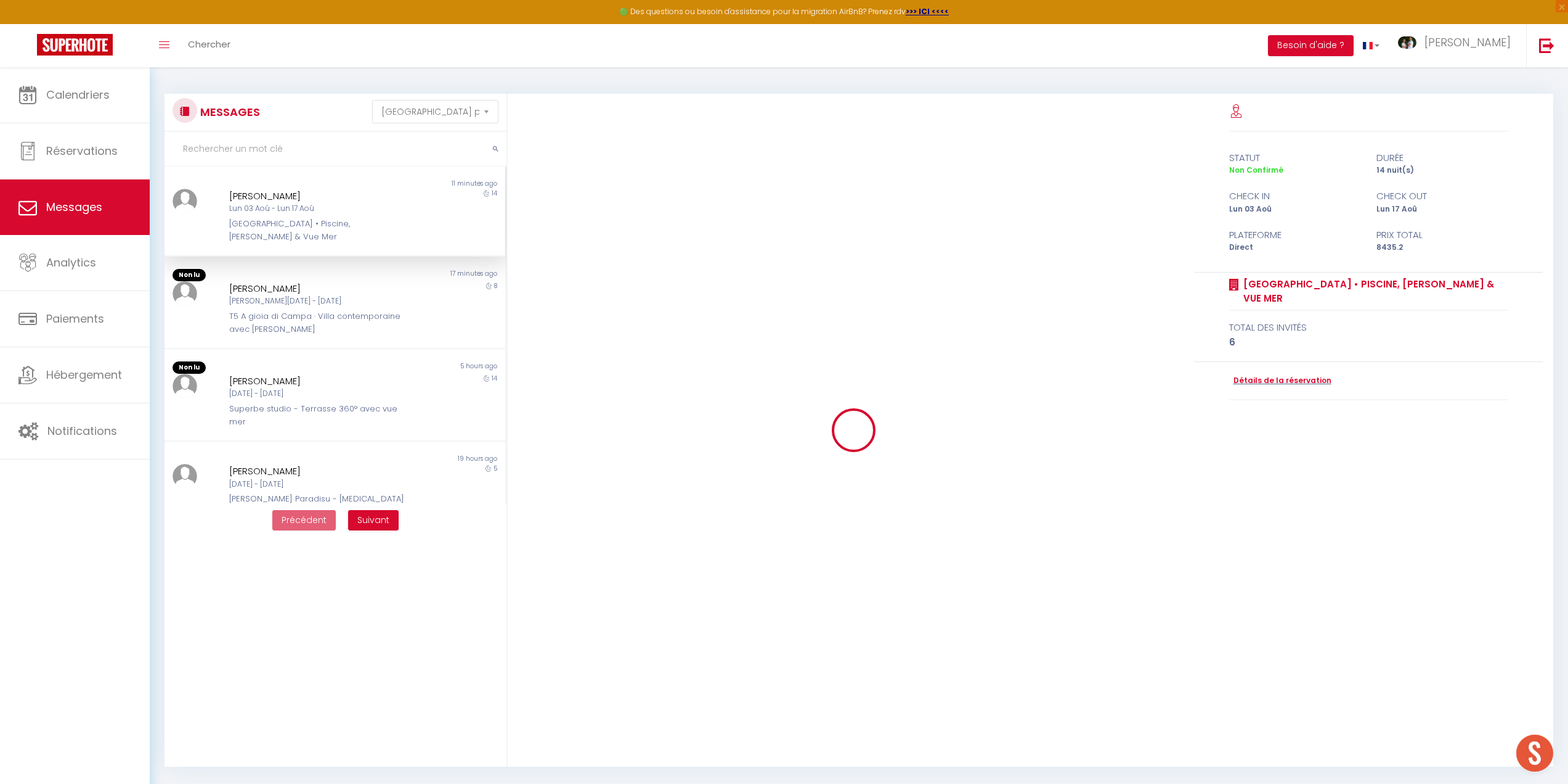
scroll to position [995, 0]
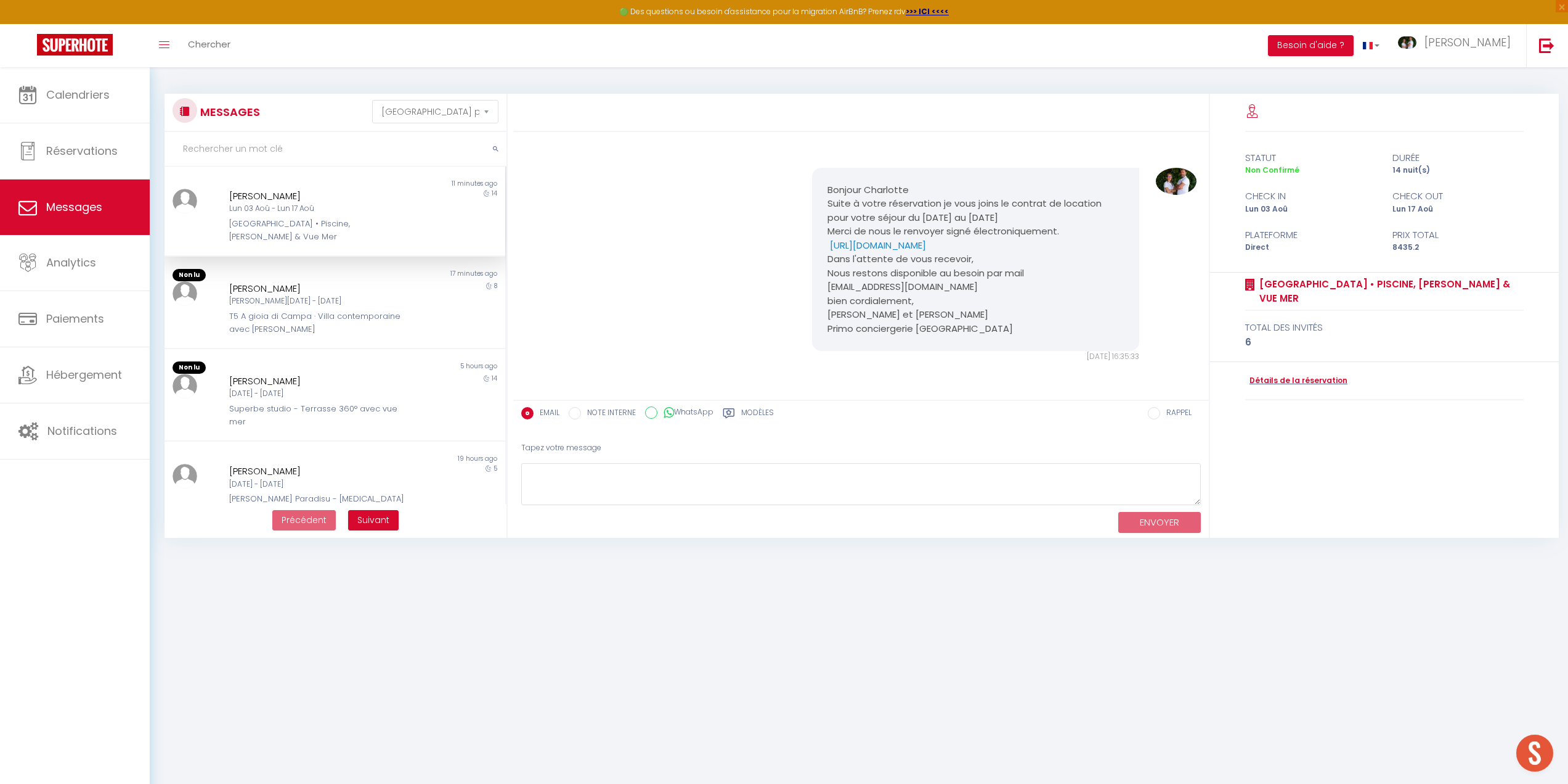
click at [298, 205] on div "Lun 03 Aoû - Lun 17 Aoû" at bounding box center [319, 208] width 182 height 12
click at [1317, 380] on link "Détails de la réservation" at bounding box center [1296, 380] width 103 height 12
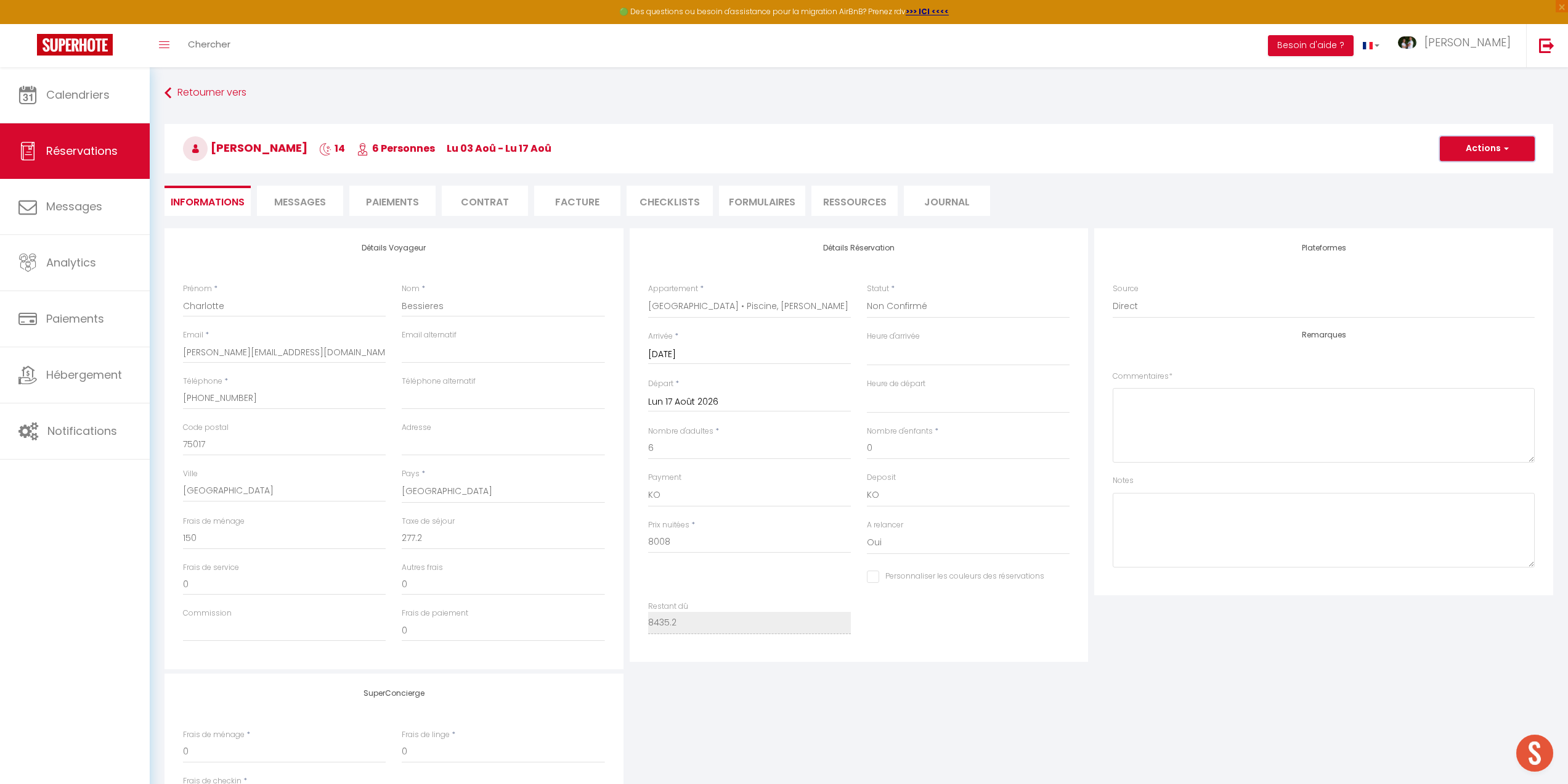
click at [1479, 147] on button "Actions" at bounding box center [1487, 148] width 95 height 25
click at [1465, 208] on link "Supprimer" at bounding box center [1475, 208] width 97 height 16
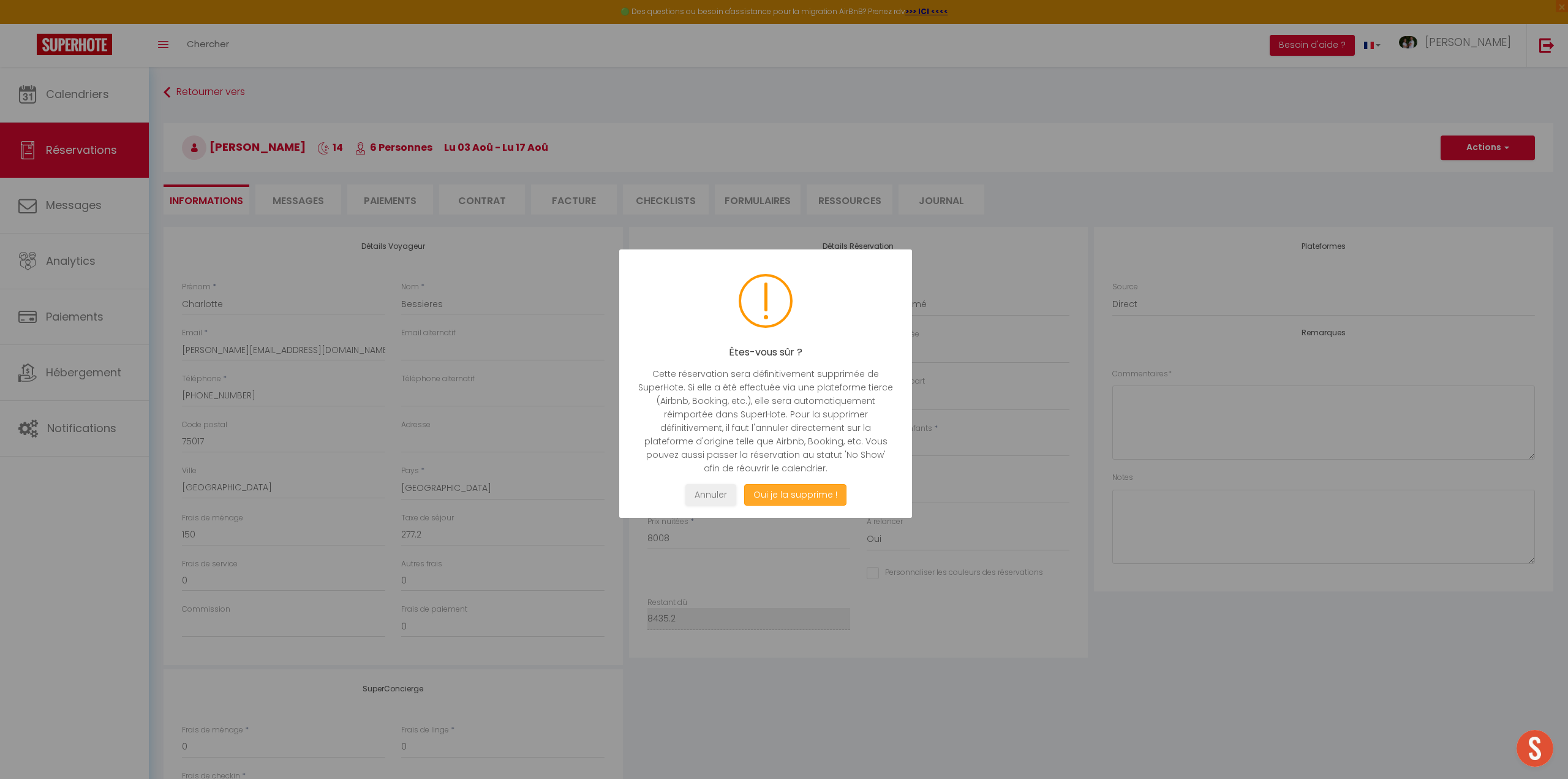
click at [790, 496] on button "Oui je la supprime !" at bounding box center [795, 495] width 102 height 22
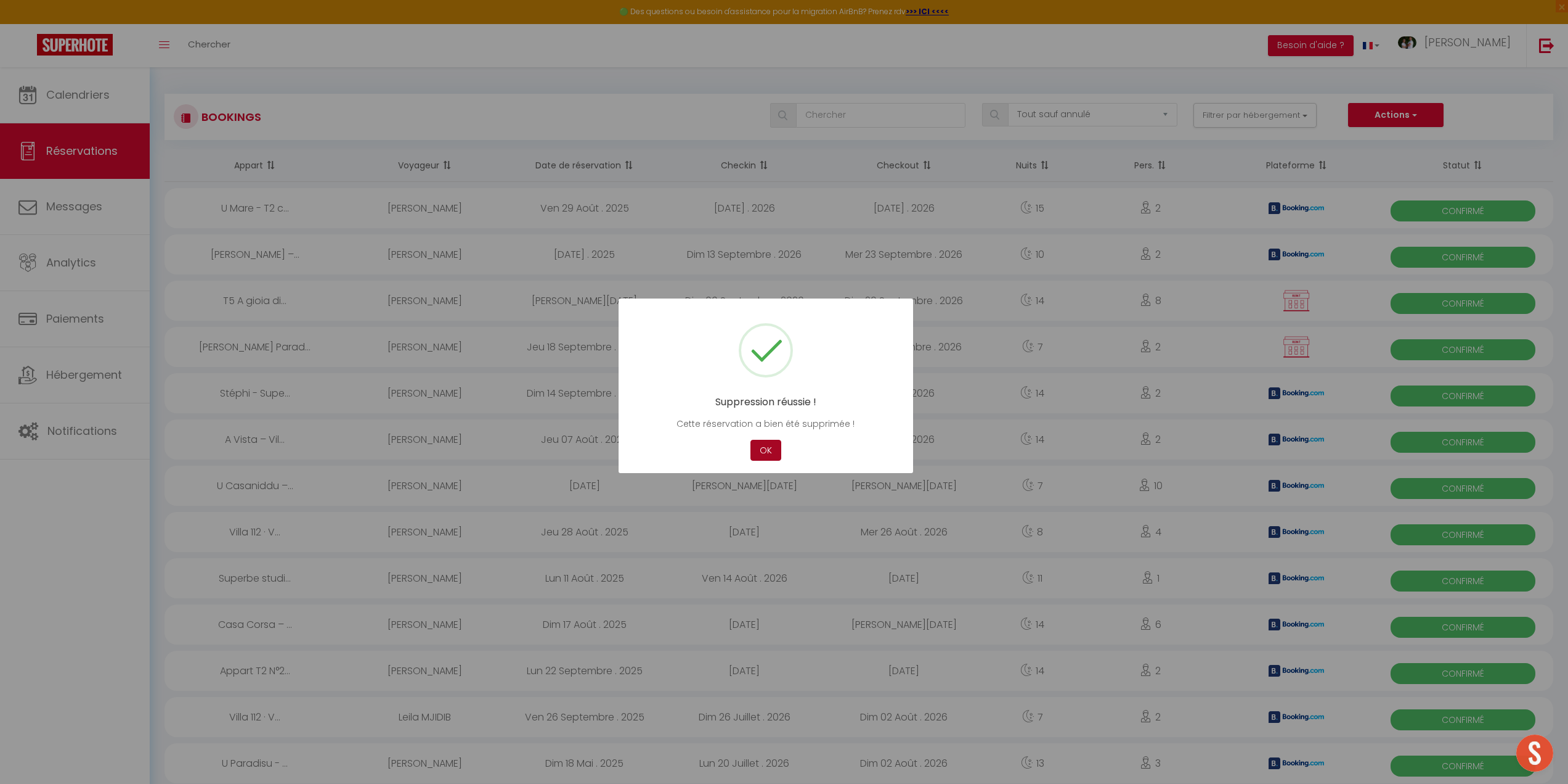
click at [762, 450] on button "OK" at bounding box center [766, 451] width 31 height 22
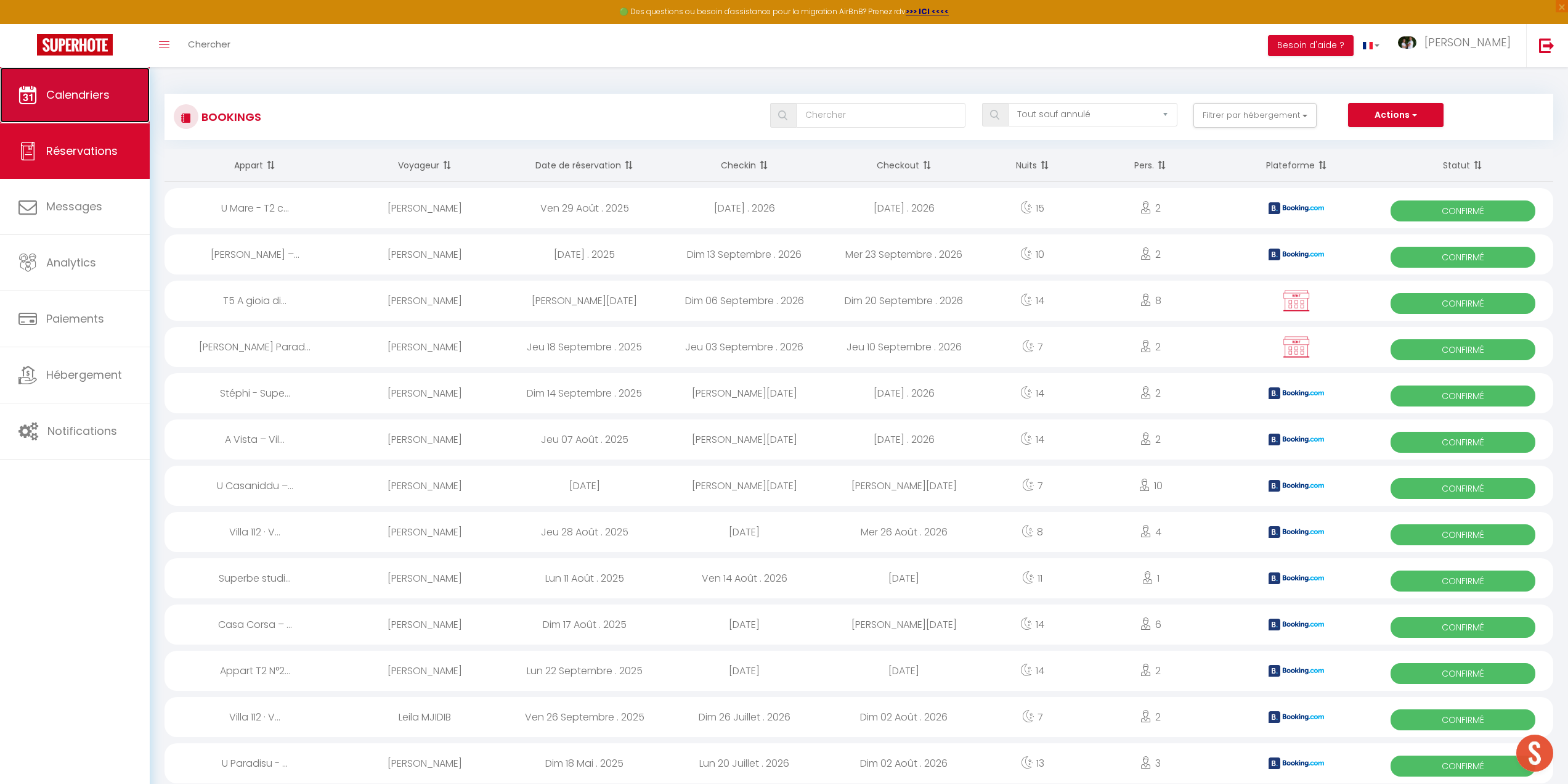
click at [79, 97] on span "Calendriers" at bounding box center [77, 94] width 63 height 16
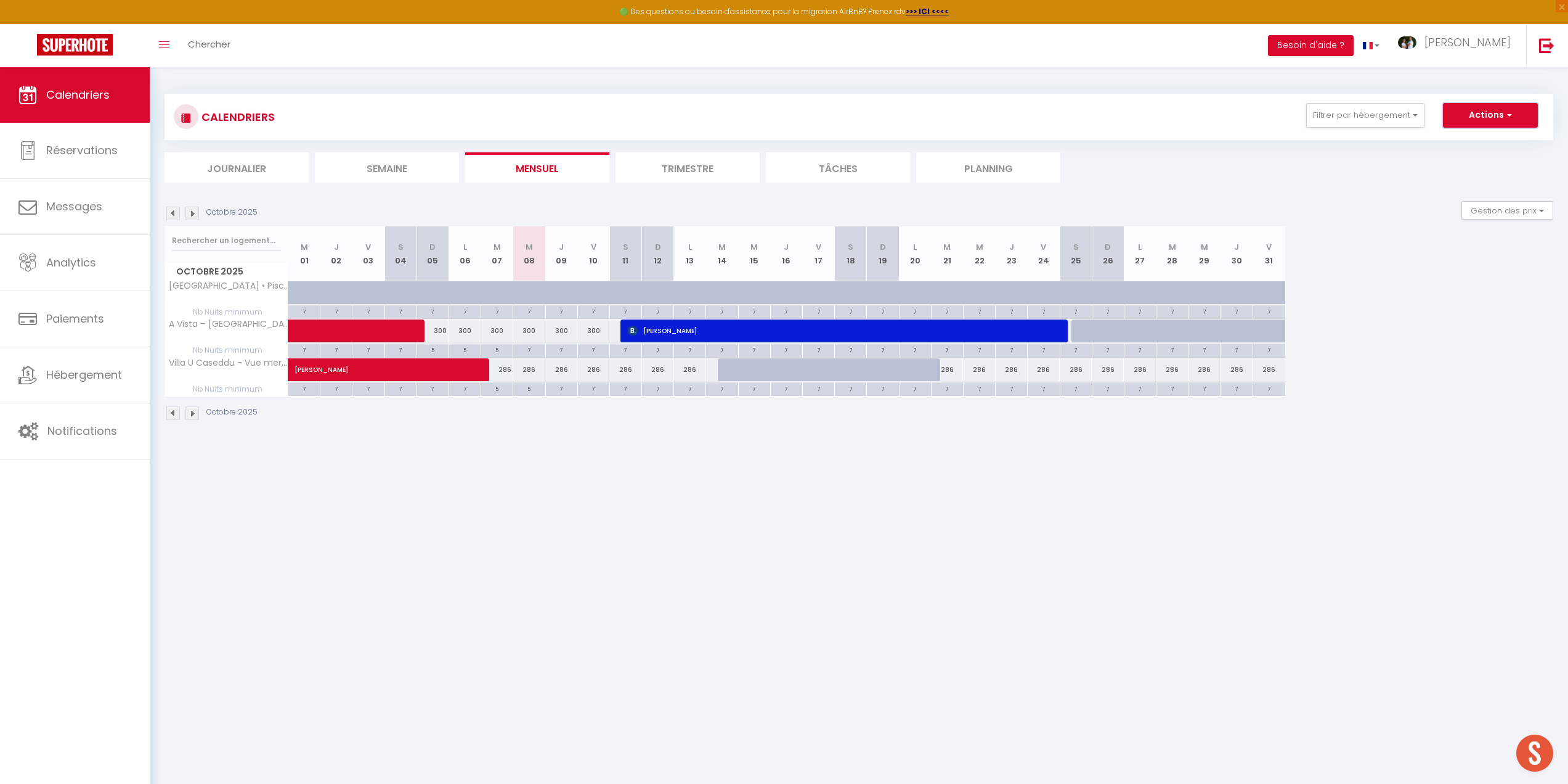
click at [1482, 113] on button "Actions" at bounding box center [1491, 114] width 95 height 25
click at [1467, 140] on link "Nouvelle réservation" at bounding box center [1477, 144] width 107 height 18
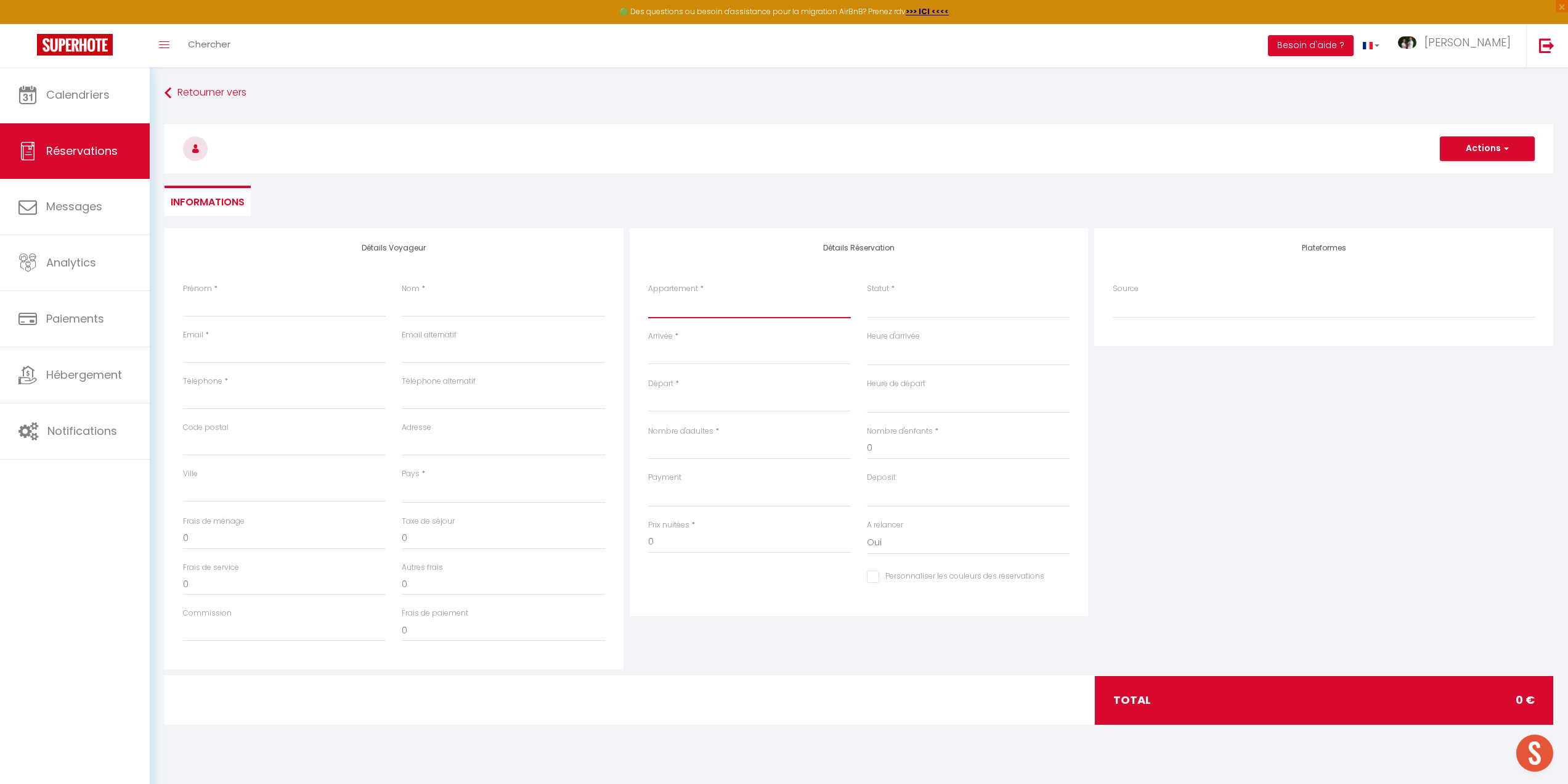
click at [672, 309] on select "Villa Elisa - Un paradis sans vis à vis L'alivi - Villa Prestige Avec Vue Panor…" at bounding box center [749, 307] width 202 height 24
click at [648, 295] on select "Villa Elisa - Un paradis sans vis à vis L'alivi - Villa Prestige Avec Vue Panor…" at bounding box center [749, 307] width 202 height 24
click at [680, 352] on input "Arrivée" at bounding box center [749, 354] width 202 height 16
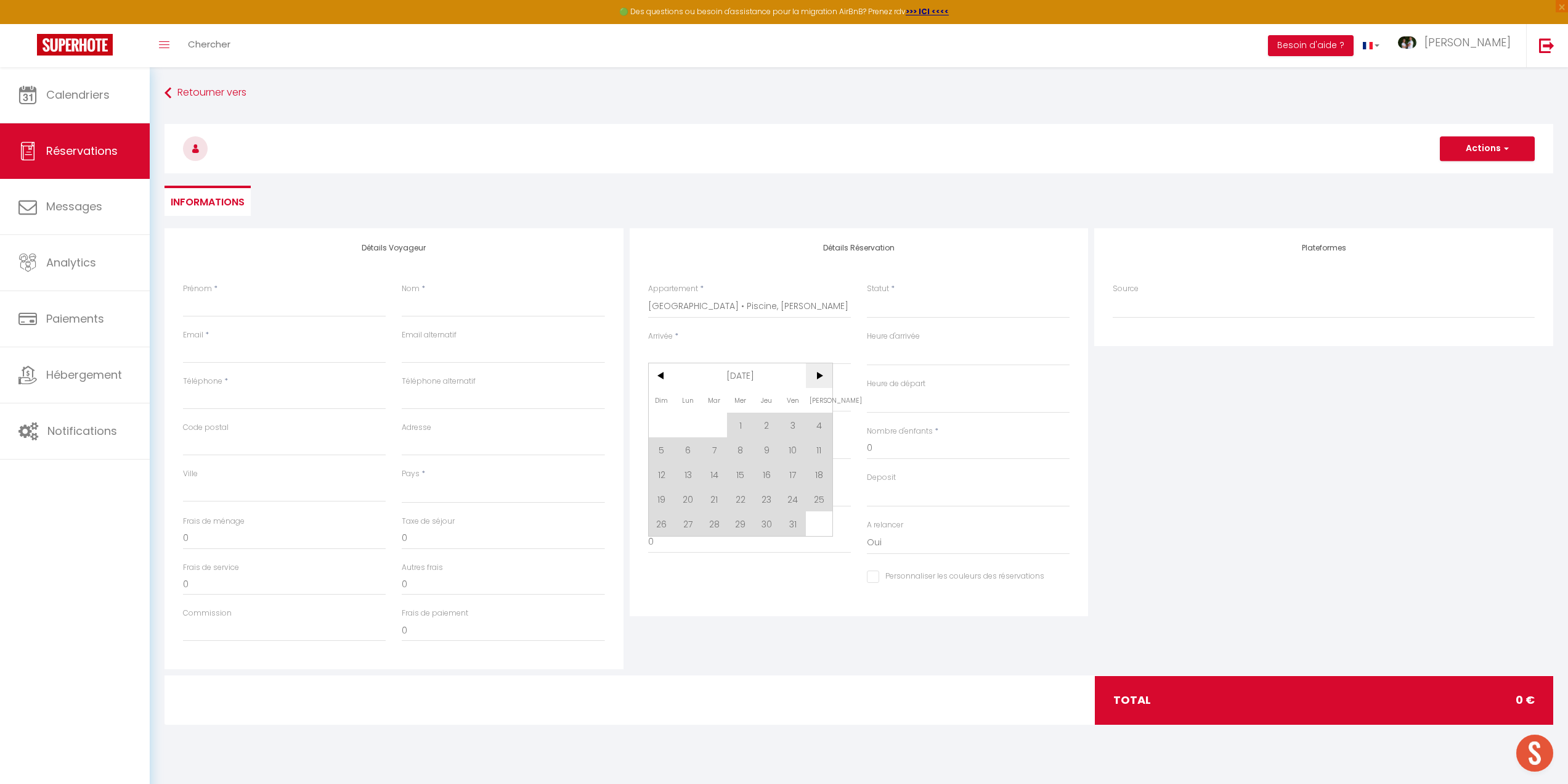
click at [819, 376] on span ">" at bounding box center [819, 375] width 27 height 25
click at [819, 376] on span ">" at bounding box center [819, 375] width 27 height 25
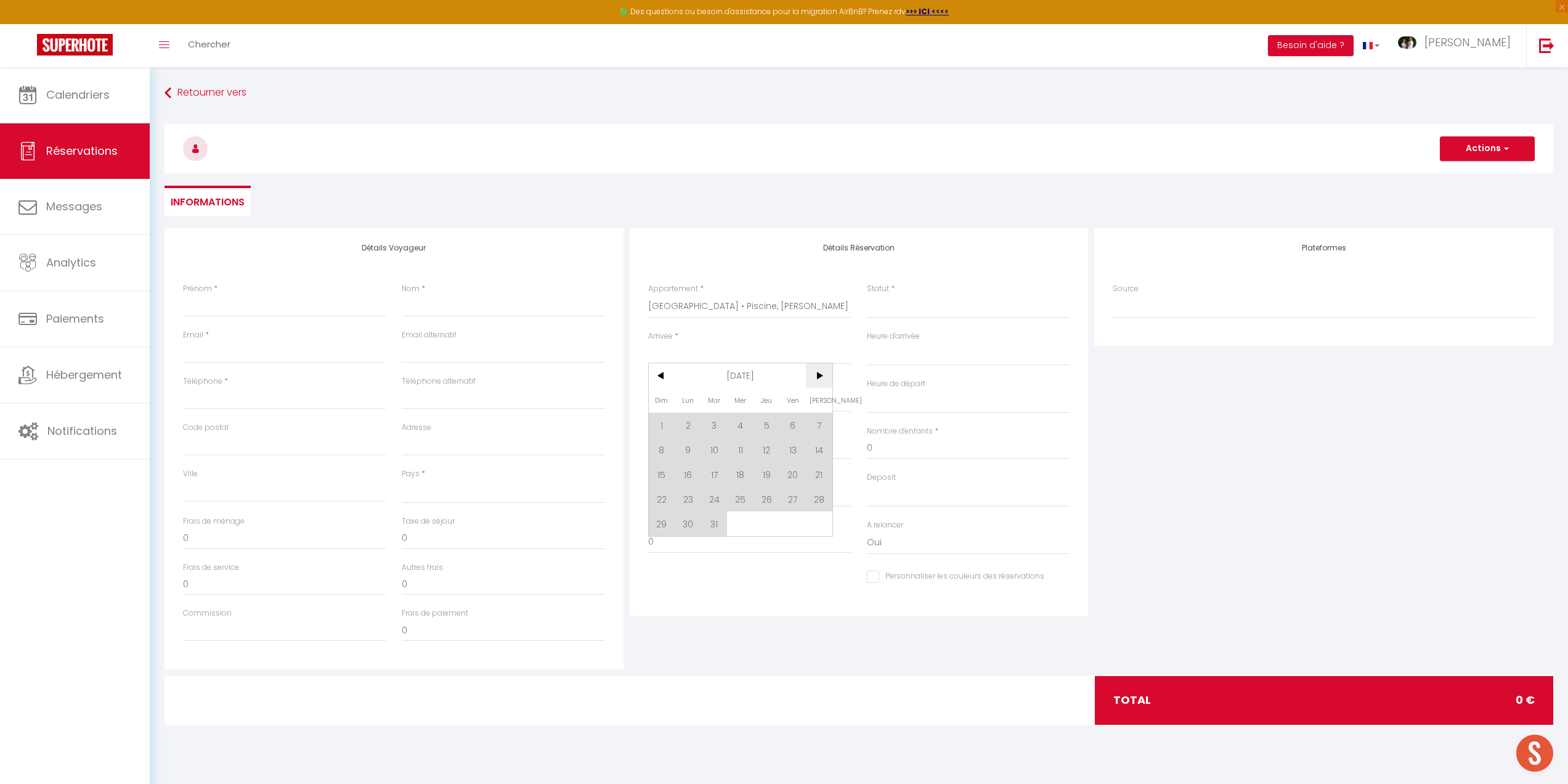
click at [819, 376] on span ">" at bounding box center [819, 375] width 27 height 25
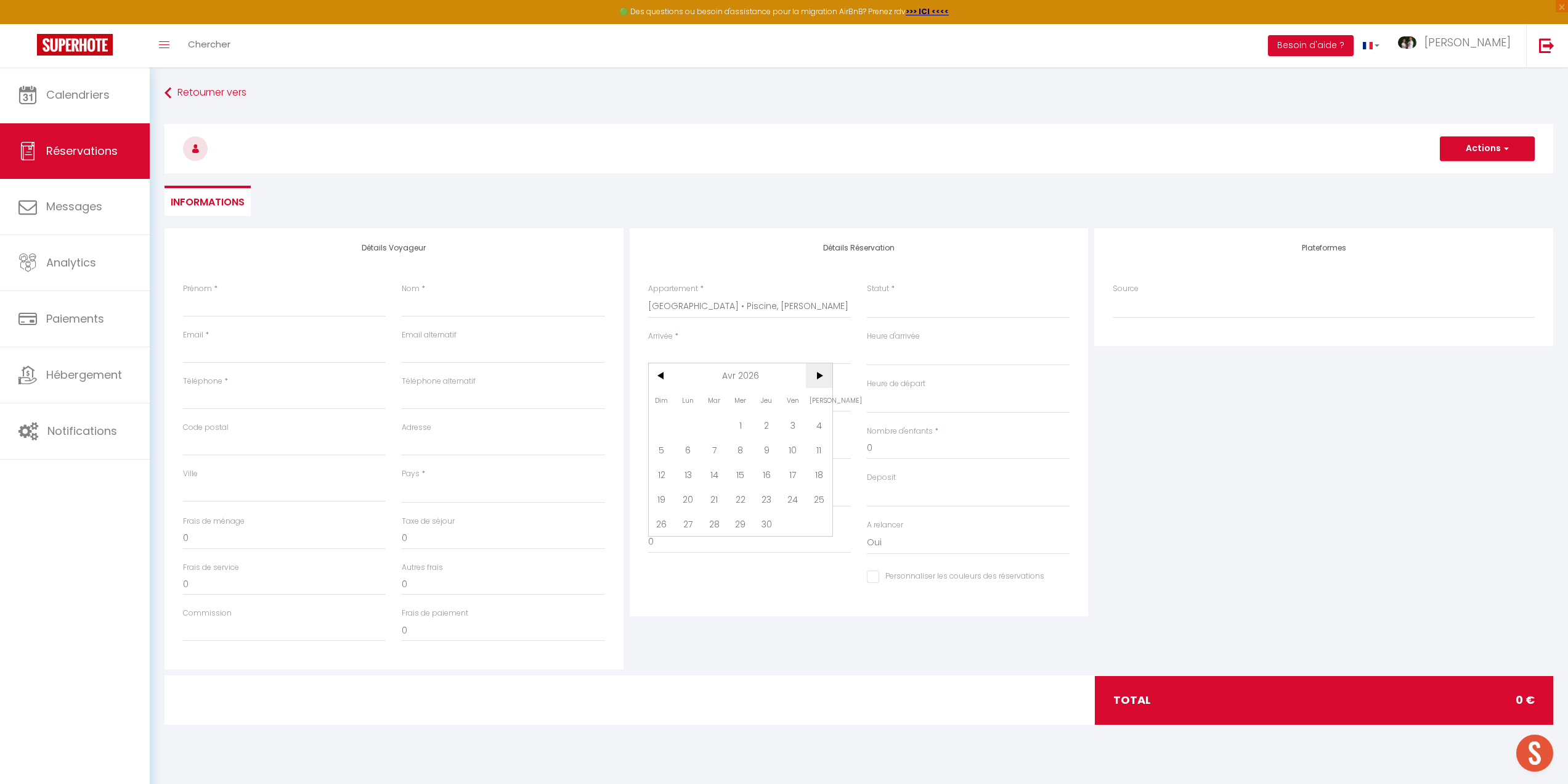
click at [819, 376] on span ">" at bounding box center [819, 375] width 27 height 25
click at [687, 448] on span "3" at bounding box center [687, 449] width 27 height 25
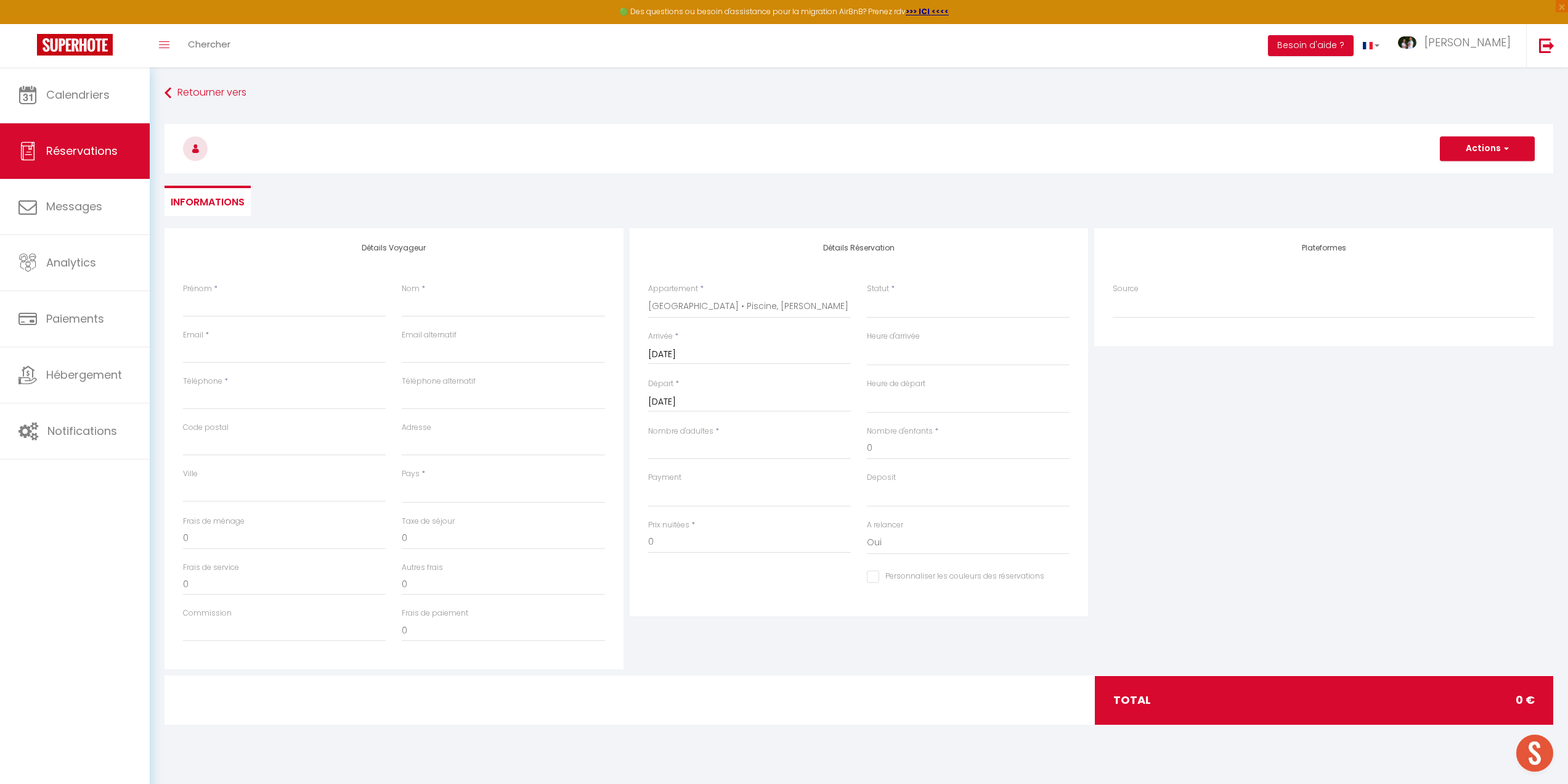
click at [697, 399] on input "[DATE]" at bounding box center [749, 402] width 202 height 16
click at [688, 543] on span "17" at bounding box center [687, 545] width 27 height 25
click at [932, 308] on select "Confirmé Non Confirmé [PERSON_NAME] par le voyageur No Show Request" at bounding box center [968, 307] width 202 height 24
click at [867, 295] on select "Confirmé Non Confirmé [PERSON_NAME] par le voyageur No Show Request" at bounding box center [968, 307] width 202 height 24
click at [672, 448] on input "Nombre d'adultes" at bounding box center [749, 448] width 202 height 22
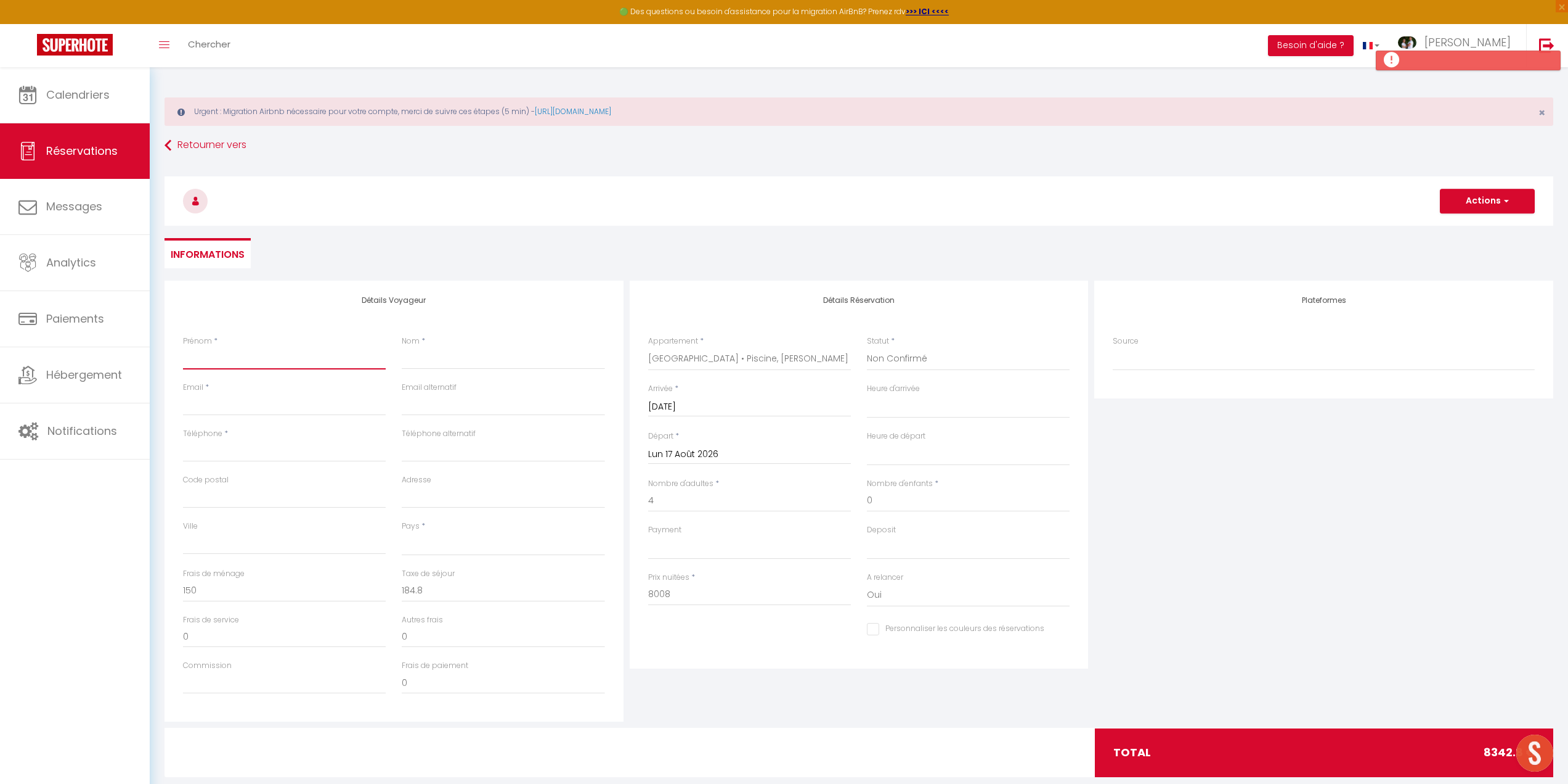
click at [272, 364] on input "Prénom" at bounding box center [284, 358] width 202 height 22
click at [433, 363] on input "Nom" at bounding box center [503, 358] width 202 height 22
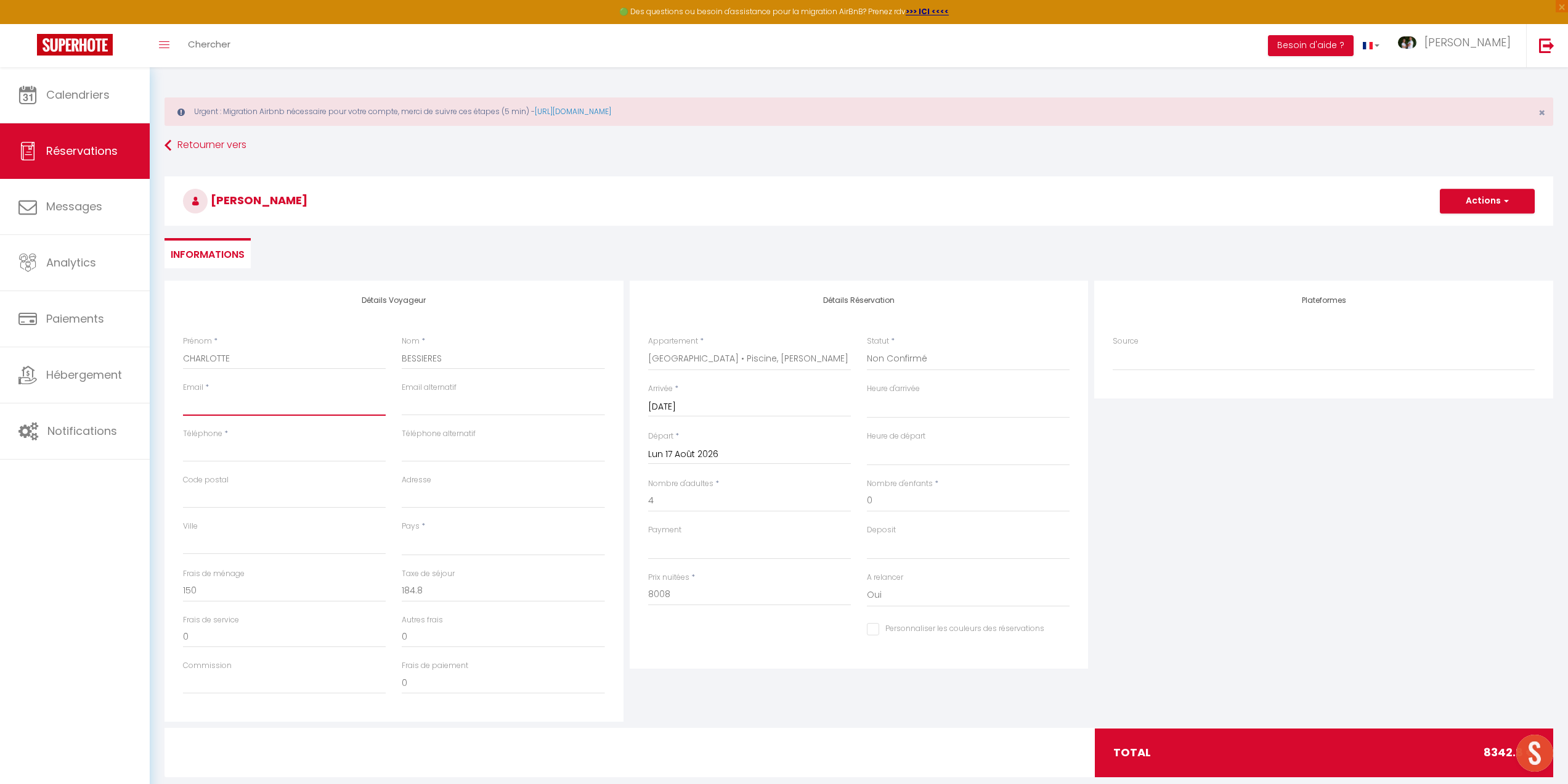
click at [230, 408] on input "Email client" at bounding box center [284, 404] width 202 height 22
click at [263, 448] on input "Téléphone" at bounding box center [284, 451] width 202 height 22
click at [417, 546] on select "[GEOGRAPHIC_DATA] [GEOGRAPHIC_DATA] [GEOGRAPHIC_DATA] [GEOGRAPHIC_DATA] [GEOGRA…" at bounding box center [503, 544] width 202 height 24
click at [402, 532] on select "[GEOGRAPHIC_DATA] [GEOGRAPHIC_DATA] [GEOGRAPHIC_DATA] [GEOGRAPHIC_DATA] [GEOGRA…" at bounding box center [503, 544] width 202 height 24
click at [229, 550] on input "Ville" at bounding box center [284, 543] width 202 height 22
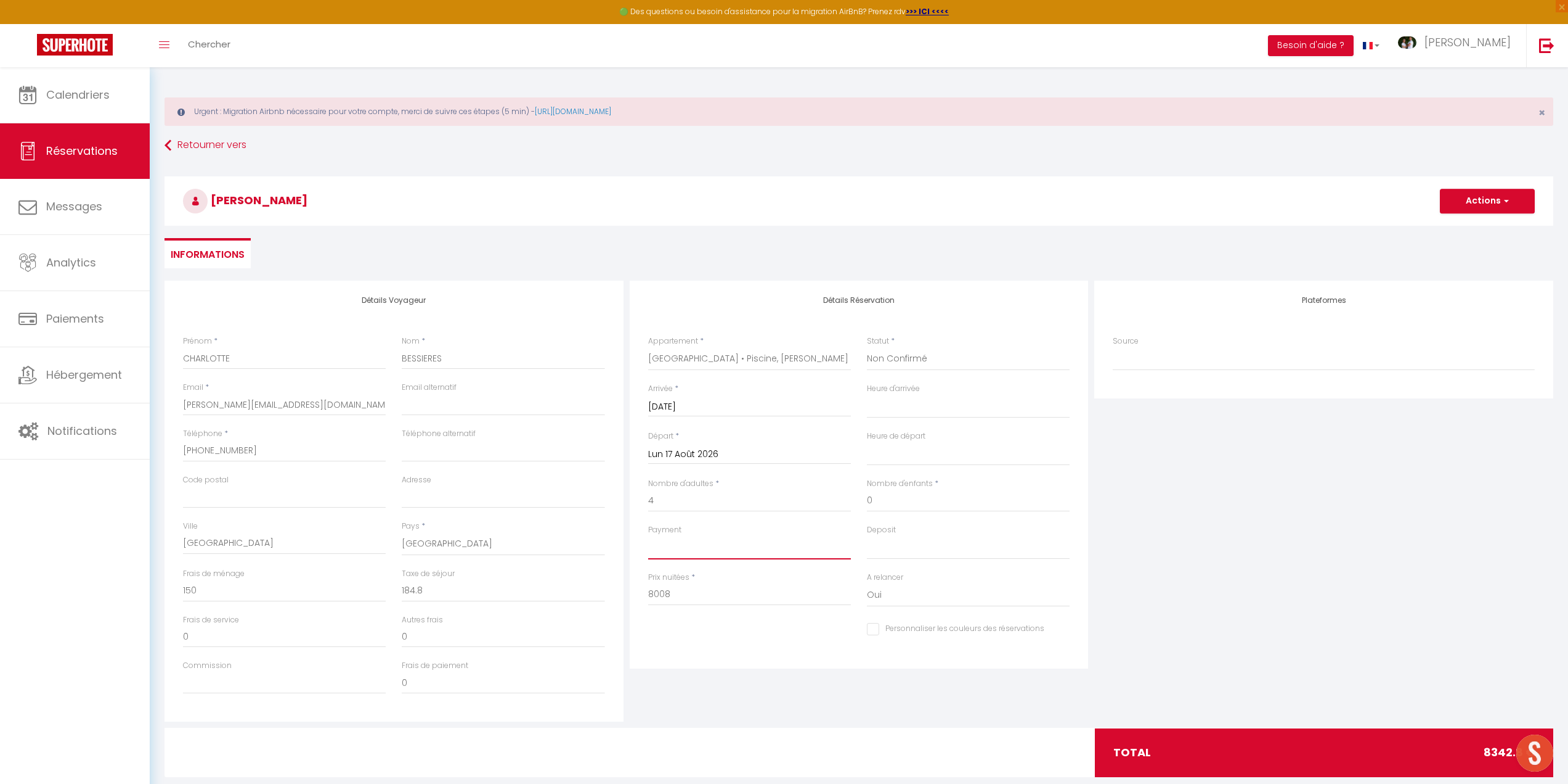
click at [691, 546] on select "OK KO" at bounding box center [749, 548] width 202 height 24
click at [648, 536] on select "OK KO" at bounding box center [749, 548] width 202 height 24
click at [875, 548] on select "OK KO" at bounding box center [968, 548] width 202 height 24
click at [867, 536] on select "OK KO" at bounding box center [968, 548] width 202 height 24
click at [1484, 201] on button "Actions" at bounding box center [1487, 201] width 95 height 25
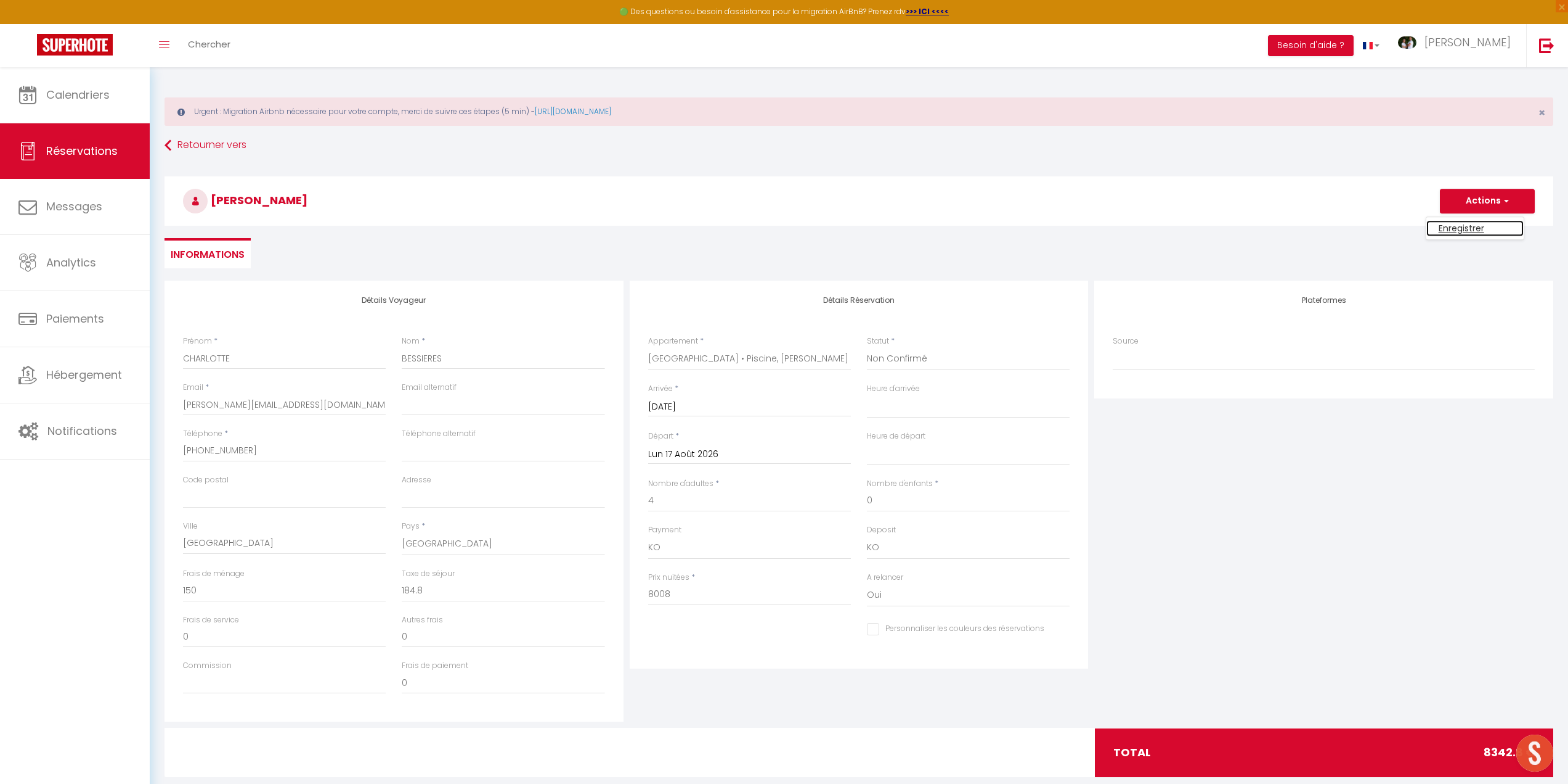
click at [1479, 228] on link "Enregistrer" at bounding box center [1475, 228] width 97 height 16
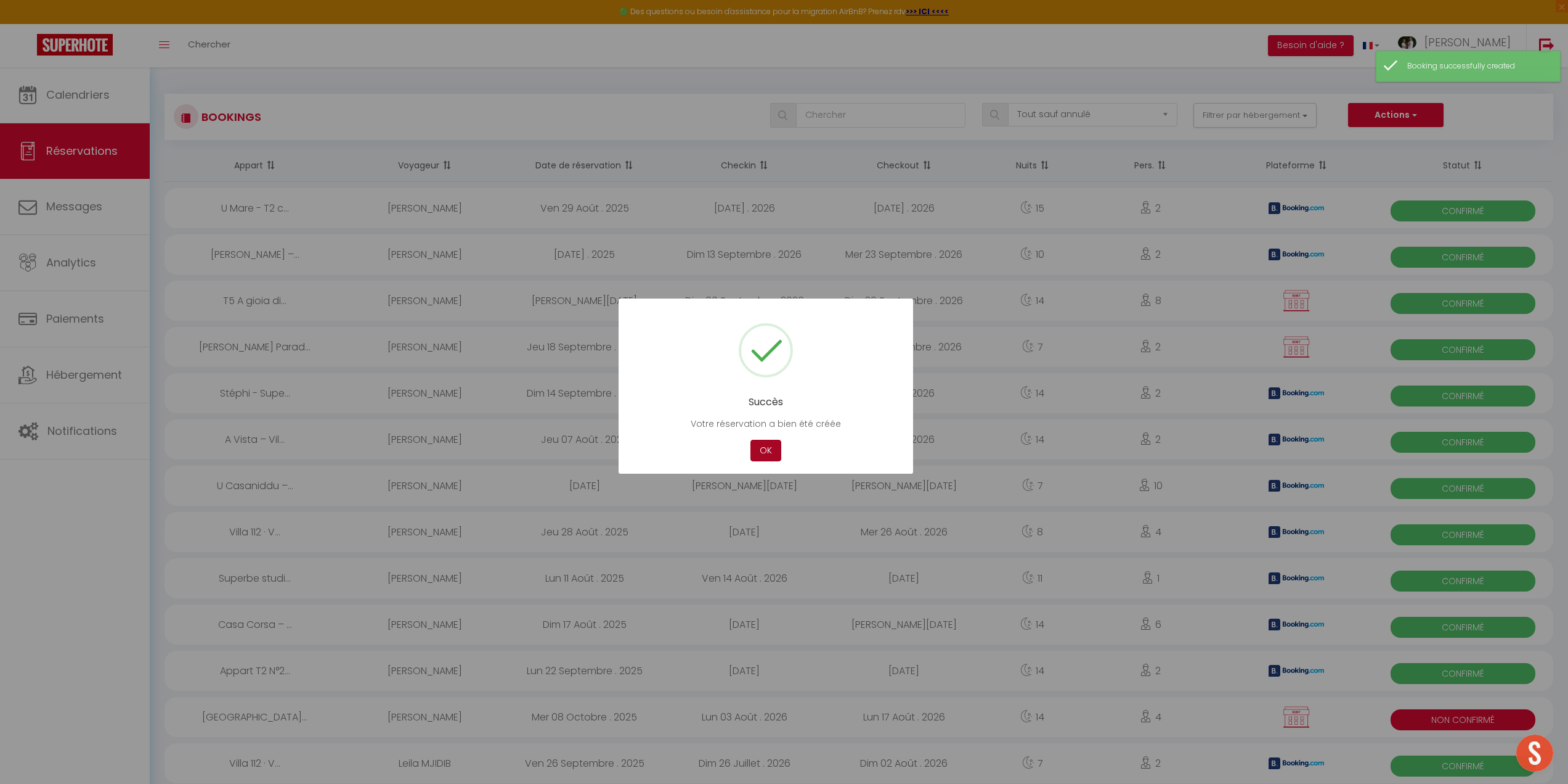
click at [767, 450] on button "OK" at bounding box center [766, 451] width 31 height 22
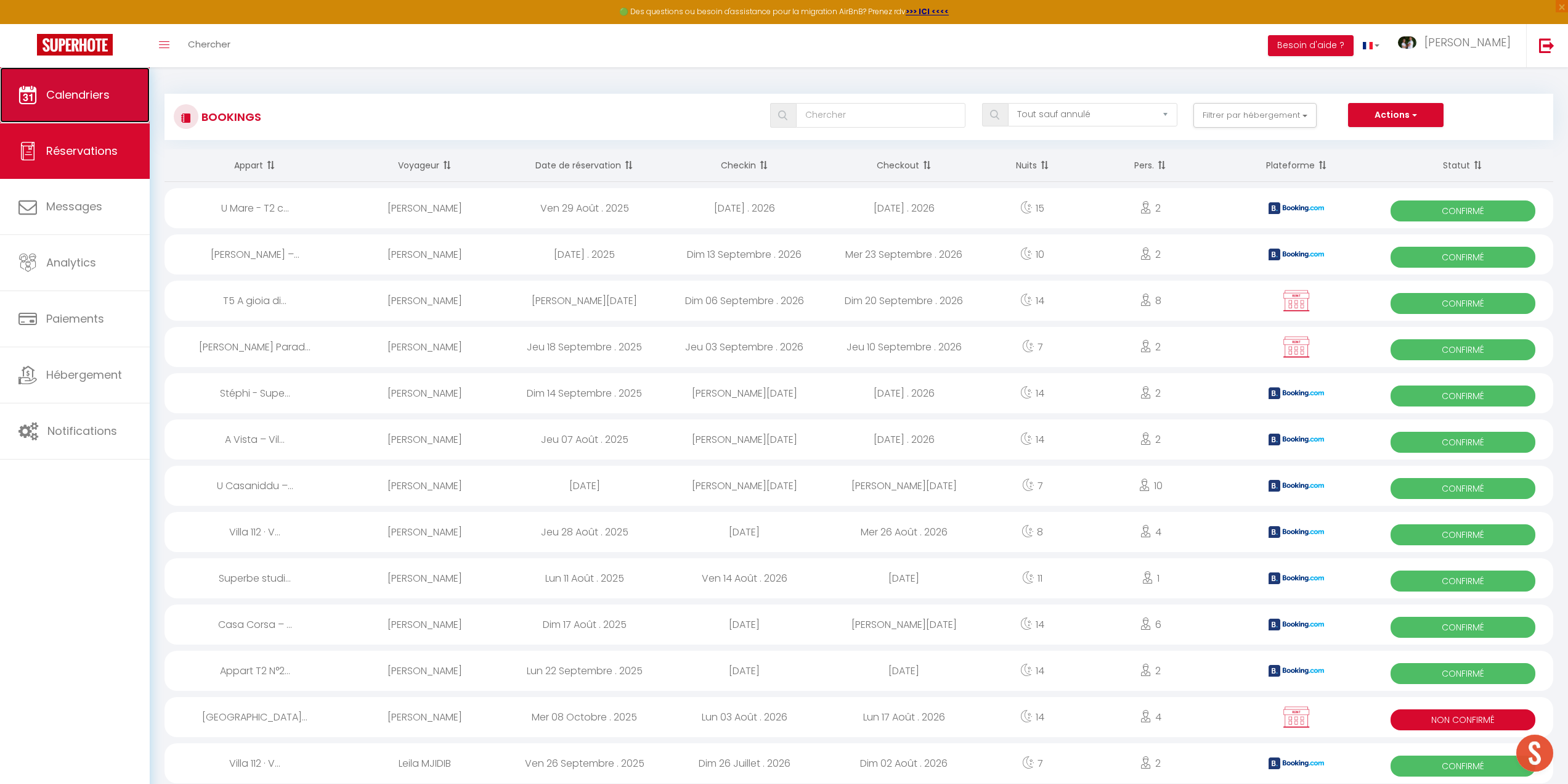
click at [61, 90] on span "Calendriers" at bounding box center [77, 94] width 63 height 16
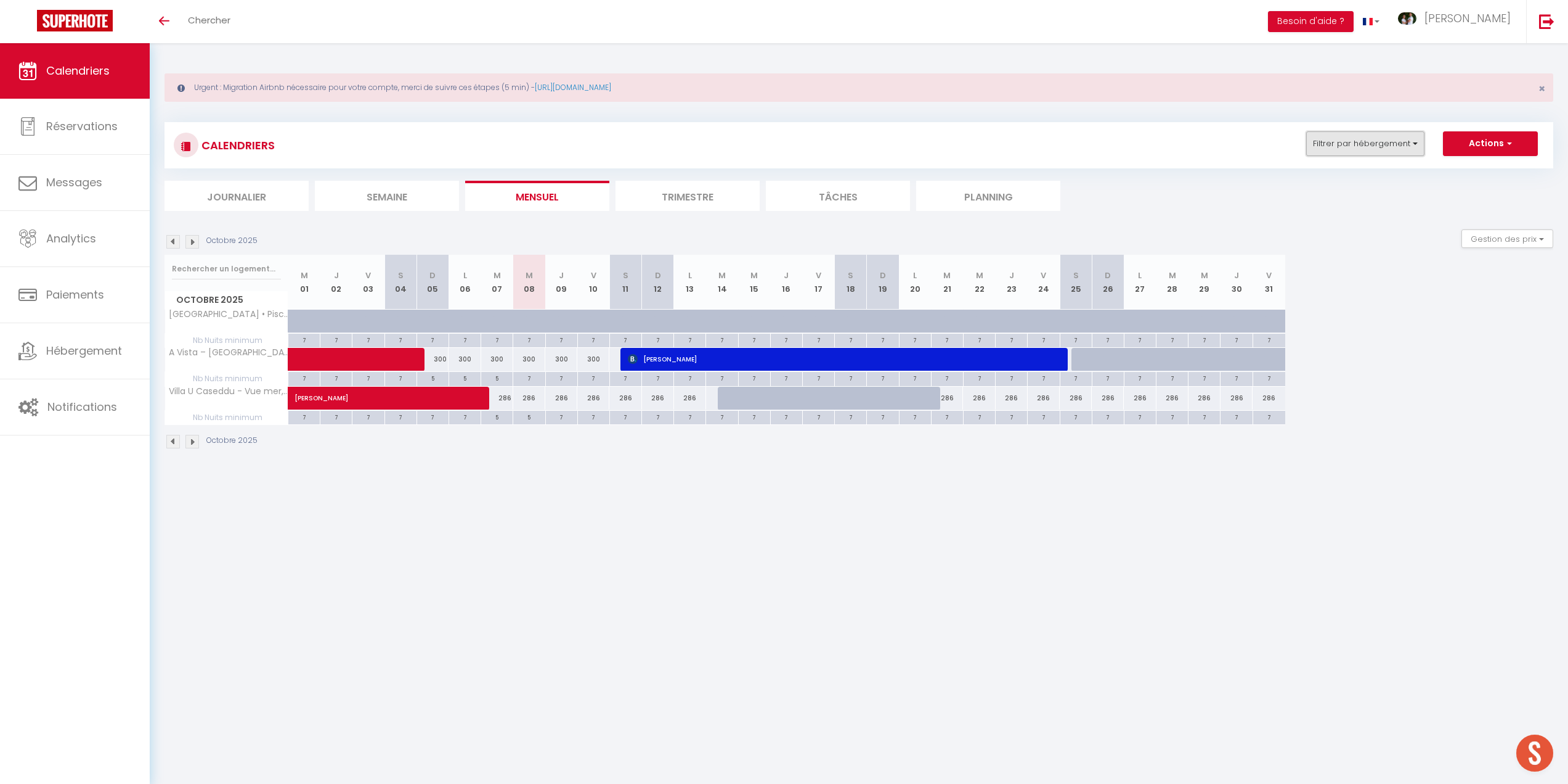
click at [1368, 146] on button "Filtrer par hébergement" at bounding box center [1365, 143] width 118 height 25
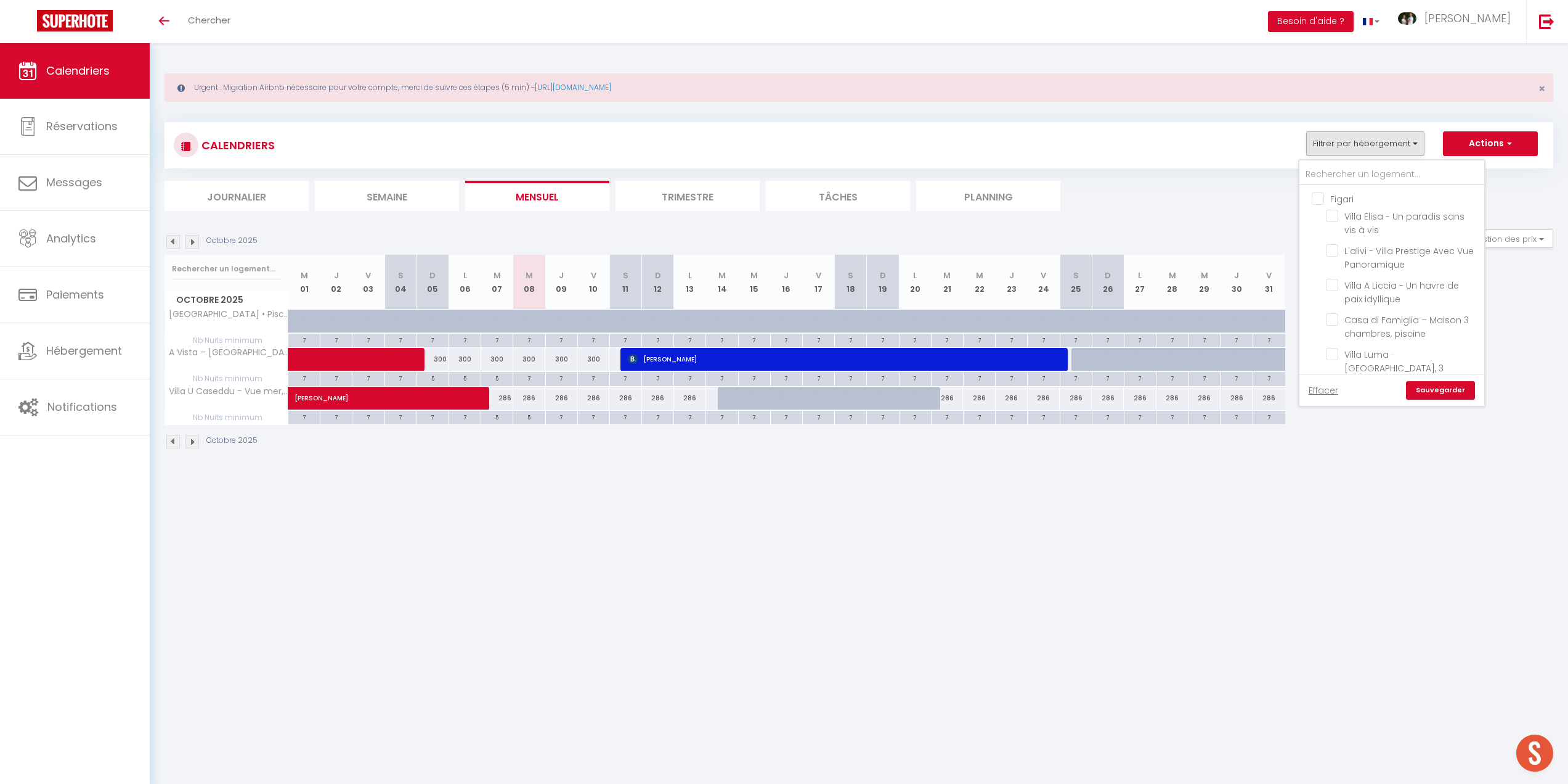
click at [1319, 197] on input "Figari" at bounding box center [1404, 197] width 185 height 12
checkbox input "true"
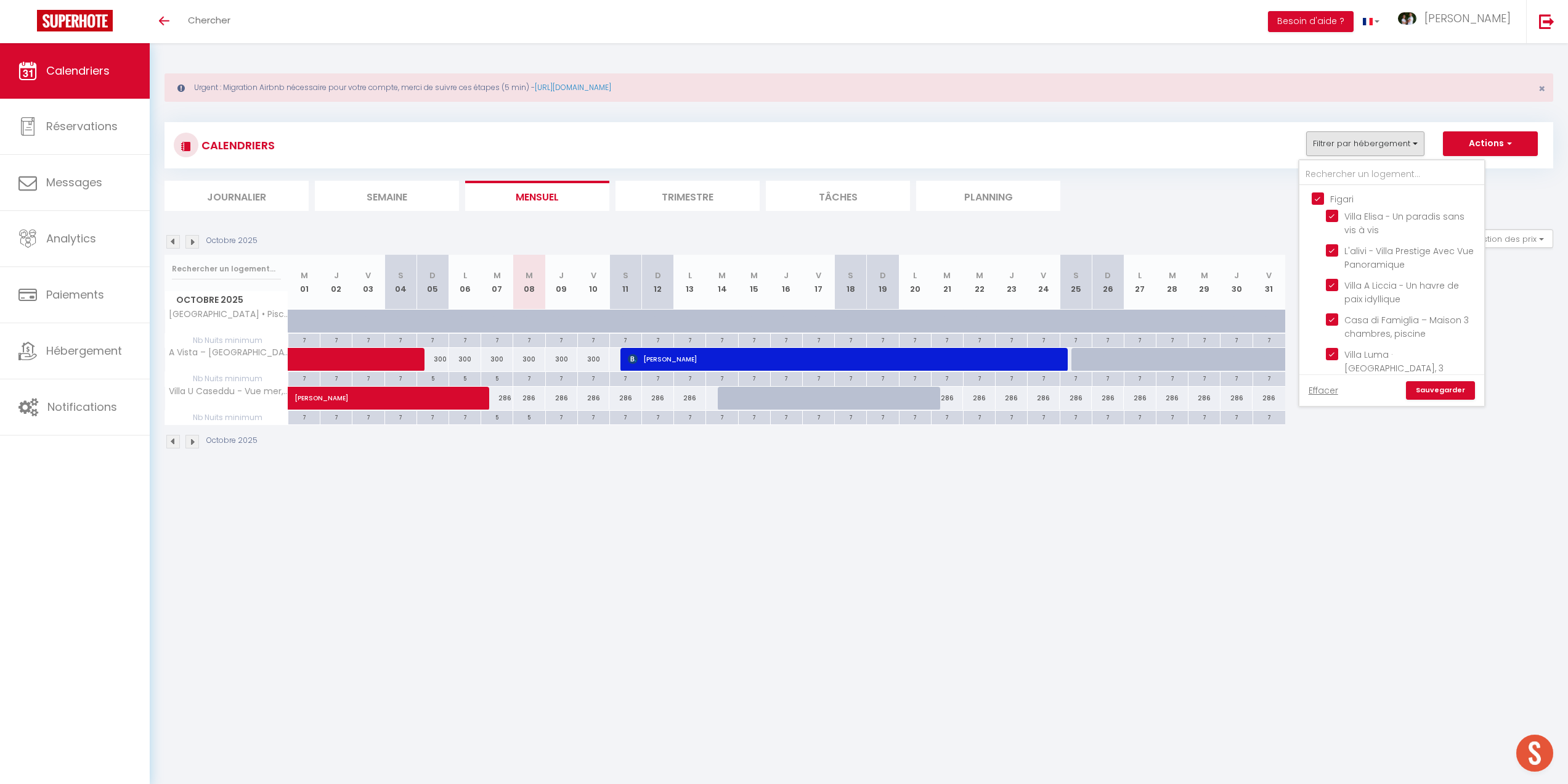
checkbox input "true"
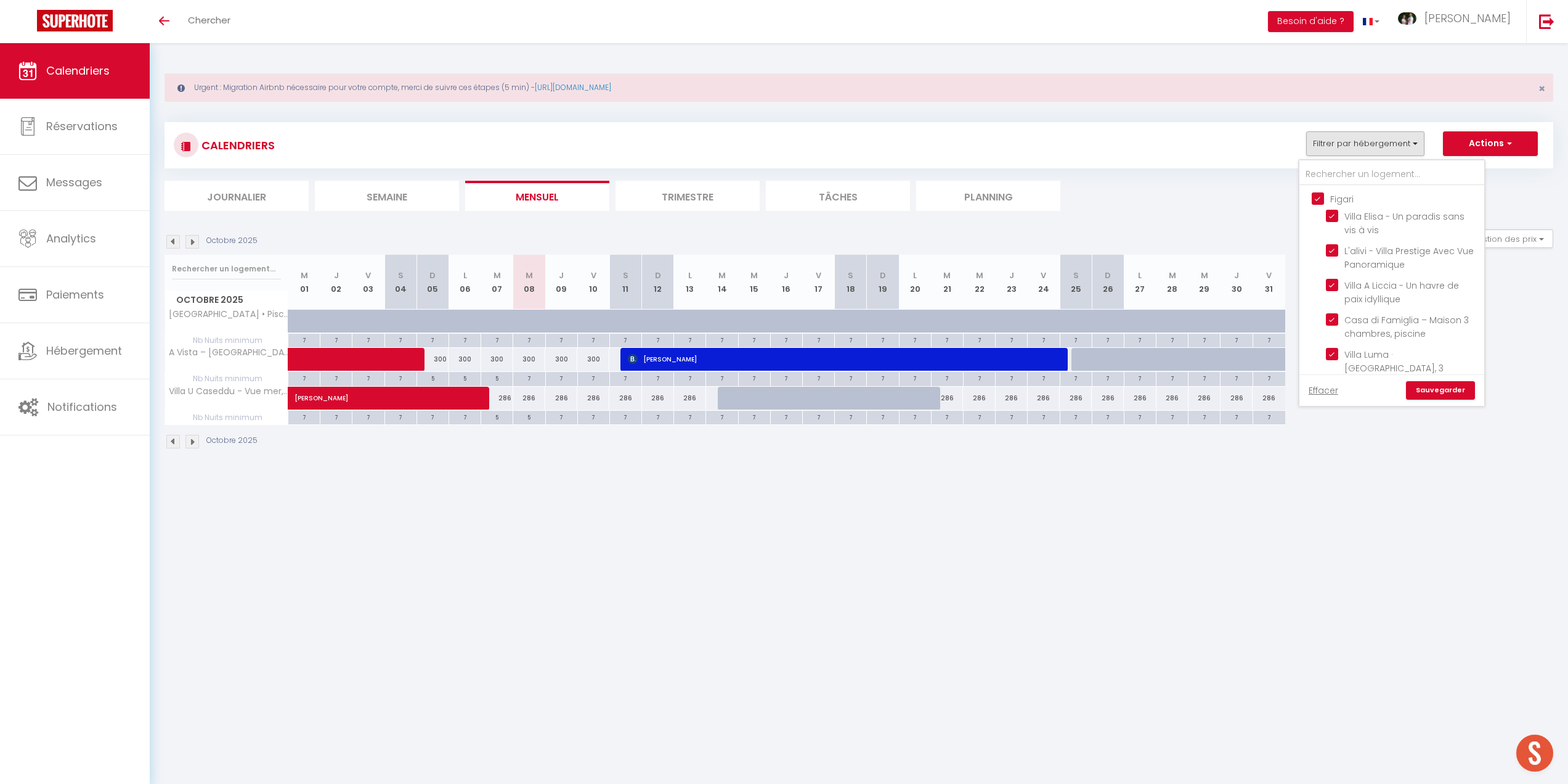
checkbox input "true"
checkbox input "false"
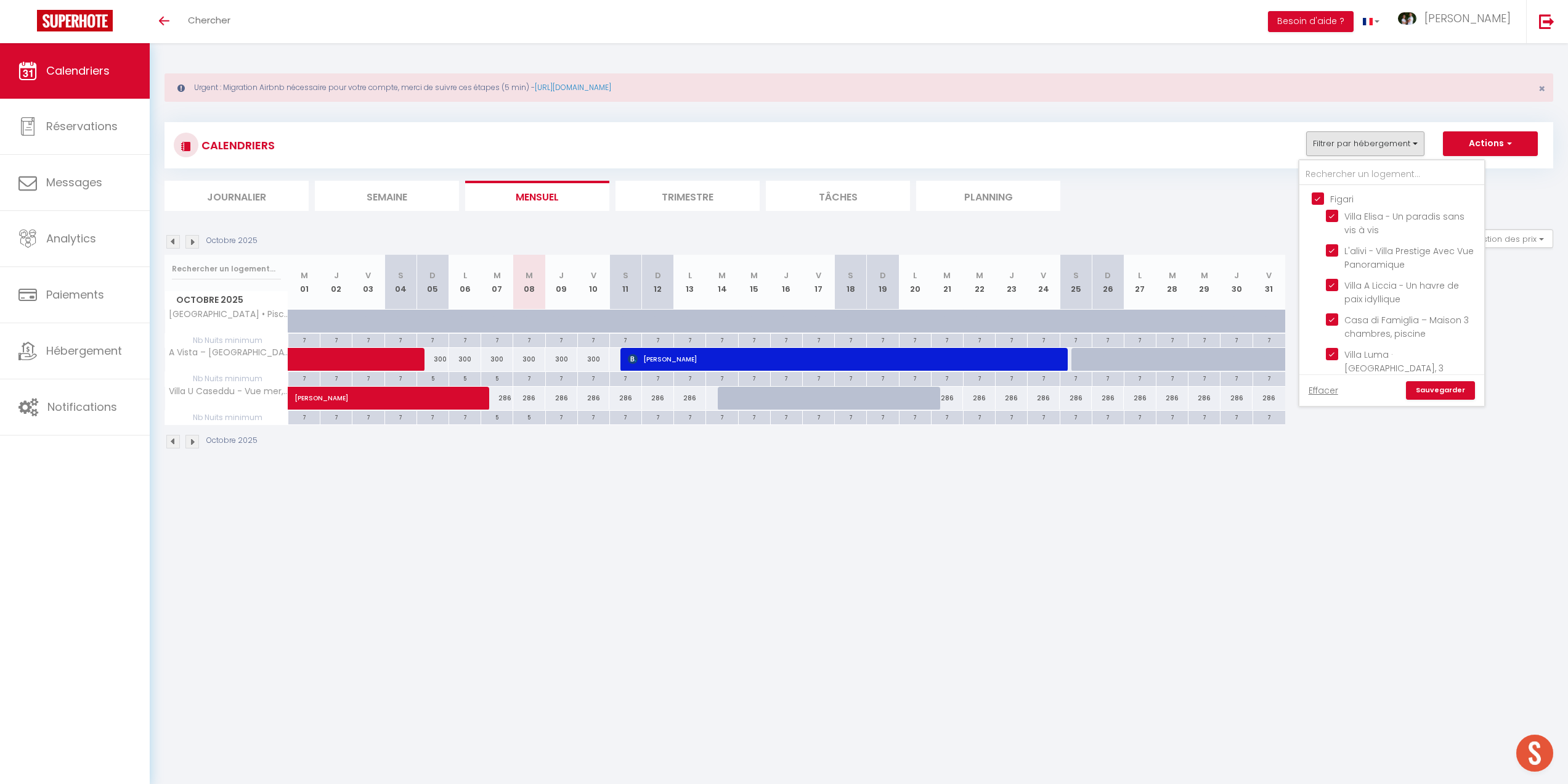
checkbox input "false"
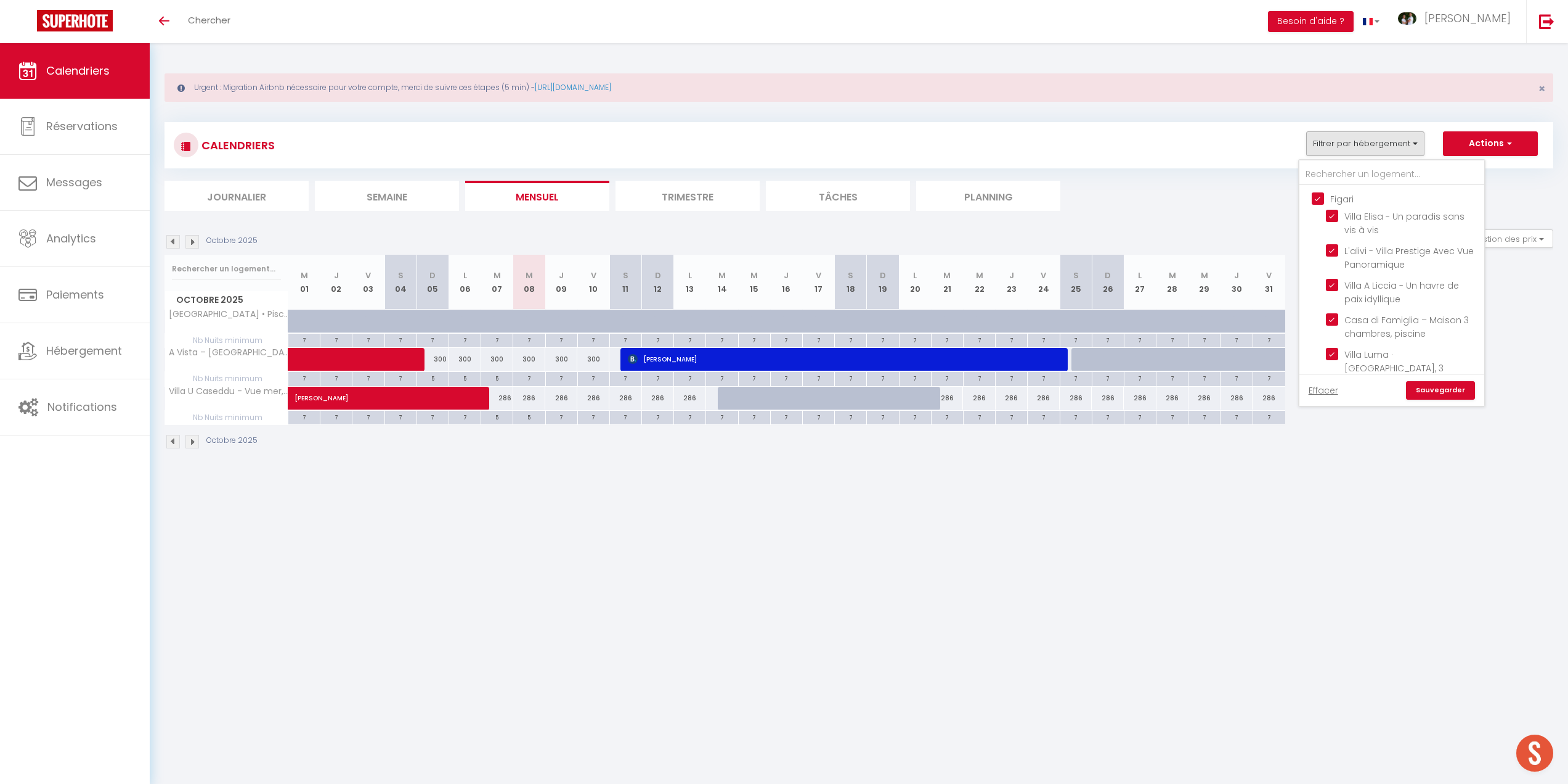
checkbox input "false"
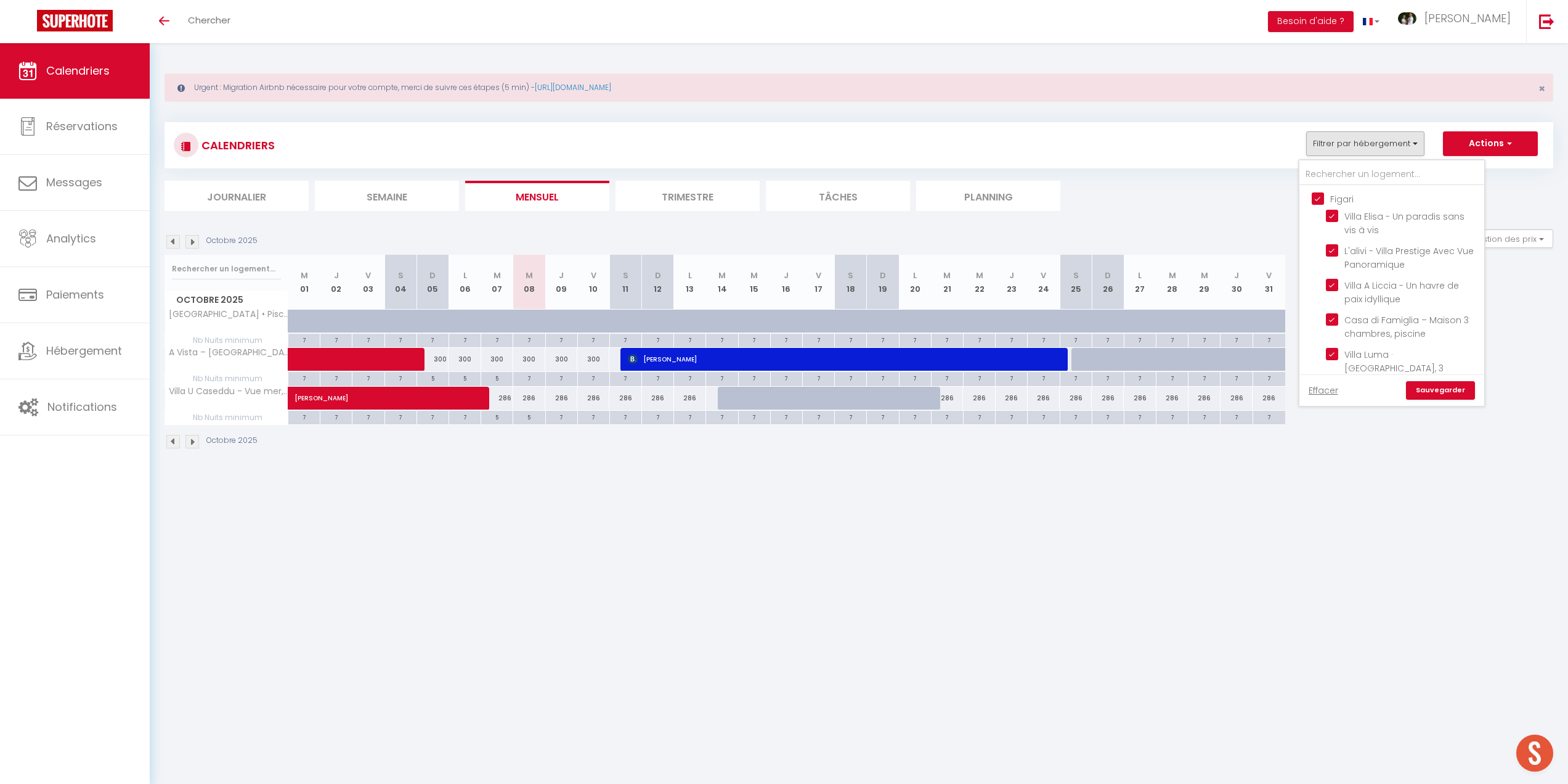
checkbox input "false"
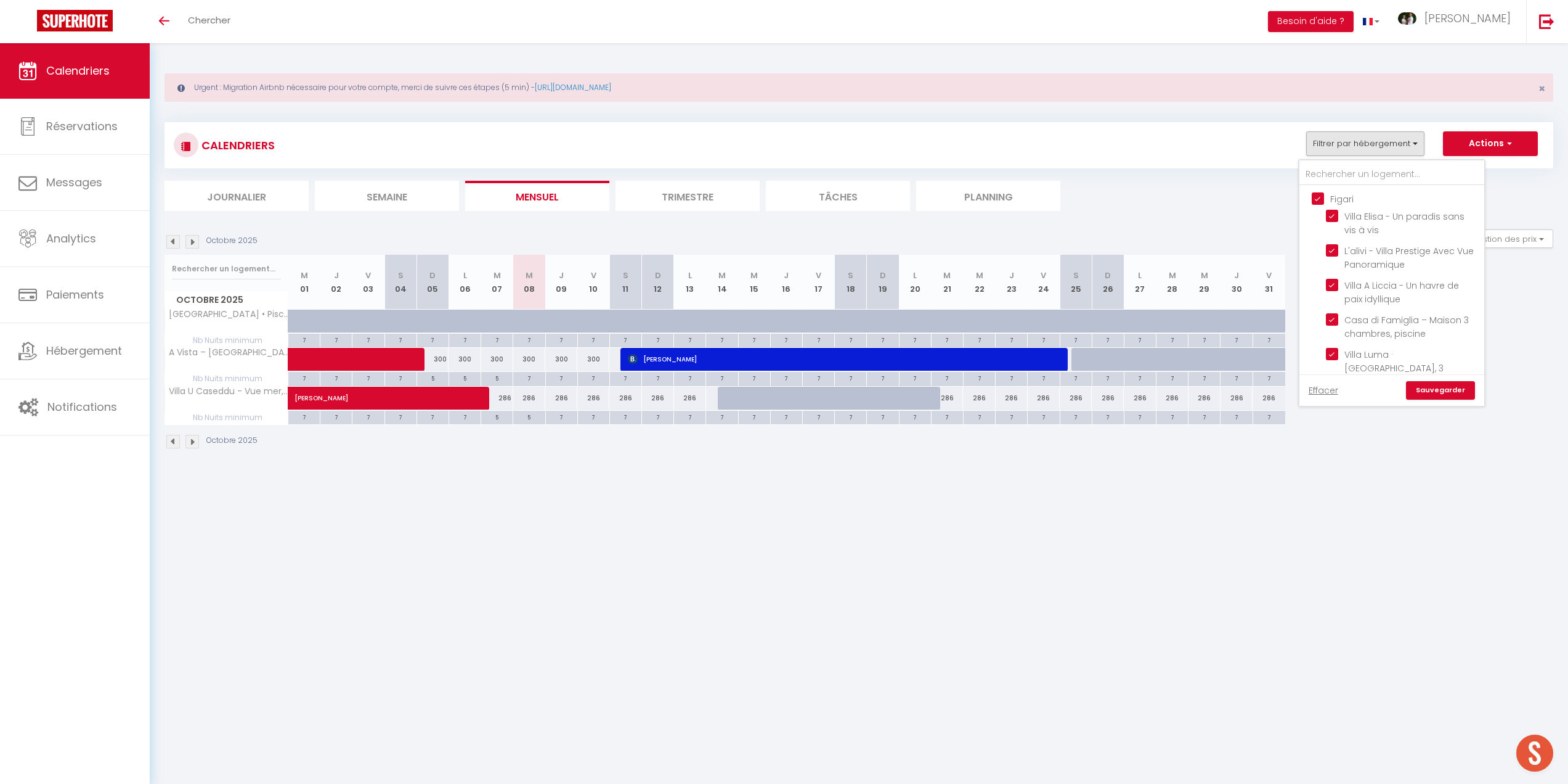
checkbox input "false"
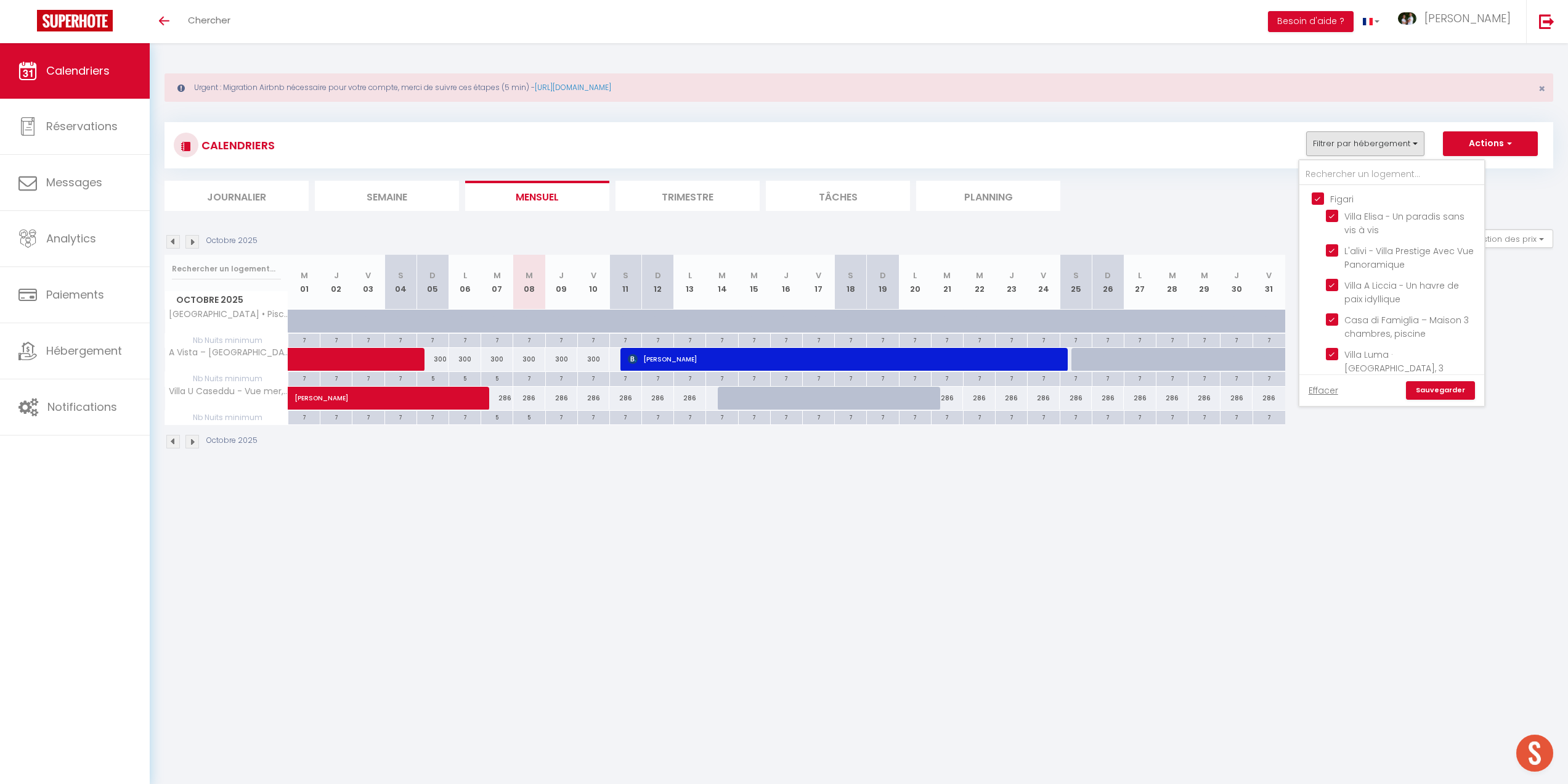
checkbox input "false"
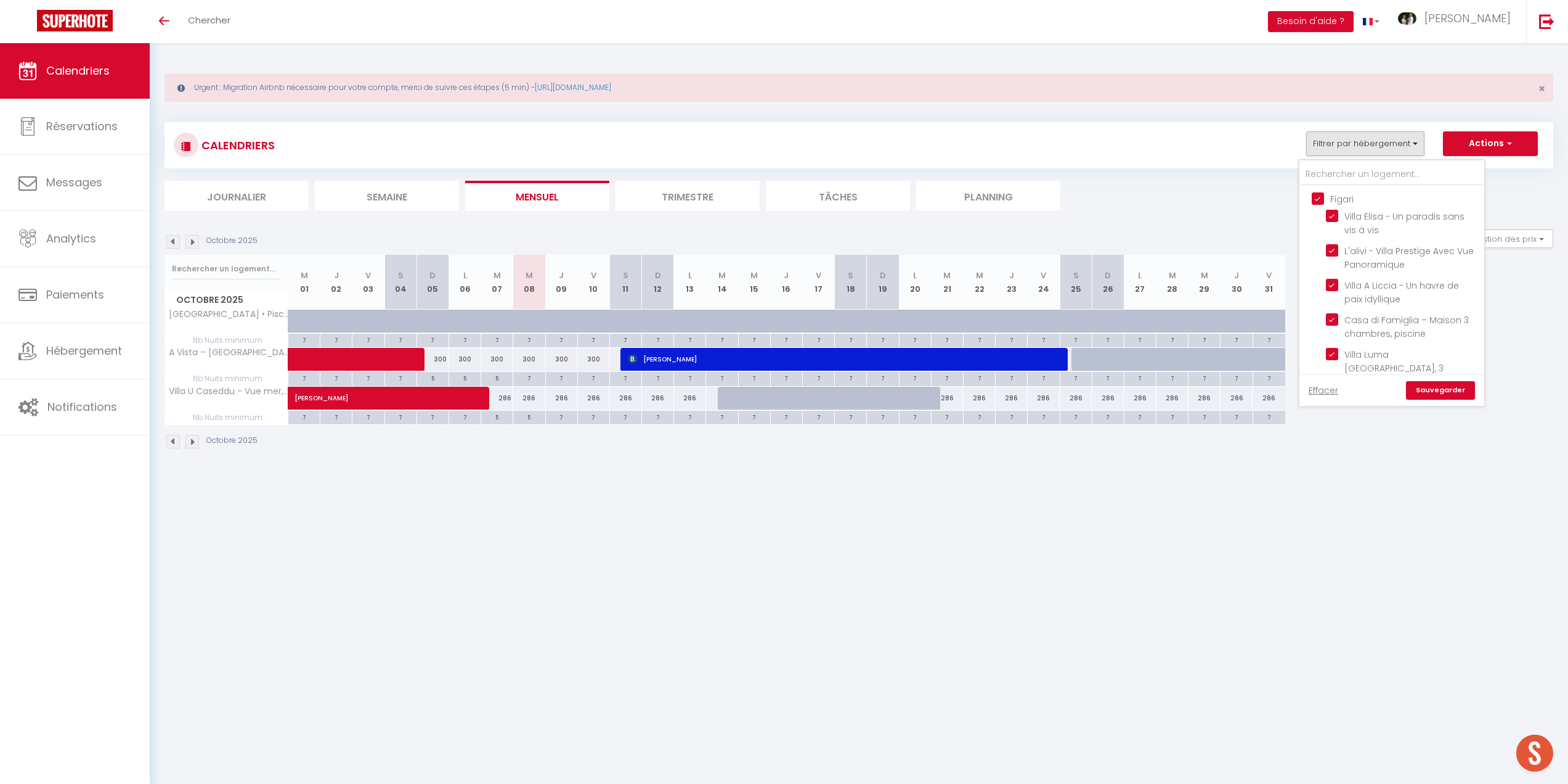
checkbox input "false"
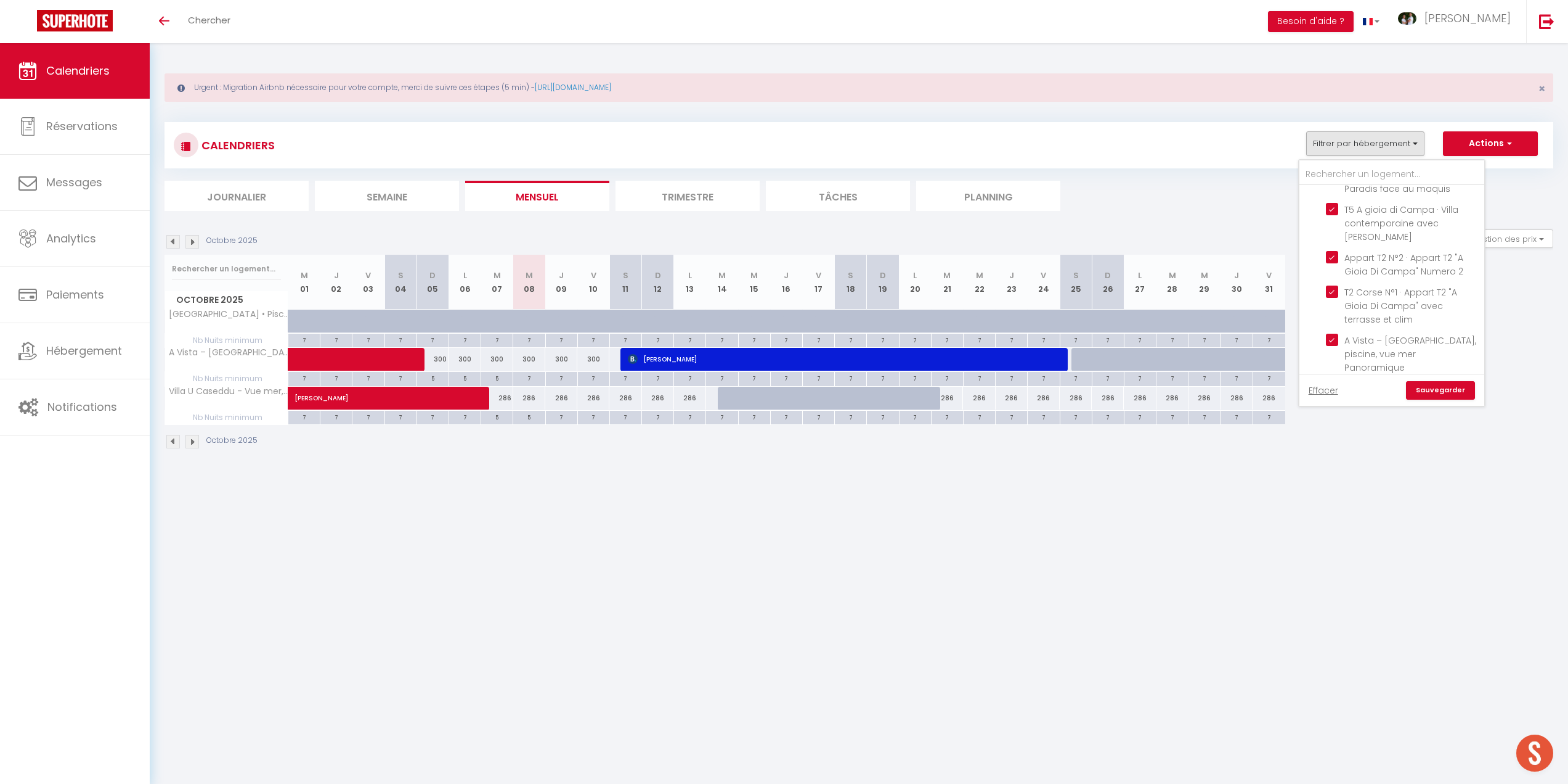
scroll to position [309, 0]
click at [1319, 323] on input "[PERSON_NAME]" at bounding box center [1404, 329] width 185 height 12
checkbox input "true"
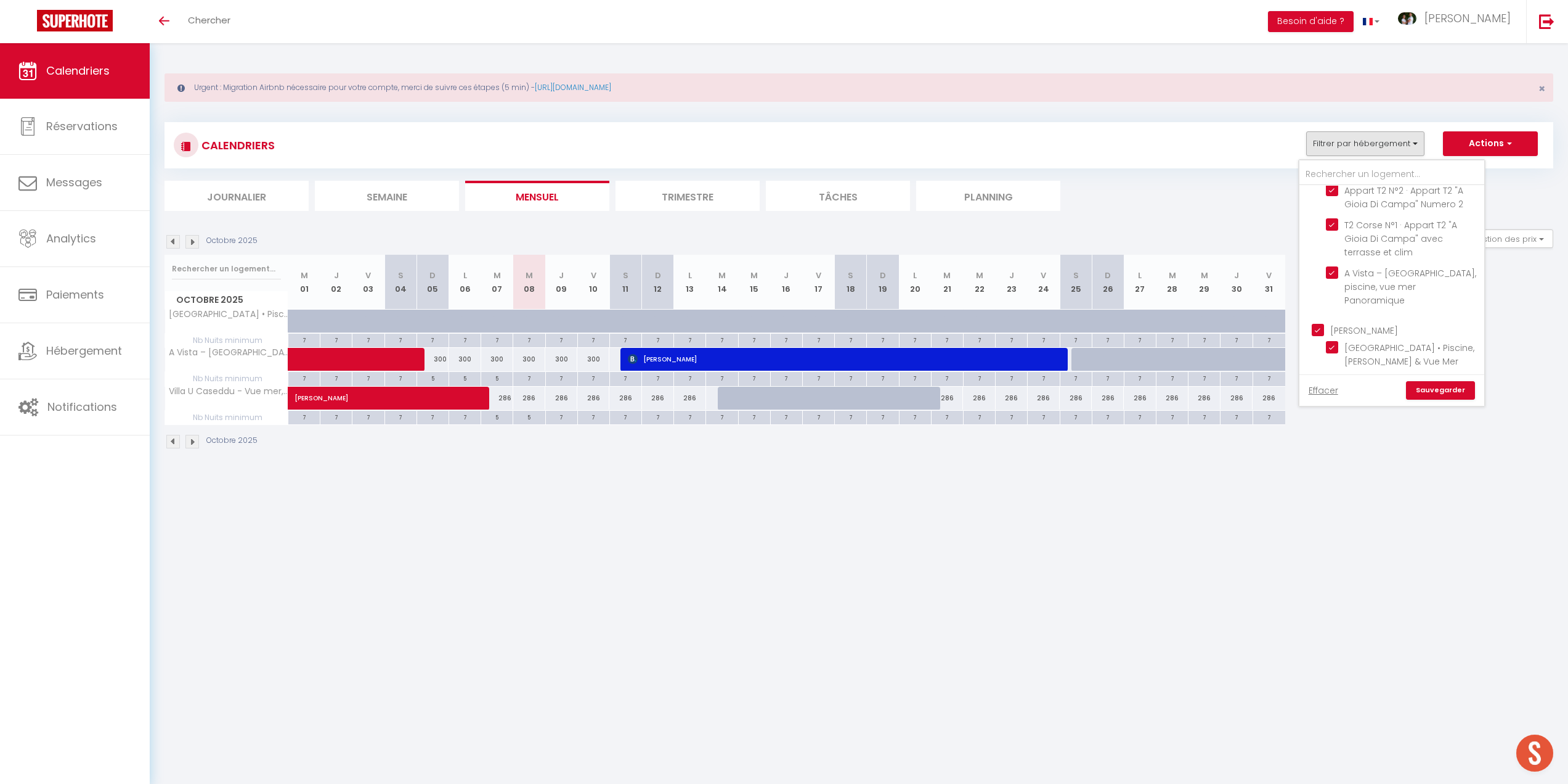
checkbox input "true"
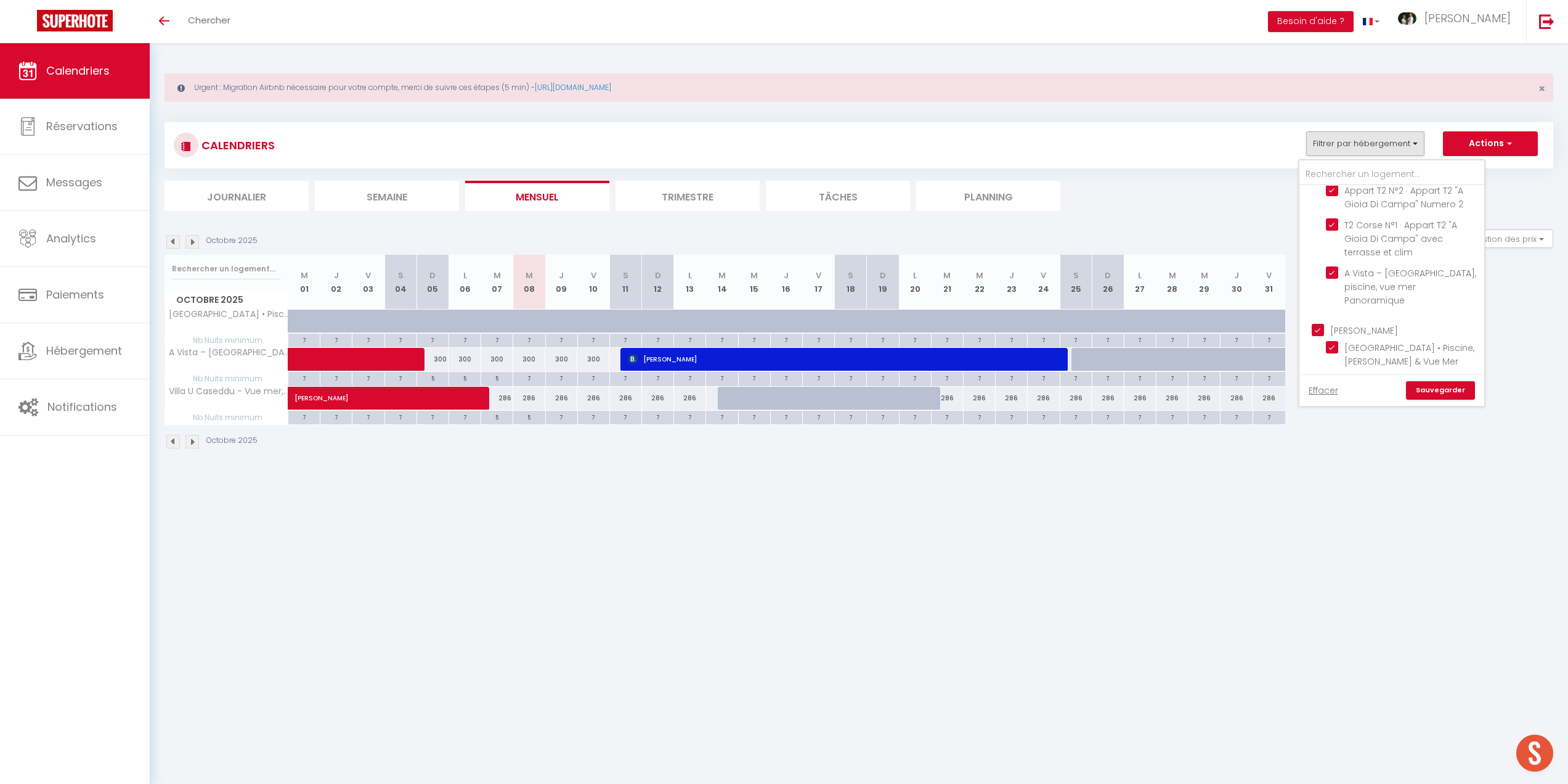
checkbox input "true"
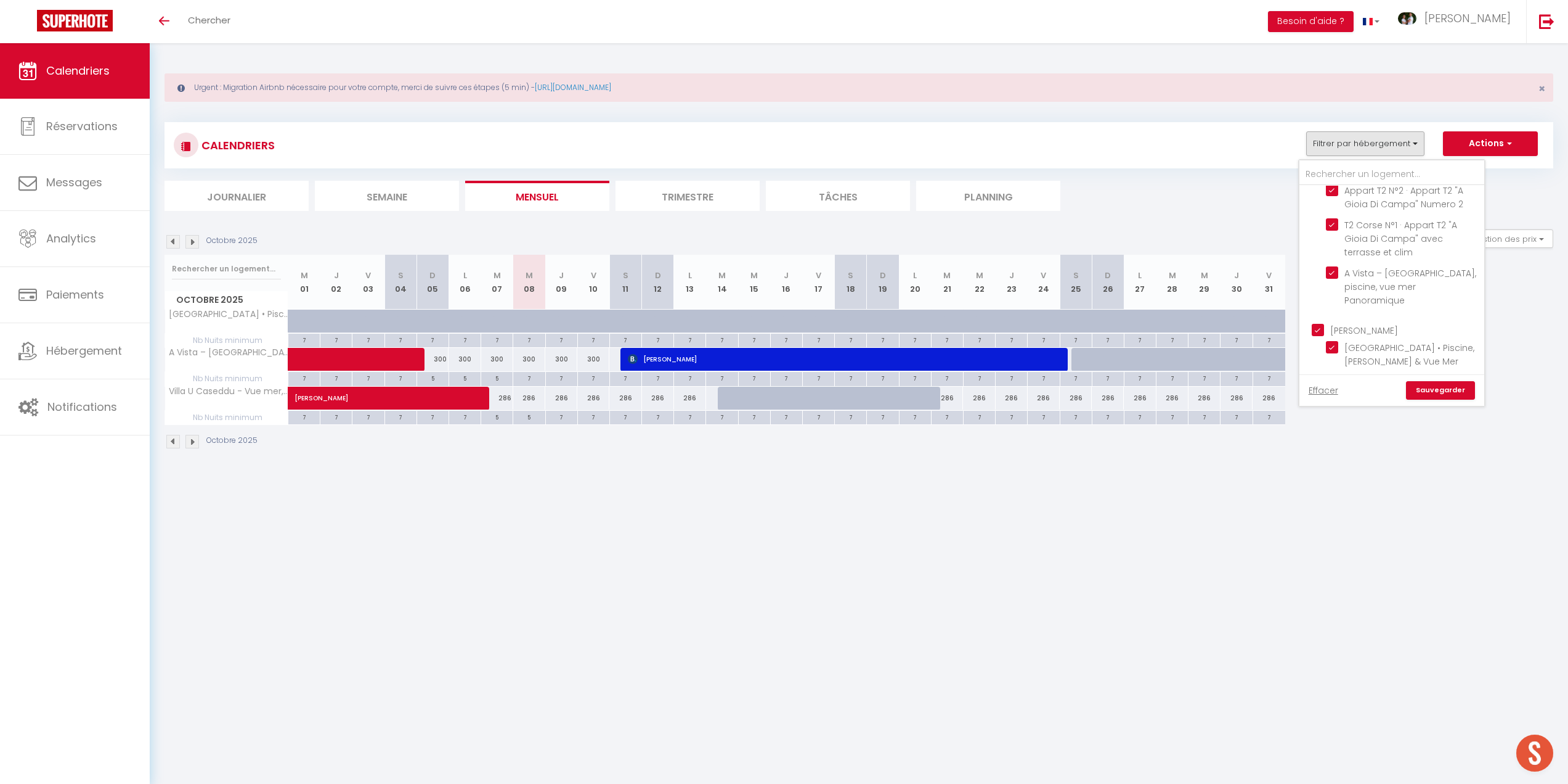
checkbox input "true"
checkbox input "false"
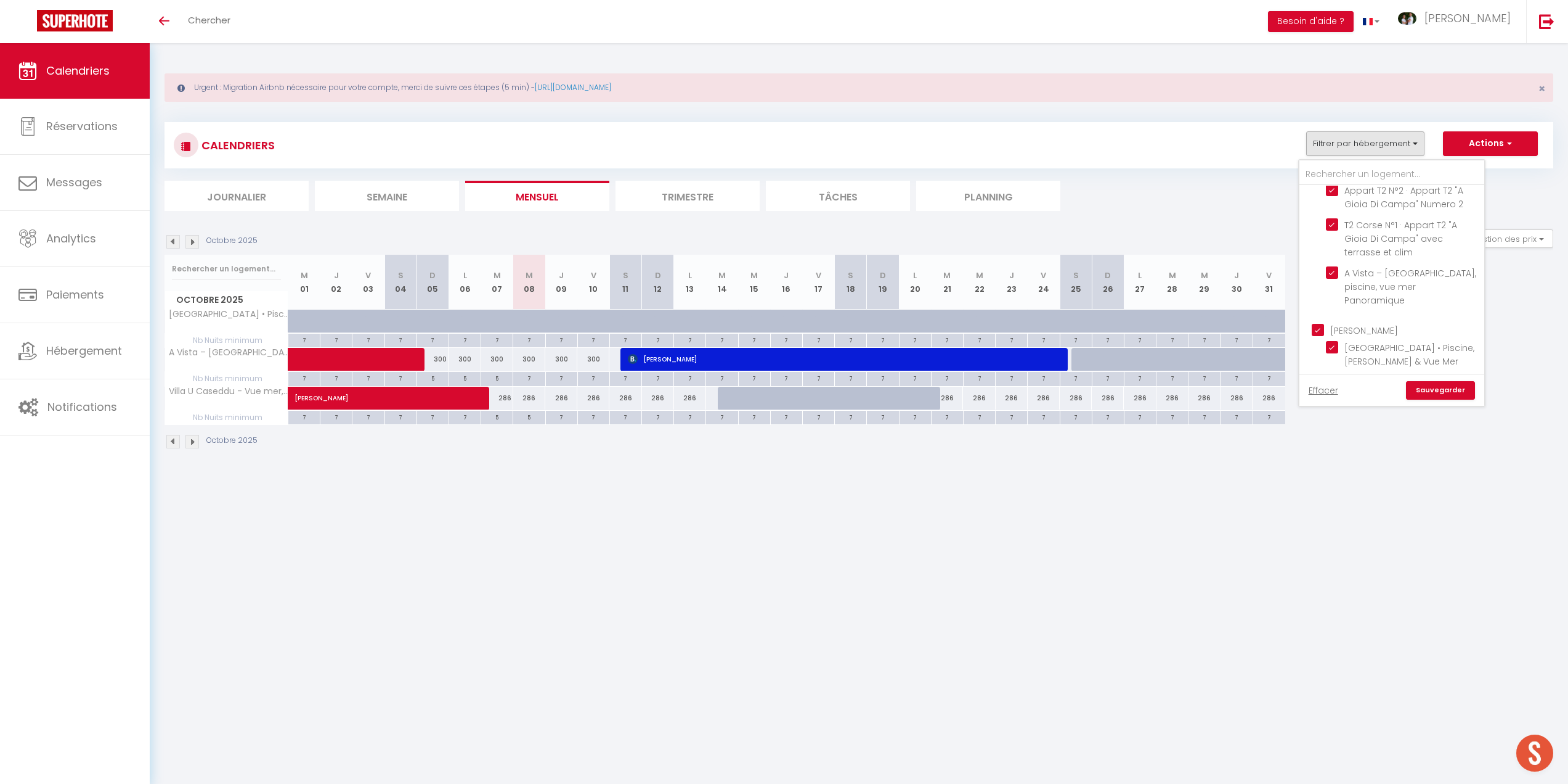
checkbox input "false"
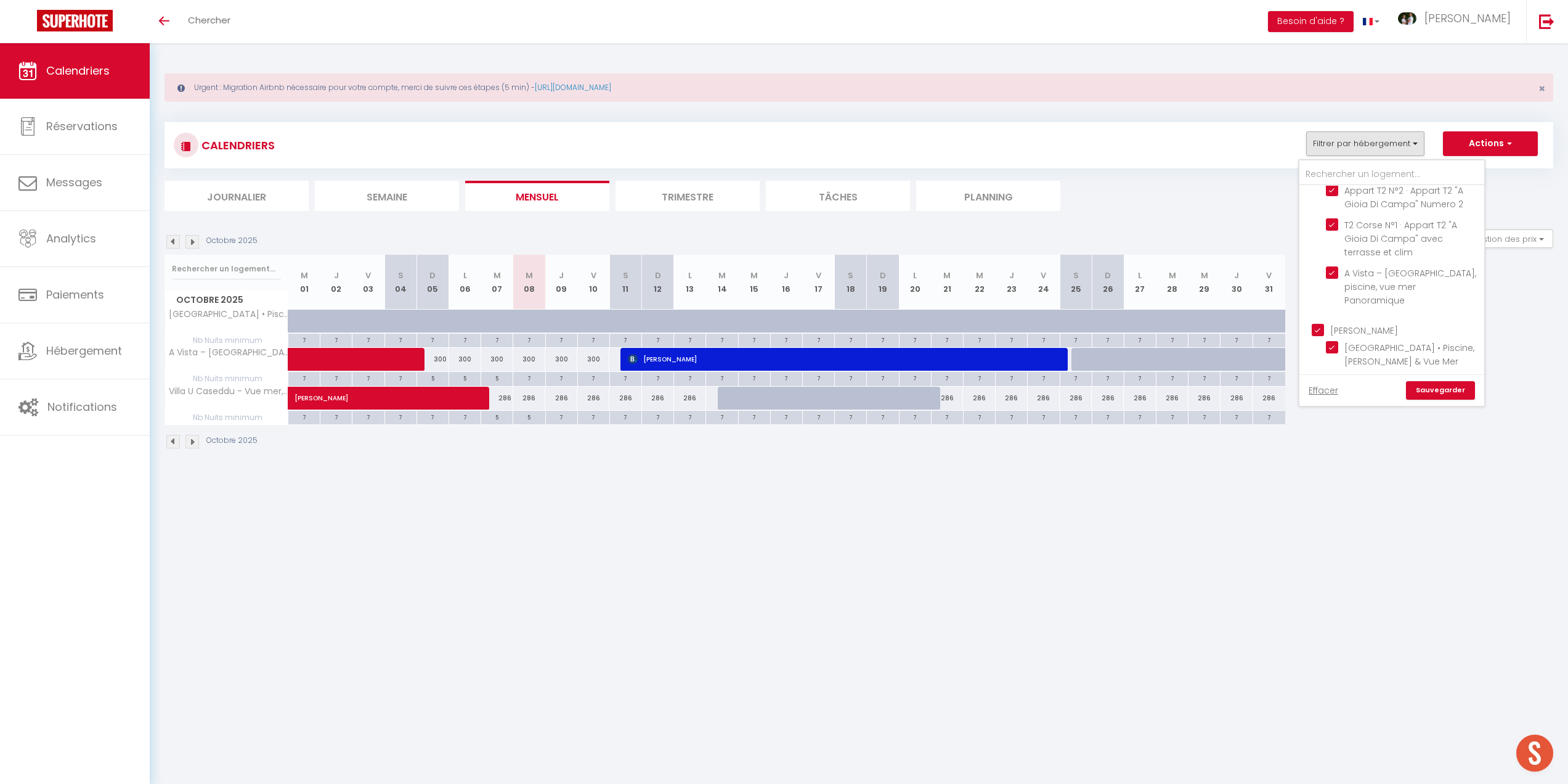
checkbox input "false"
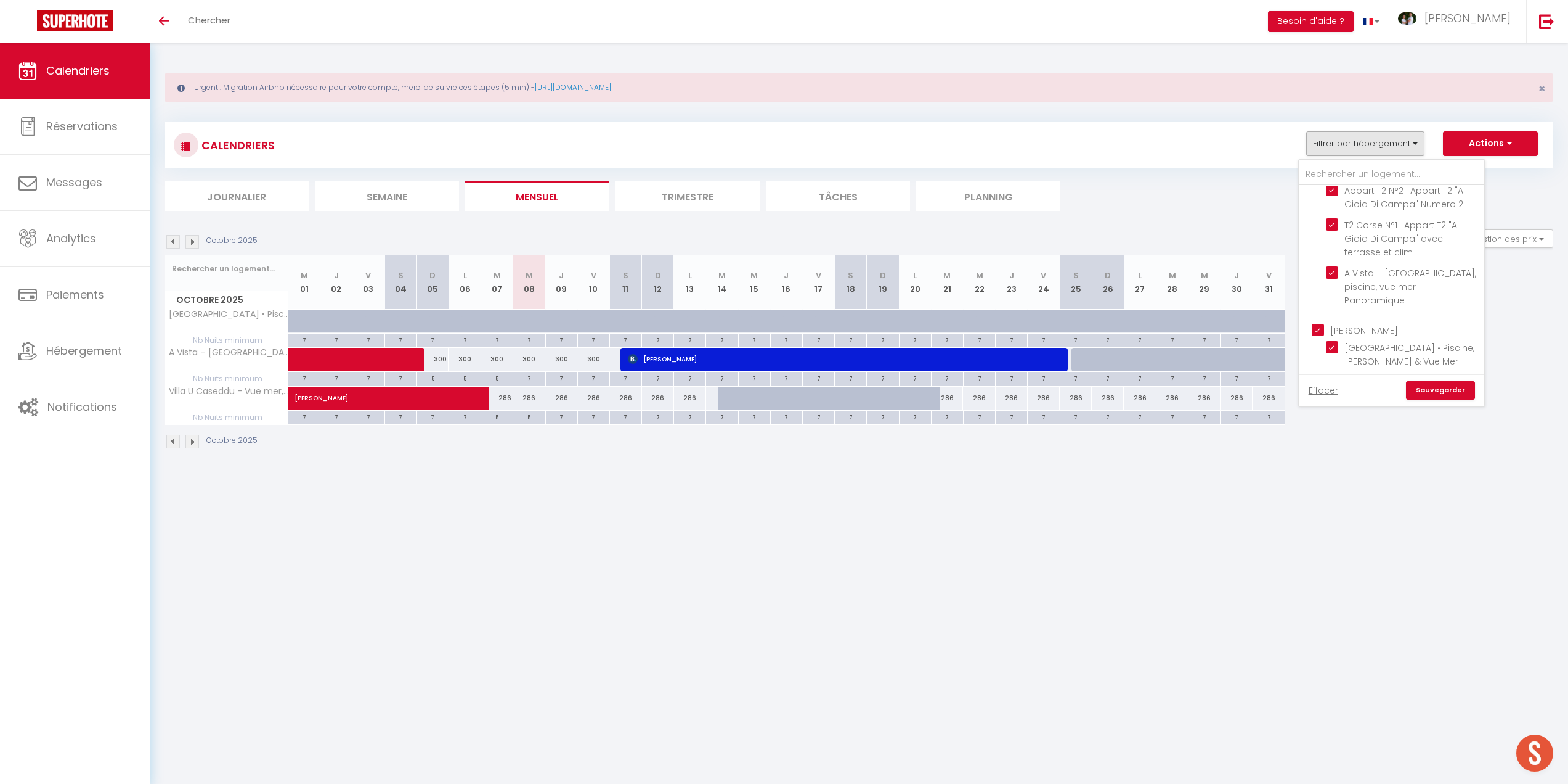
checkbox input "false"
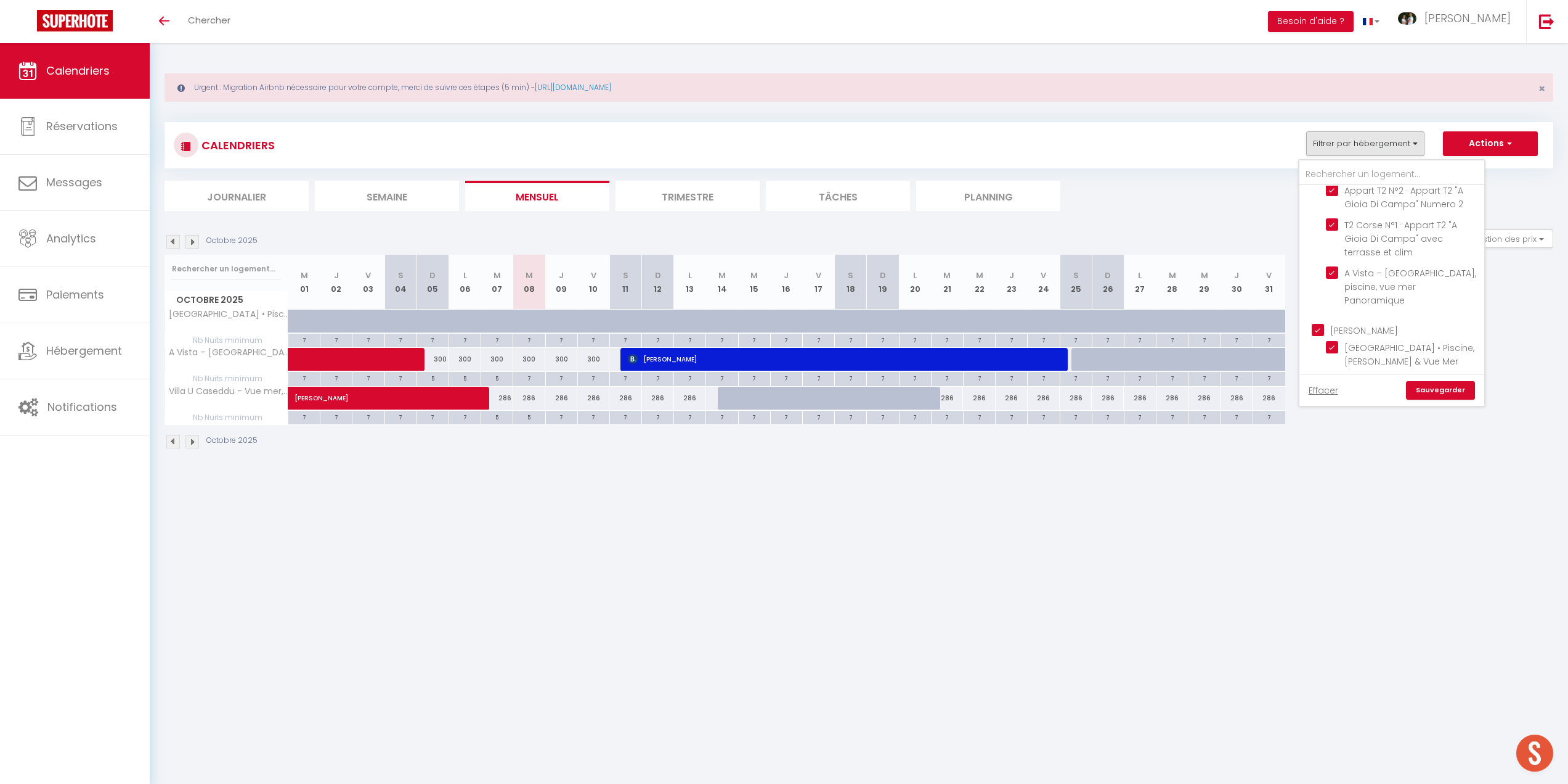
checkbox input "false"
click at [1319, 483] on input "Pianottoli" at bounding box center [1404, 488] width 185 height 12
checkbox input "true"
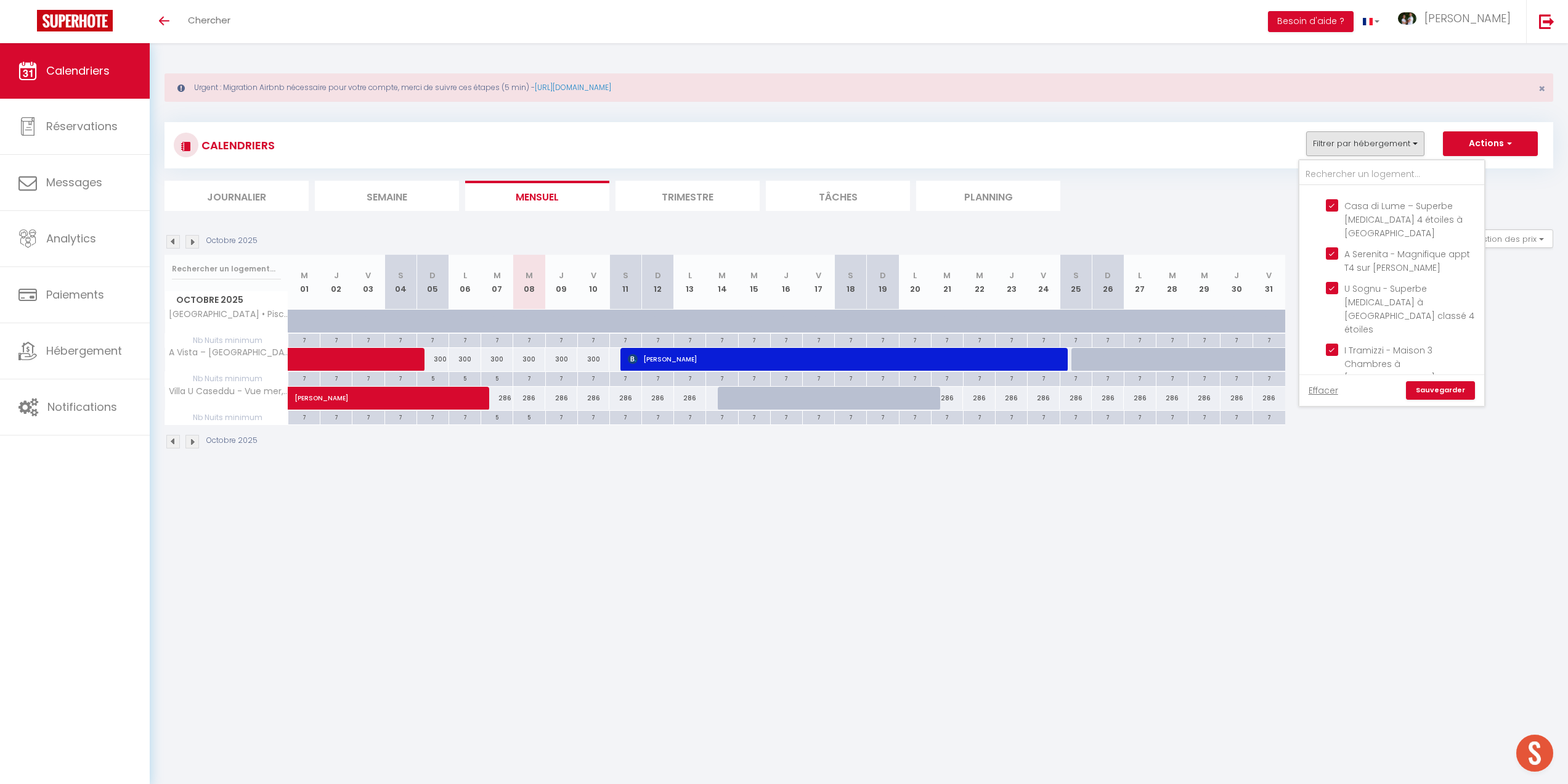
checkbox input "true"
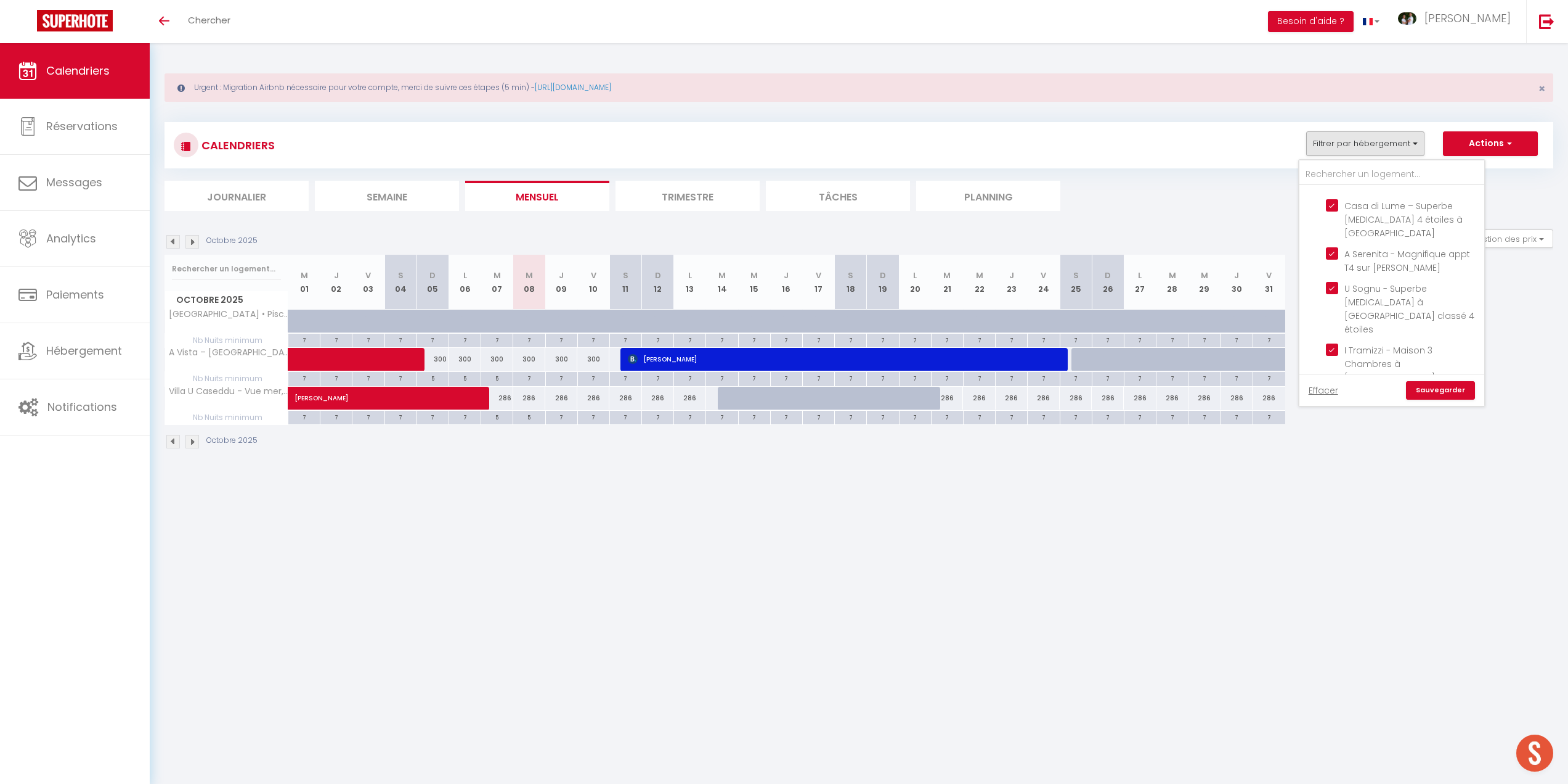
checkbox input "true"
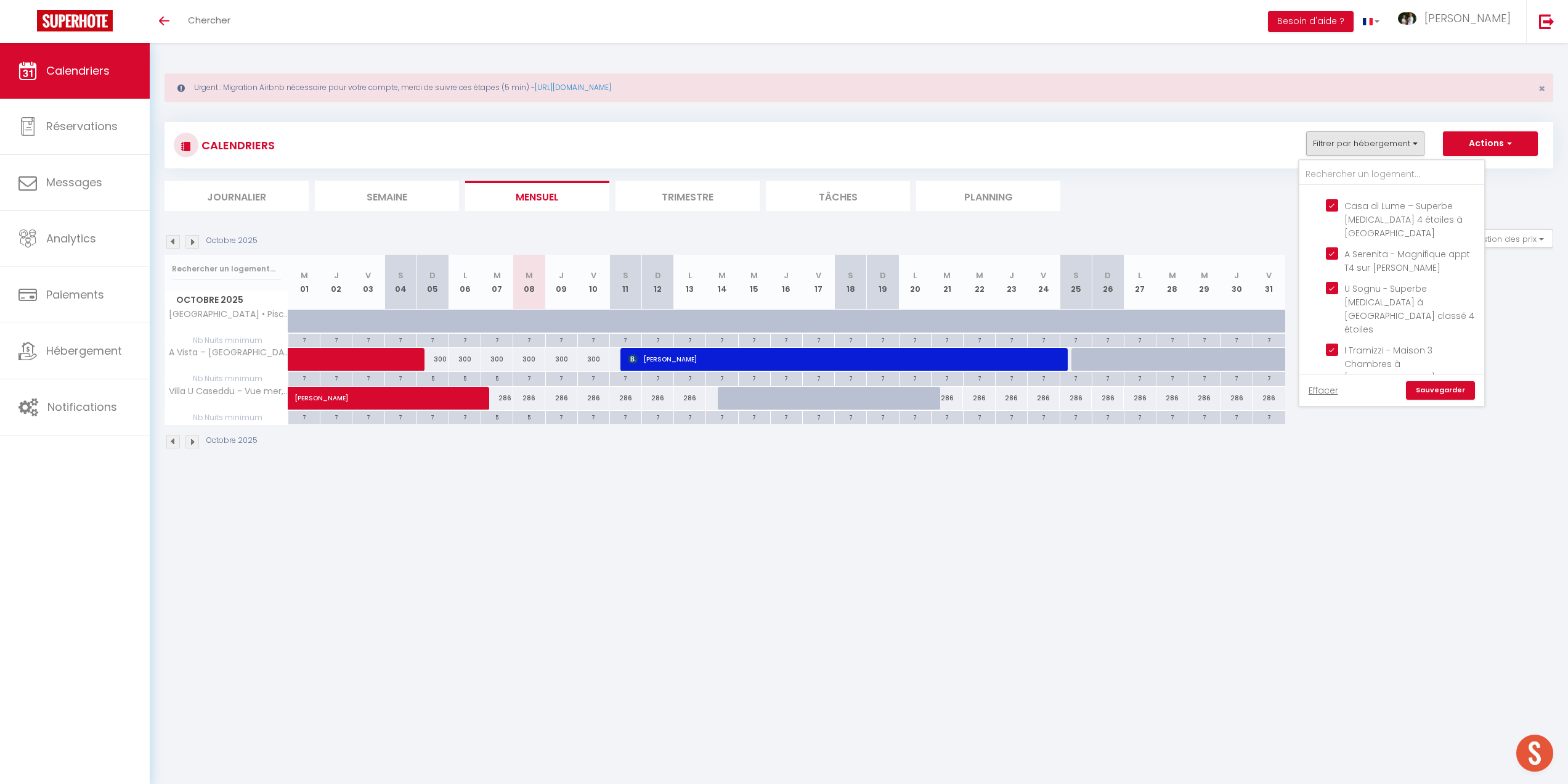
checkbox input "true"
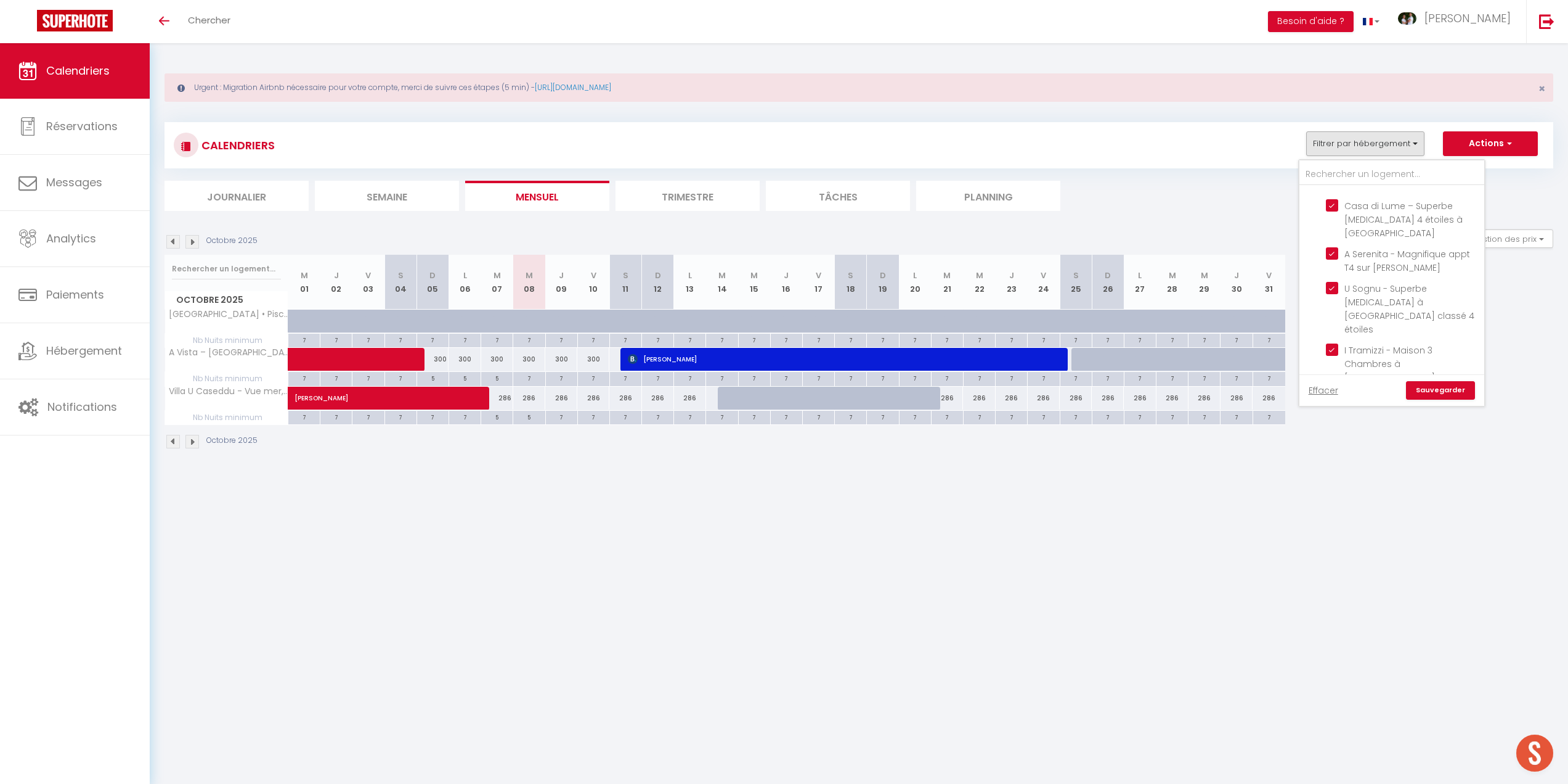
checkbox input "false"
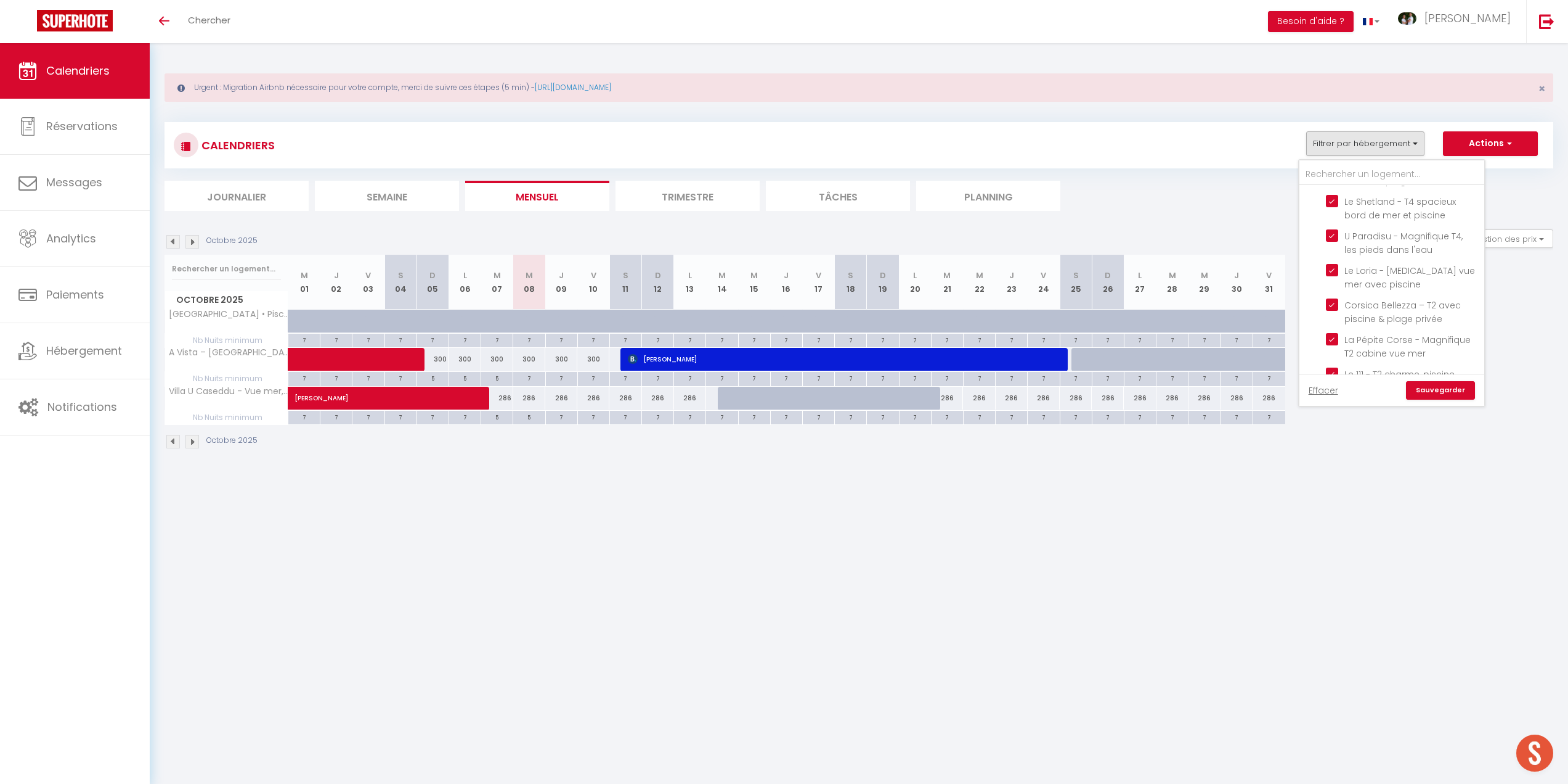
click at [1319, 576] on input "[GEOGRAPHIC_DATA]" at bounding box center [1404, 582] width 185 height 12
checkbox input "true"
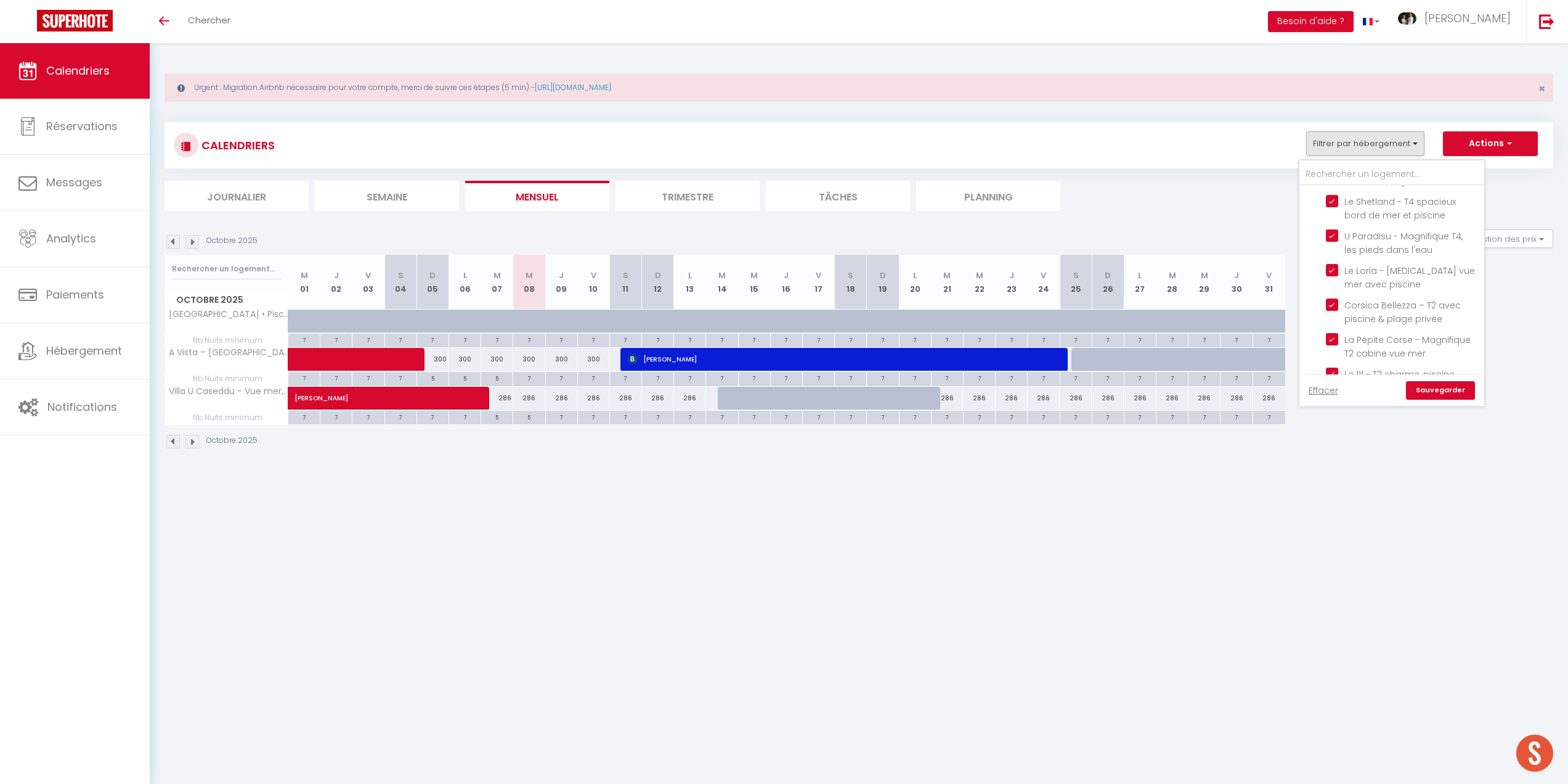
checkbox input "false"
click at [1317, 577] on input "Propriano" at bounding box center [1404, 583] width 185 height 12
checkbox input "true"
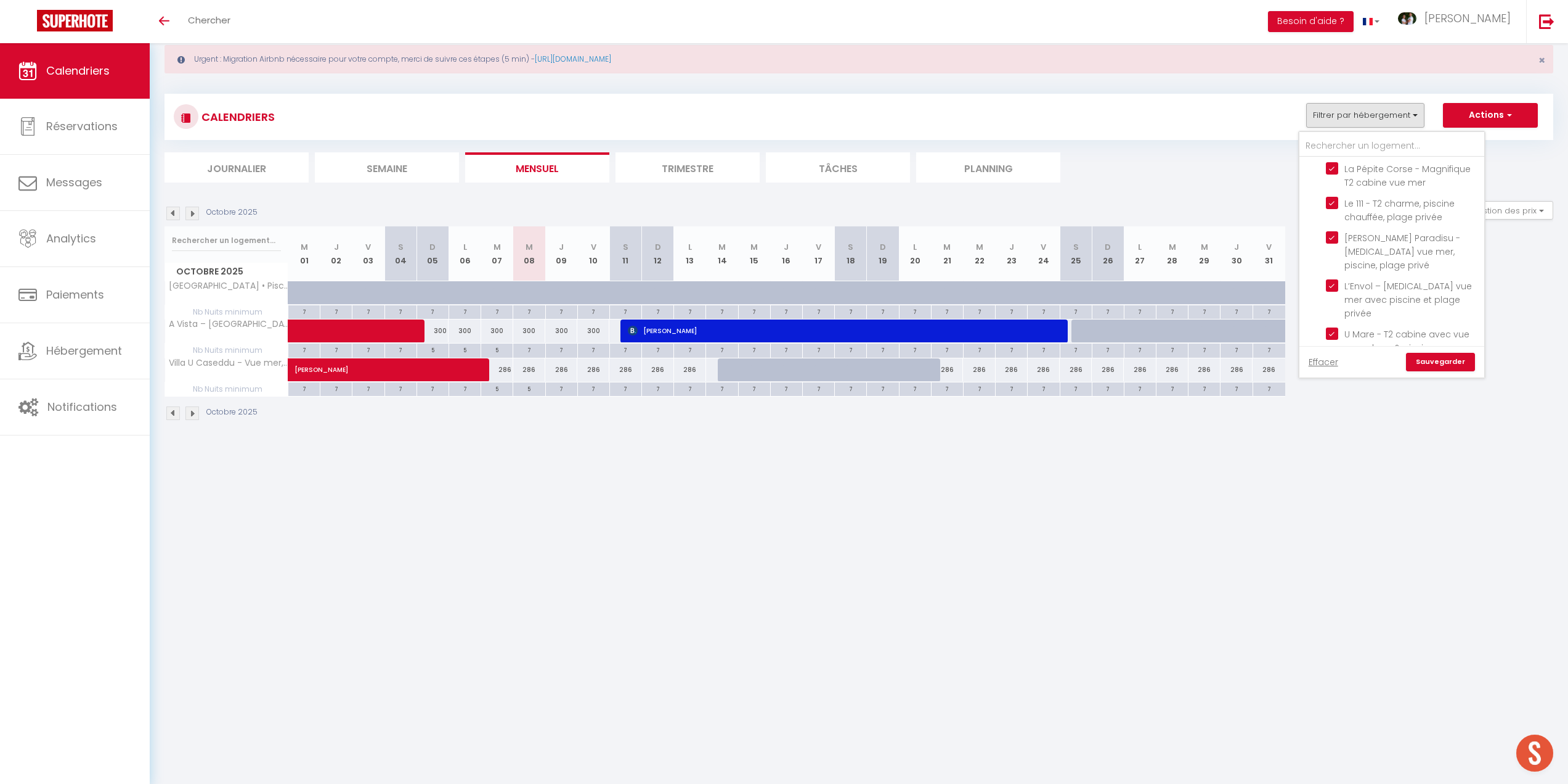
scroll to position [43, 0]
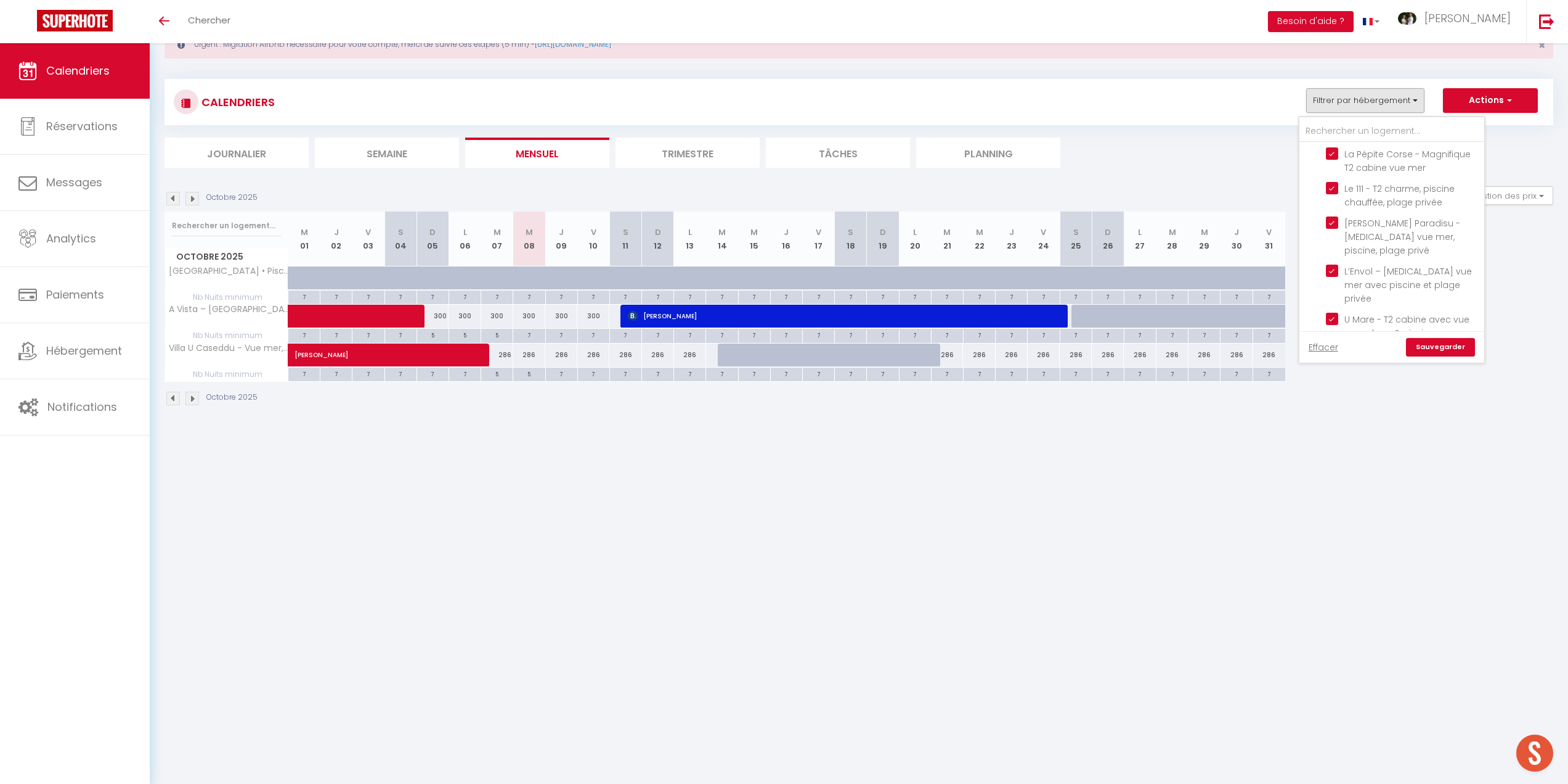
click at [1428, 345] on link "Sauvegarder" at bounding box center [1440, 347] width 69 height 18
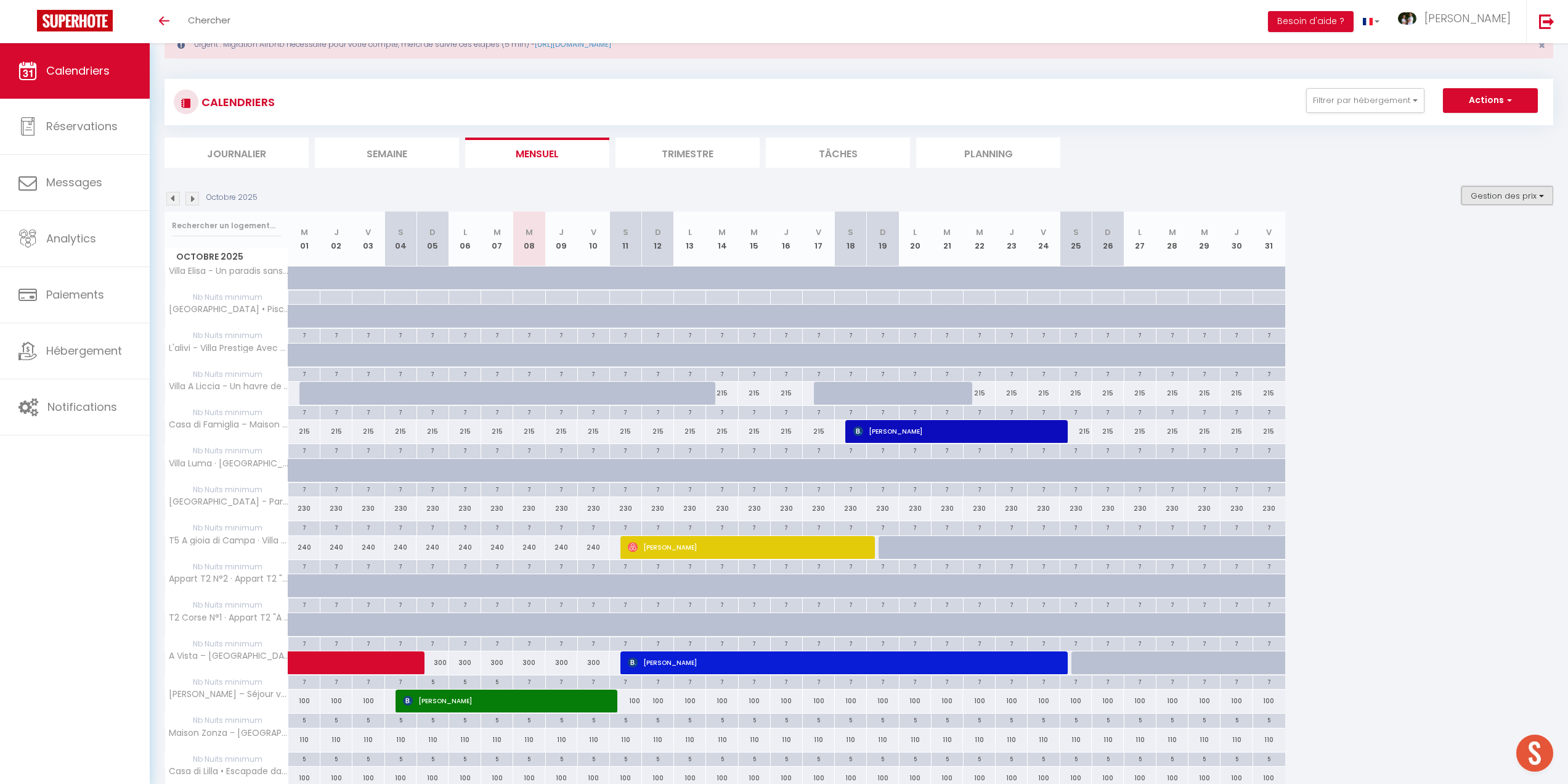
click at [1491, 196] on button "Gestion des prix" at bounding box center [1508, 195] width 92 height 18
click at [1450, 231] on input "Nb Nuits minimum" at bounding box center [1497, 233] width 111 height 12
checkbox input "false"
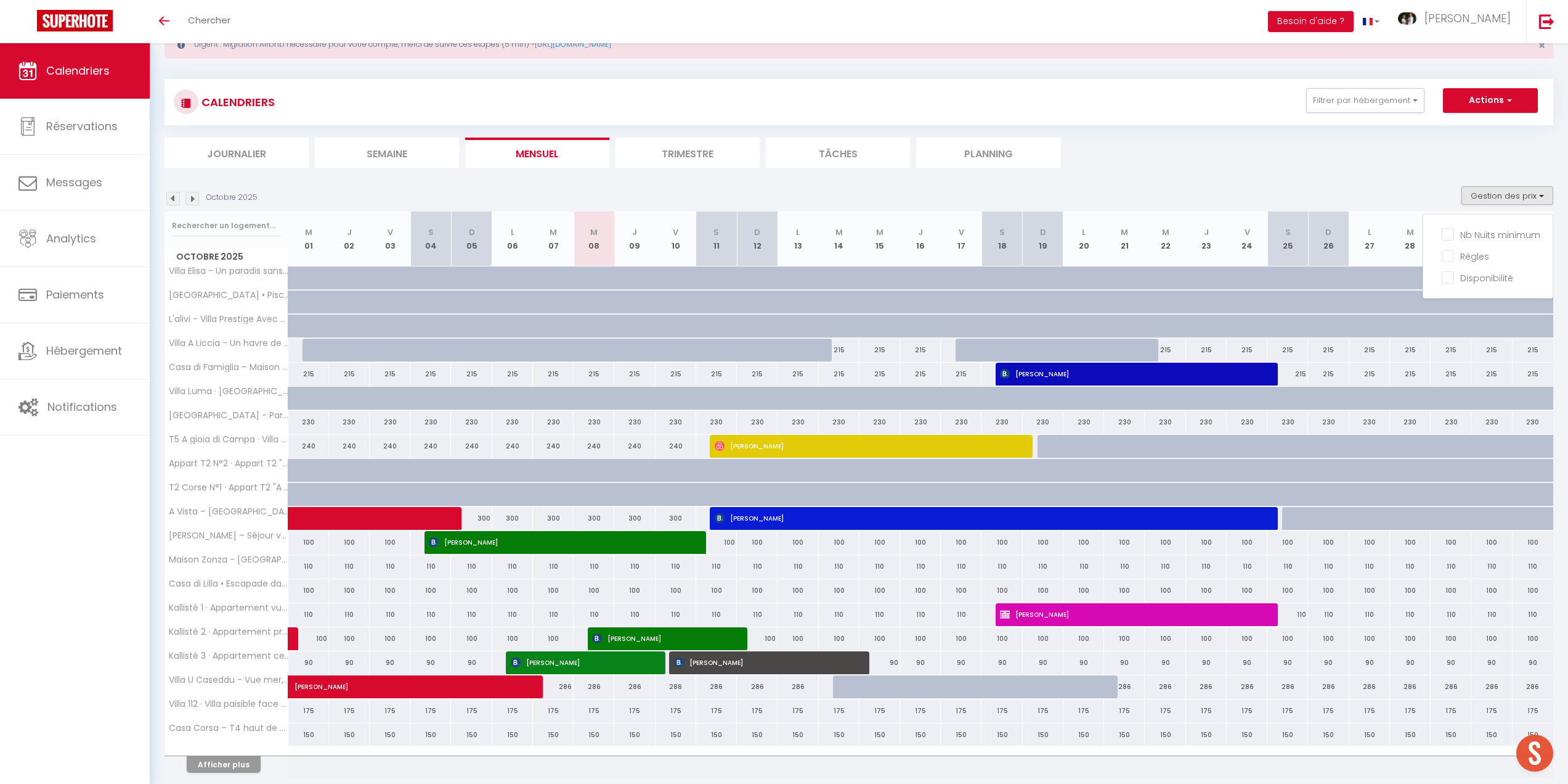
click at [174, 201] on img at bounding box center [173, 198] width 14 height 14
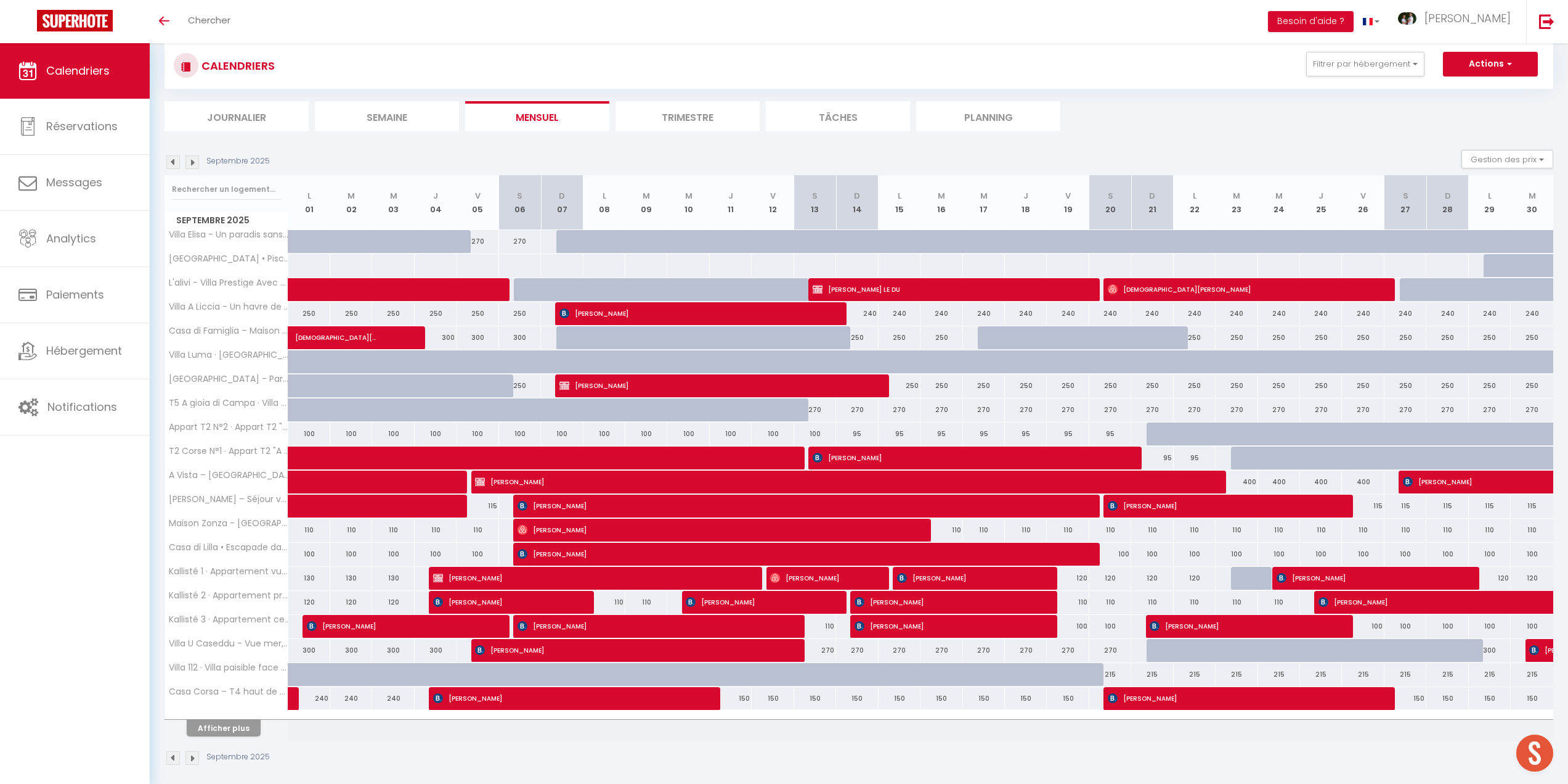
scroll to position [88, 0]
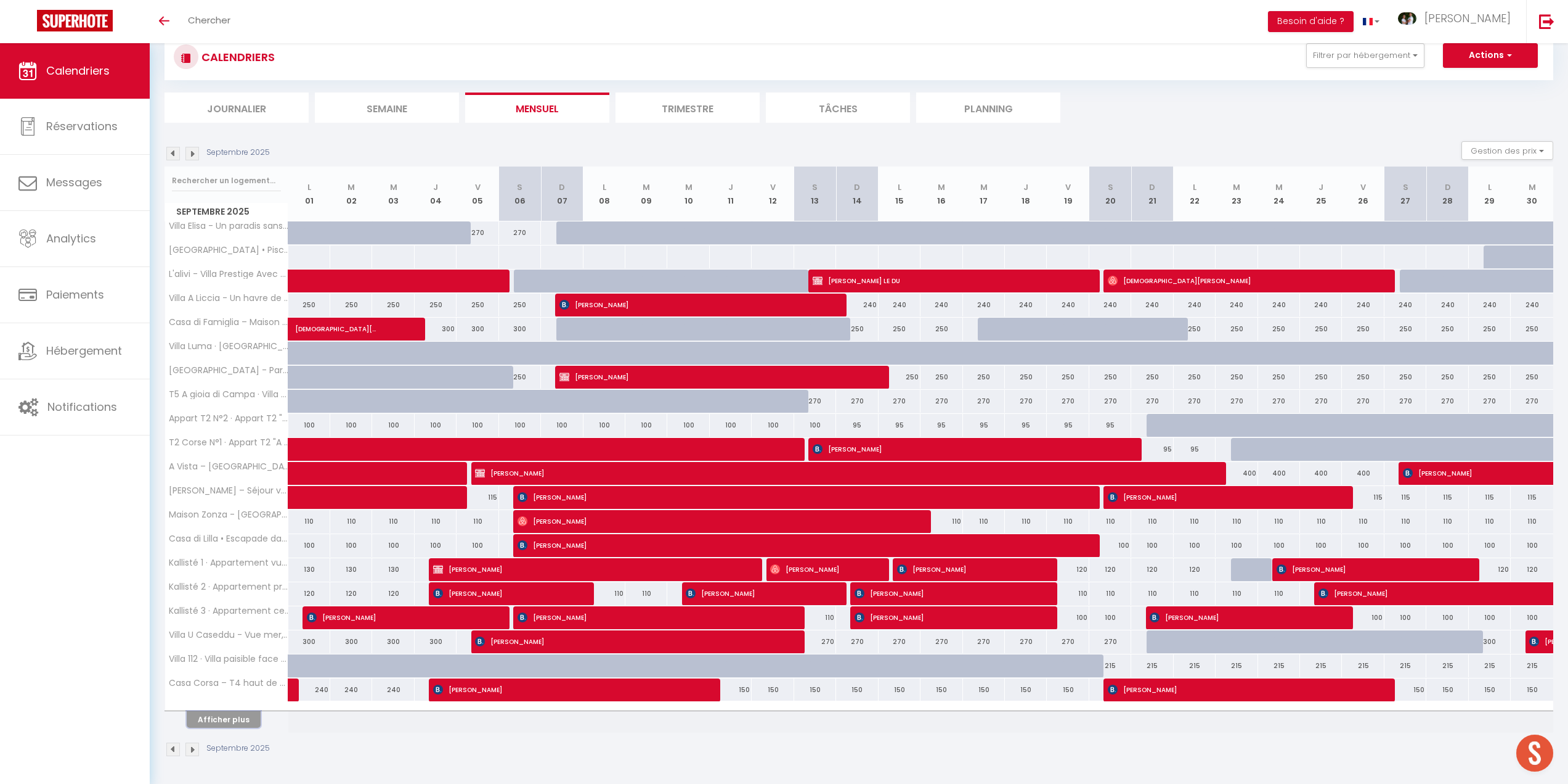
click at [211, 720] on button "Afficher plus" at bounding box center [223, 719] width 74 height 16
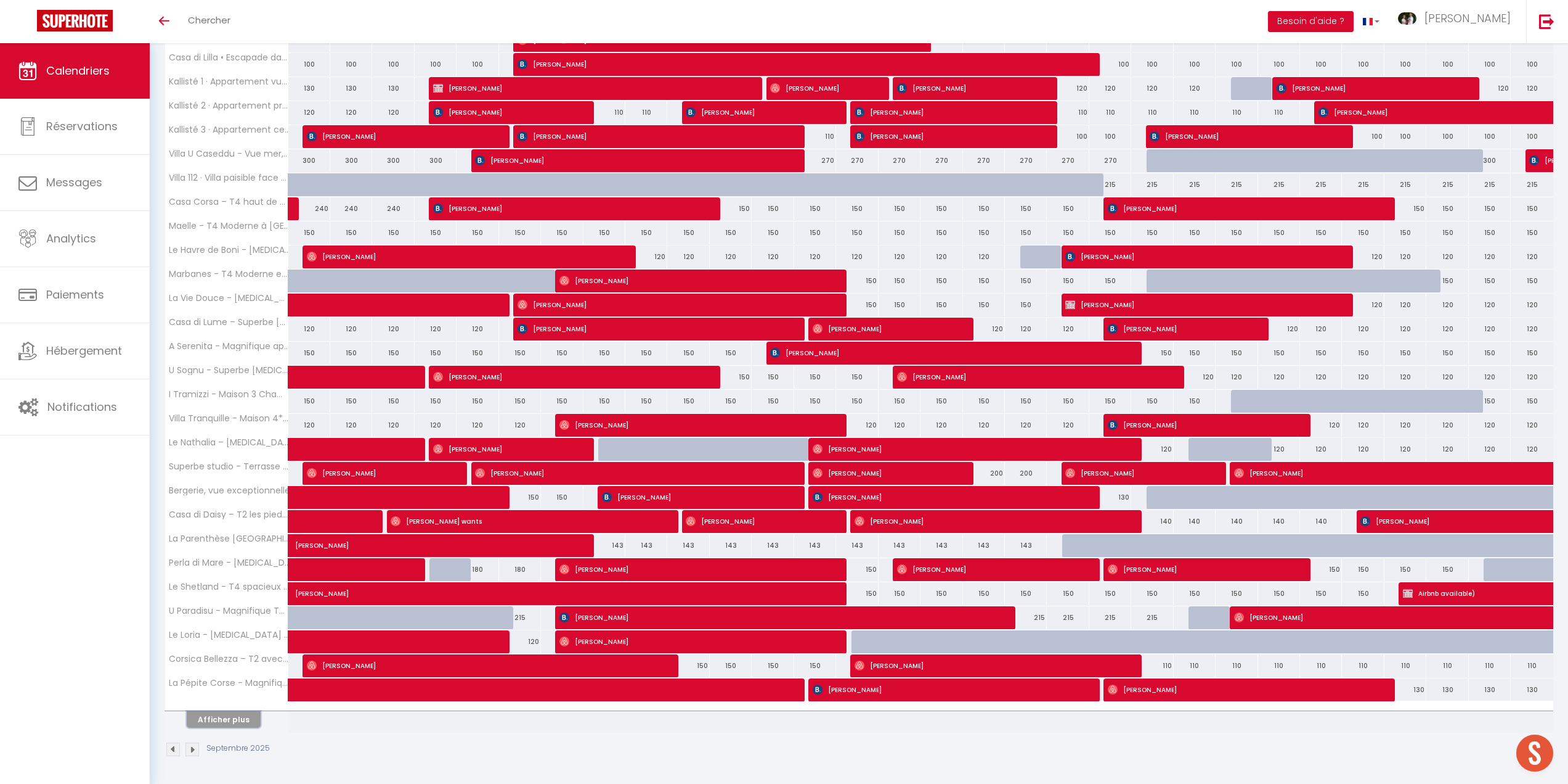
click at [227, 713] on button "Afficher plus" at bounding box center [223, 719] width 74 height 16
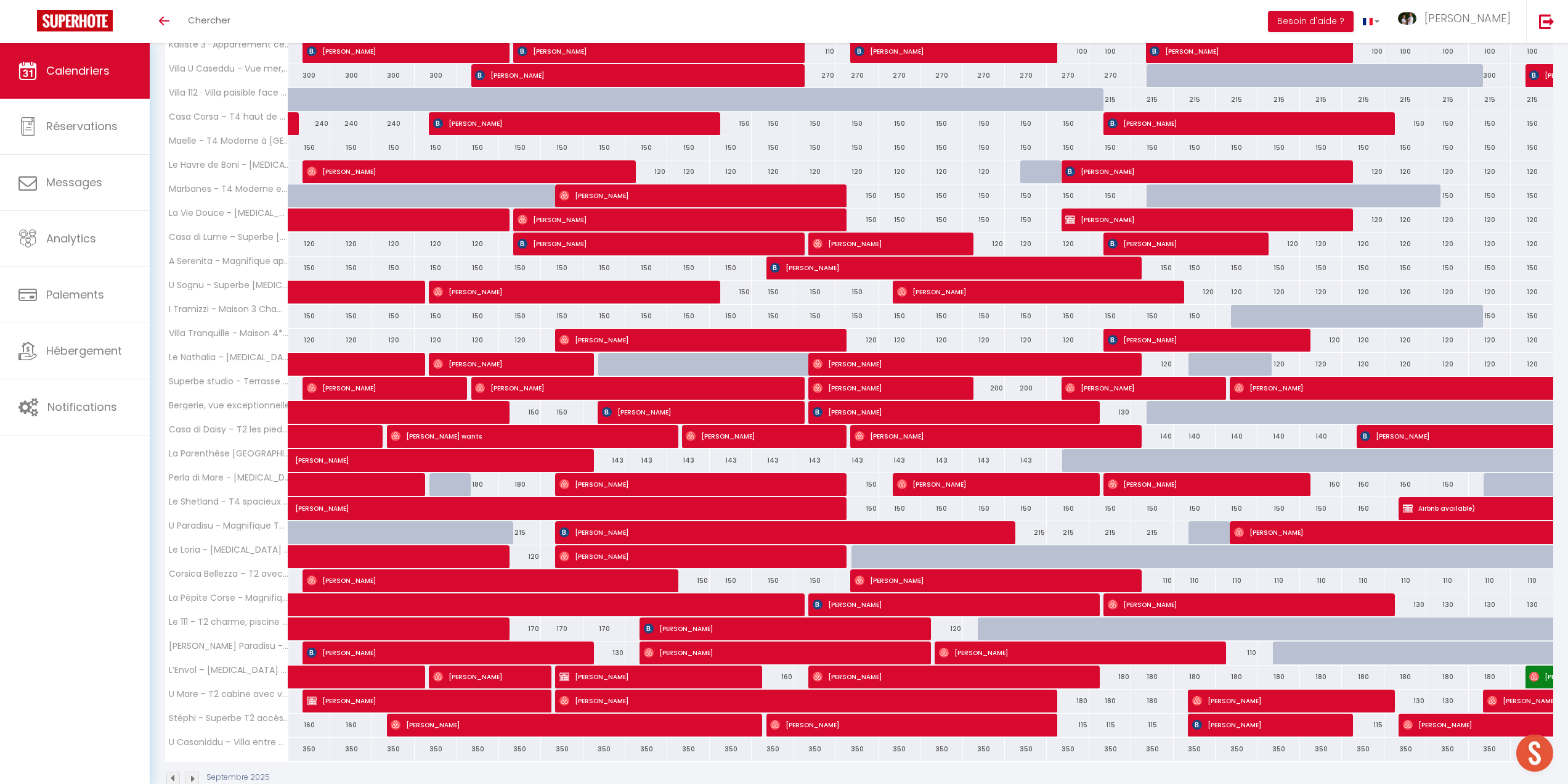
scroll to position [683, 0]
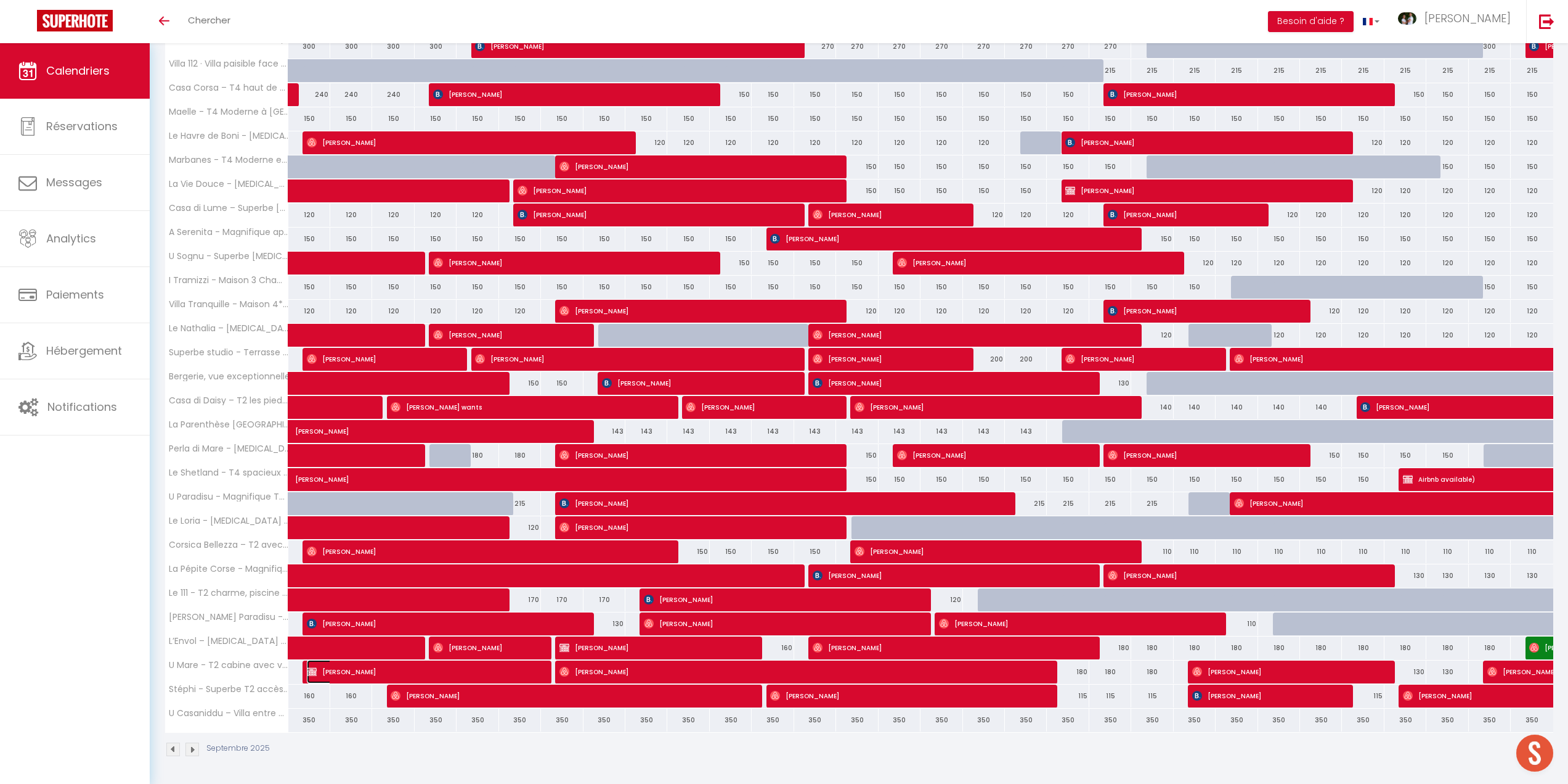
click at [333, 668] on span "Hélène Douay" at bounding box center [418, 671] width 223 height 24
select select "OK"
select select "1"
select select "0"
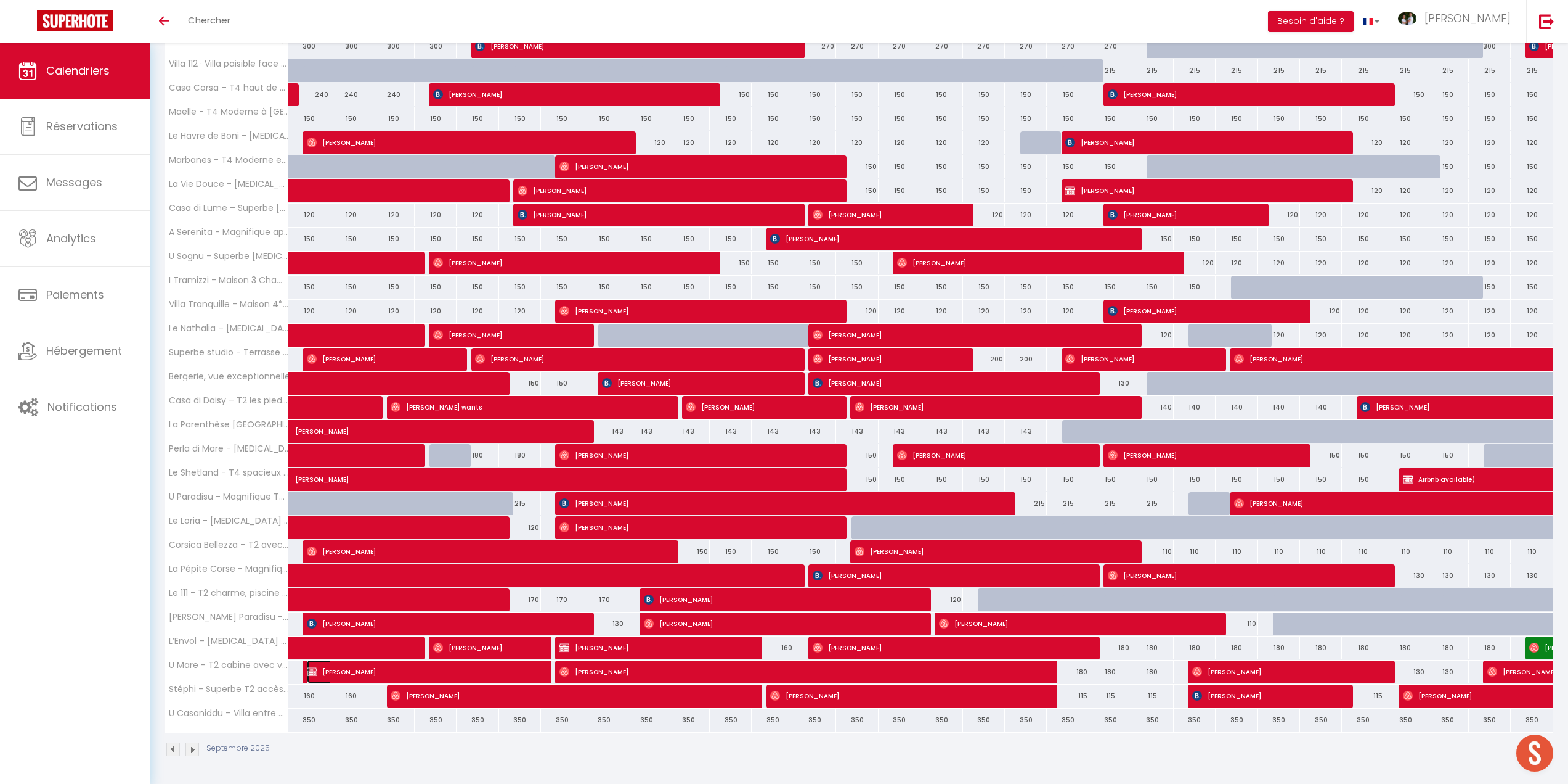
select select "1"
select select
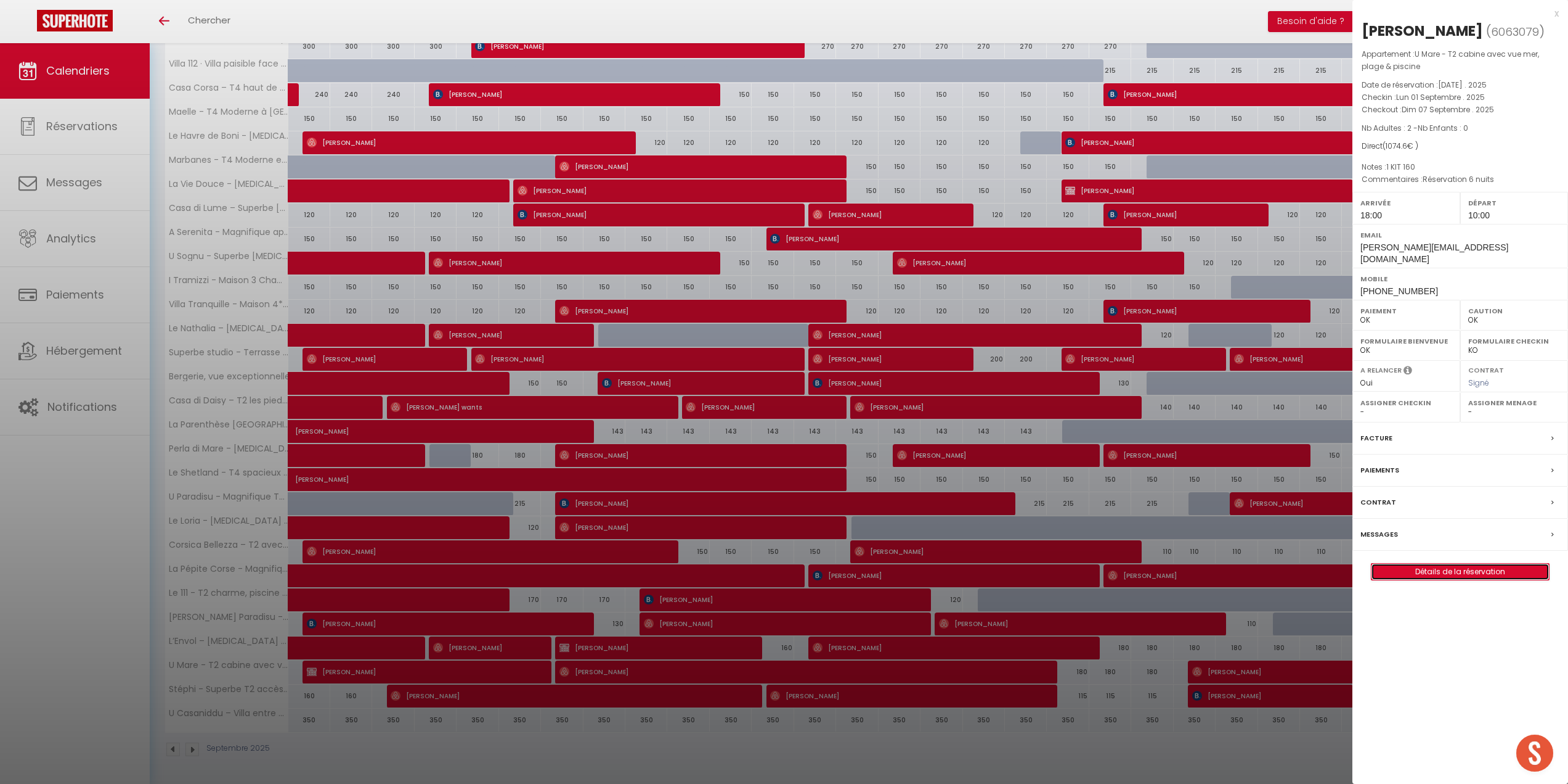
click at [1453, 563] on link "Détails de la réservation" at bounding box center [1460, 572] width 178 height 16
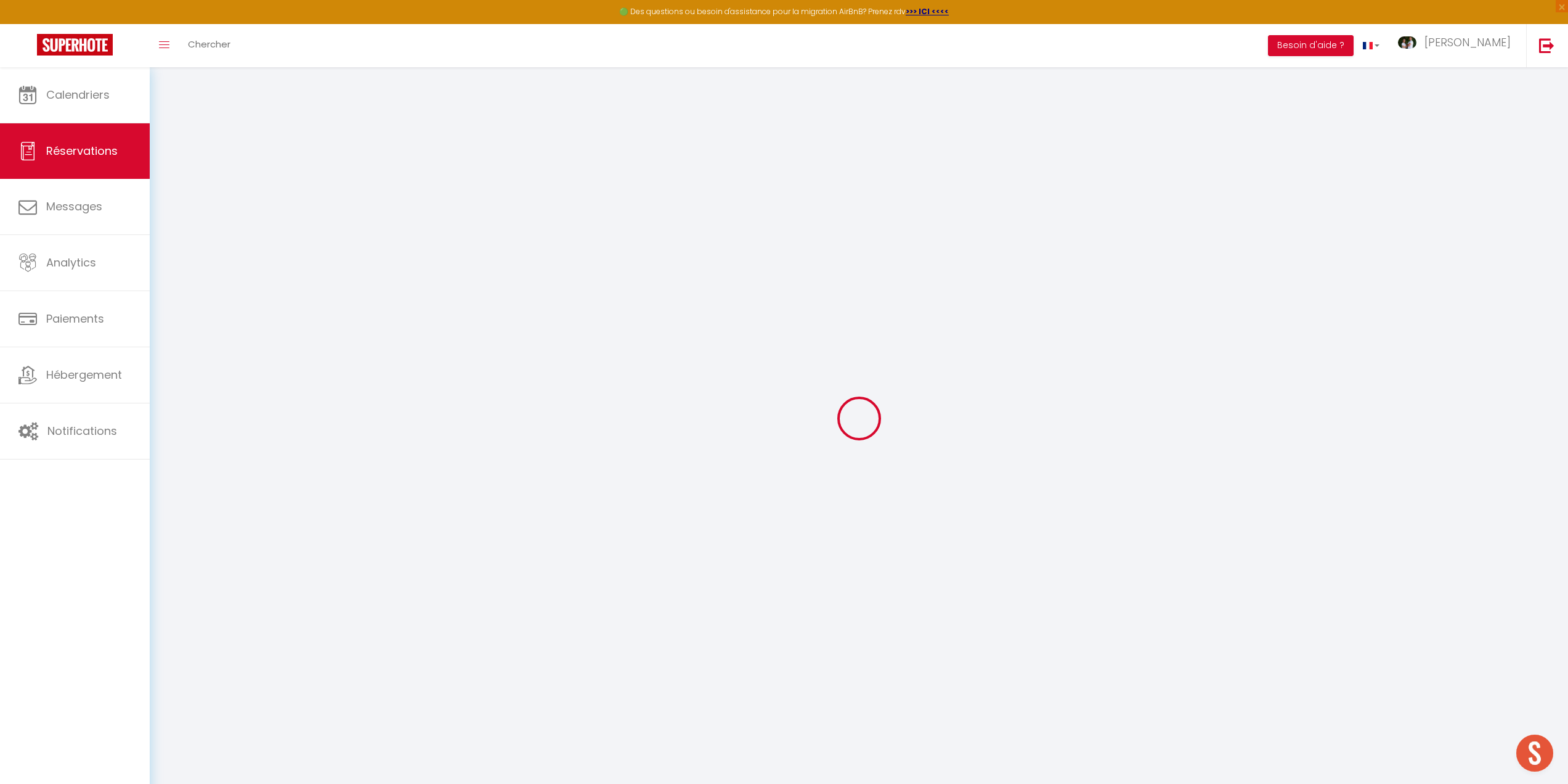
type input "Hélène"
type input "Douay"
type input "helenedouay@hotmail.fr"
type input "Helenedouay@hotmail.fr"
type input "+33686712417"
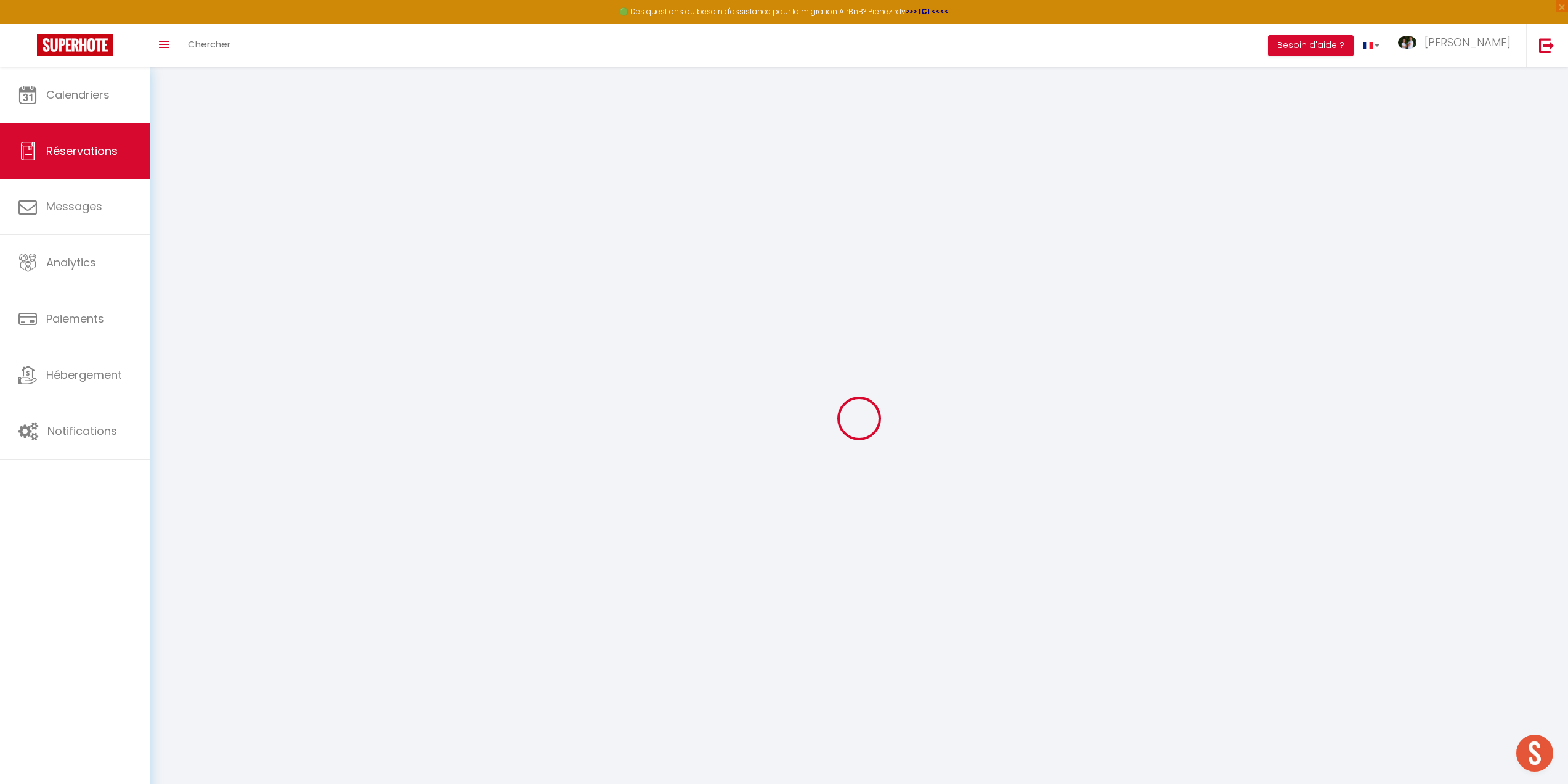
type input "+686712417"
type input "80090"
type input "14 rue Francis tattegrain"
type input "Amiens"
select select "FR"
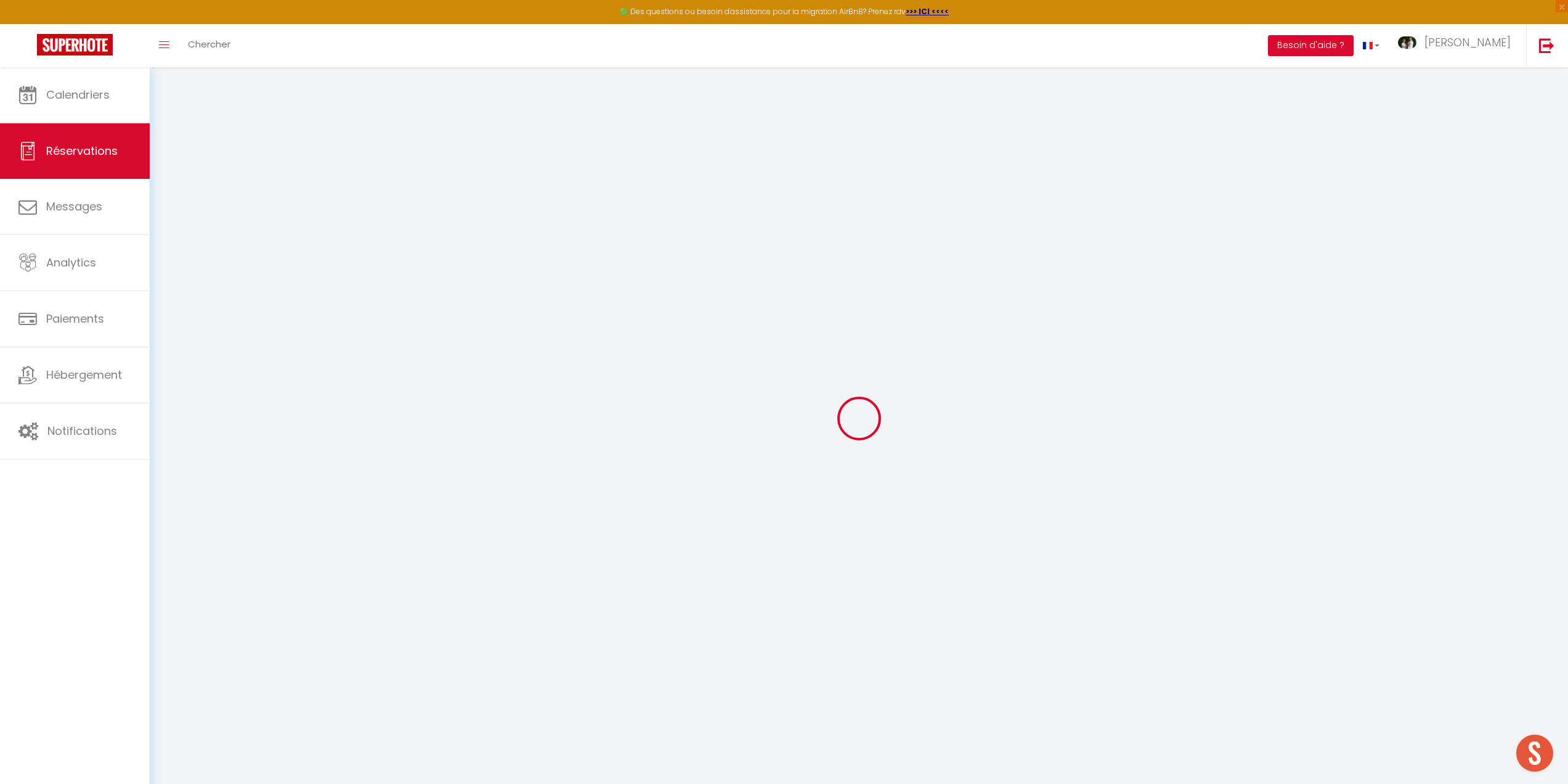
select select "69454"
select select "1"
type input "Lun 01 Septembre 2025"
select select
type input "Dim 07 Septembre 2025"
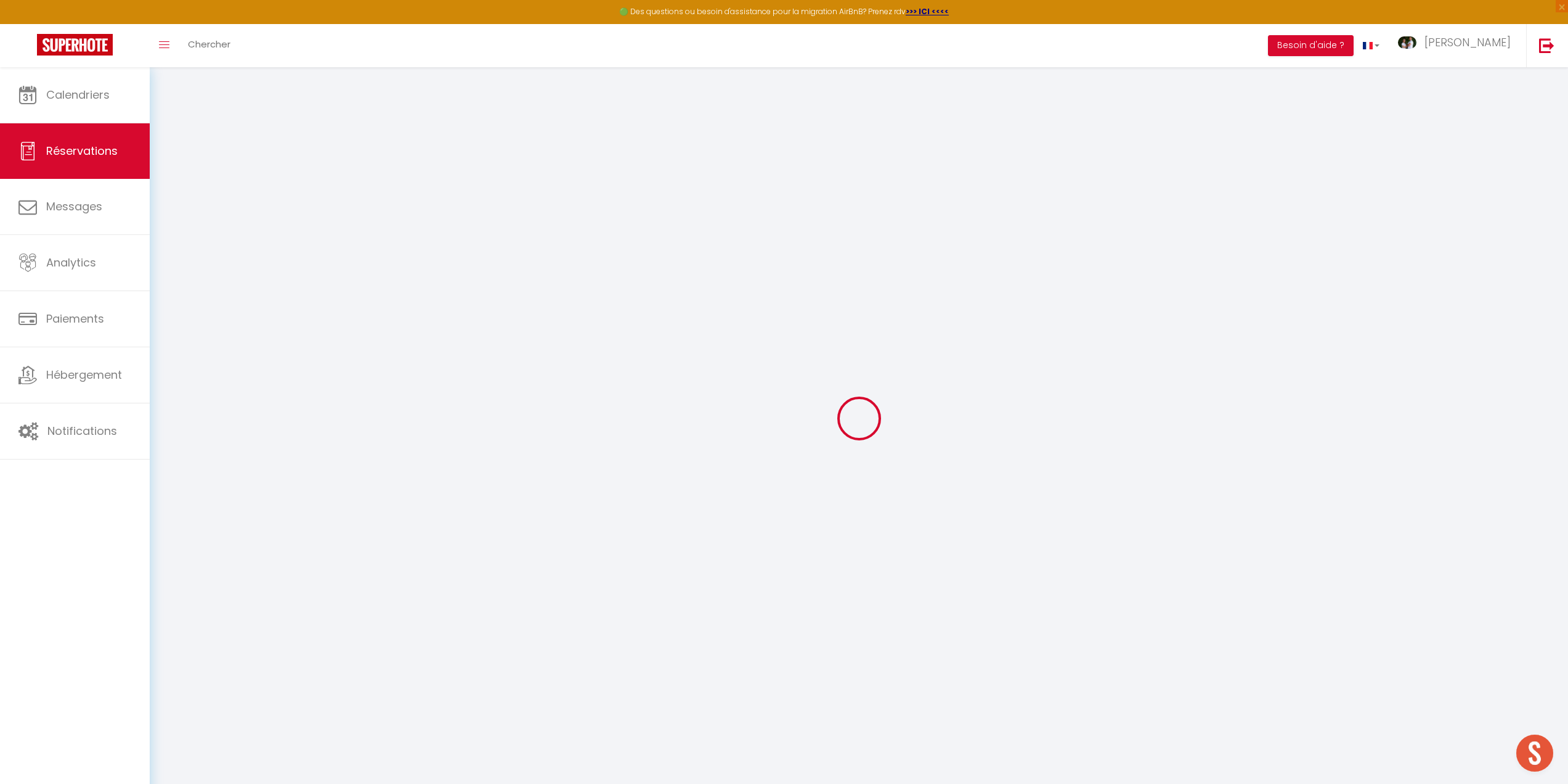
select select
type input "2"
select select "12"
select select
type input "960"
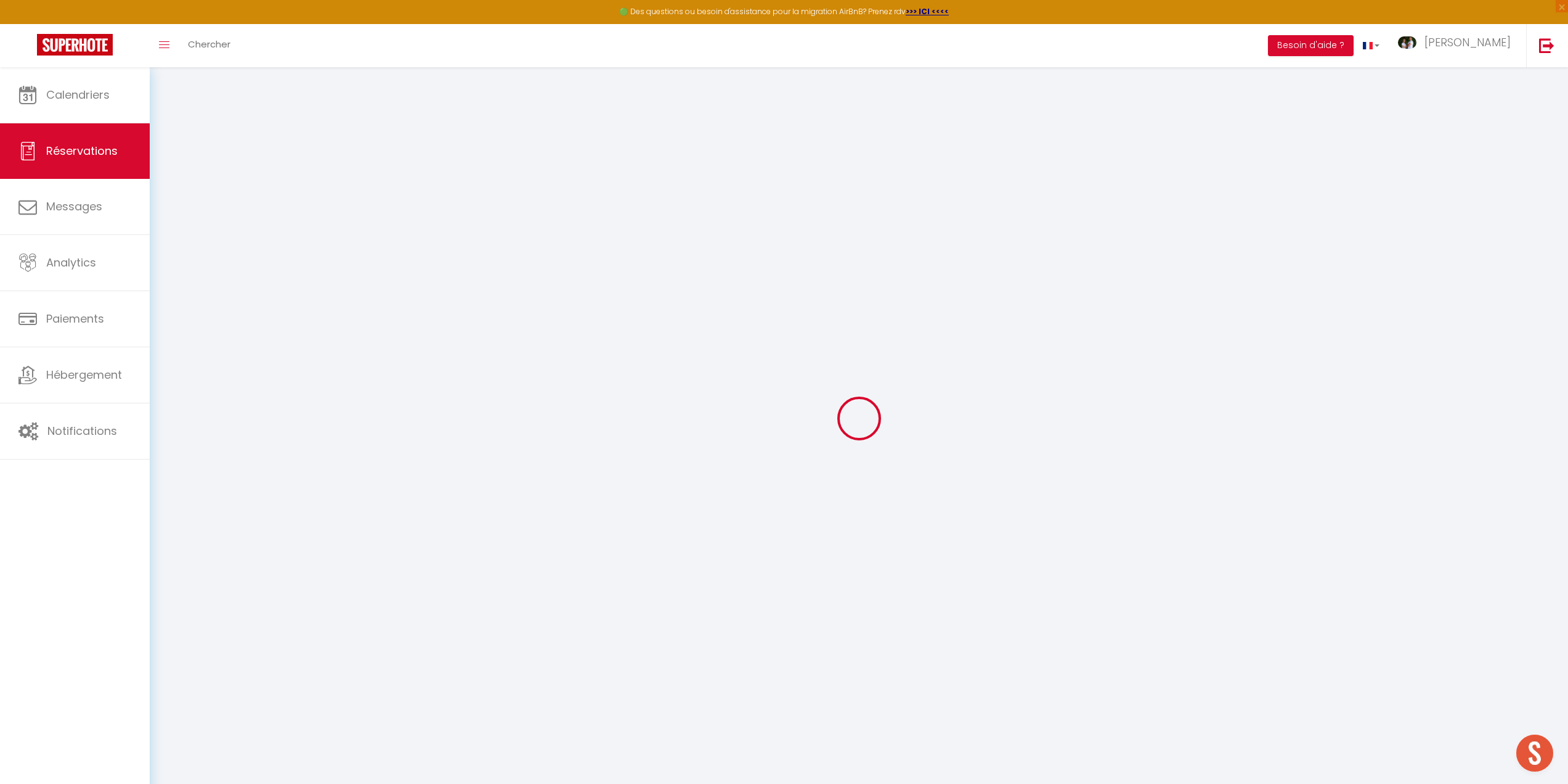
checkbox input "false"
type input "0"
type input "75"
type input "76"
type input "0"
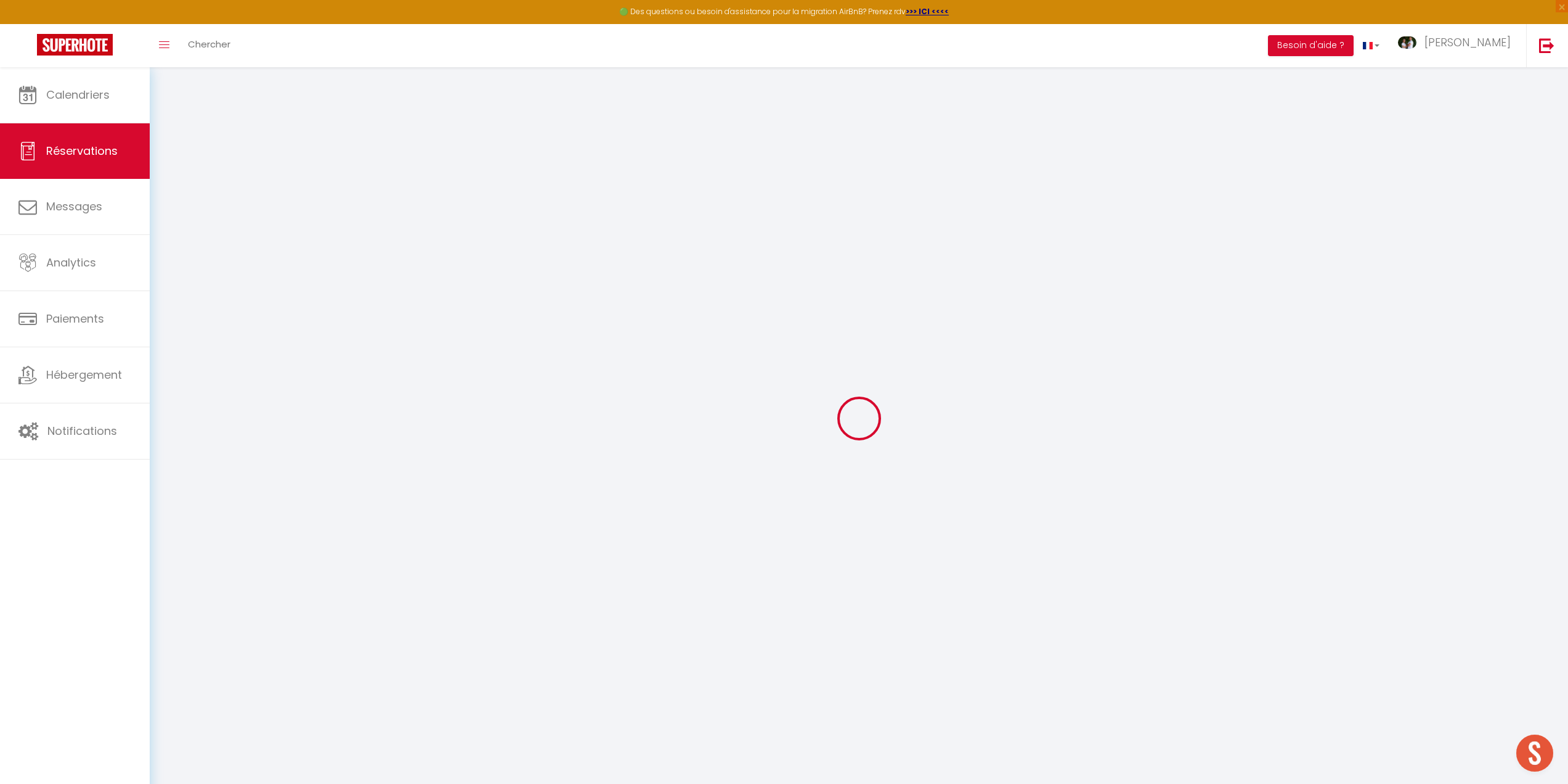
select select
select select "15"
checkbox input "false"
select select
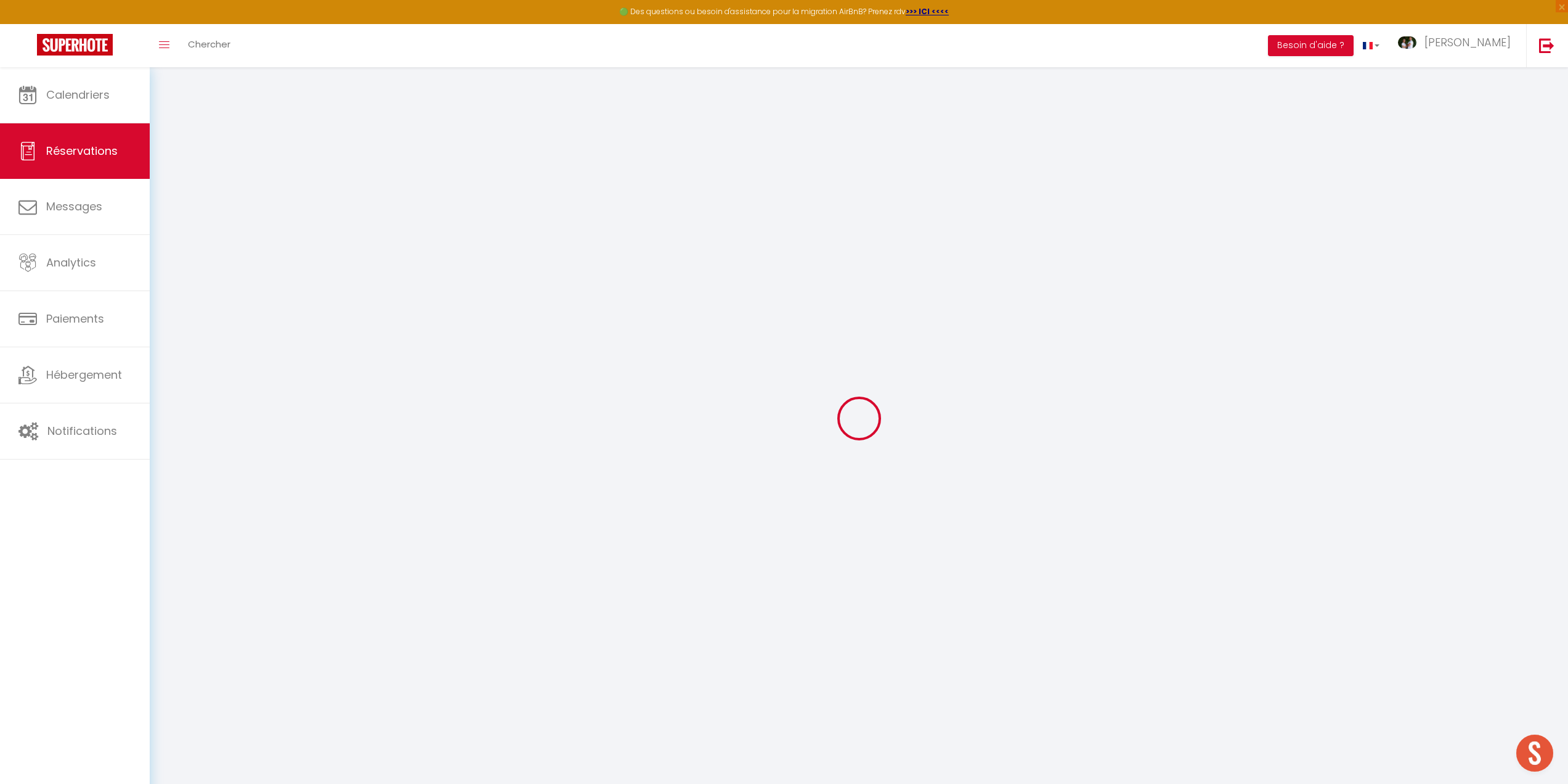
select select
checkbox input "false"
select select
checkbox input "false"
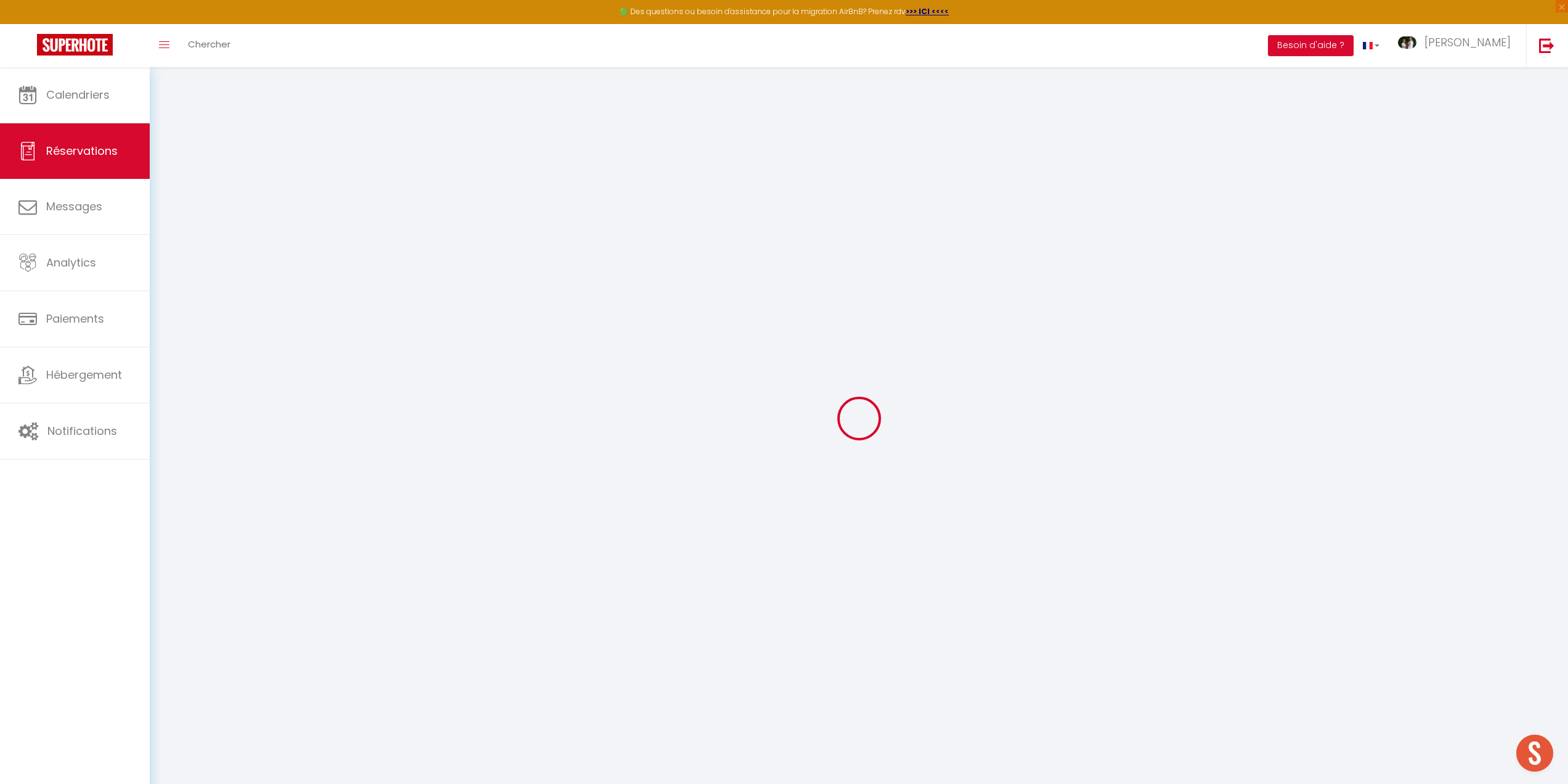
type textarea "Réservation 6 nuits"
type textarea "1 KIT 160"
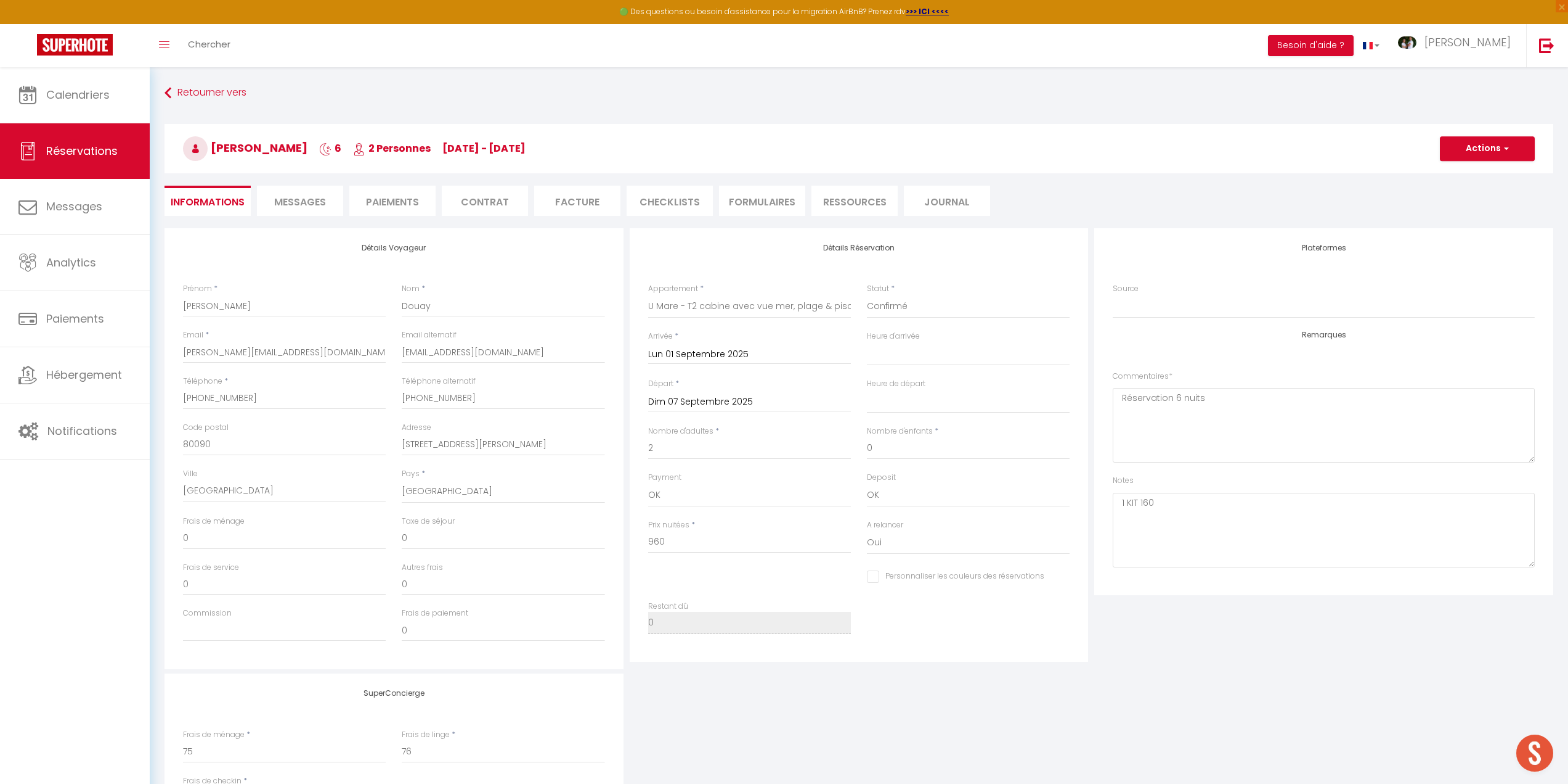
type input "75"
type input "39.6"
select select
checkbox input "false"
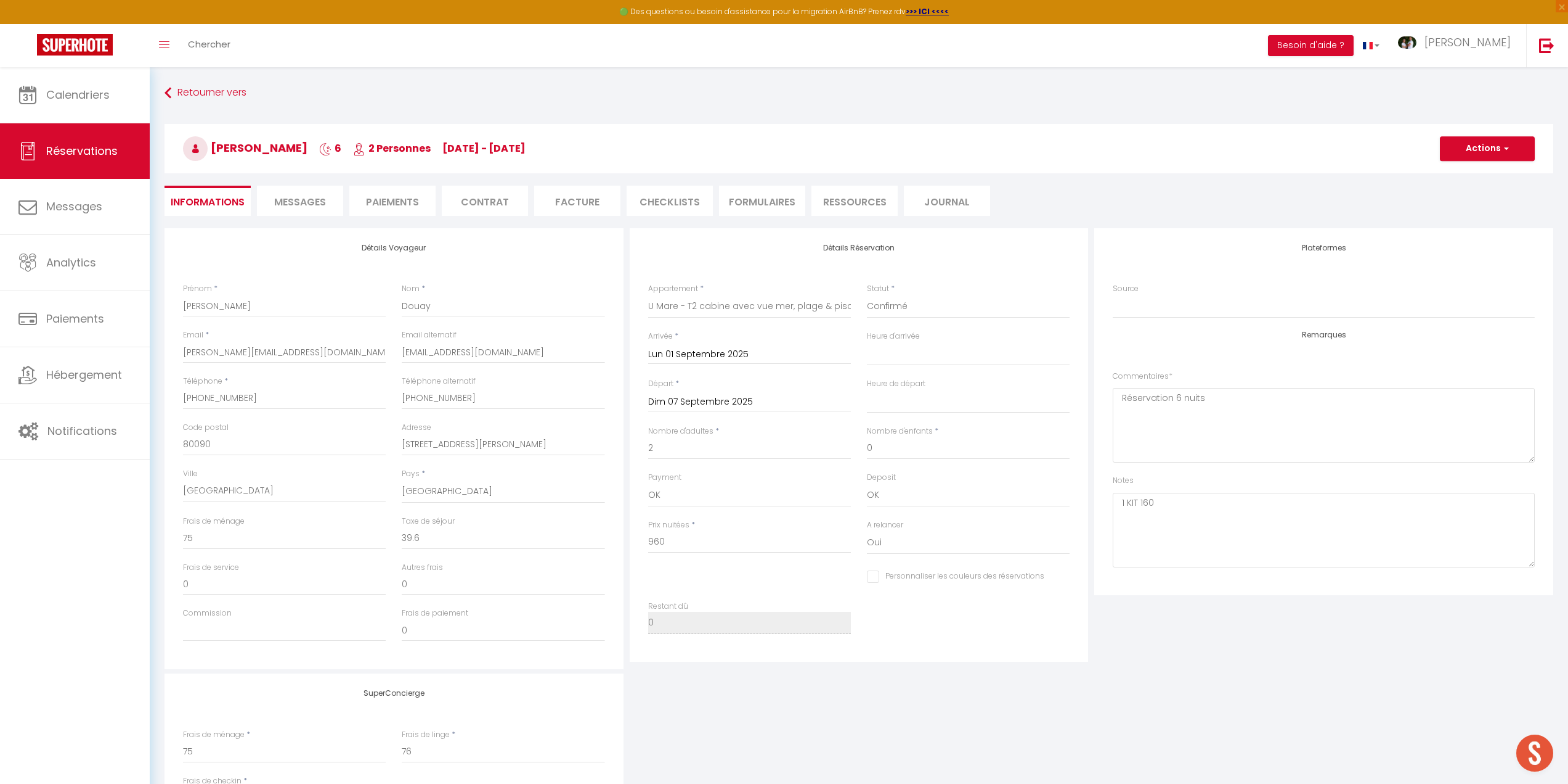
select select "18:00"
select select "10:00"
click at [570, 193] on li "Facture" at bounding box center [578, 201] width 86 height 30
